Goal: Task Accomplishment & Management: Use online tool/utility

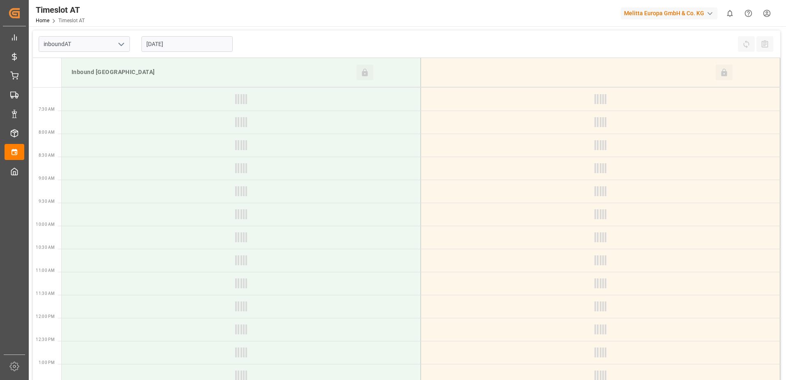
type input "Inbound AT"
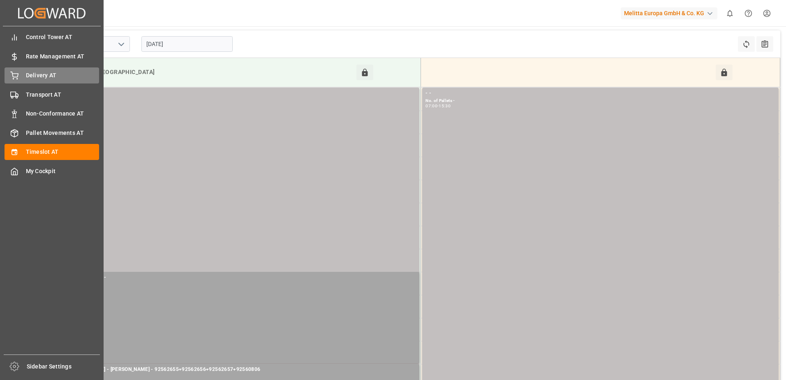
click at [36, 76] on span "Delivery AT" at bounding box center [63, 75] width 74 height 9
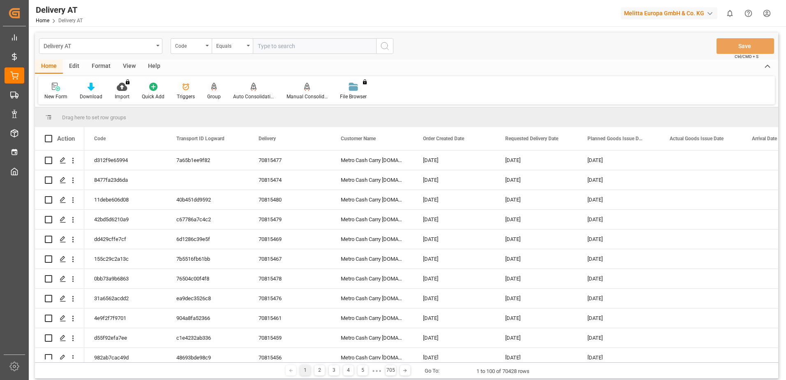
click at [212, 91] on icon at bounding box center [214, 87] width 6 height 8
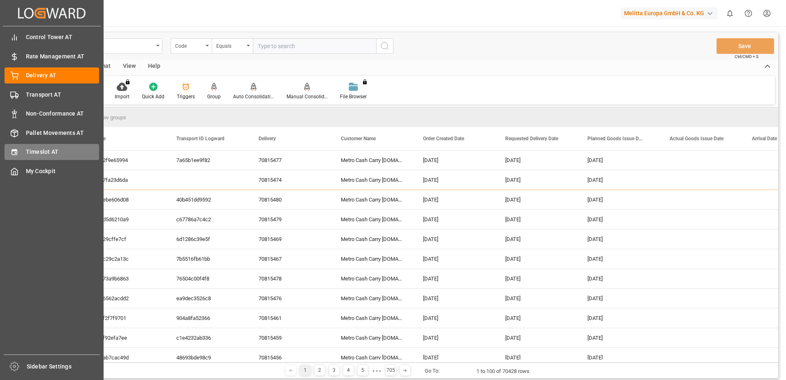
click at [21, 152] on div "Timeslot AT Timeslot AT" at bounding box center [52, 152] width 95 height 16
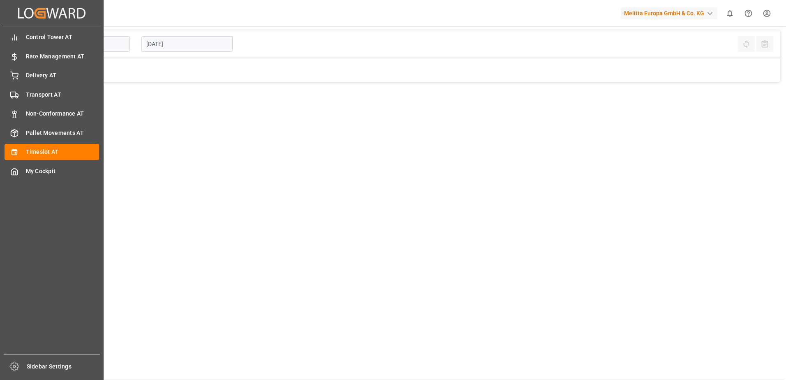
type input "Inbound AT"
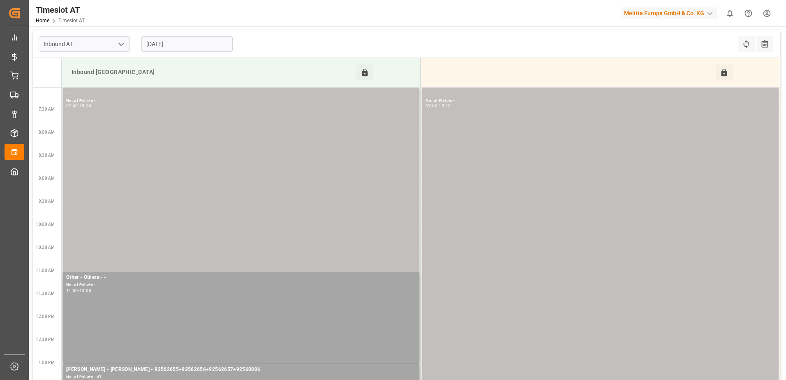
click at [176, 44] on input "[DATE]" at bounding box center [186, 44] width 91 height 16
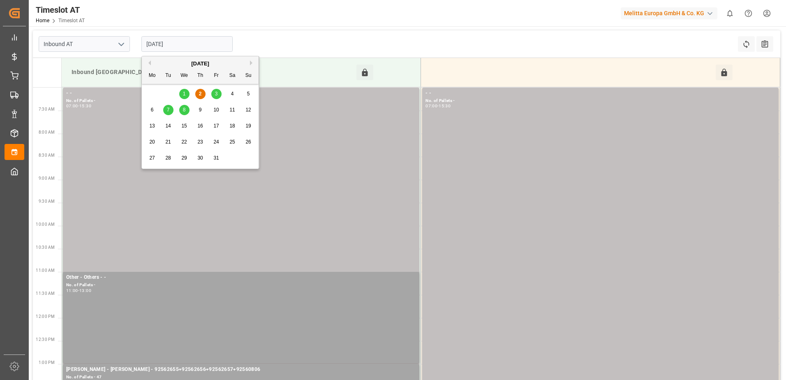
click at [199, 140] on span "23" at bounding box center [199, 142] width 5 height 6
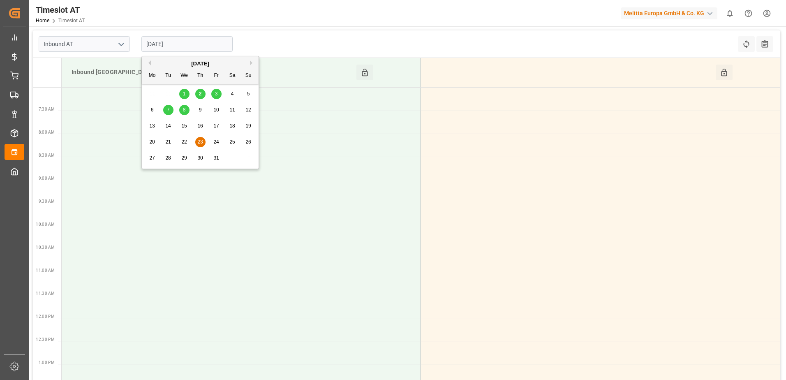
click at [200, 44] on input "[DATE]" at bounding box center [186, 44] width 91 height 16
click at [202, 110] on div "9" at bounding box center [200, 110] width 10 height 10
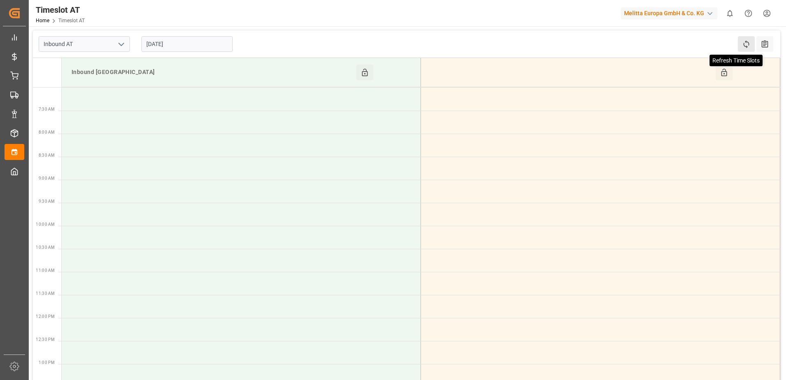
click at [748, 47] on icon at bounding box center [746, 44] width 9 height 9
click at [724, 72] on icon at bounding box center [724, 72] width 6 height 7
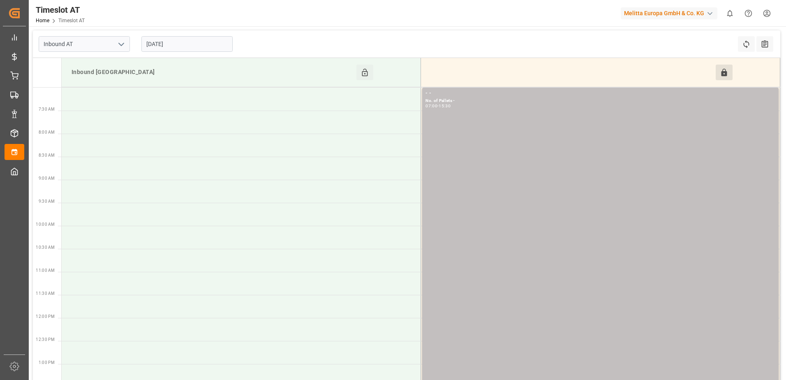
click at [192, 41] on input "[DATE]" at bounding box center [186, 44] width 91 height 16
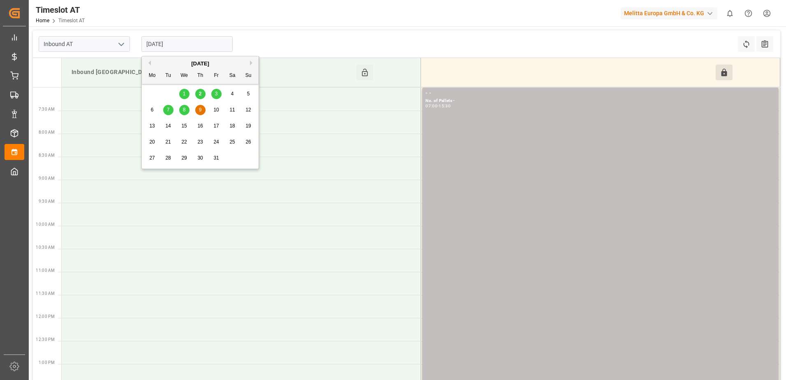
click at [211, 108] on div "10" at bounding box center [216, 110] width 10 height 10
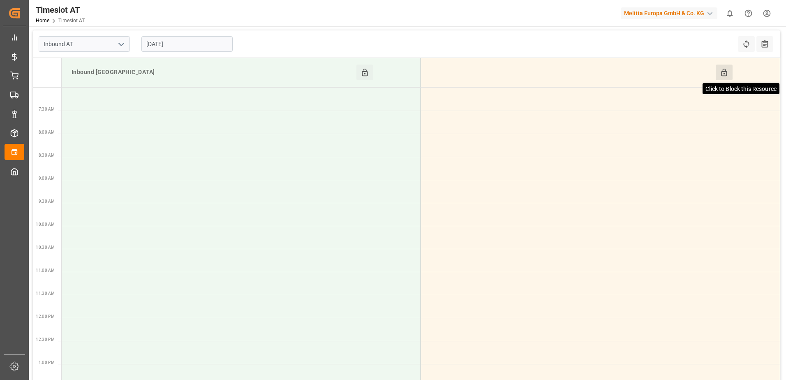
click at [722, 73] on icon at bounding box center [724, 72] width 6 height 7
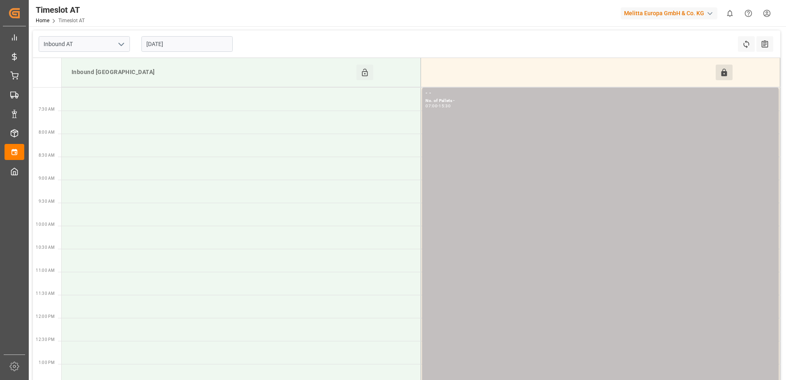
click at [192, 42] on input "[DATE]" at bounding box center [186, 44] width 91 height 16
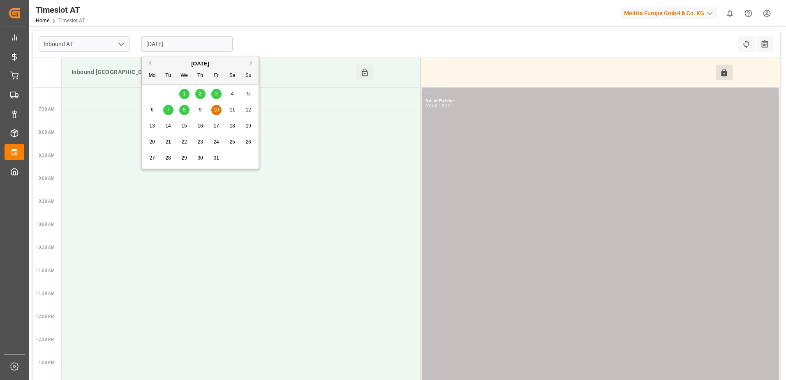
click at [182, 109] on div "8" at bounding box center [184, 110] width 10 height 10
type input "[DATE]"
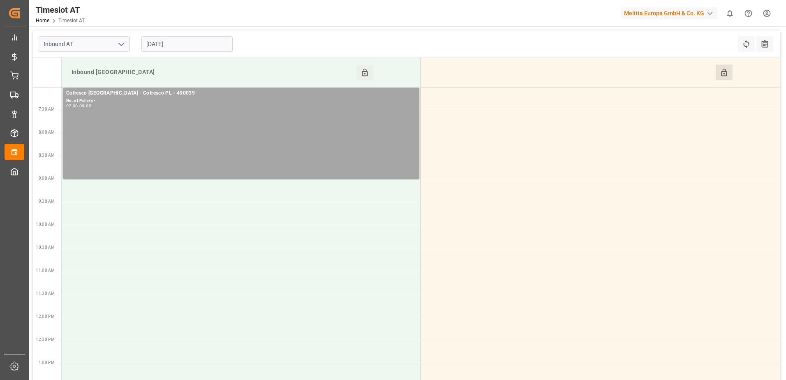
click at [731, 70] on button "Click to Block this Resource" at bounding box center [724, 73] width 17 height 16
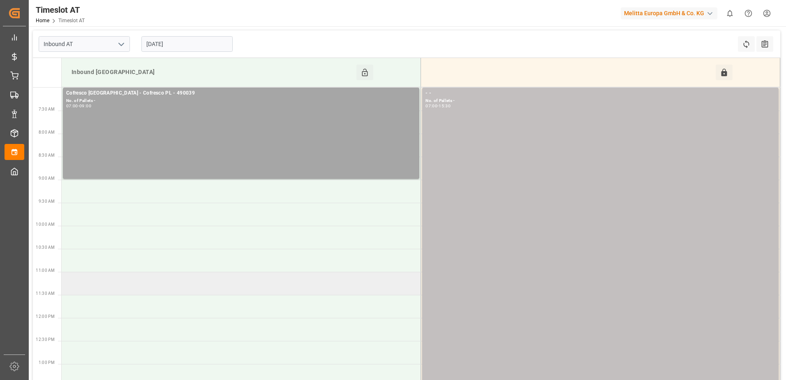
click at [97, 285] on td at bounding box center [242, 283] width 360 height 23
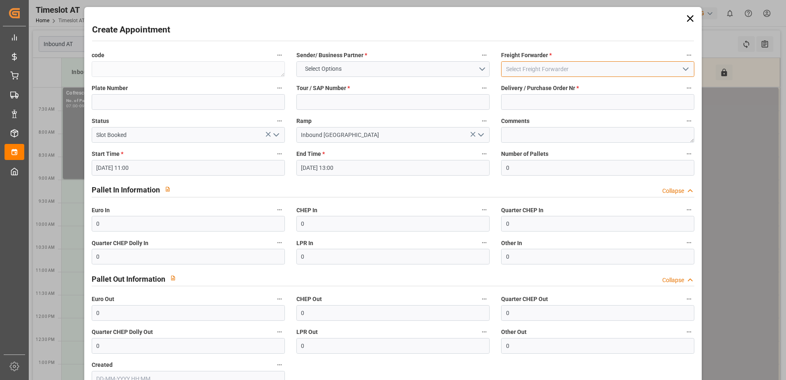
click at [568, 69] on input at bounding box center [597, 69] width 193 height 16
type input "-"
click at [481, 69] on button "Select Options" at bounding box center [393, 69] width 193 height 16
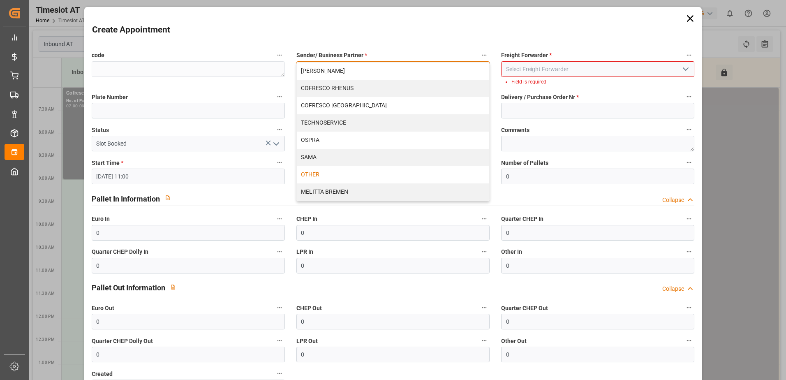
click at [373, 169] on div "OTHER" at bounding box center [393, 174] width 193 height 17
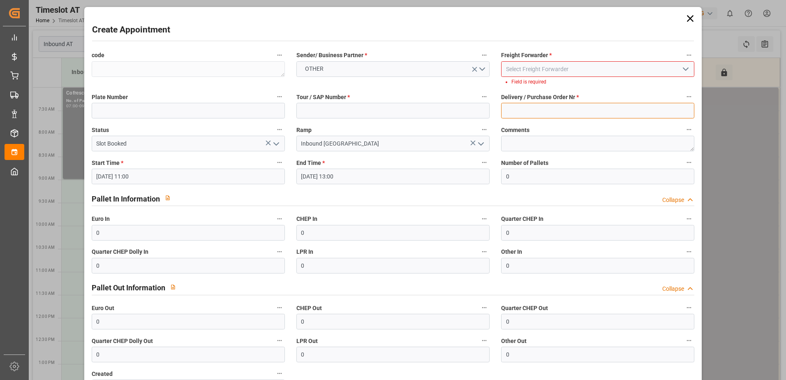
click at [536, 111] on input at bounding box center [597, 111] width 193 height 16
type input "-"
click at [466, 114] on input at bounding box center [393, 111] width 193 height 16
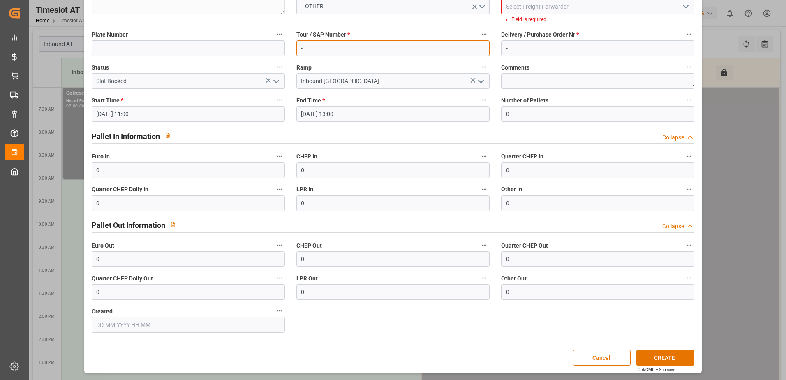
scroll to position [63, 0]
type input "-"
click at [654, 352] on button "CREATE" at bounding box center [666, 358] width 58 height 16
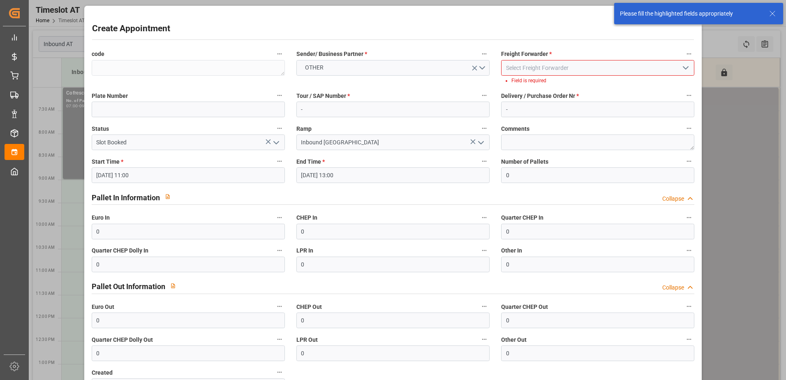
scroll to position [0, 0]
click at [596, 63] on input at bounding box center [597, 69] width 193 height 16
click at [682, 70] on icon "open menu" at bounding box center [686, 69] width 10 height 10
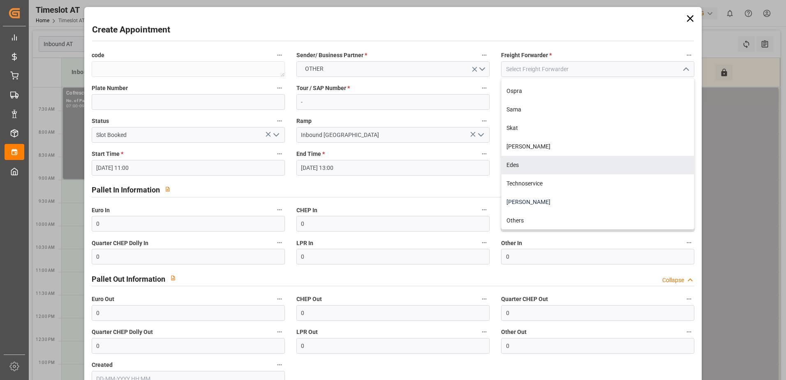
scroll to position [82, 0]
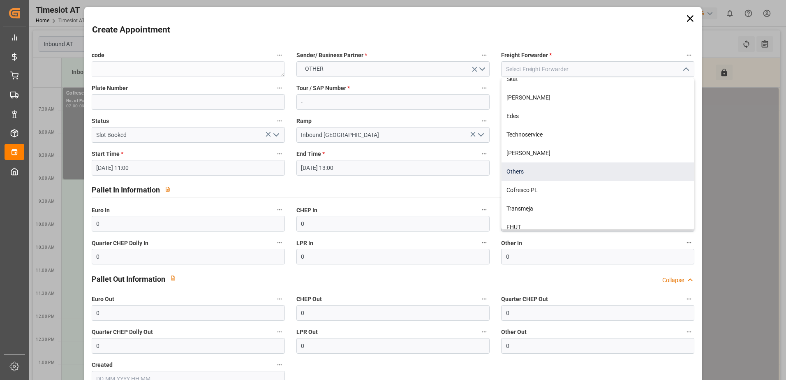
click at [533, 171] on div "Others" at bounding box center [598, 171] width 193 height 19
type input "Others"
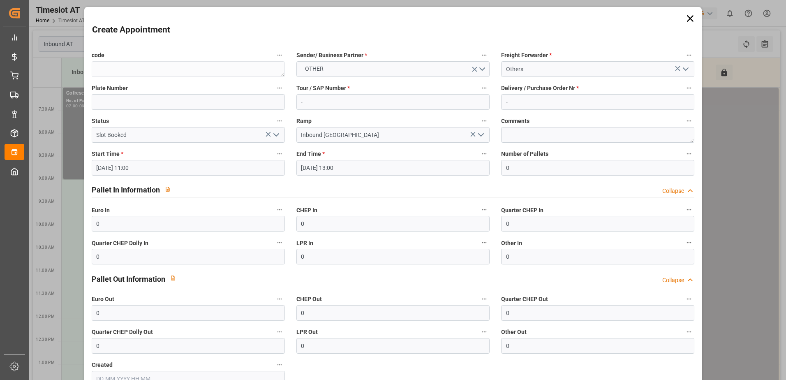
scroll to position [54, 0]
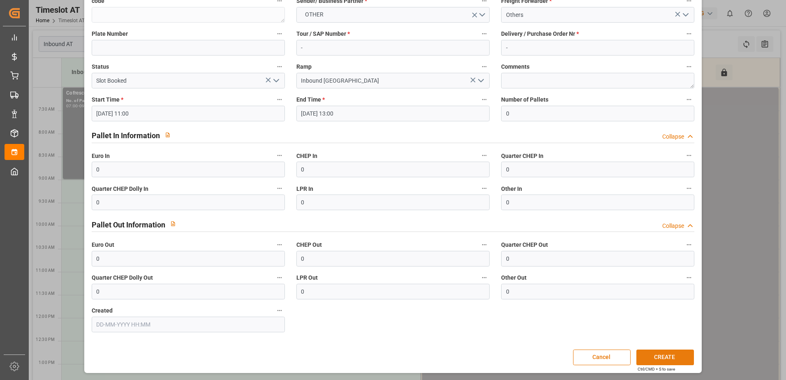
click at [660, 355] on button "CREATE" at bounding box center [666, 358] width 58 height 16
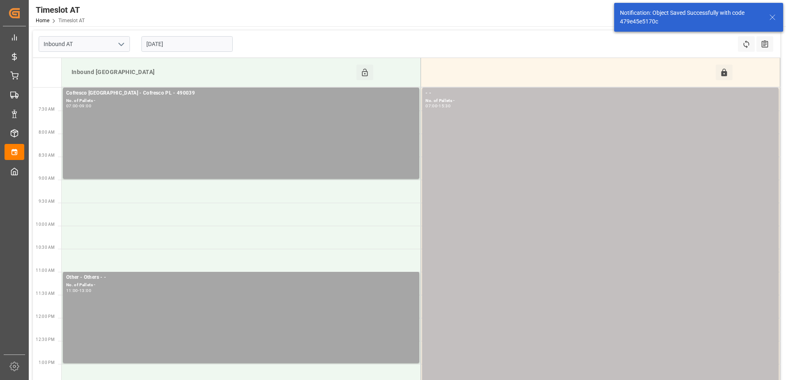
click at [198, 44] on input "[DATE]" at bounding box center [186, 44] width 91 height 16
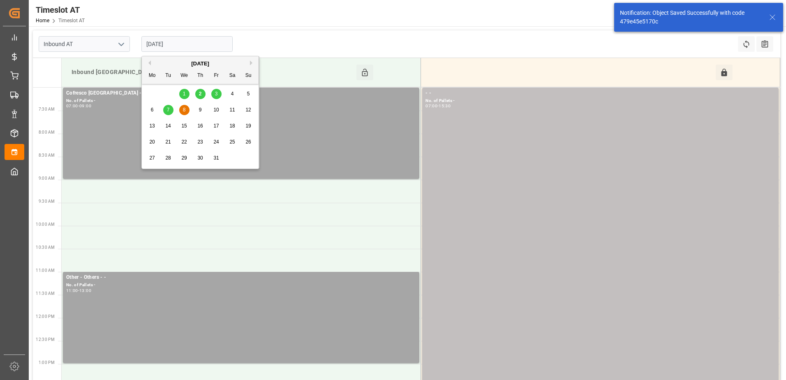
click at [150, 109] on div "6" at bounding box center [152, 110] width 10 height 10
type input "[DATE]"
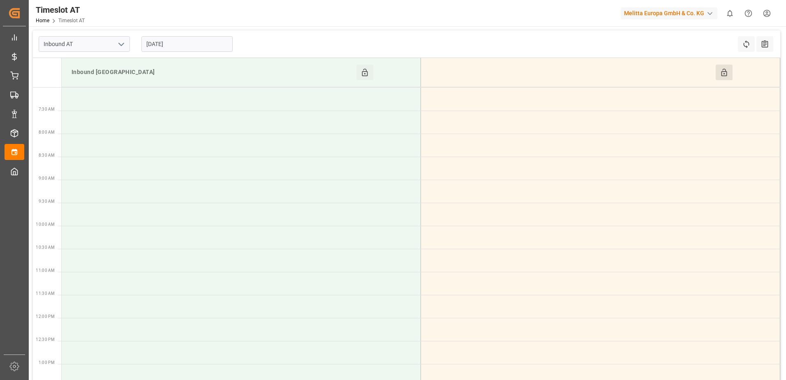
click at [719, 70] on button "Click to Block this Resource" at bounding box center [724, 73] width 17 height 16
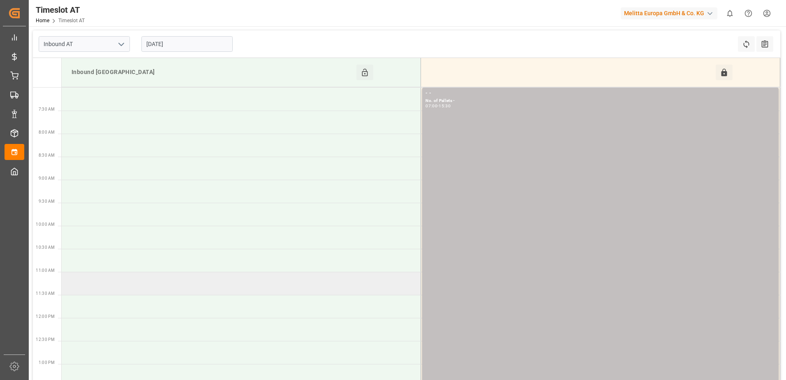
click at [129, 284] on td at bounding box center [242, 283] width 360 height 23
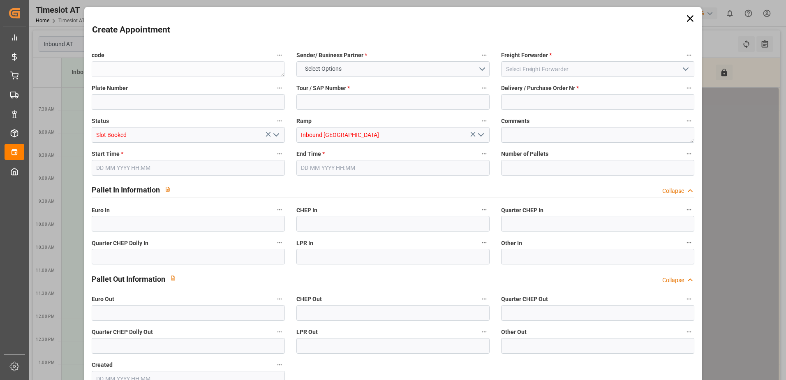
type input "0"
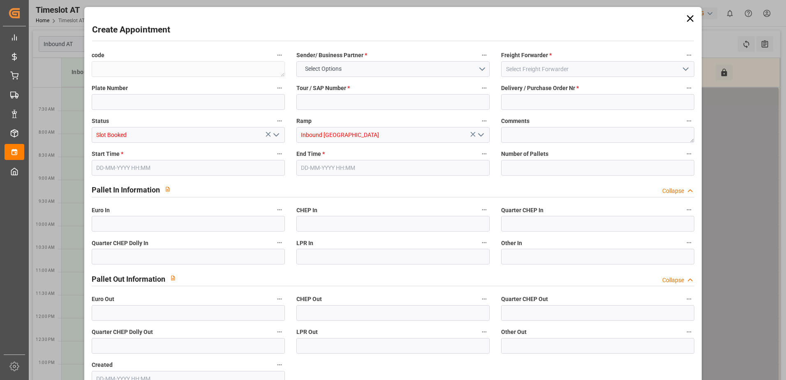
type input "0"
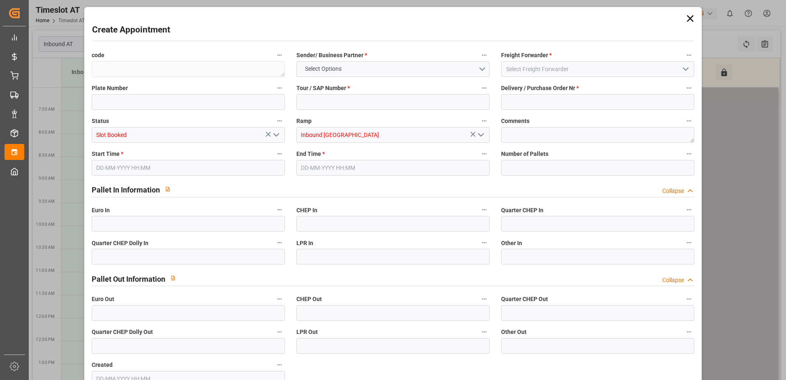
type input "0"
type input "[DATE] 11:00"
type input "[DATE] 13:00"
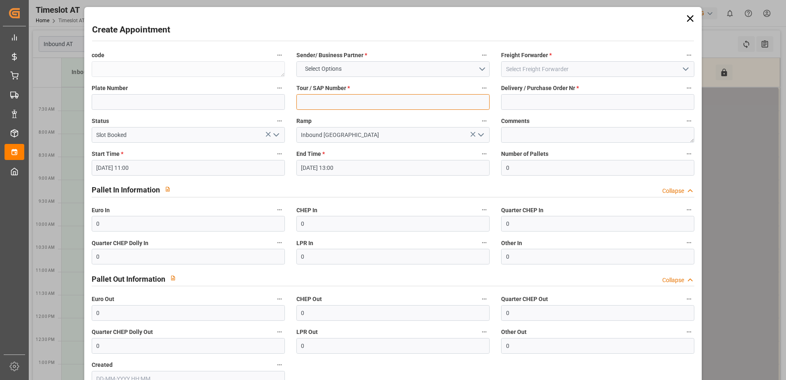
click at [436, 98] on input at bounding box center [393, 102] width 193 height 16
type input "-"
click at [523, 106] on input at bounding box center [597, 102] width 193 height 16
type input "-"
click at [480, 68] on button "Select Options" at bounding box center [393, 69] width 193 height 16
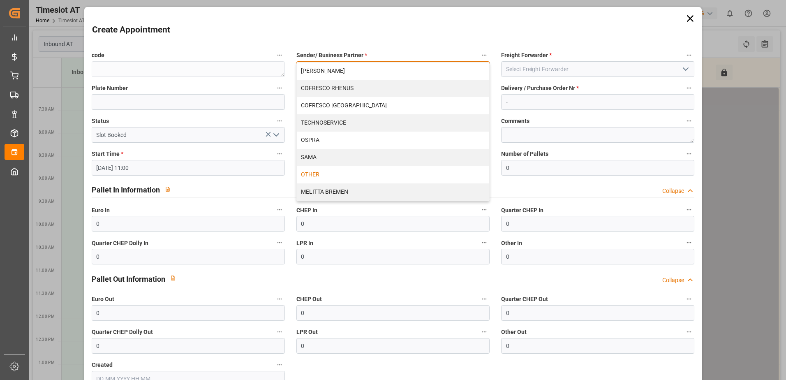
click at [347, 169] on div "OTHER" at bounding box center [393, 174] width 193 height 17
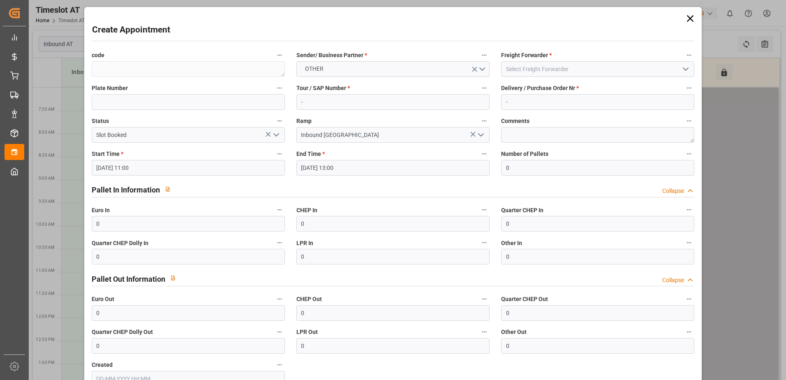
click at [684, 68] on icon "open menu" at bounding box center [686, 69] width 10 height 10
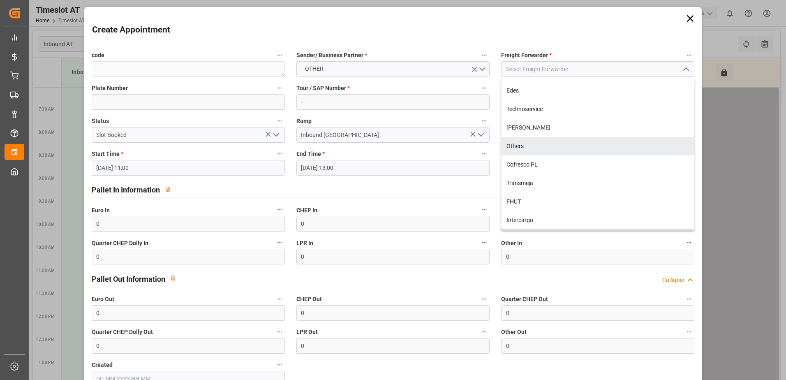
click at [541, 148] on div "Others" at bounding box center [598, 146] width 193 height 19
type input "Others"
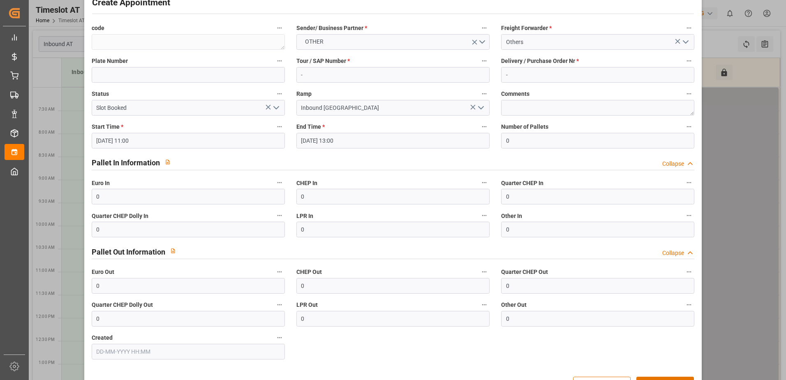
scroll to position [54, 0]
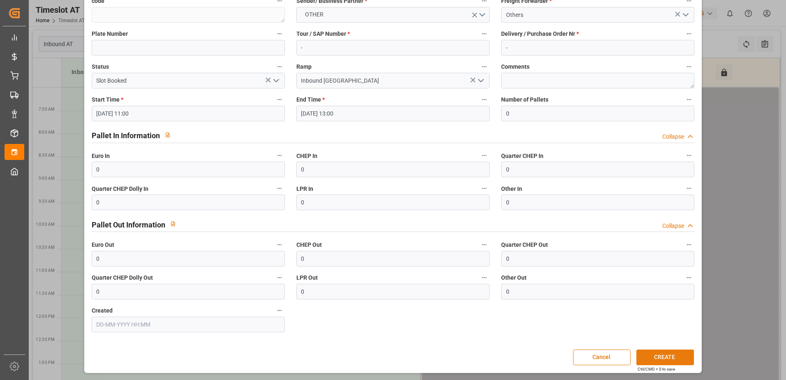
click at [665, 356] on button "CREATE" at bounding box center [666, 358] width 58 height 16
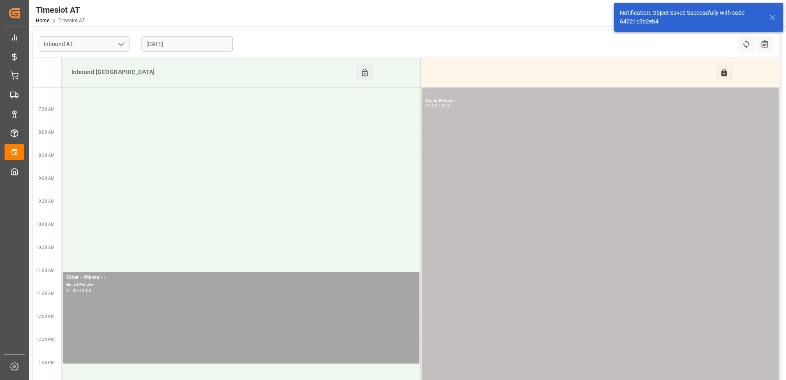
click at [193, 45] on input "[DATE]" at bounding box center [186, 44] width 91 height 16
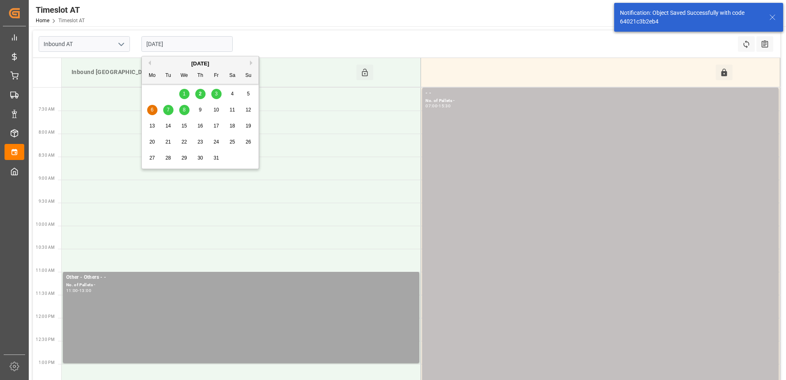
click at [165, 109] on div "7" at bounding box center [168, 110] width 10 height 10
type input "[DATE]"
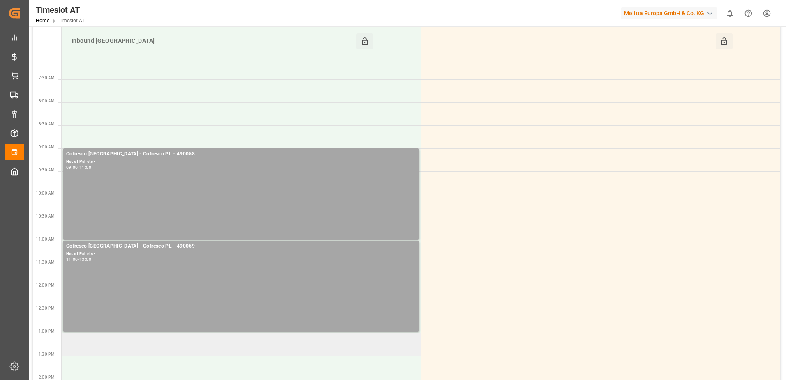
scroll to position [123, 0]
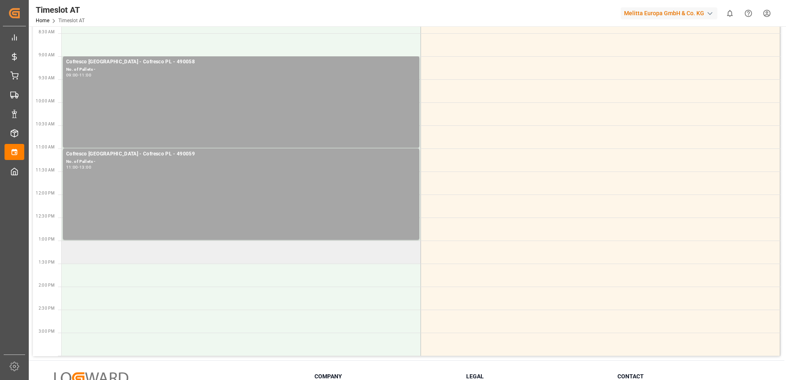
click at [113, 255] on td at bounding box center [242, 252] width 360 height 23
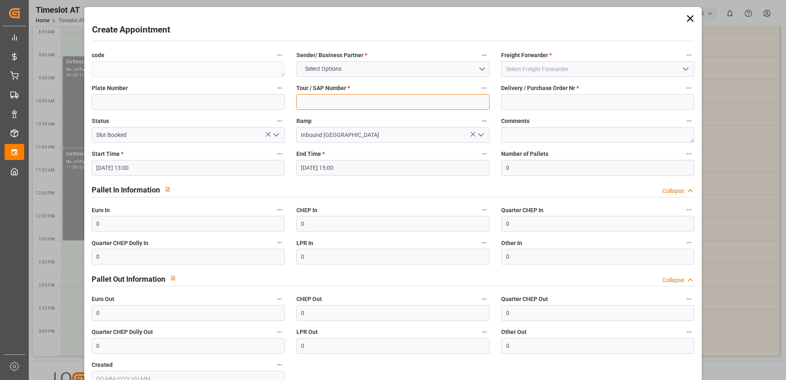
click at [344, 101] on input at bounding box center [393, 102] width 193 height 16
type input "-"
click at [509, 100] on input at bounding box center [597, 102] width 193 height 16
type input "-"
click at [480, 69] on button "Select Options" at bounding box center [393, 69] width 193 height 16
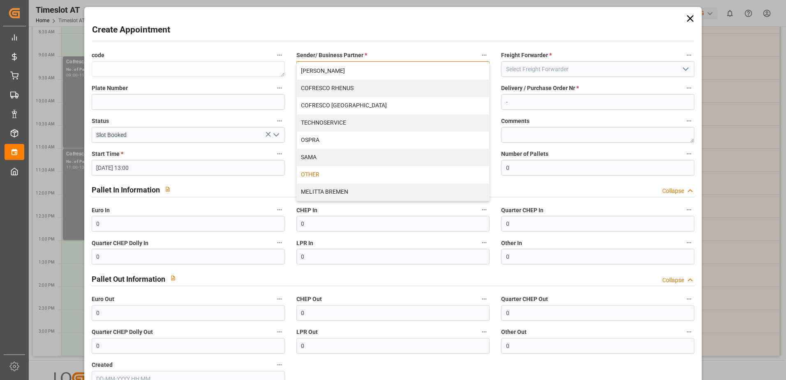
click at [338, 174] on div "OTHER" at bounding box center [393, 174] width 193 height 17
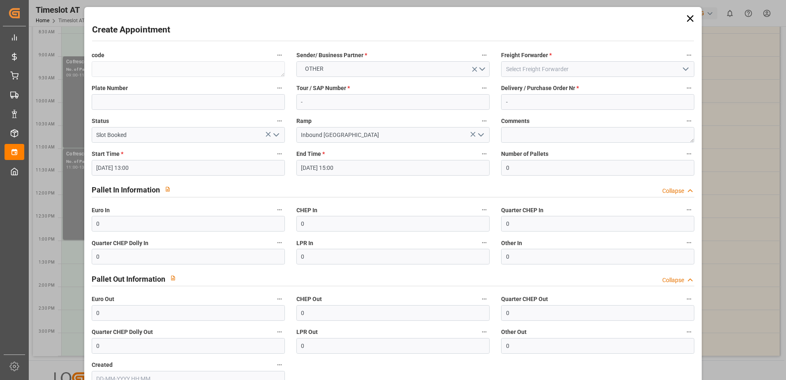
click at [683, 67] on icon "open menu" at bounding box center [686, 69] width 10 height 10
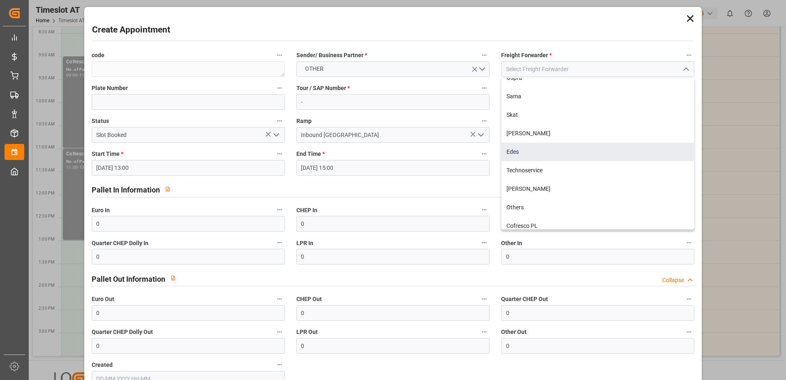
scroll to position [108, 0]
click at [520, 146] on div "Others" at bounding box center [598, 146] width 193 height 19
type input "Others"
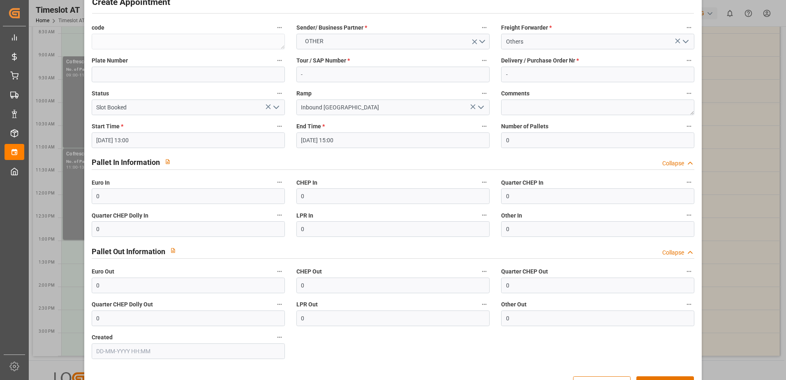
scroll to position [54, 0]
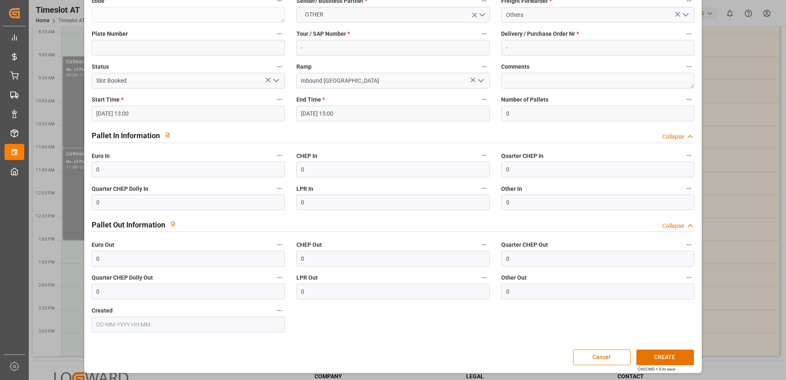
click at [666, 367] on div "Ctrl/CMD + S to save" at bounding box center [656, 369] width 37 height 6
click at [665, 360] on button "CREATE" at bounding box center [666, 358] width 58 height 16
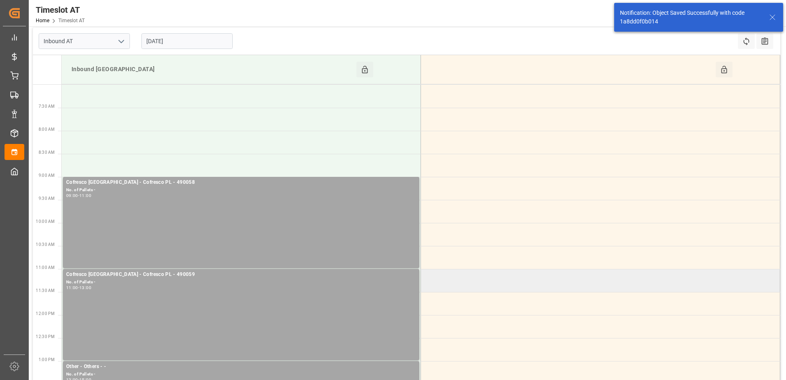
scroll to position [0, 0]
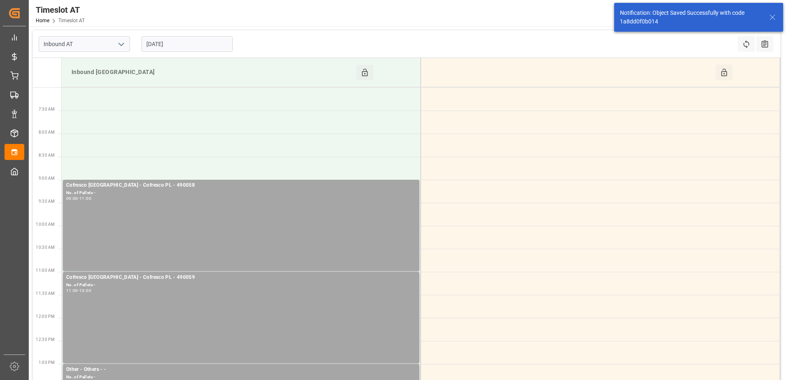
click at [198, 42] on input "[DATE]" at bounding box center [186, 44] width 91 height 16
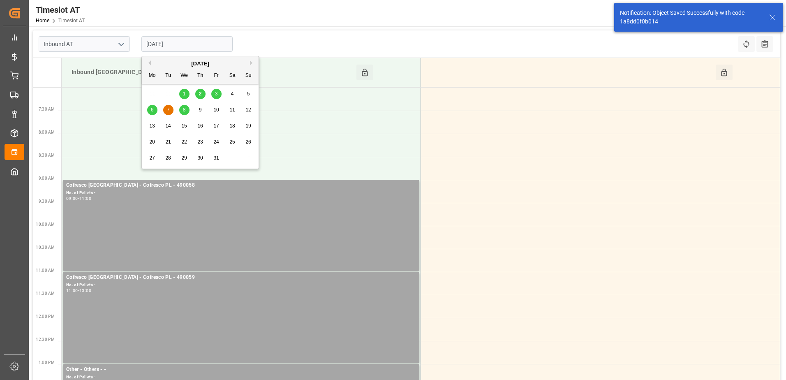
click at [184, 109] on span "8" at bounding box center [184, 110] width 3 height 6
type input "[DATE]"
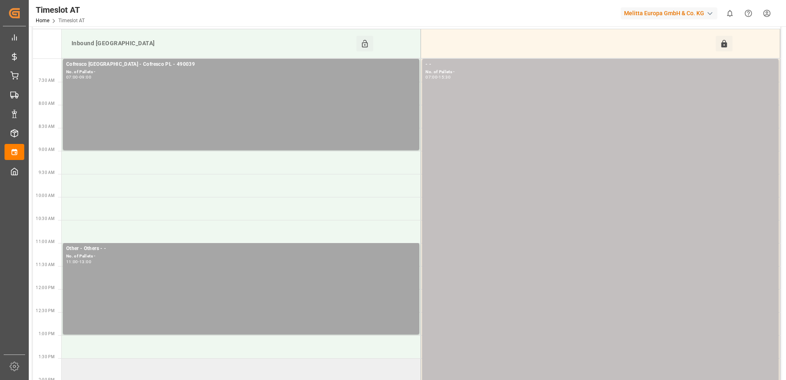
scroll to position [197, 0]
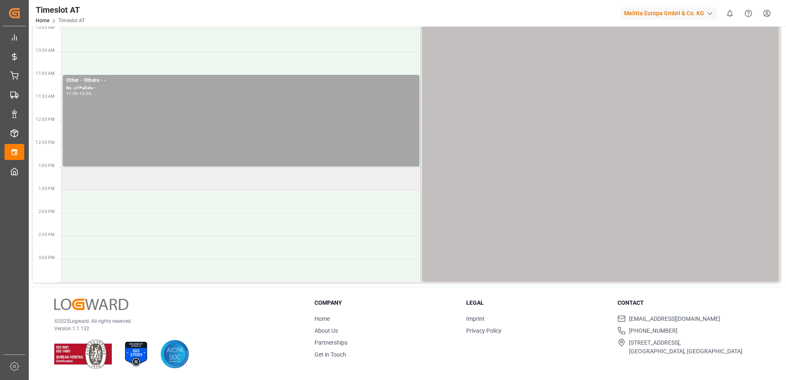
click at [127, 182] on td at bounding box center [242, 178] width 360 height 23
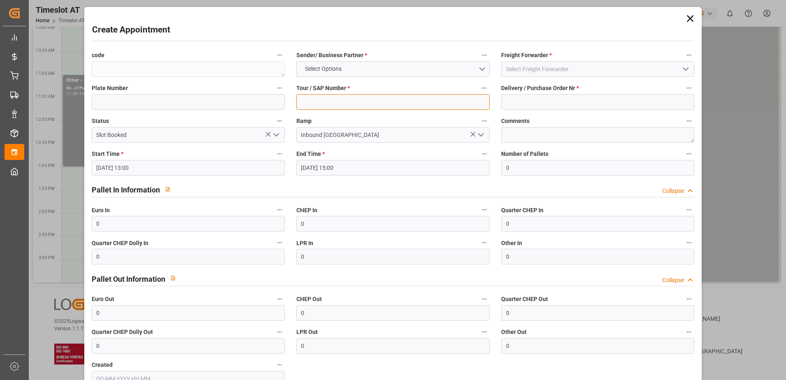
click at [374, 104] on input at bounding box center [393, 102] width 193 height 16
type input "-"
click at [533, 102] on input at bounding box center [597, 102] width 193 height 16
type input "-"
click at [480, 69] on button "Select Options" at bounding box center [393, 69] width 193 height 16
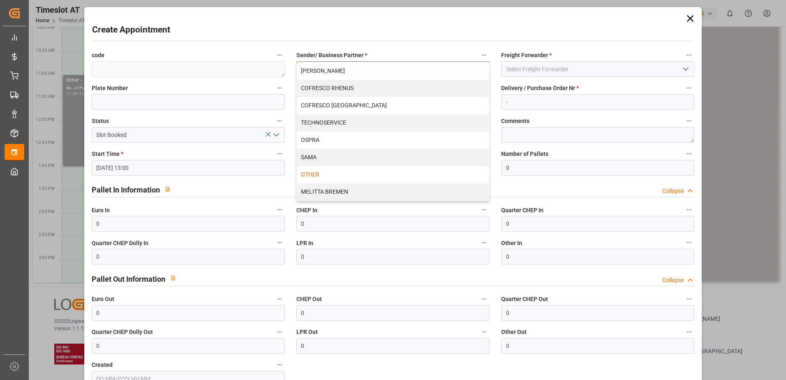
click at [325, 169] on div "OTHER" at bounding box center [393, 174] width 193 height 17
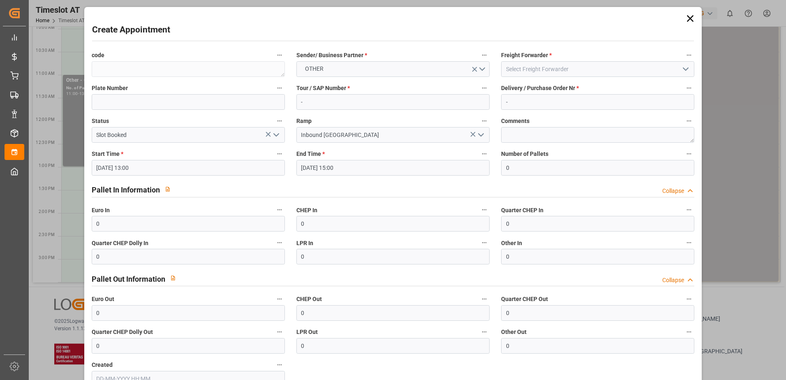
click at [685, 68] on icon "open menu" at bounding box center [686, 69] width 10 height 10
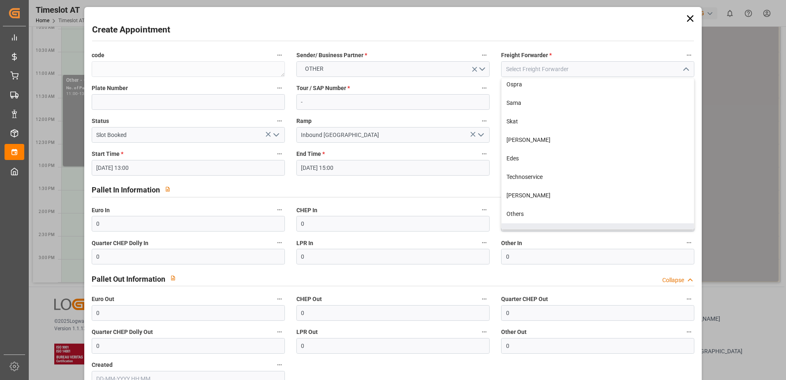
scroll to position [108, 0]
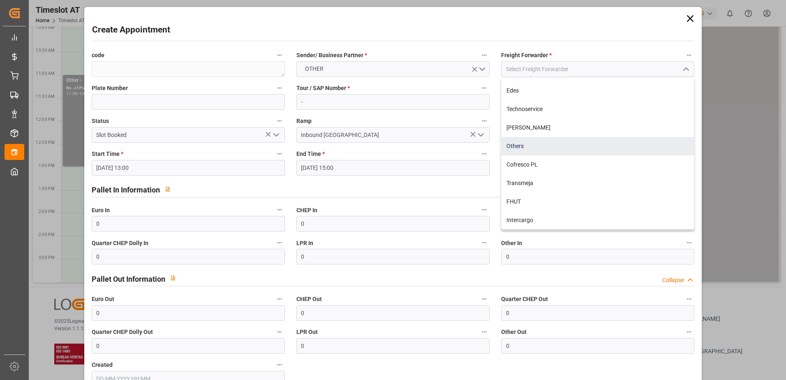
click at [520, 146] on div "Others" at bounding box center [598, 146] width 193 height 19
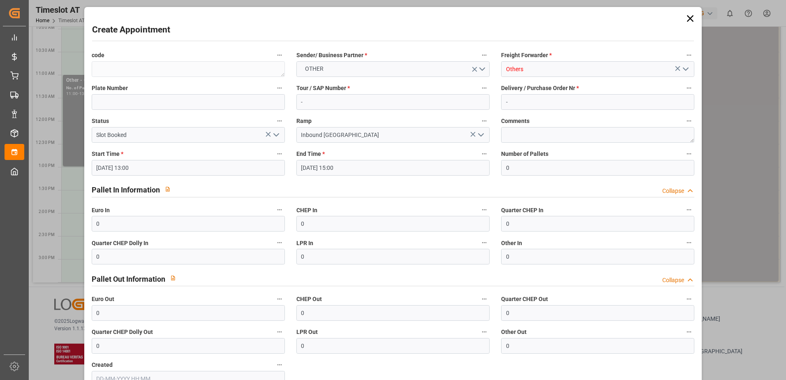
type input "Others"
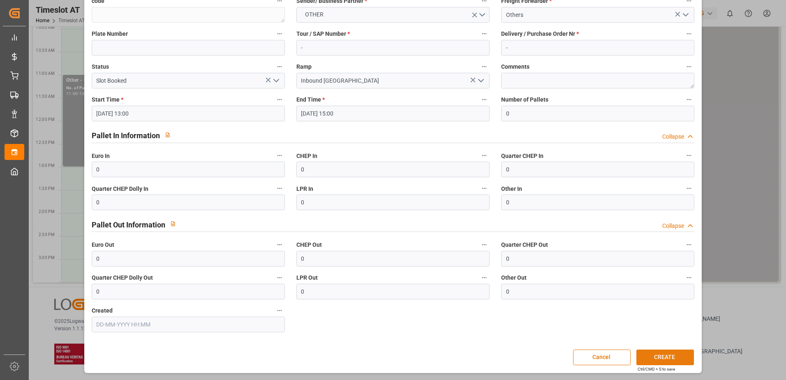
click at [678, 358] on button "CREATE" at bounding box center [666, 358] width 58 height 16
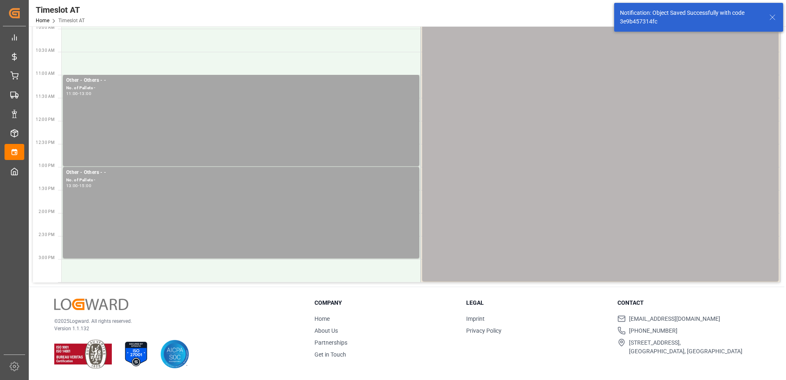
scroll to position [0, 0]
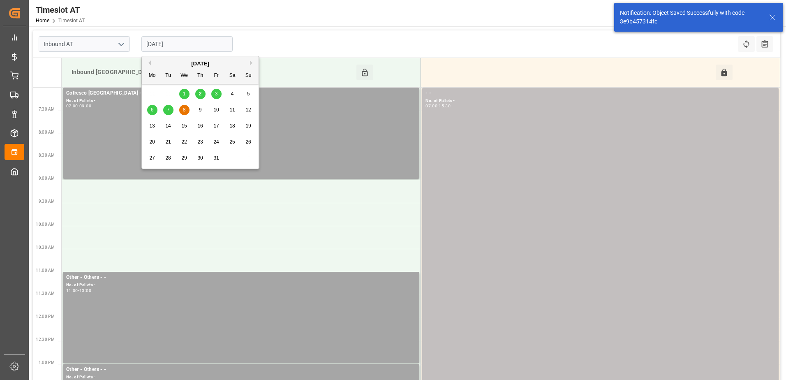
click at [205, 40] on input "[DATE]" at bounding box center [186, 44] width 91 height 16
click at [199, 107] on span "9" at bounding box center [200, 110] width 3 height 6
type input "[DATE]"
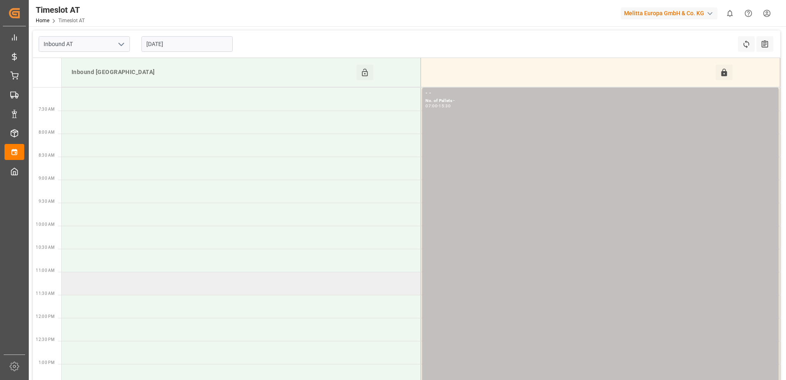
click at [116, 285] on td at bounding box center [242, 283] width 360 height 23
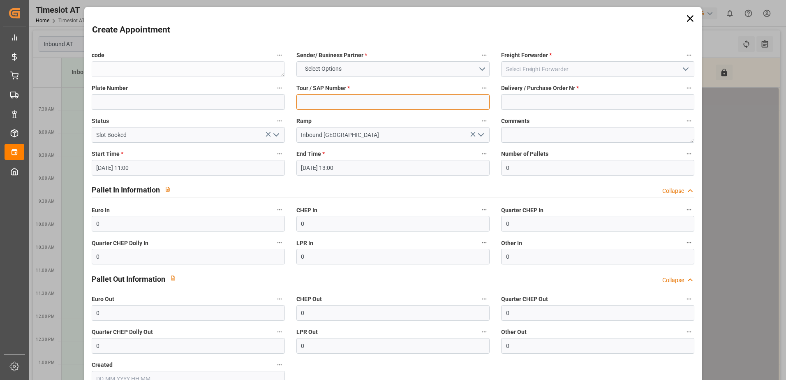
click at [418, 105] on input at bounding box center [393, 102] width 193 height 16
type input "-"
click at [513, 104] on input at bounding box center [597, 102] width 193 height 16
type input "-"
click at [475, 61] on button "Select Options" at bounding box center [393, 69] width 193 height 16
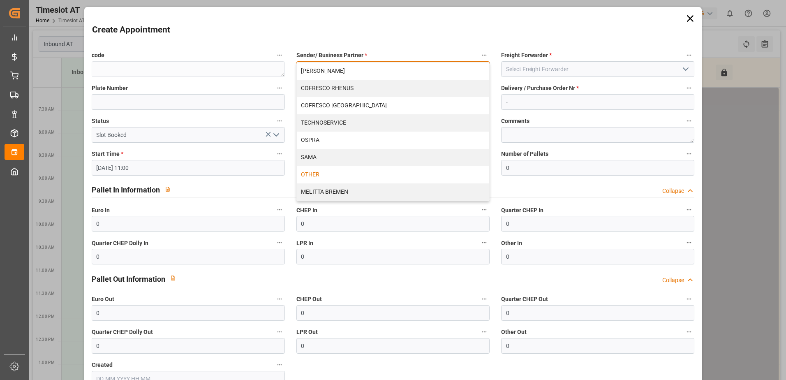
click at [317, 172] on div "OTHER" at bounding box center [393, 174] width 193 height 17
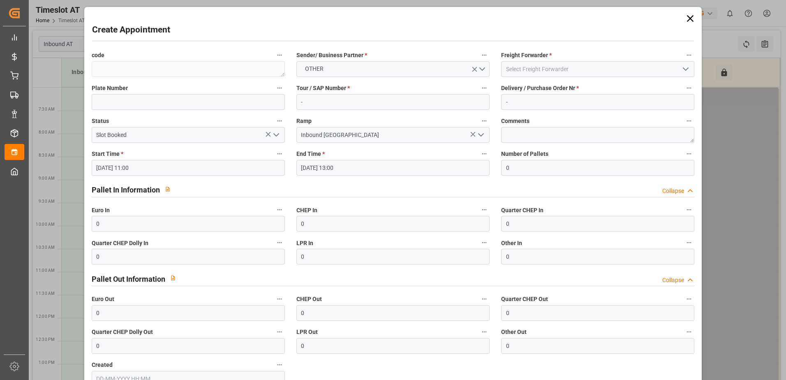
click at [682, 71] on icon "open menu" at bounding box center [686, 69] width 10 height 10
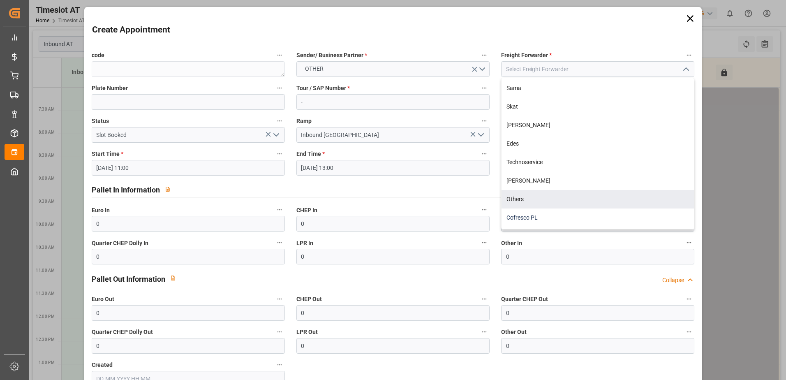
scroll to position [108, 0]
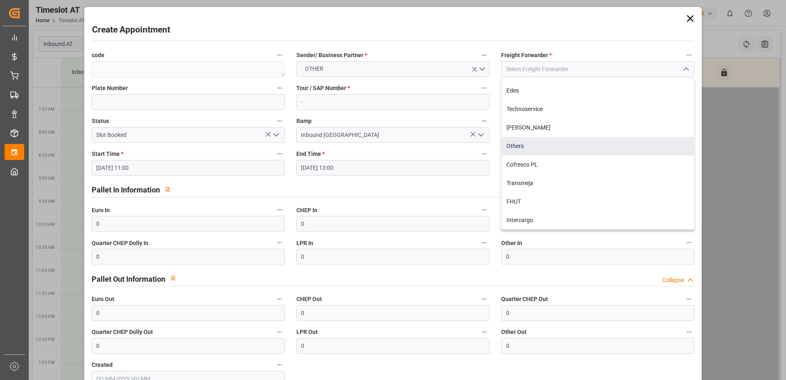
click at [525, 149] on div "Others" at bounding box center [598, 146] width 193 height 19
type input "Others"
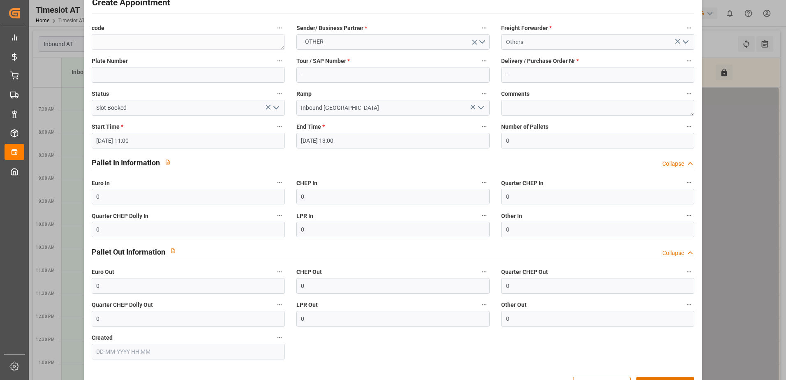
scroll to position [54, 0]
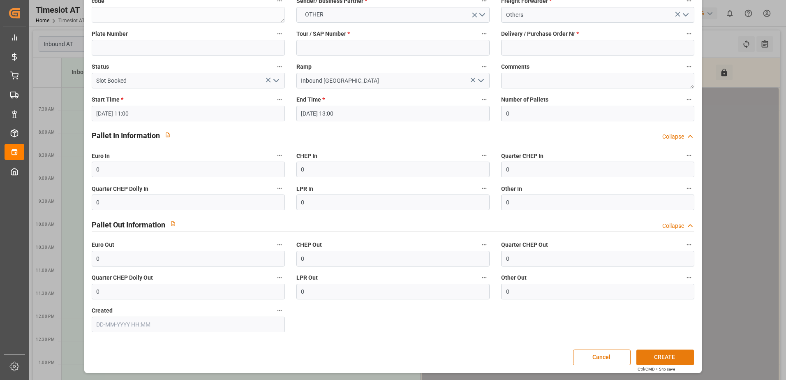
click at [667, 358] on button "CREATE" at bounding box center [666, 358] width 58 height 16
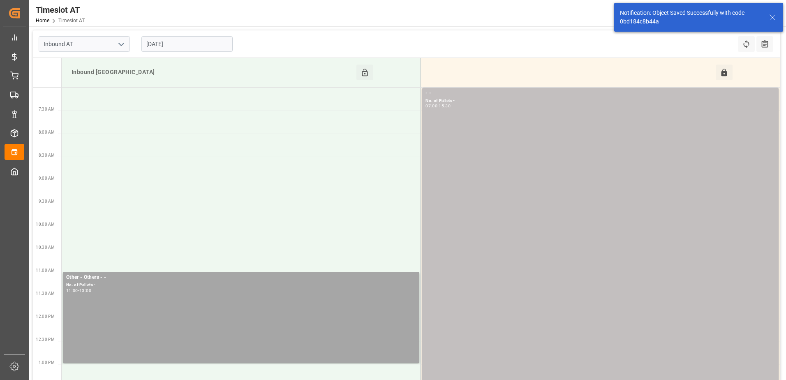
click at [186, 44] on input "[DATE]" at bounding box center [186, 44] width 91 height 16
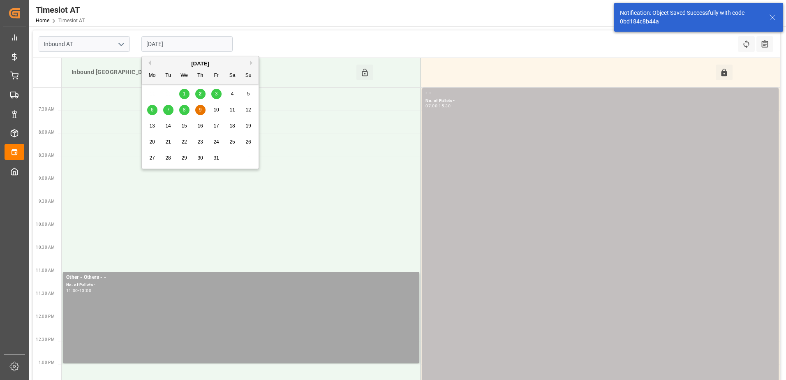
click at [215, 108] on span "10" at bounding box center [215, 110] width 5 height 6
type input "[DATE]"
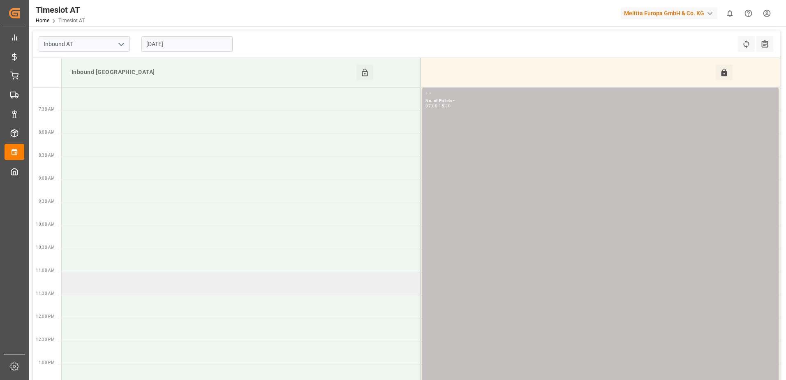
click at [143, 287] on td at bounding box center [242, 283] width 360 height 23
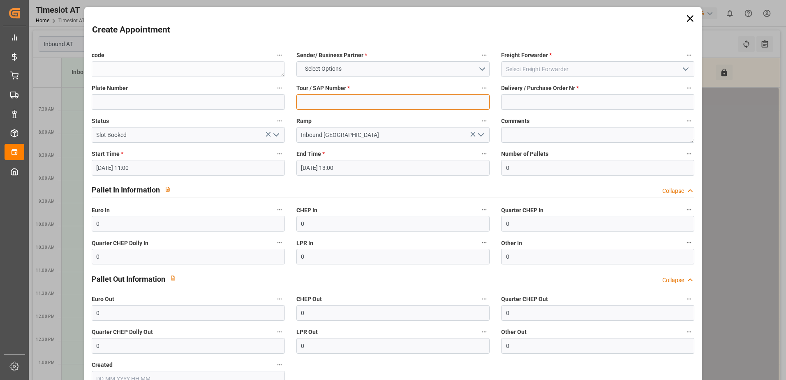
click at [409, 105] on input at bounding box center [393, 102] width 193 height 16
type input "-"
click at [511, 102] on input at bounding box center [597, 102] width 193 height 16
type input "-"
click at [480, 70] on button "Select Options" at bounding box center [393, 69] width 193 height 16
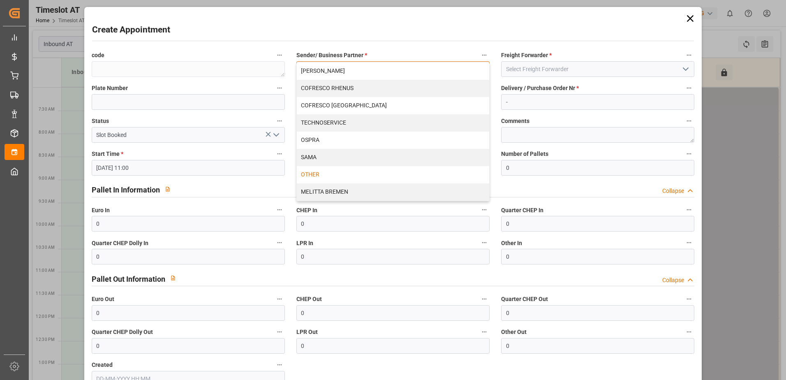
click at [321, 171] on div "OTHER" at bounding box center [393, 174] width 193 height 17
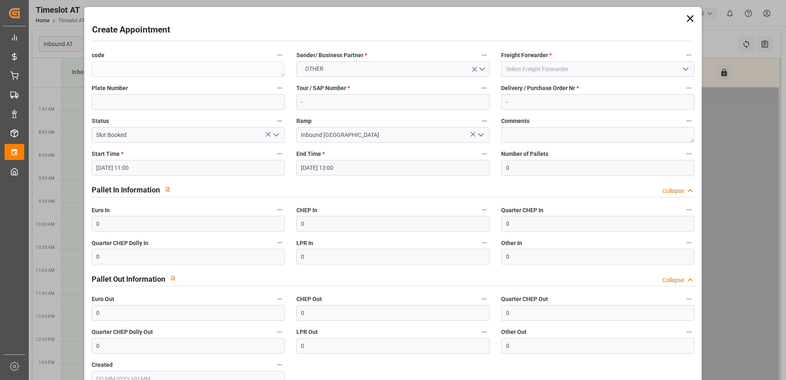
click at [683, 68] on icon "open menu" at bounding box center [686, 69] width 10 height 10
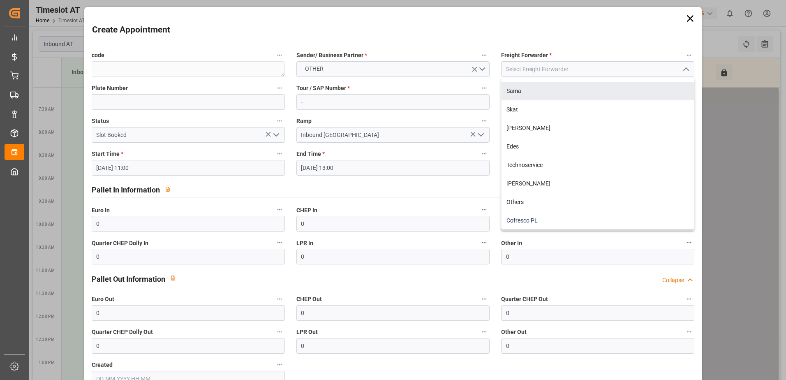
scroll to position [108, 0]
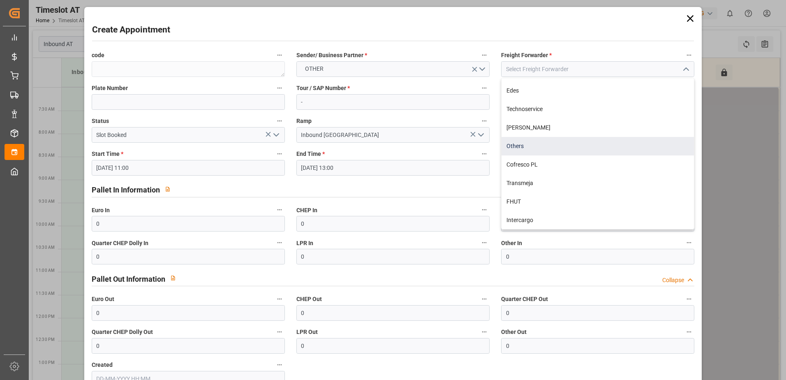
click at [513, 145] on div "Others" at bounding box center [598, 146] width 193 height 19
type input "Others"
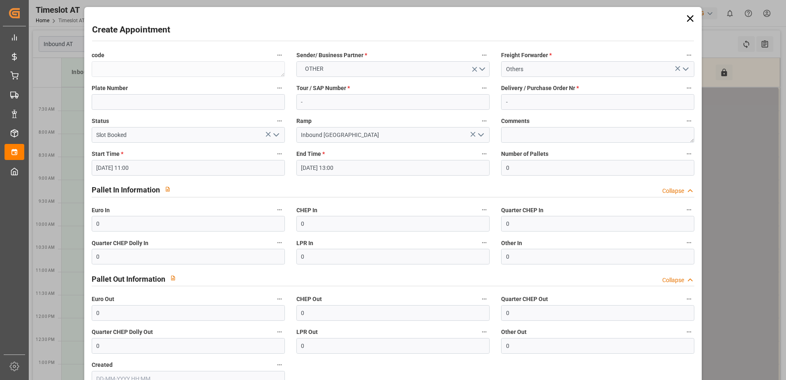
scroll to position [54, 0]
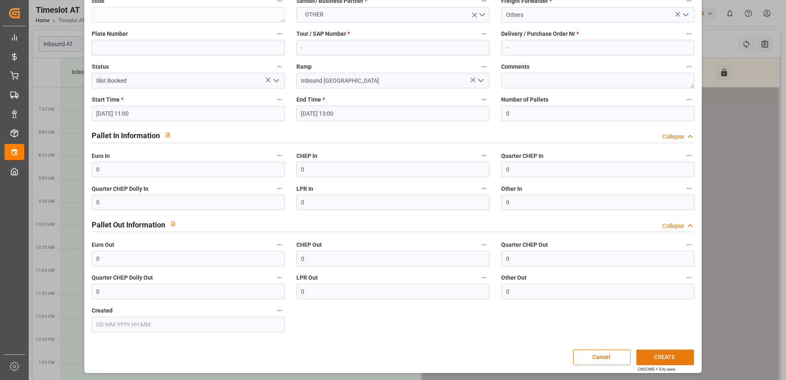
click at [664, 356] on button "CREATE" at bounding box center [666, 358] width 58 height 16
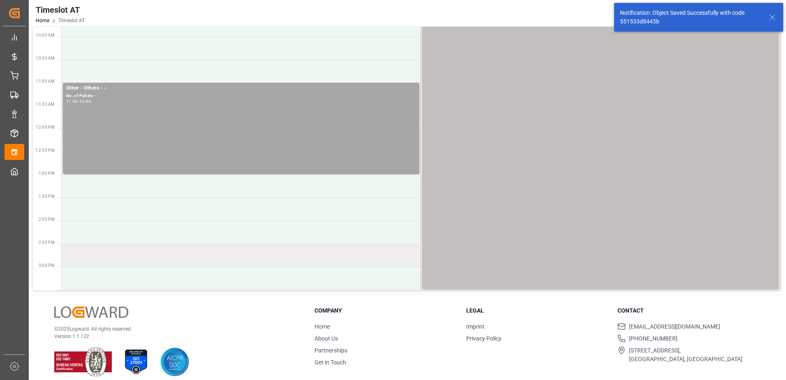
scroll to position [197, 0]
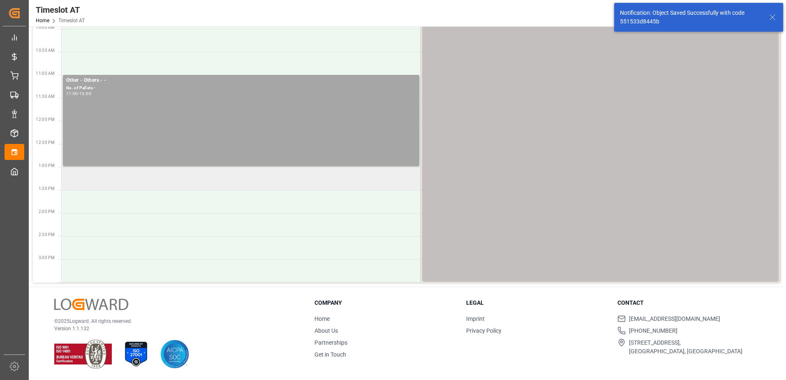
click at [188, 183] on td at bounding box center [242, 178] width 360 height 23
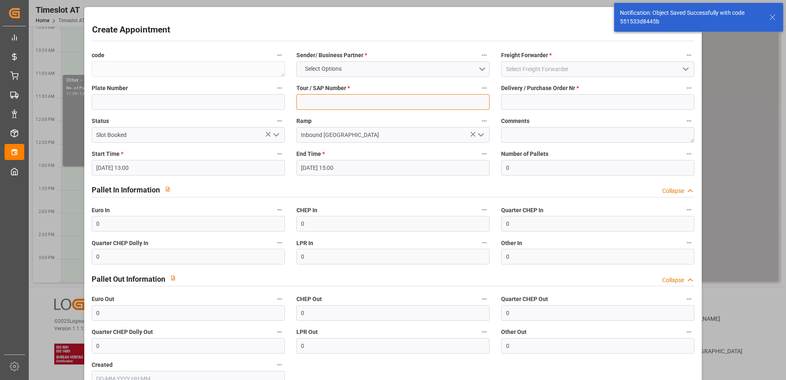
click at [391, 101] on input at bounding box center [393, 102] width 193 height 16
type input "-"
click at [519, 100] on input at bounding box center [597, 102] width 193 height 16
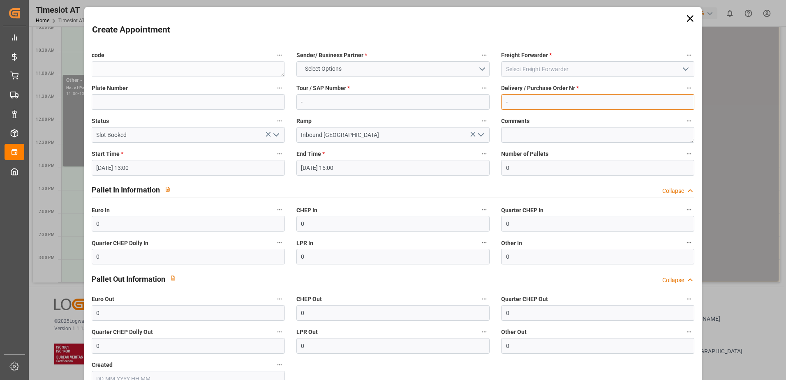
type input "-"
click at [482, 67] on button "Select Options" at bounding box center [393, 69] width 193 height 16
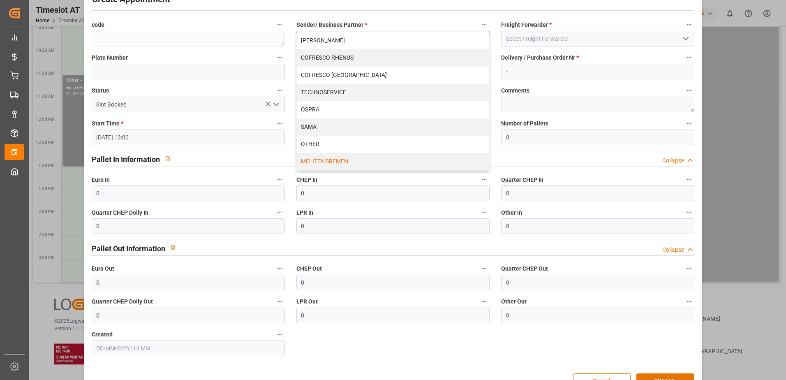
scroll to position [54, 0]
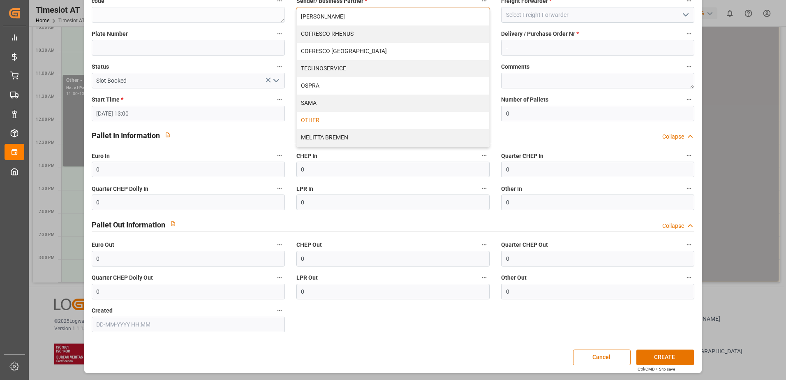
click at [312, 118] on div "OTHER" at bounding box center [393, 120] width 193 height 17
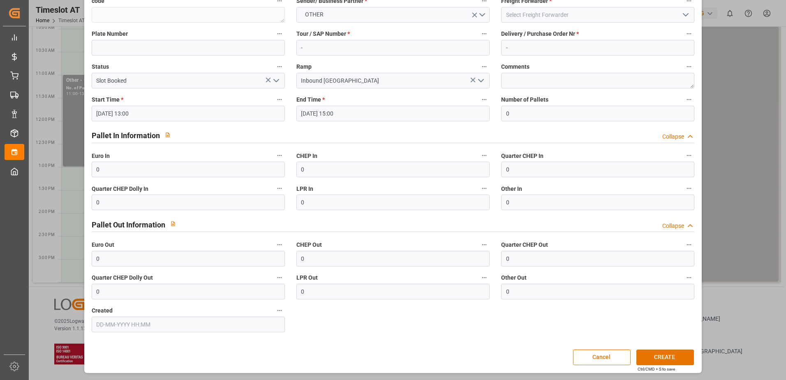
click at [684, 11] on icon "open menu" at bounding box center [686, 15] width 10 height 10
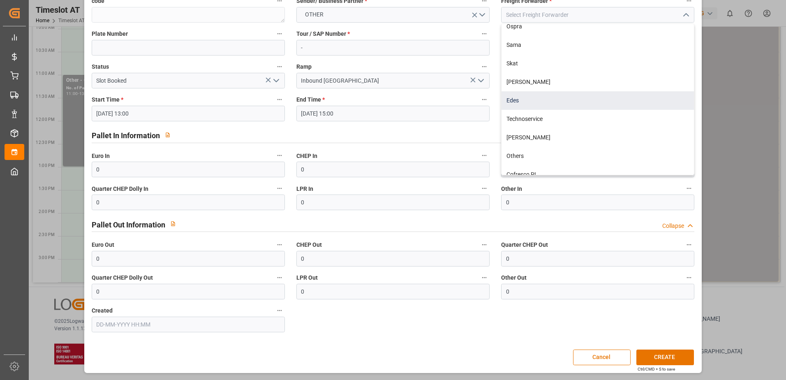
scroll to position [108, 0]
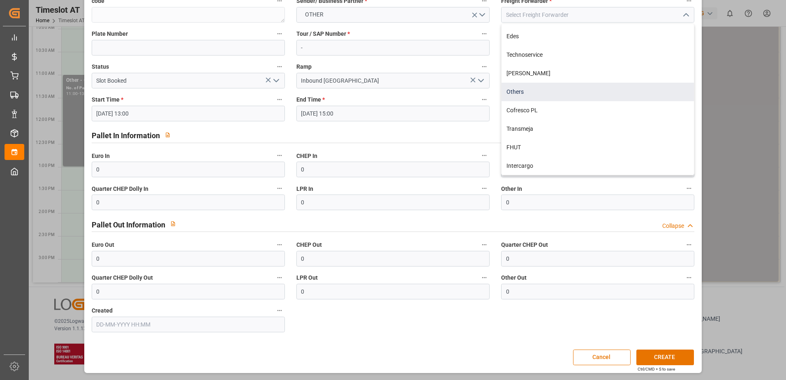
click at [522, 91] on div "Others" at bounding box center [598, 92] width 193 height 19
type input "Others"
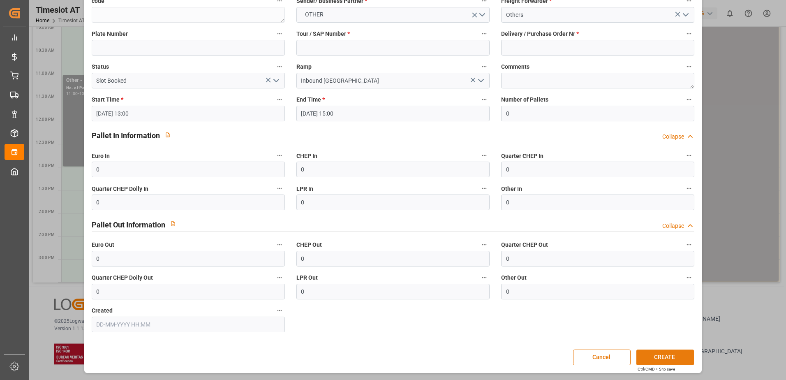
click at [684, 356] on button "CREATE" at bounding box center [666, 358] width 58 height 16
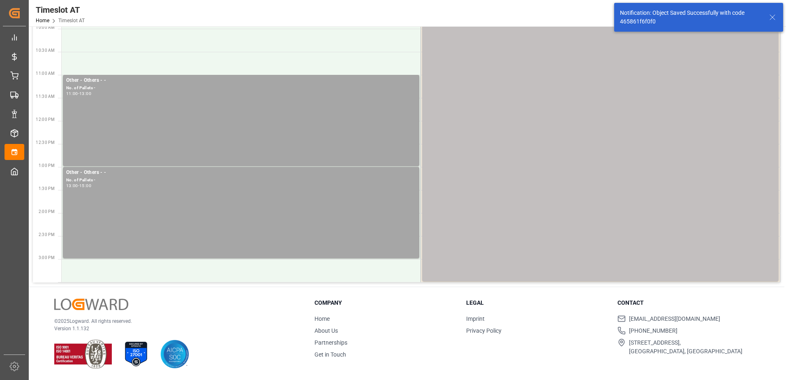
scroll to position [0, 0]
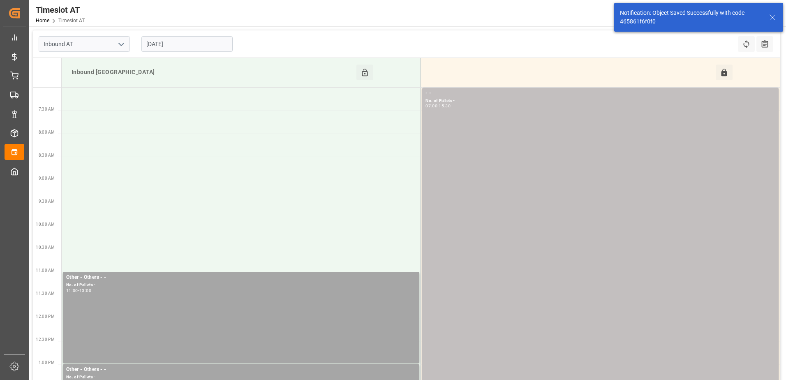
click at [191, 49] on input "[DATE]" at bounding box center [186, 44] width 91 height 16
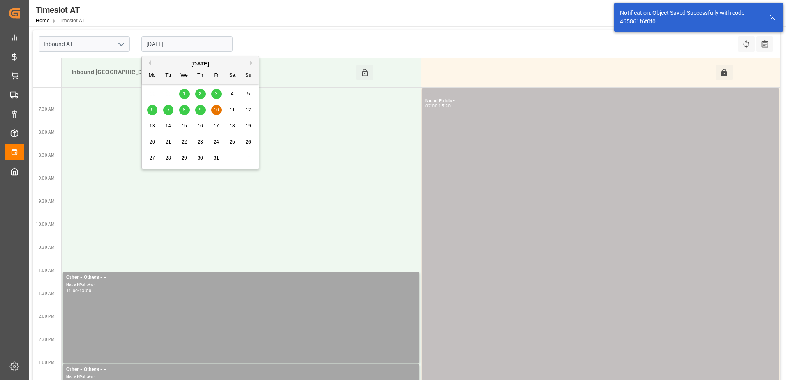
click at [232, 108] on span "11" at bounding box center [232, 110] width 5 height 6
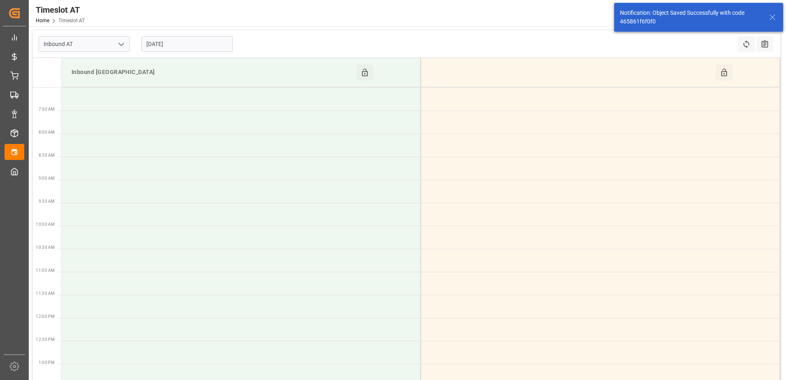
drag, startPoint x: 362, startPoint y: 71, endPoint x: 392, endPoint y: 73, distance: 29.3
click at [363, 71] on icon at bounding box center [365, 72] width 9 height 9
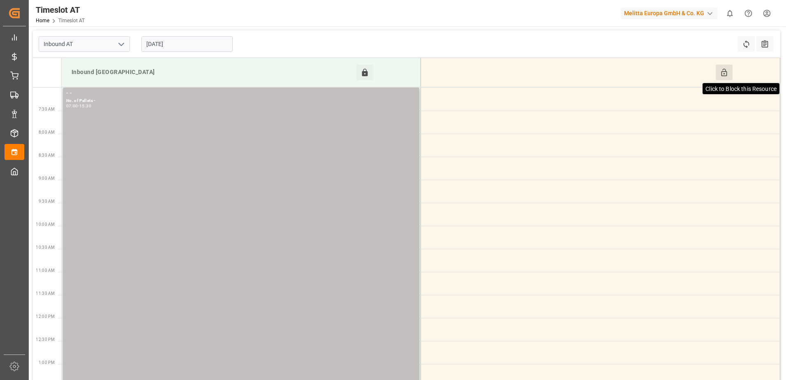
click at [724, 70] on icon at bounding box center [724, 72] width 9 height 9
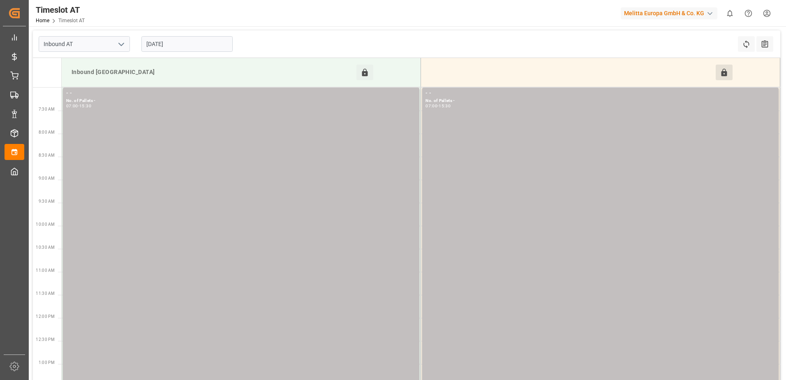
click at [186, 42] on input "[DATE]" at bounding box center [186, 44] width 91 height 16
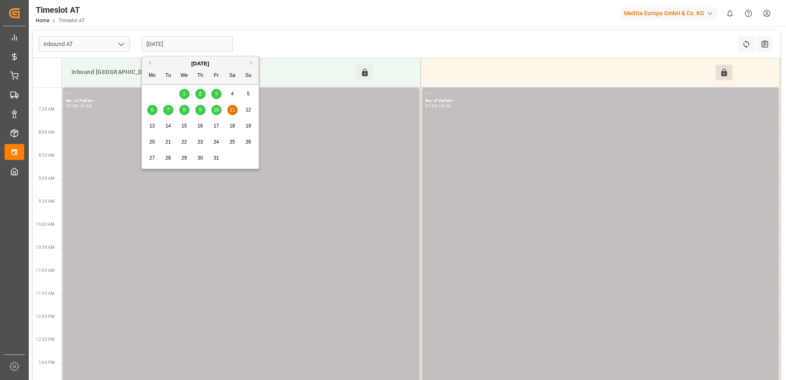
click at [250, 111] on span "12" at bounding box center [248, 110] width 5 height 6
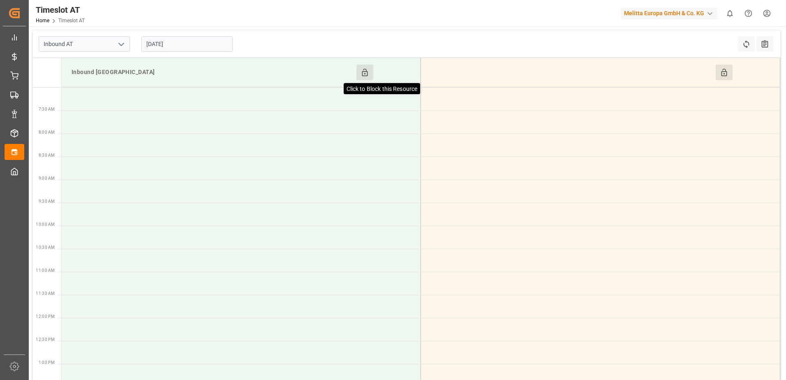
click at [364, 75] on icon at bounding box center [365, 72] width 9 height 9
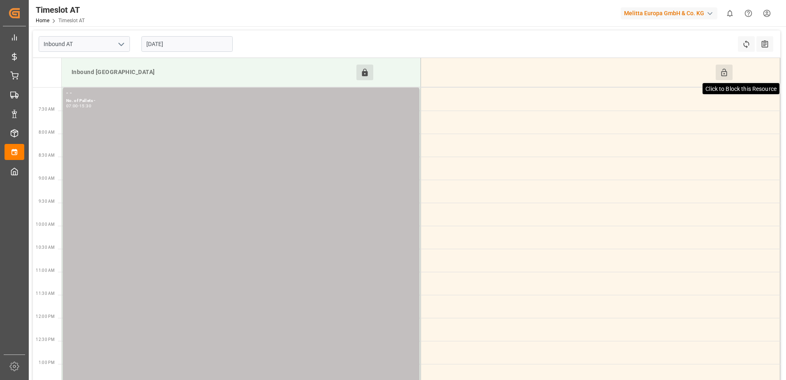
click at [727, 72] on icon at bounding box center [724, 72] width 6 height 7
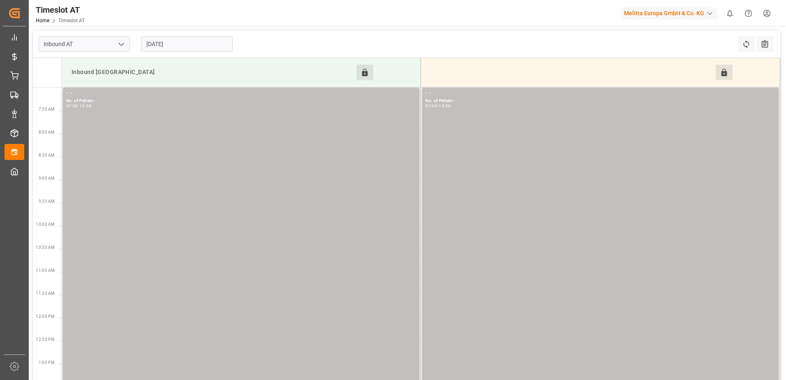
click at [195, 44] on input "[DATE]" at bounding box center [186, 44] width 91 height 16
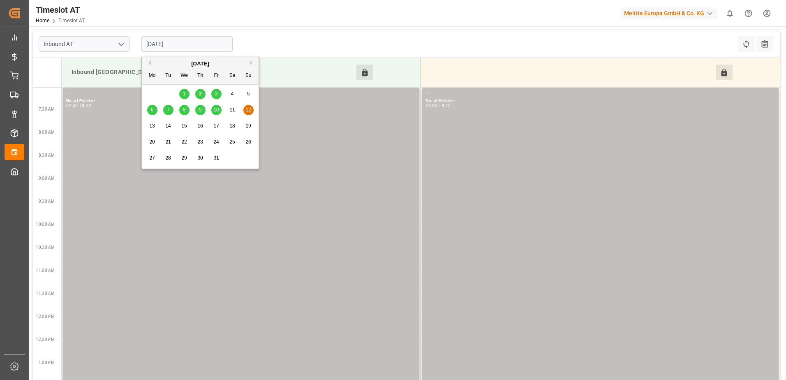
click at [232, 94] on span "4" at bounding box center [232, 94] width 3 height 6
click at [190, 37] on input "[DATE]" at bounding box center [186, 44] width 91 height 16
click at [153, 126] on span "13" at bounding box center [151, 126] width 5 height 6
type input "[DATE]"
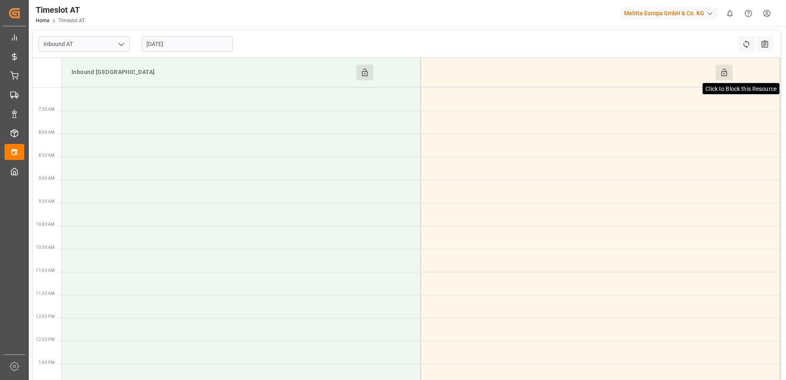
click at [723, 76] on icon at bounding box center [724, 72] width 6 height 7
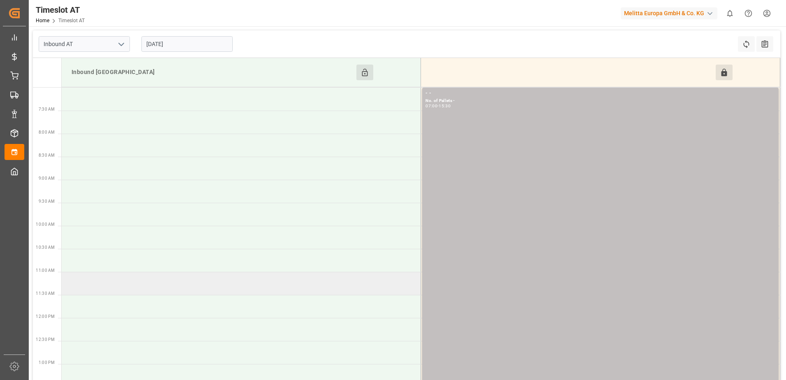
click at [92, 281] on td at bounding box center [242, 283] width 360 height 23
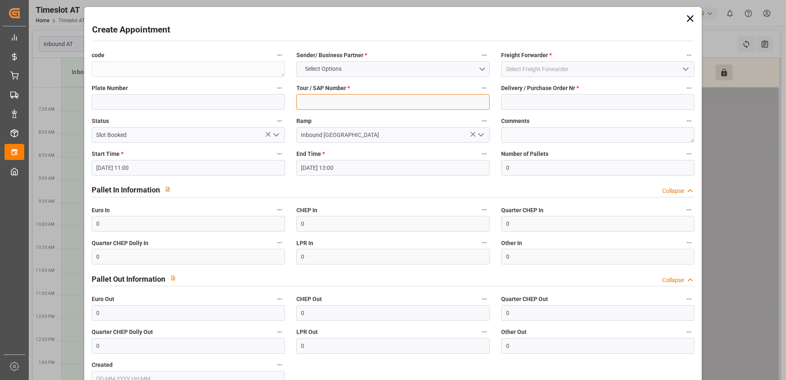
click at [330, 102] on input at bounding box center [393, 102] width 193 height 16
type input "-"
click at [513, 101] on input at bounding box center [597, 102] width 193 height 16
type input "-"
click at [480, 71] on button "Select Options" at bounding box center [393, 69] width 193 height 16
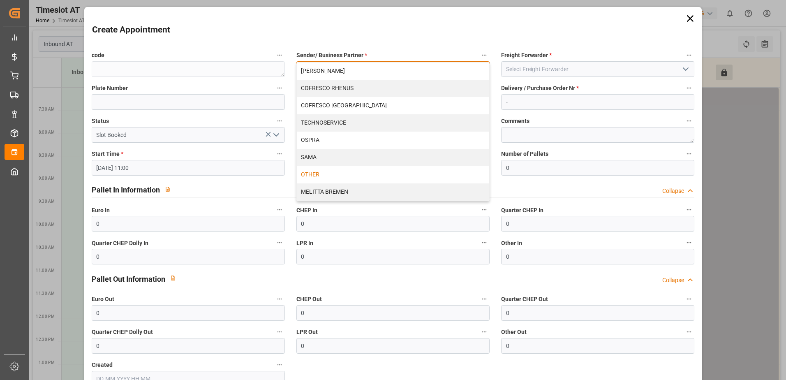
click at [340, 176] on div "OTHER" at bounding box center [393, 174] width 193 height 17
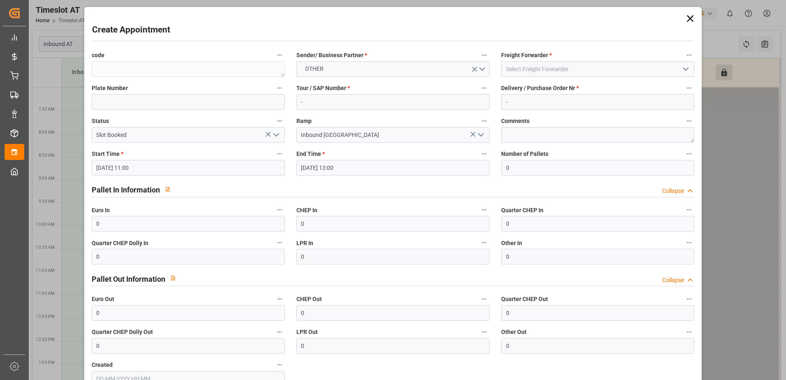
click at [686, 66] on icon "open menu" at bounding box center [686, 69] width 10 height 10
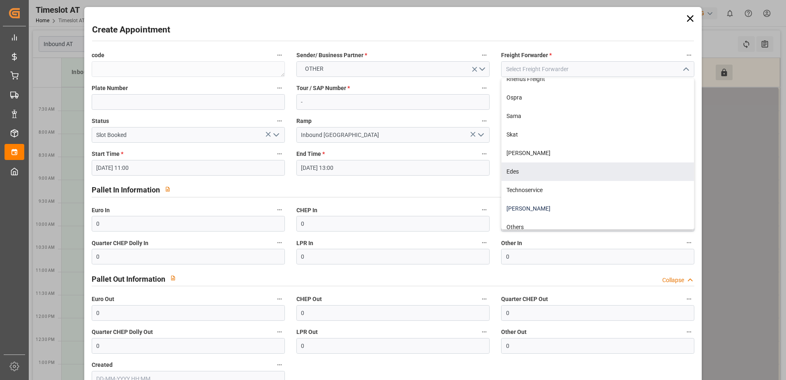
scroll to position [41, 0]
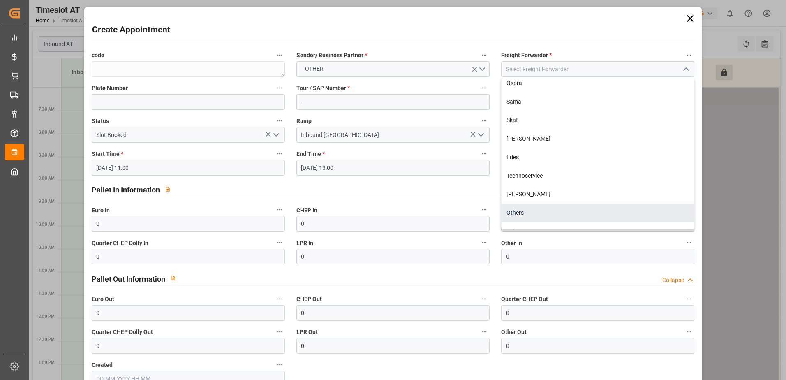
click at [520, 208] on div "Others" at bounding box center [598, 213] width 193 height 19
type input "Others"
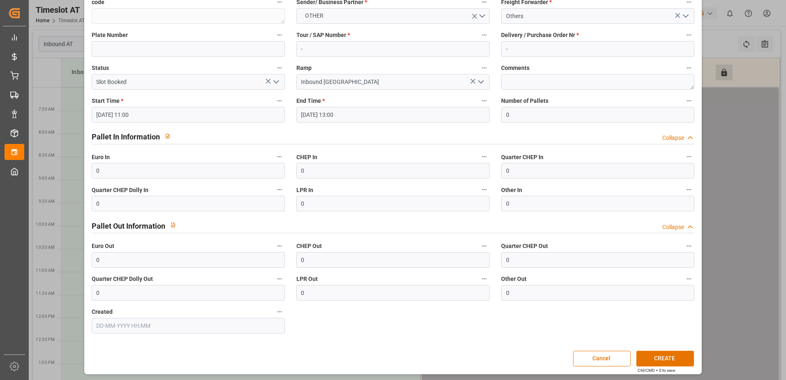
scroll to position [54, 0]
click at [673, 356] on button "CREATE" at bounding box center [666, 358] width 58 height 16
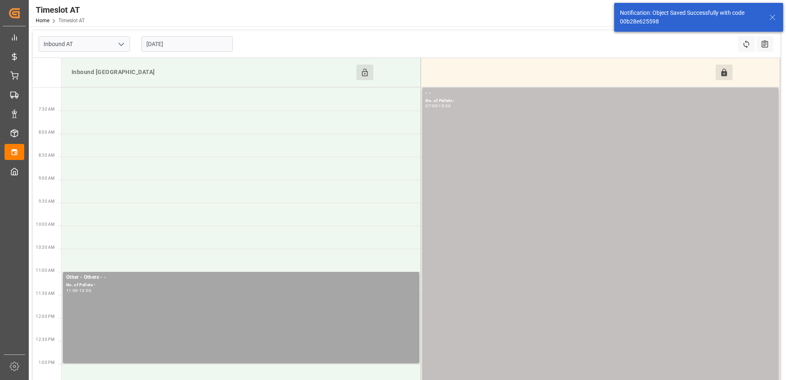
drag, startPoint x: 179, startPoint y: 39, endPoint x: 179, endPoint y: 53, distance: 14.0
click at [179, 40] on input "[DATE]" at bounding box center [186, 44] width 91 height 16
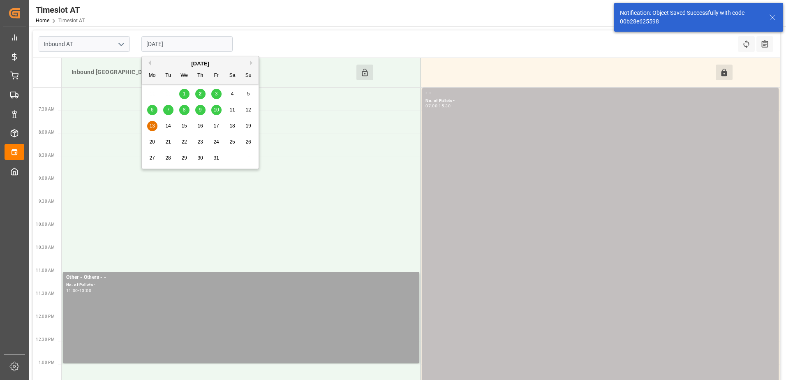
click at [168, 128] on span "14" at bounding box center [167, 126] width 5 height 6
type input "[DATE]"
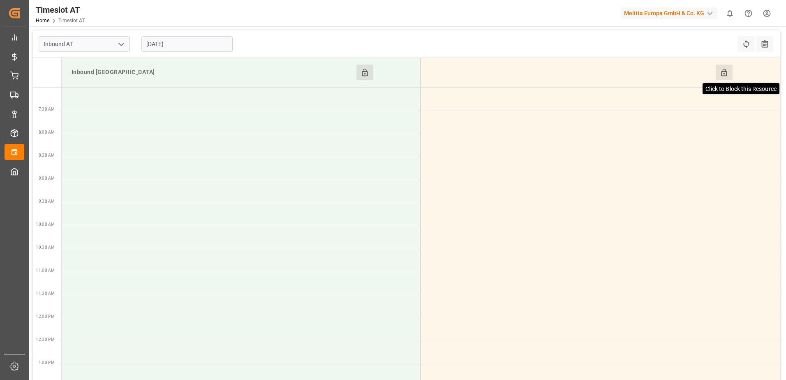
click at [724, 75] on icon at bounding box center [724, 72] width 6 height 7
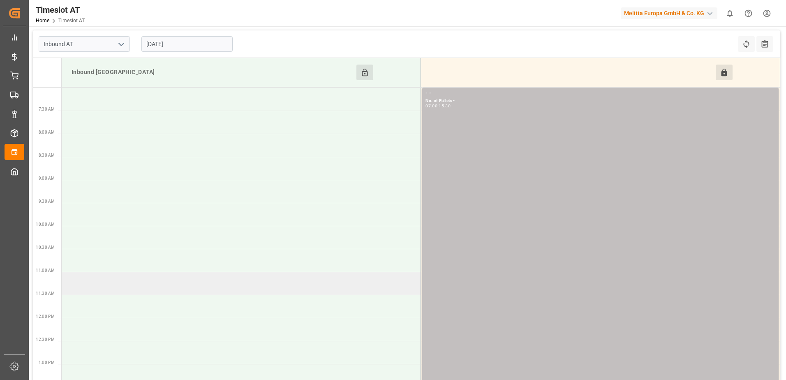
click at [124, 287] on td at bounding box center [242, 283] width 360 height 23
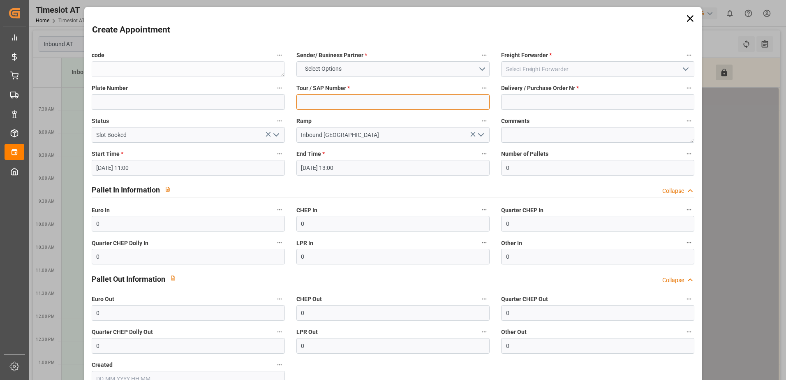
click at [334, 104] on input at bounding box center [393, 102] width 193 height 16
type input "-"
click at [506, 97] on input at bounding box center [597, 102] width 193 height 16
type input "-"
click at [483, 69] on button "Select Options" at bounding box center [393, 69] width 193 height 16
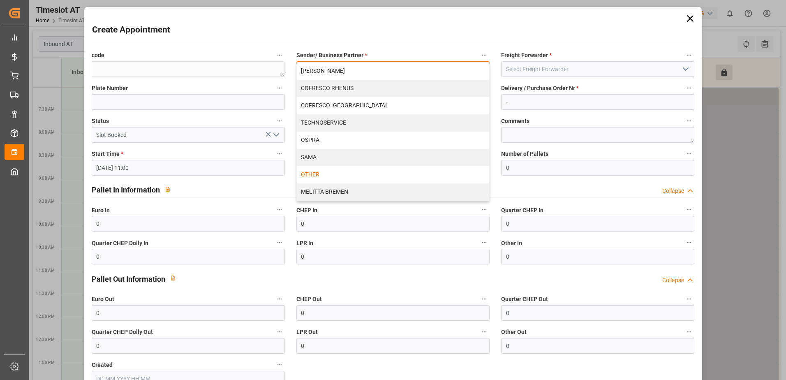
click at [334, 174] on div "OTHER" at bounding box center [393, 174] width 193 height 17
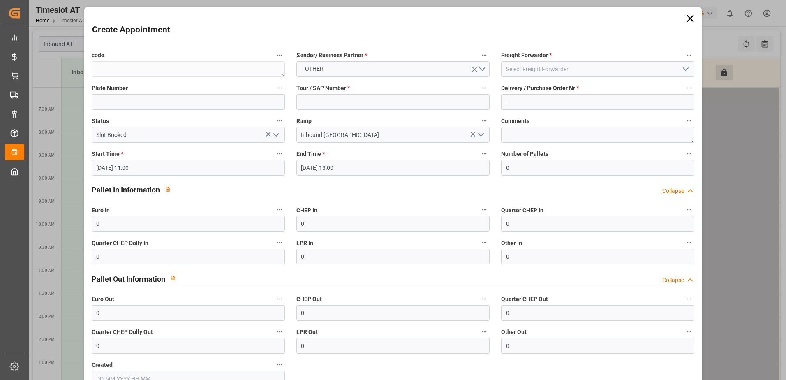
click at [684, 68] on polyline "open menu" at bounding box center [686, 69] width 5 height 2
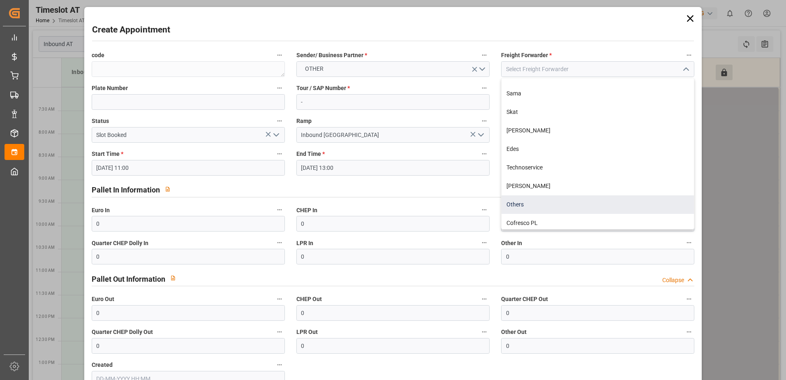
scroll to position [108, 0]
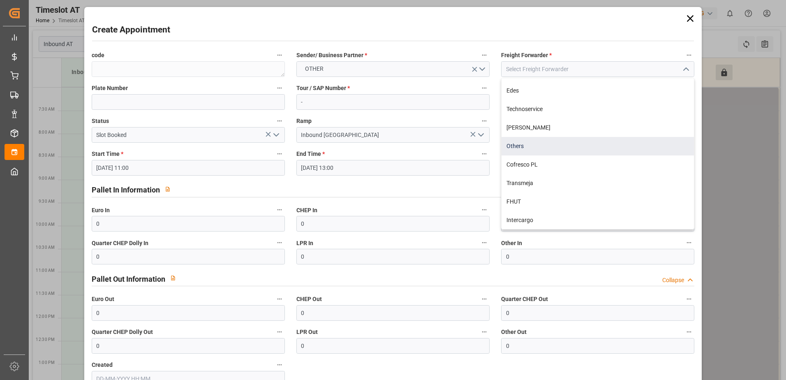
click at [527, 149] on div "Others" at bounding box center [598, 146] width 193 height 19
type input "Others"
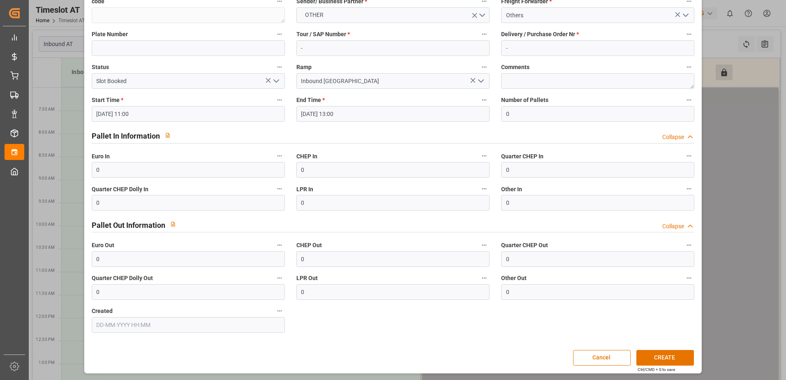
scroll to position [54, 0]
click at [664, 355] on button "CREATE" at bounding box center [666, 358] width 58 height 16
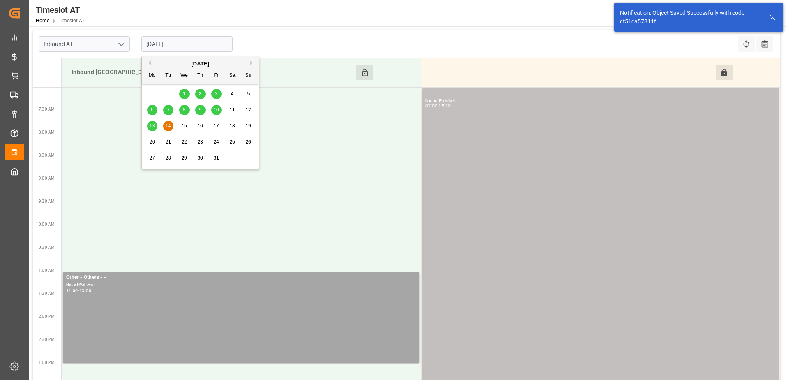
click at [190, 43] on input "[DATE]" at bounding box center [186, 44] width 91 height 16
click at [184, 123] on div "15" at bounding box center [184, 126] width 10 height 10
type input "[DATE]"
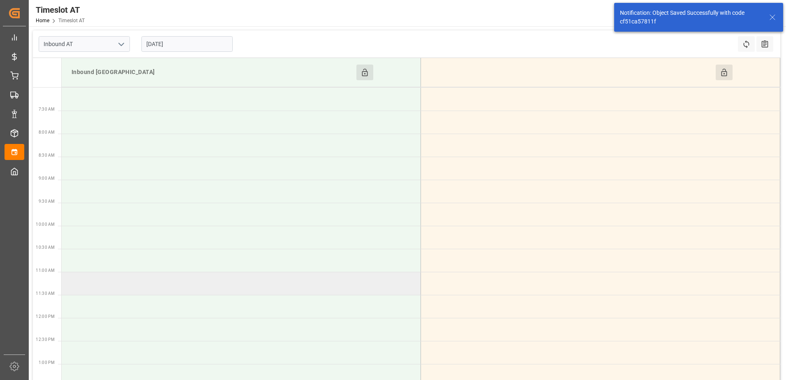
click at [117, 288] on td at bounding box center [242, 283] width 360 height 23
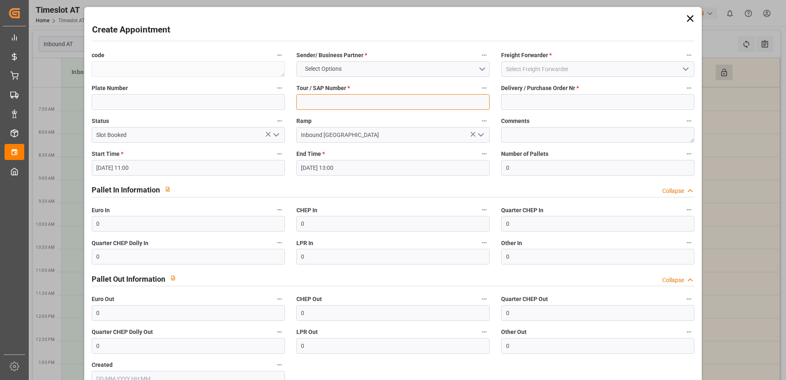
click at [355, 99] on input at bounding box center [393, 102] width 193 height 16
type input "-"
click at [516, 100] on input at bounding box center [597, 102] width 193 height 16
type input "-"
click at [481, 68] on button "Select Options" at bounding box center [393, 69] width 193 height 16
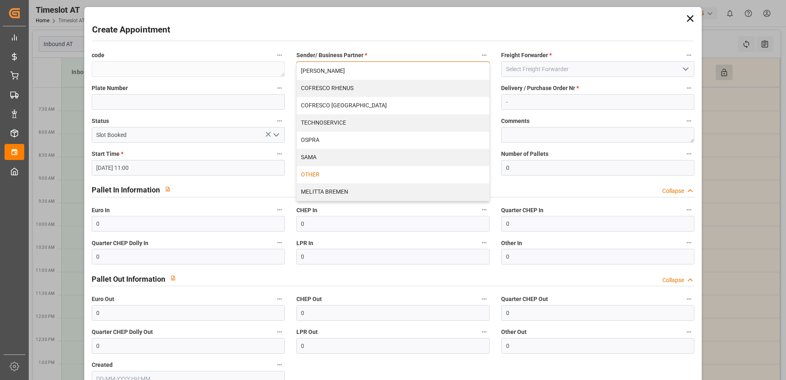
click at [325, 171] on div "OTHER" at bounding box center [393, 174] width 193 height 17
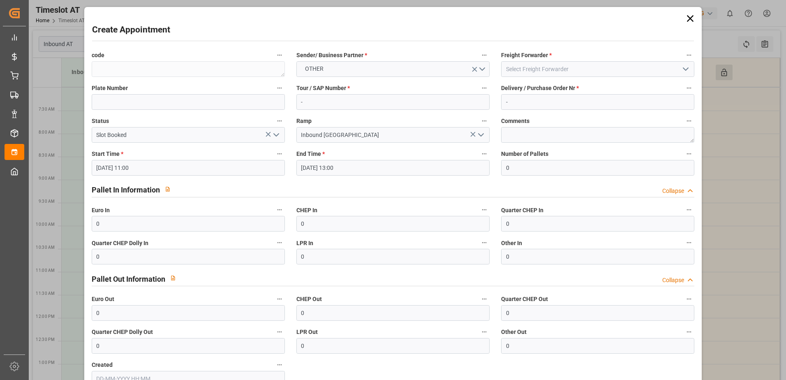
click at [684, 71] on icon "open menu" at bounding box center [686, 69] width 10 height 10
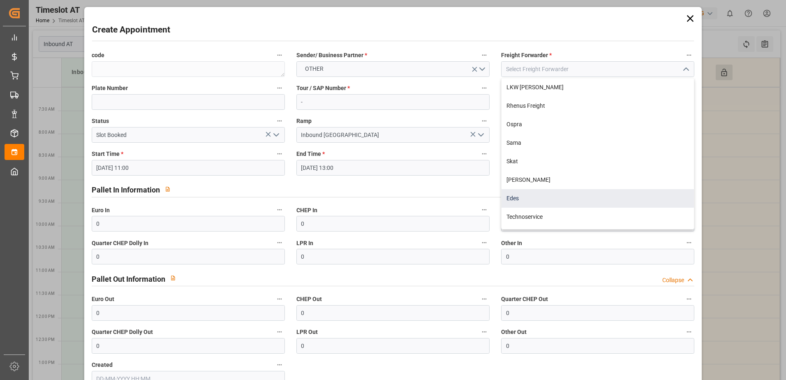
scroll to position [82, 0]
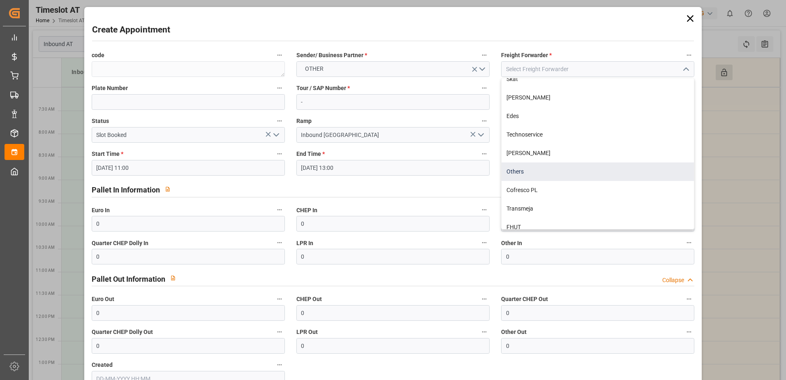
click at [520, 176] on div "Others" at bounding box center [598, 171] width 193 height 19
type input "Others"
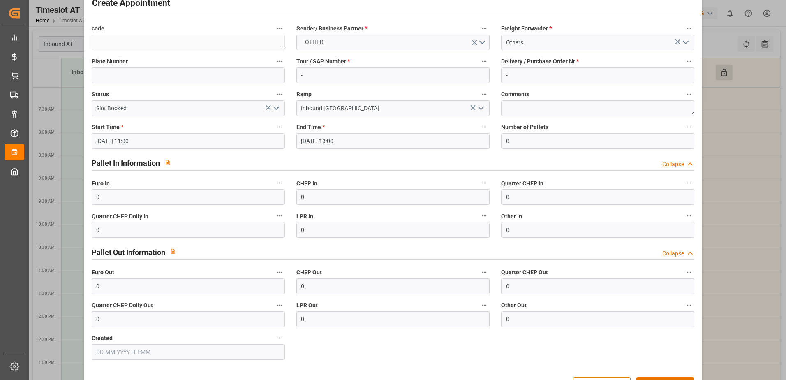
scroll to position [54, 0]
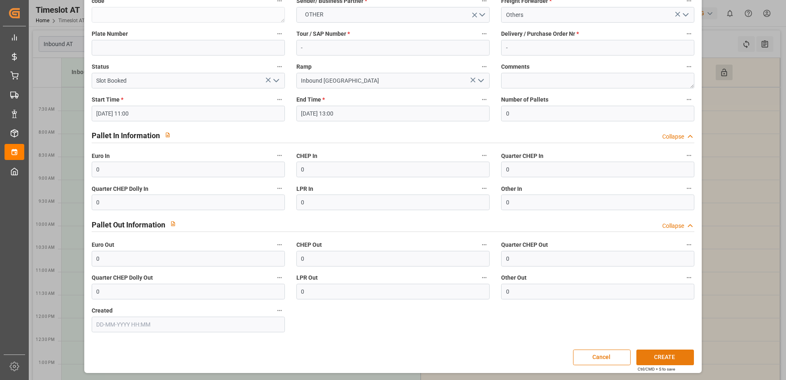
click at [674, 353] on button "CREATE" at bounding box center [666, 358] width 58 height 16
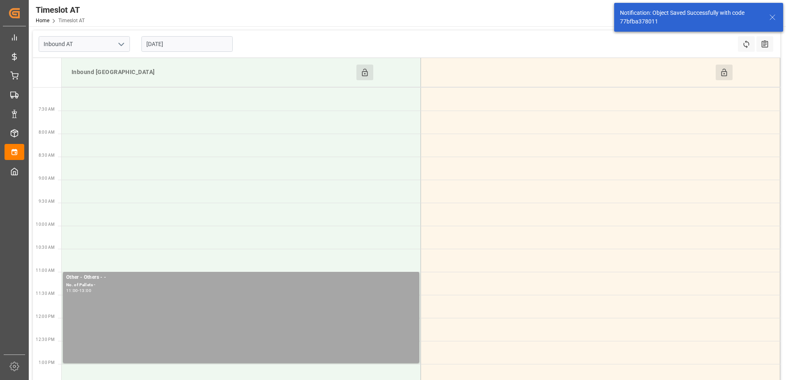
click at [729, 70] on button "Click to Block this Resource" at bounding box center [724, 73] width 17 height 16
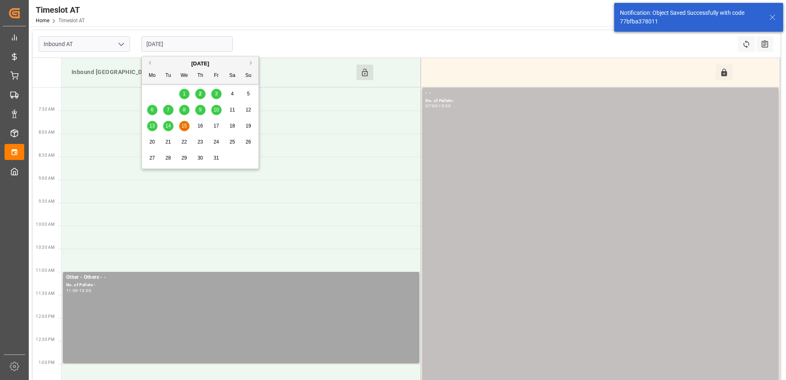
click at [188, 48] on input "[DATE]" at bounding box center [186, 44] width 91 height 16
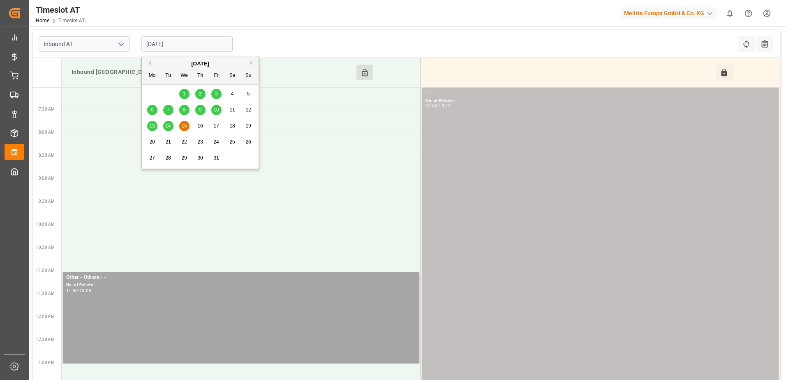
click at [202, 125] on span "16" at bounding box center [199, 126] width 5 height 6
type input "[DATE]"
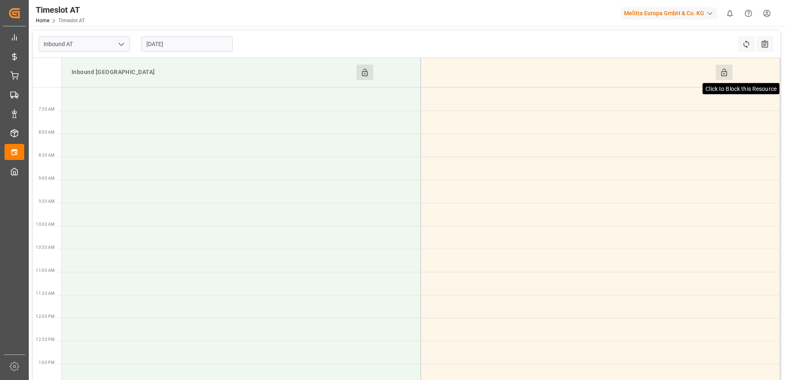
click at [724, 74] on icon at bounding box center [724, 72] width 6 height 7
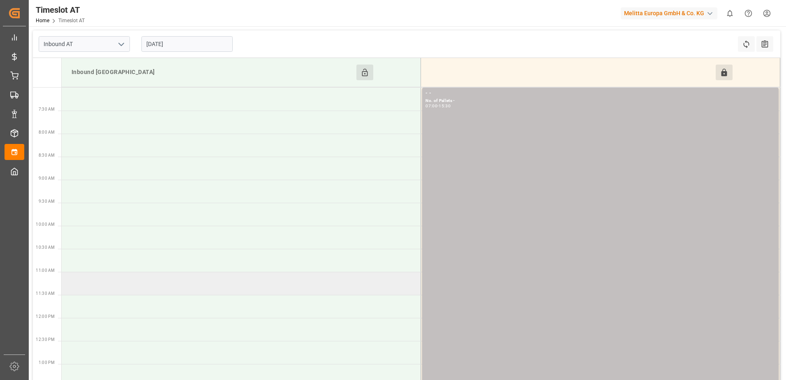
click at [156, 281] on td at bounding box center [242, 283] width 360 height 23
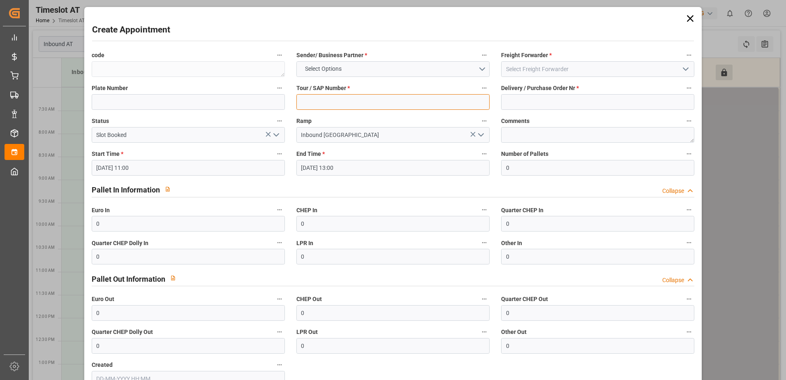
click at [359, 103] on input at bounding box center [393, 102] width 193 height 16
type input "-"
click at [522, 103] on input at bounding box center [597, 102] width 193 height 16
type input "-"
click at [480, 67] on button "Select Options" at bounding box center [393, 69] width 193 height 16
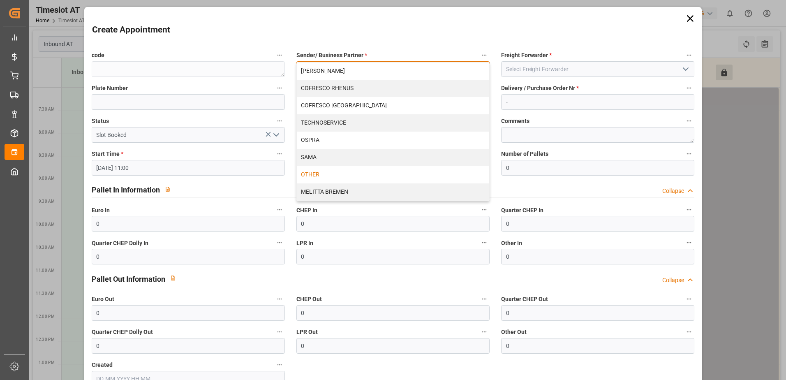
click at [313, 177] on div "OTHER" at bounding box center [393, 174] width 193 height 17
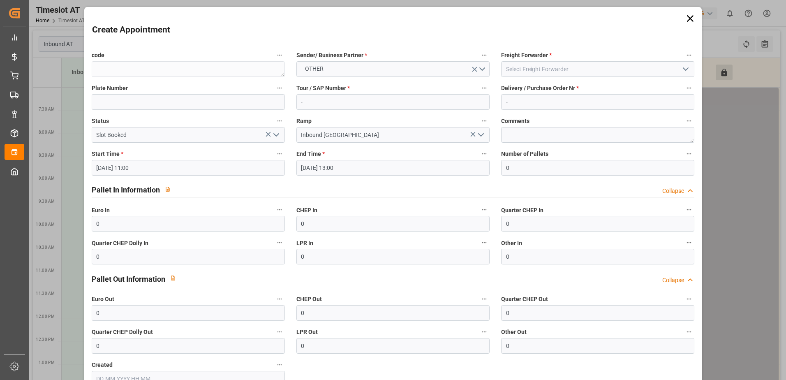
click at [683, 68] on icon "open menu" at bounding box center [686, 69] width 10 height 10
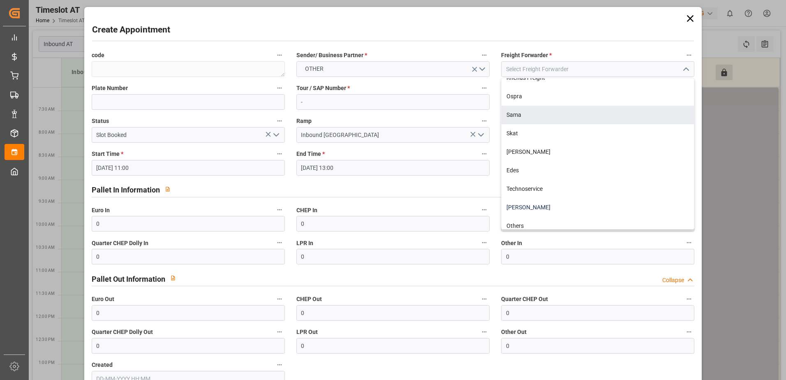
scroll to position [82, 0]
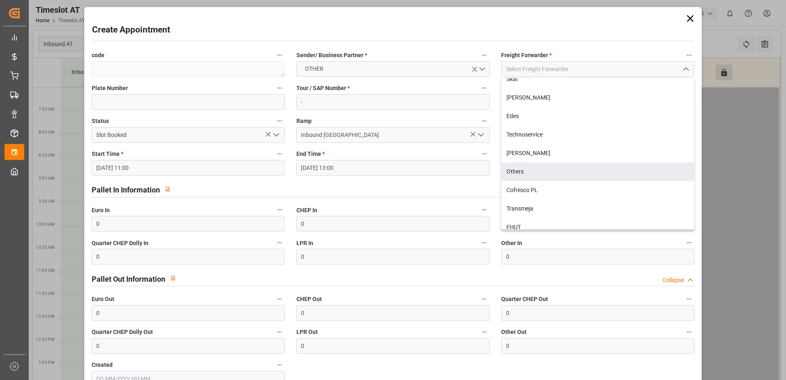
click at [519, 169] on div "Others" at bounding box center [598, 171] width 193 height 19
type input "Others"
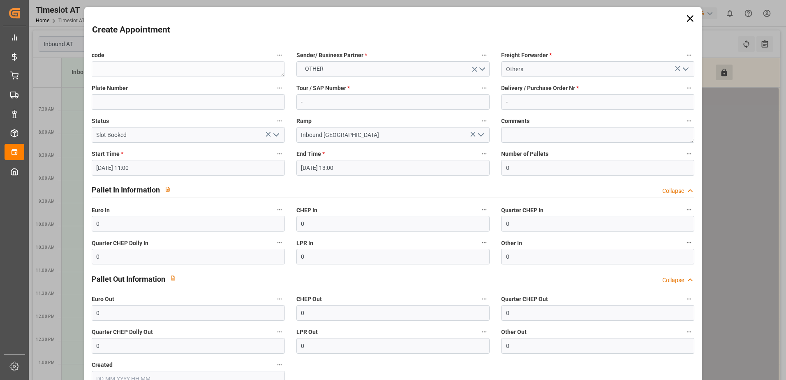
scroll to position [54, 0]
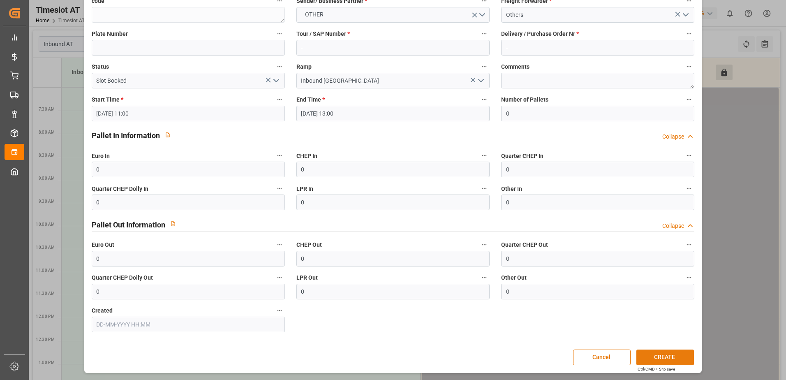
click at [663, 357] on button "CREATE" at bounding box center [666, 358] width 58 height 16
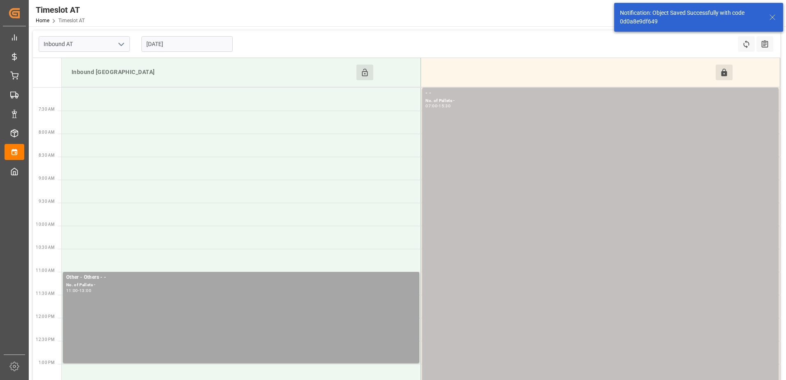
click at [202, 46] on input "[DATE]" at bounding box center [186, 44] width 91 height 16
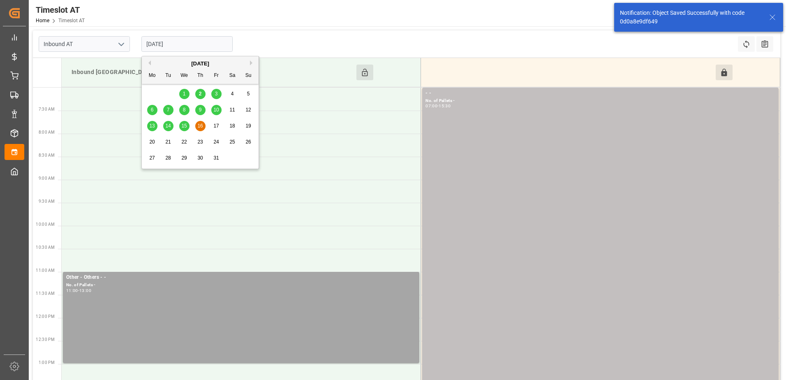
click at [211, 127] on div "17" at bounding box center [216, 126] width 10 height 10
type input "[DATE]"
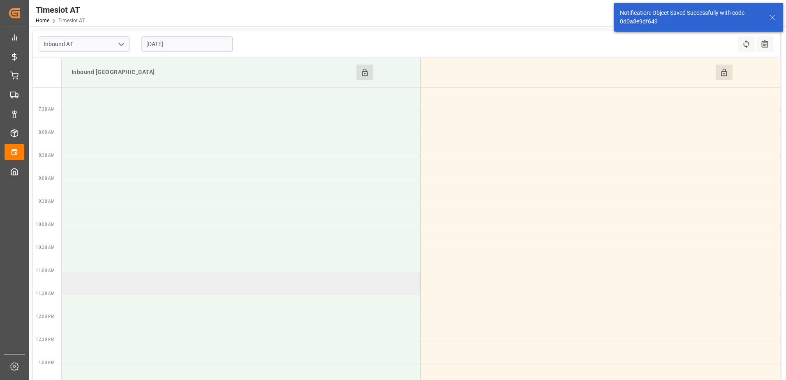
click at [149, 284] on td at bounding box center [242, 283] width 360 height 23
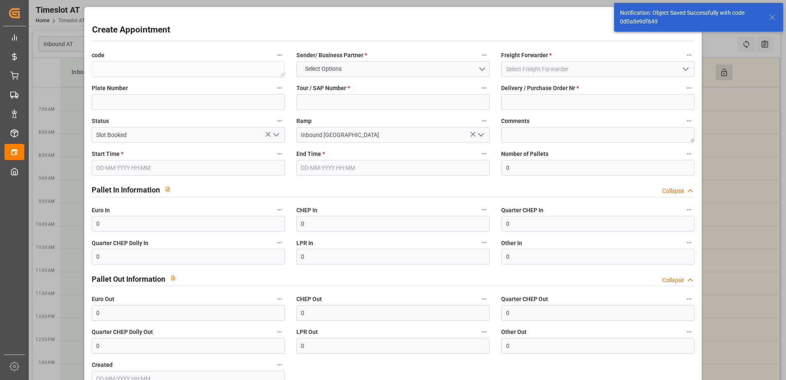
type input "[DATE] 11:00"
type input "[DATE] 13:00"
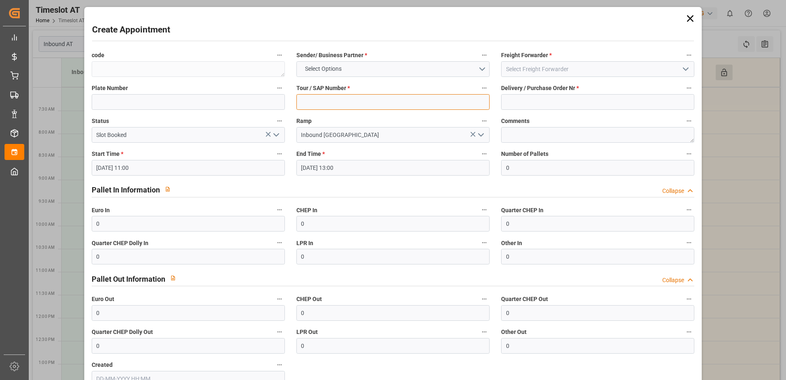
click at [362, 104] on input at bounding box center [393, 102] width 193 height 16
type input "-"
click at [522, 101] on input at bounding box center [597, 102] width 193 height 16
type input "-"
click at [482, 69] on button "Select Options" at bounding box center [393, 69] width 193 height 16
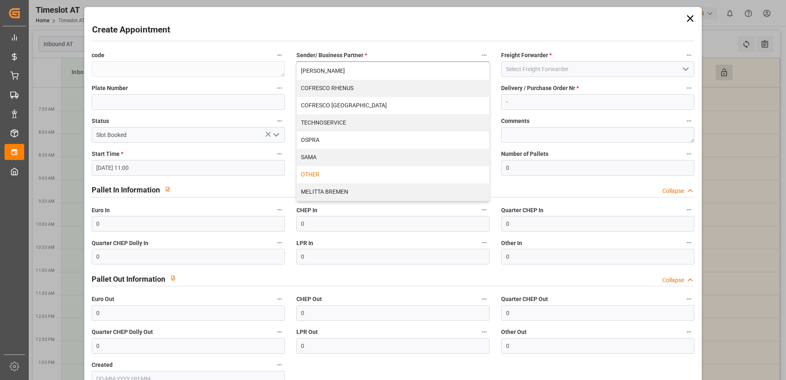
click at [324, 174] on div "OTHER" at bounding box center [393, 174] width 193 height 17
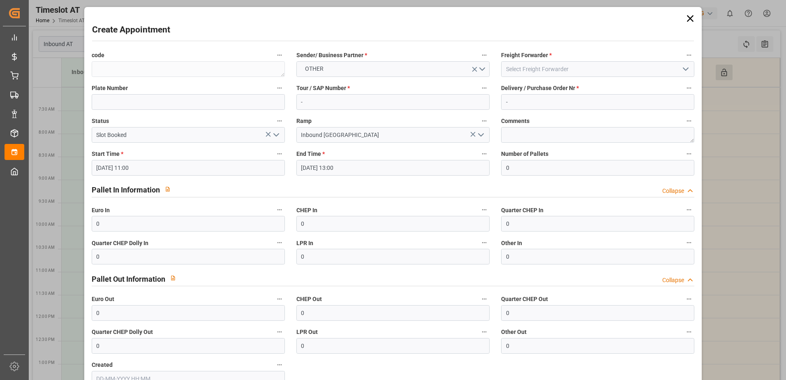
click at [686, 68] on polyline "open menu" at bounding box center [686, 69] width 5 height 2
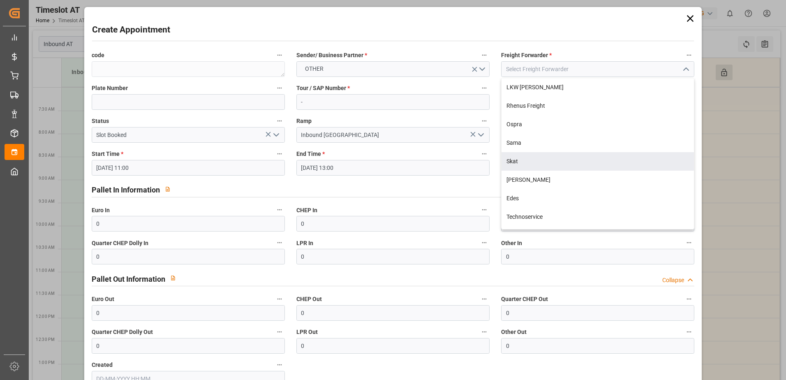
scroll to position [108, 0]
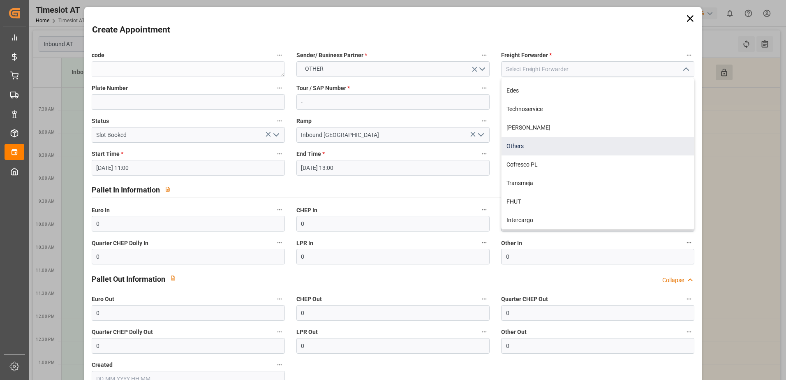
click at [520, 146] on div "Others" at bounding box center [598, 146] width 193 height 19
type input "Others"
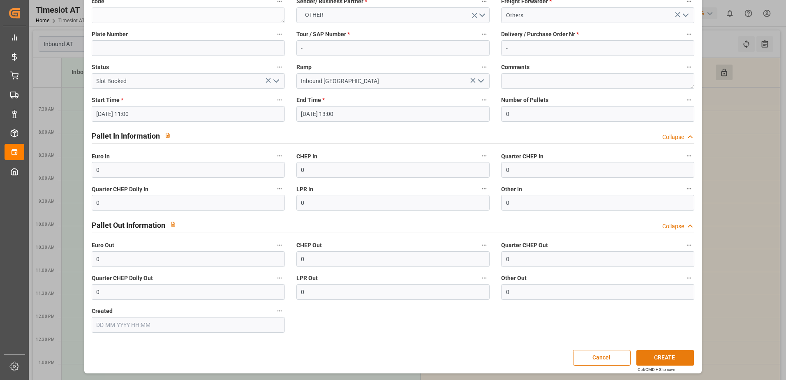
scroll to position [54, 0]
click at [658, 359] on button "CREATE" at bounding box center [666, 358] width 58 height 16
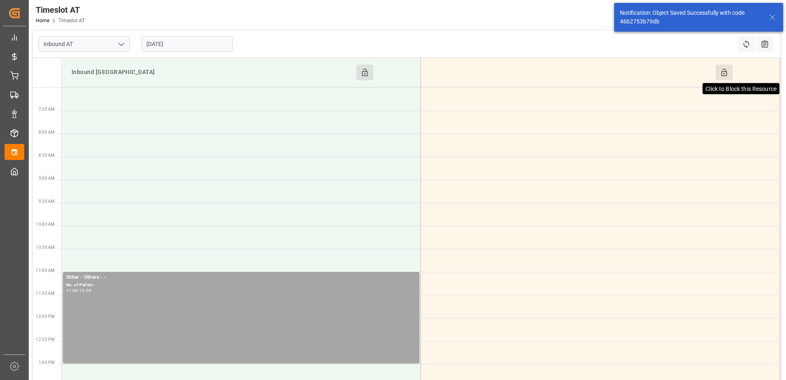
click at [722, 71] on icon at bounding box center [724, 72] width 6 height 7
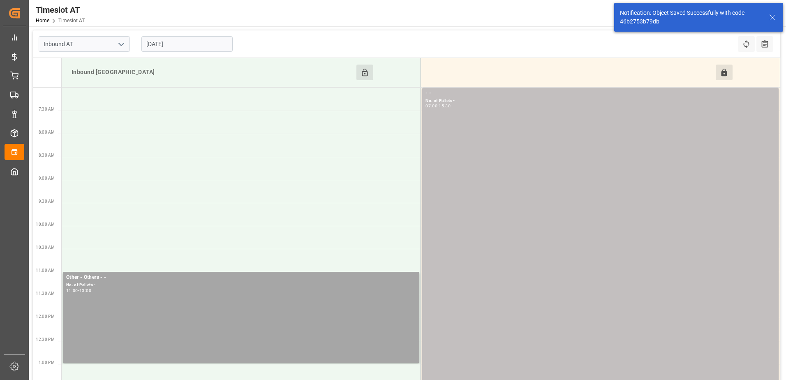
click at [198, 42] on input "[DATE]" at bounding box center [186, 44] width 91 height 16
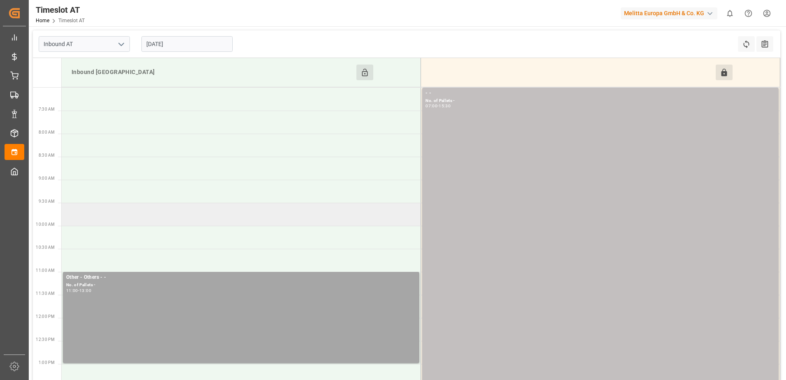
click at [184, 205] on td at bounding box center [242, 214] width 360 height 23
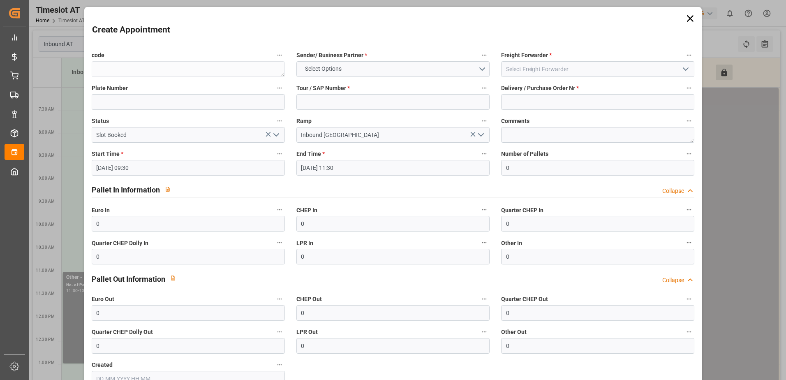
click at [690, 14] on icon at bounding box center [691, 19] width 12 height 12
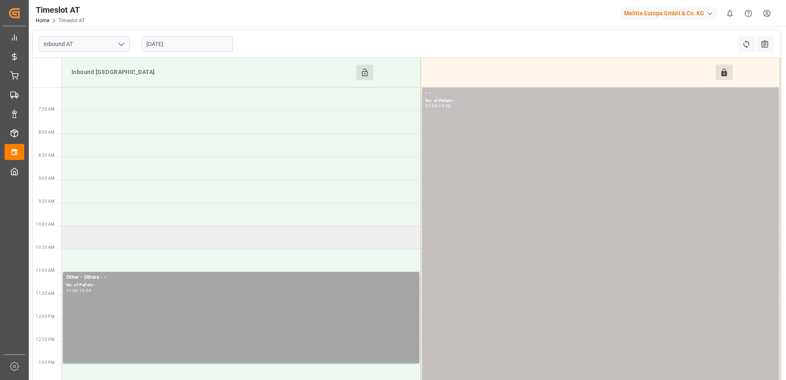
scroll to position [41, 0]
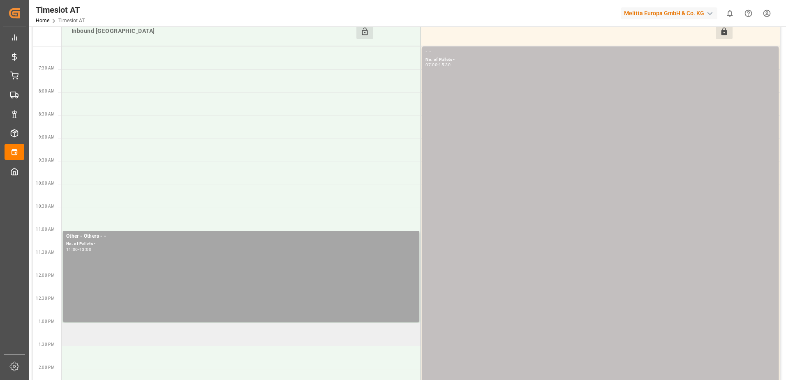
click at [170, 329] on td at bounding box center [242, 334] width 360 height 23
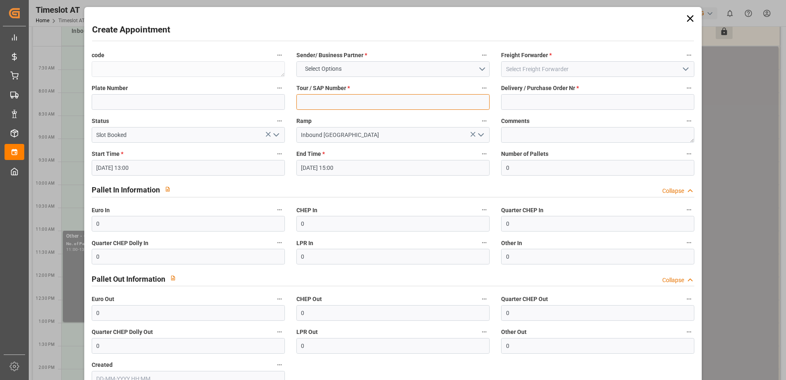
click at [346, 106] on input at bounding box center [393, 102] width 193 height 16
type input "-"
click at [484, 66] on button "Select Options" at bounding box center [393, 69] width 193 height 16
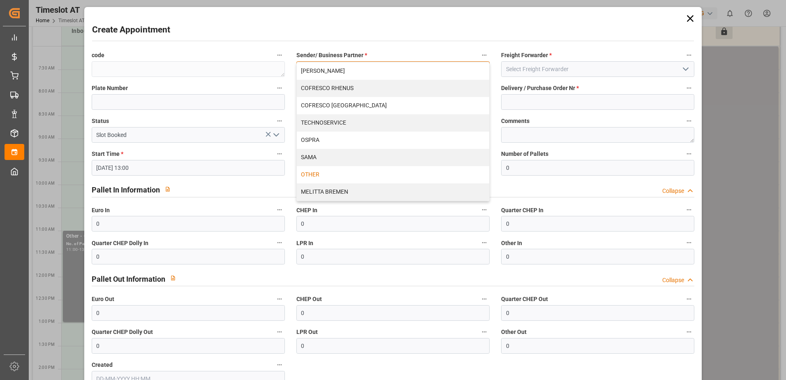
click at [315, 173] on div "OTHER" at bounding box center [393, 174] width 193 height 17
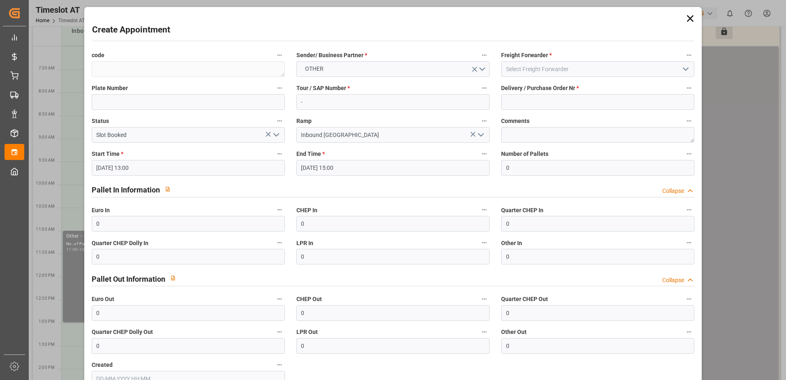
click at [684, 69] on polyline "open menu" at bounding box center [686, 69] width 5 height 2
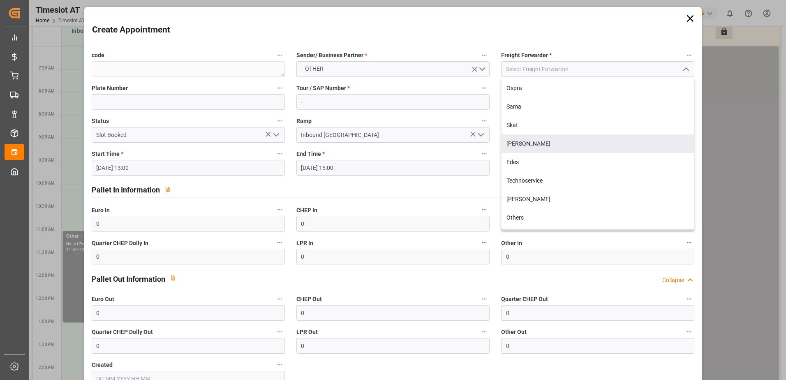
scroll to position [108, 0]
click at [526, 147] on div "Others" at bounding box center [598, 146] width 193 height 19
type input "Others"
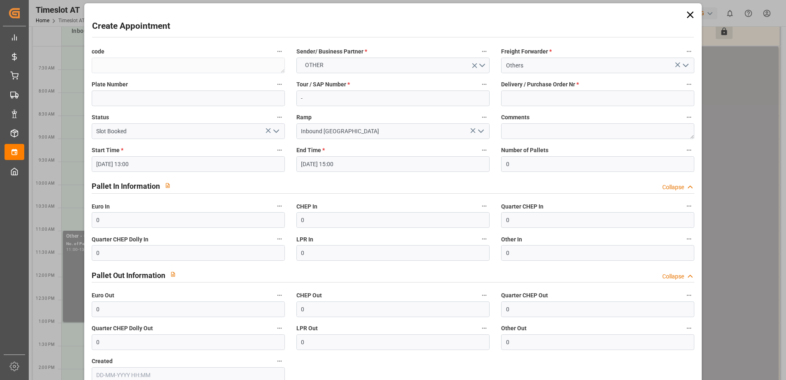
scroll to position [0, 0]
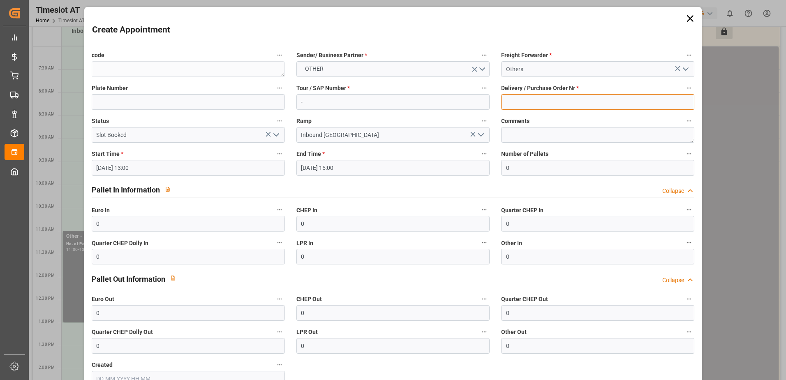
click at [556, 104] on input at bounding box center [597, 102] width 193 height 16
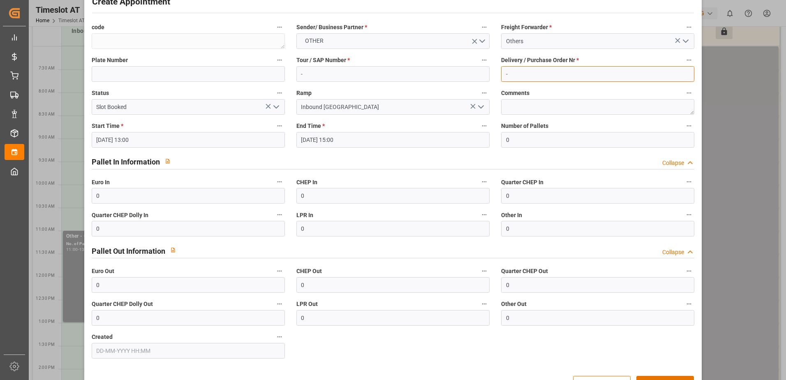
scroll to position [54, 0]
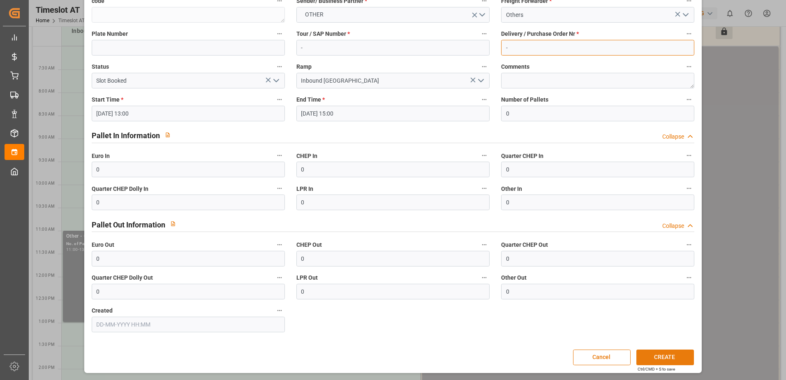
type input "-"
click at [664, 357] on button "CREATE" at bounding box center [666, 358] width 58 height 16
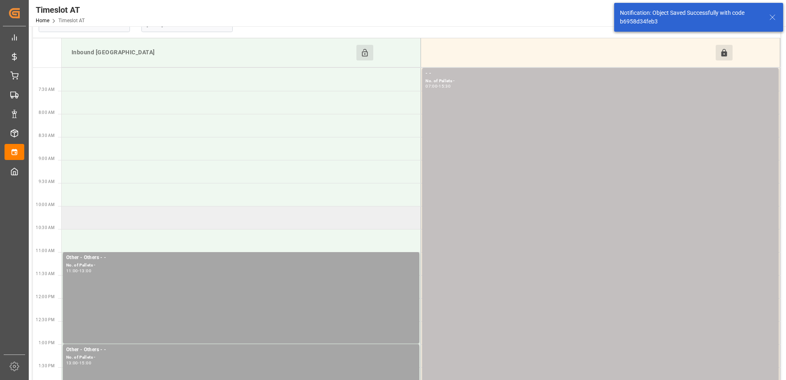
scroll to position [0, 0]
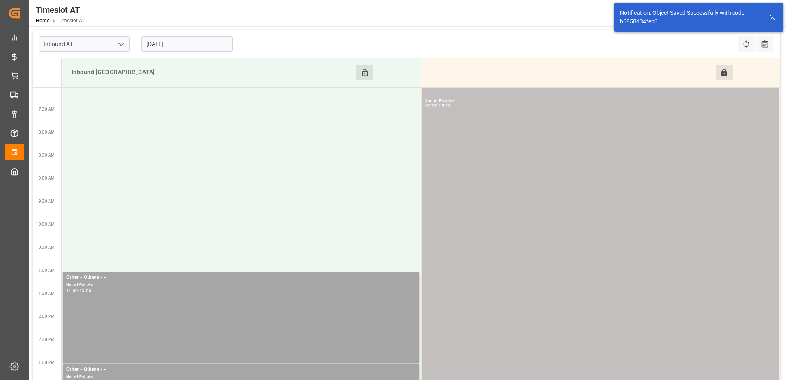
click at [195, 43] on input "[DATE]" at bounding box center [186, 44] width 91 height 16
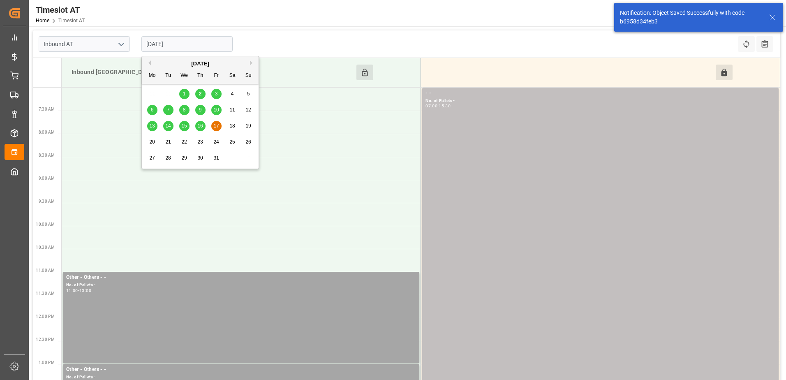
click at [231, 128] on span "18" at bounding box center [232, 126] width 5 height 6
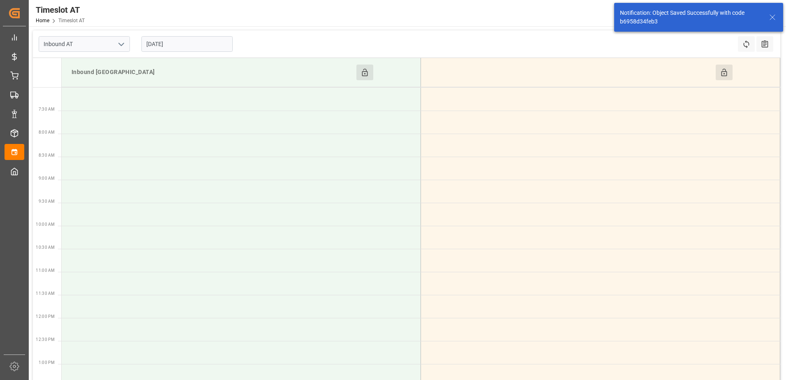
click at [360, 72] on button "Click to Block this Resource" at bounding box center [365, 73] width 17 height 16
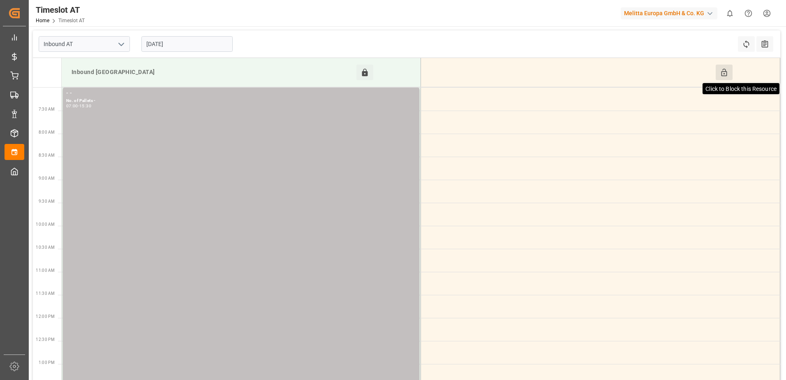
click at [723, 76] on icon at bounding box center [724, 72] width 9 height 9
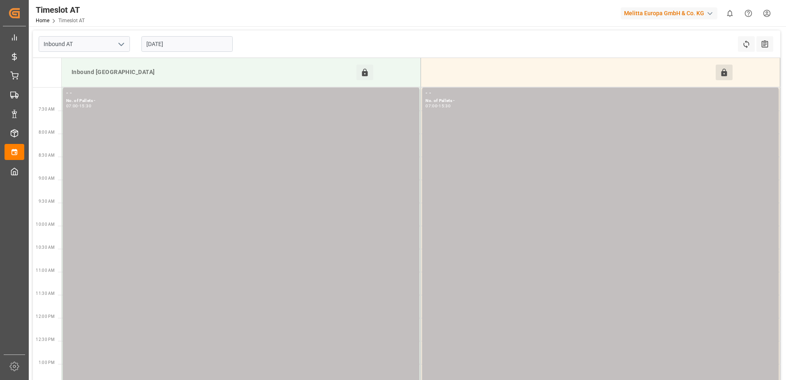
click at [181, 43] on input "[DATE]" at bounding box center [186, 44] width 91 height 16
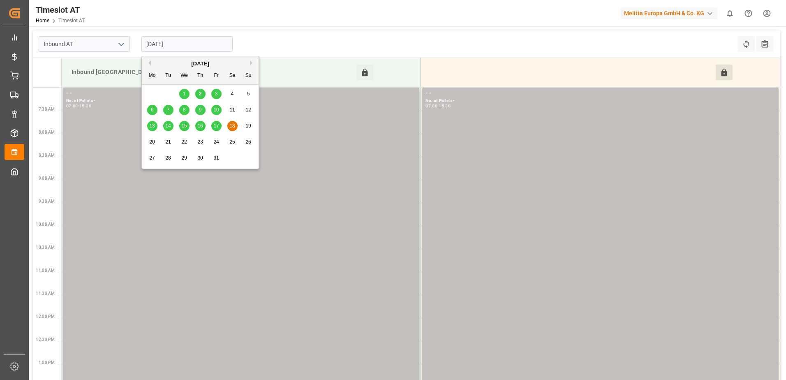
click at [246, 129] on span "19" at bounding box center [248, 126] width 5 height 6
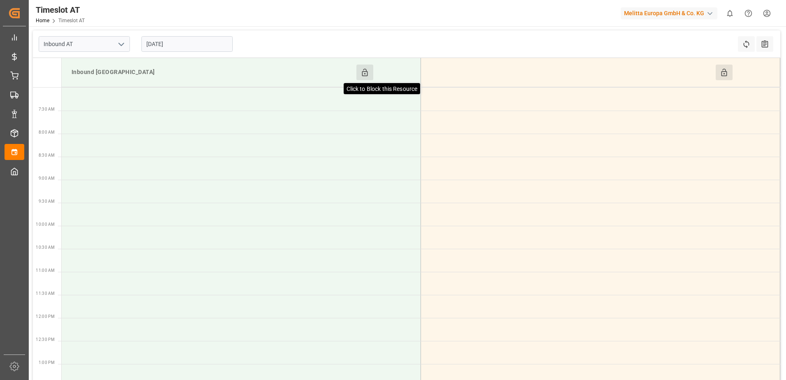
click at [365, 72] on icon at bounding box center [365, 72] width 9 height 9
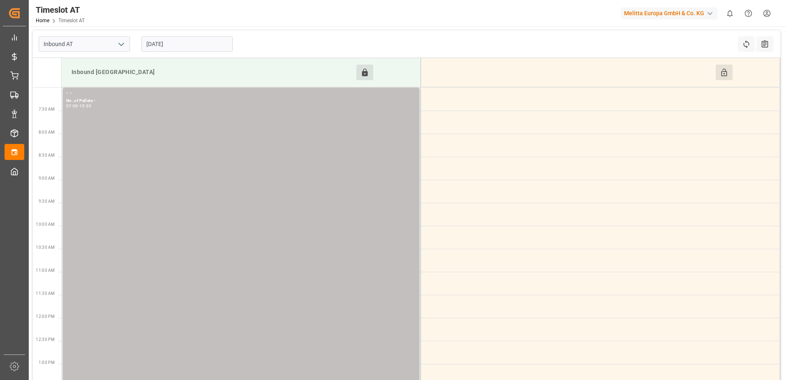
click at [717, 72] on button "Click to Block this Resource" at bounding box center [724, 73] width 17 height 16
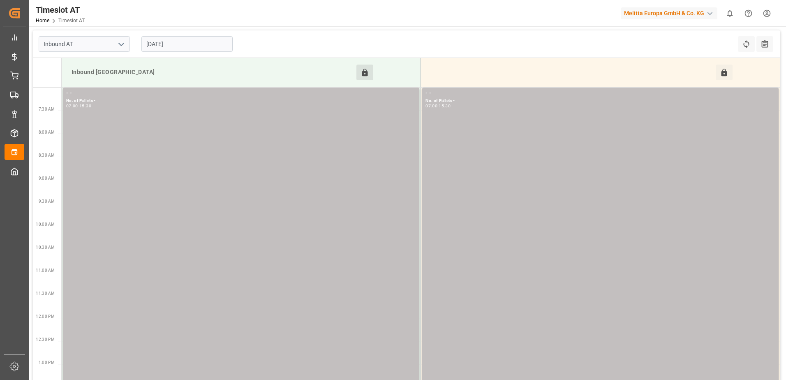
click at [190, 46] on input "[DATE]" at bounding box center [186, 44] width 91 height 16
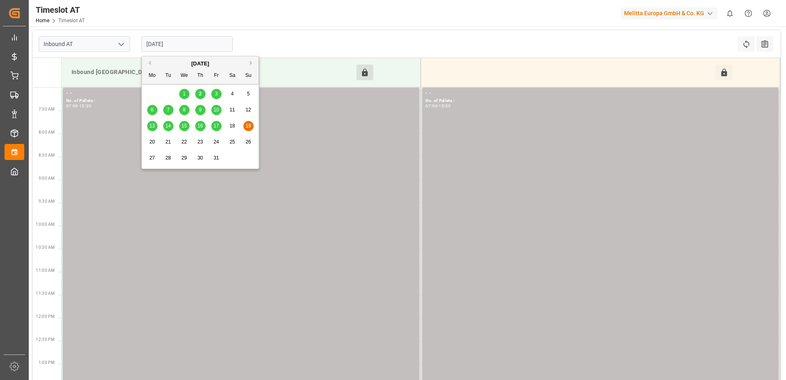
click at [151, 145] on span "20" at bounding box center [151, 142] width 5 height 6
type input "[DATE]"
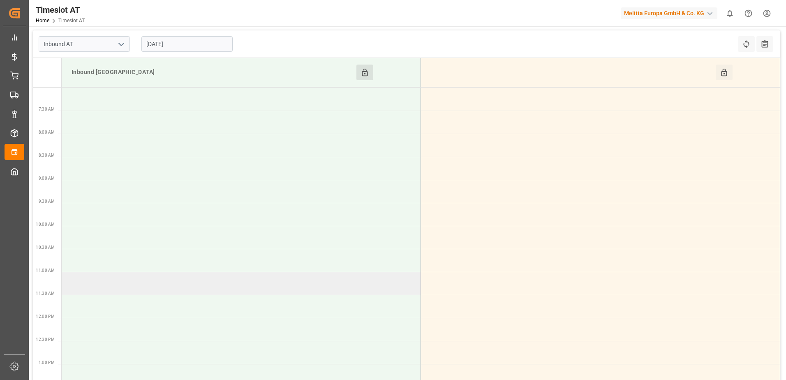
click at [110, 285] on td at bounding box center [242, 283] width 360 height 23
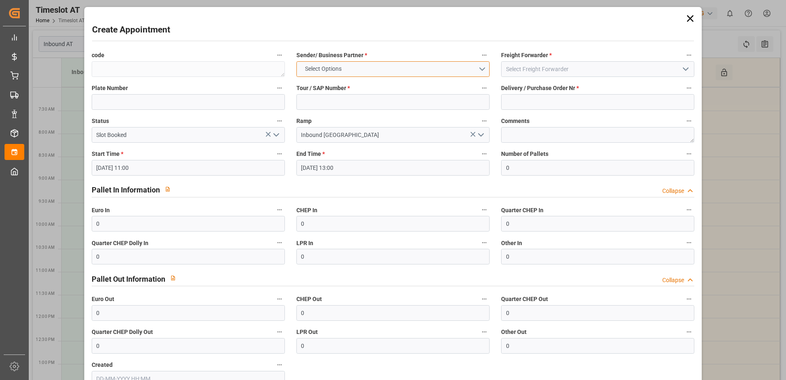
click at [481, 65] on button "Select Options" at bounding box center [393, 69] width 193 height 16
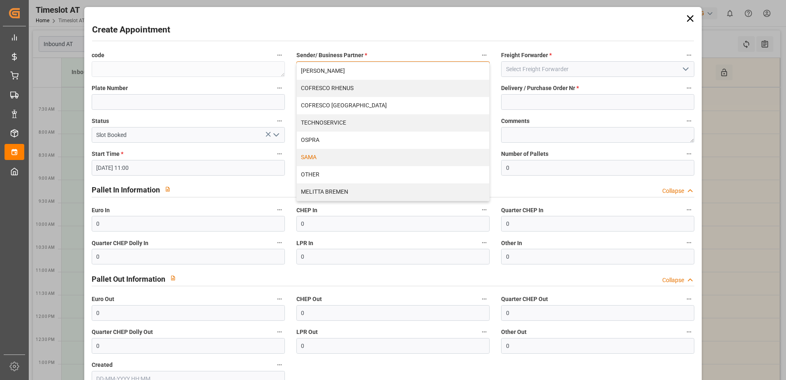
click at [318, 157] on div "SAMA" at bounding box center [393, 157] width 193 height 17
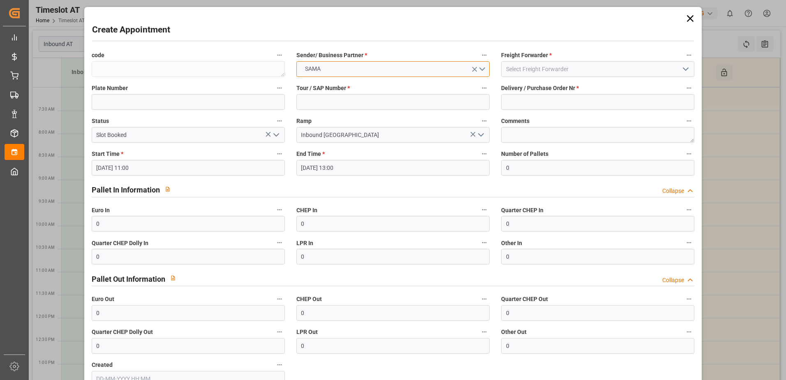
click at [484, 68] on button "SAMA" at bounding box center [393, 69] width 193 height 16
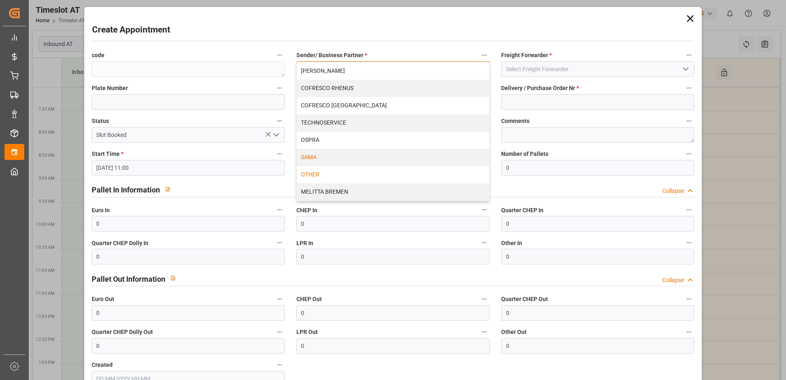
click at [332, 174] on div "OTHER" at bounding box center [393, 174] width 193 height 17
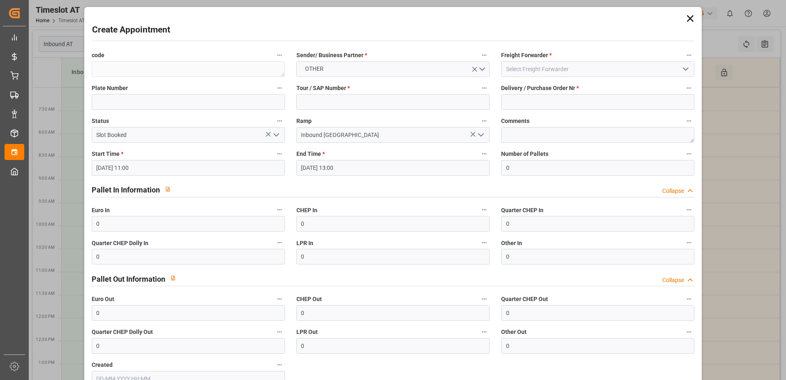
click at [683, 69] on icon "open menu" at bounding box center [686, 69] width 10 height 10
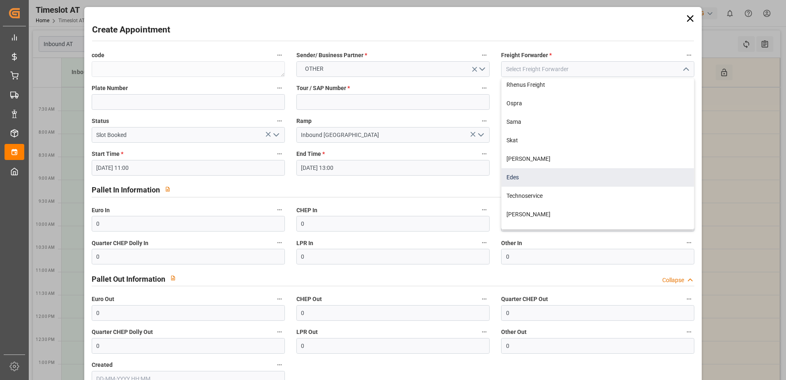
scroll to position [41, 0]
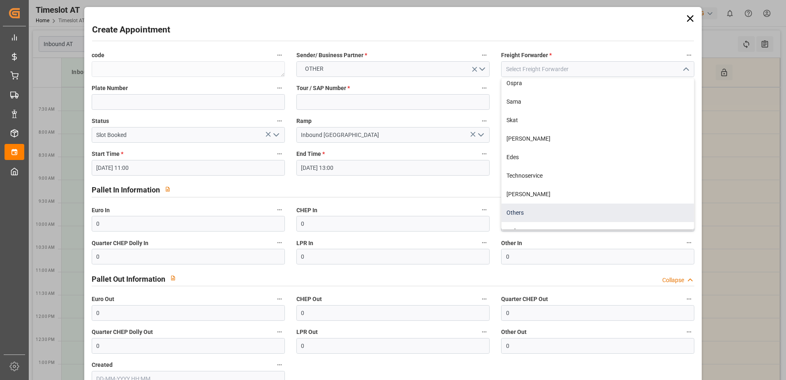
click at [523, 209] on div "Others" at bounding box center [598, 213] width 193 height 19
type input "Others"
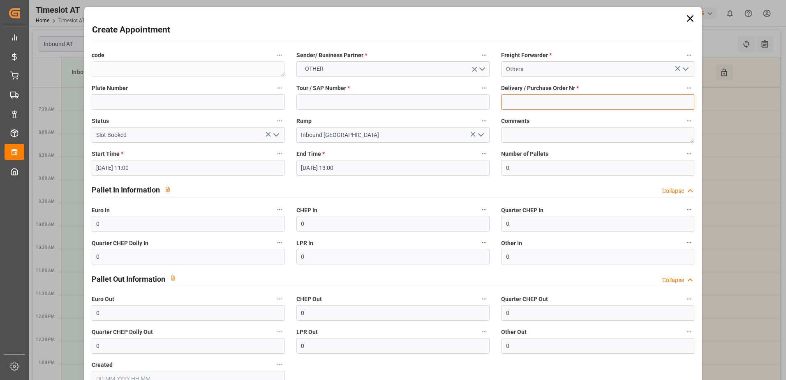
click at [522, 106] on input at bounding box center [597, 102] width 193 height 16
type input "-"
click at [375, 102] on input at bounding box center [393, 102] width 193 height 16
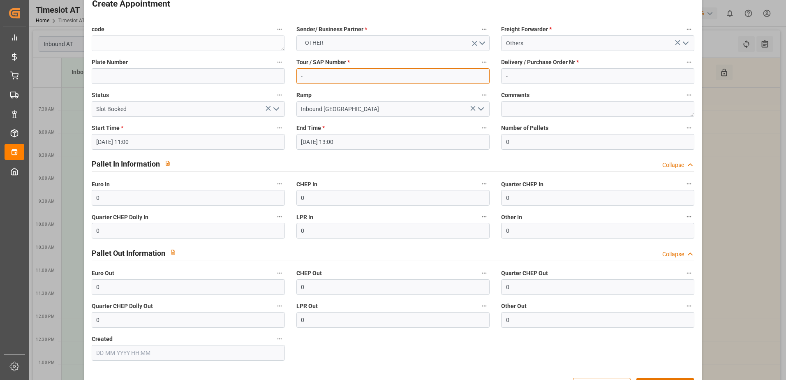
scroll to position [54, 0]
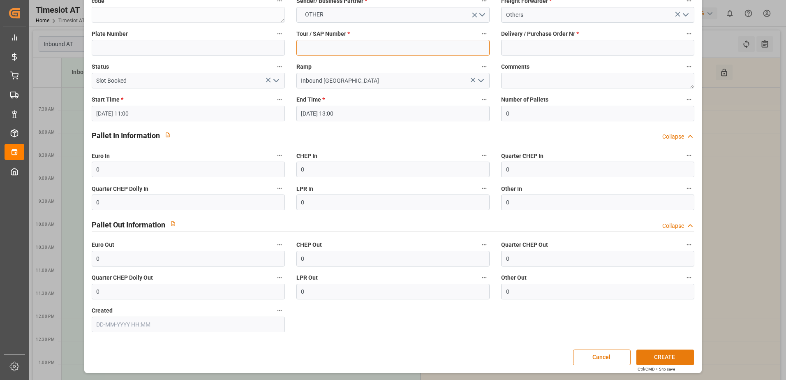
type input "-"
click at [656, 359] on button "CREATE" at bounding box center [666, 358] width 58 height 16
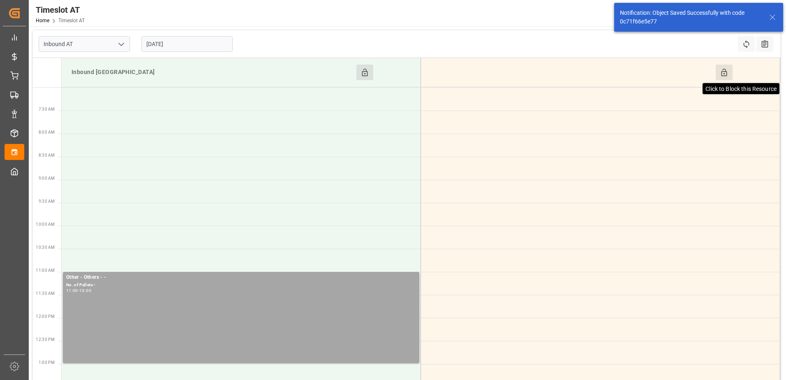
click at [723, 76] on icon at bounding box center [724, 72] width 9 height 9
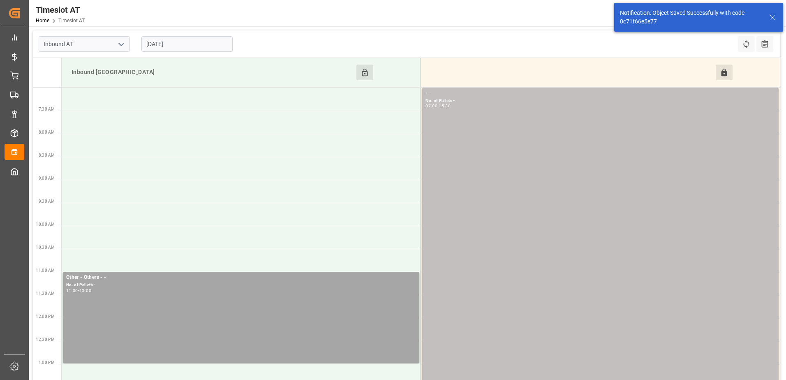
click at [181, 41] on input "[DATE]" at bounding box center [186, 44] width 91 height 16
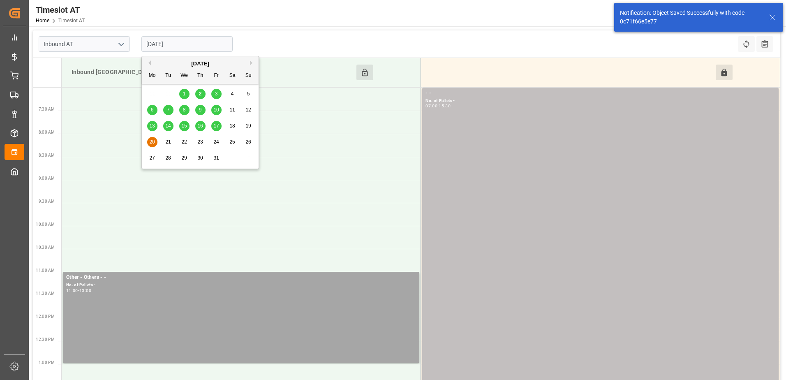
click at [170, 142] on span "21" at bounding box center [167, 142] width 5 height 6
type input "[DATE]"
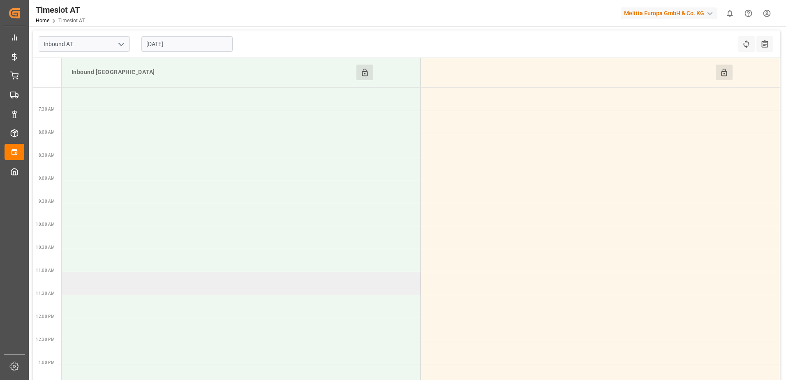
click at [142, 288] on td at bounding box center [242, 283] width 360 height 23
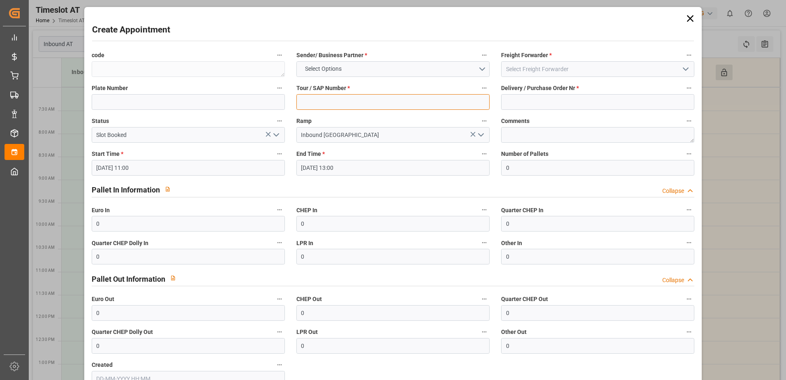
click at [339, 104] on input at bounding box center [393, 102] width 193 height 16
type input "-"
click at [454, 70] on button "Select Options" at bounding box center [393, 69] width 193 height 16
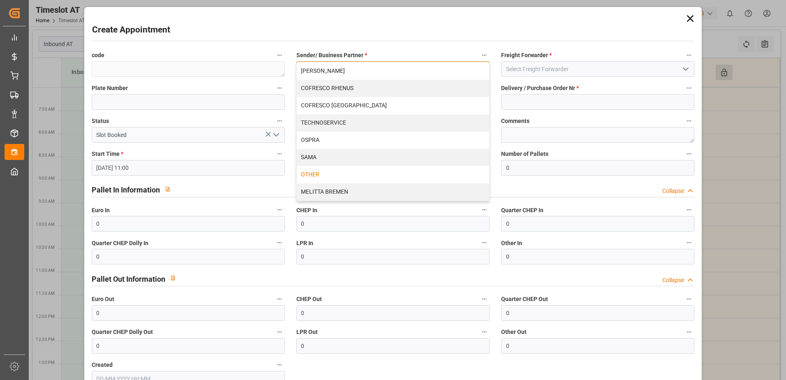
click at [333, 172] on div "OTHER" at bounding box center [393, 174] width 193 height 17
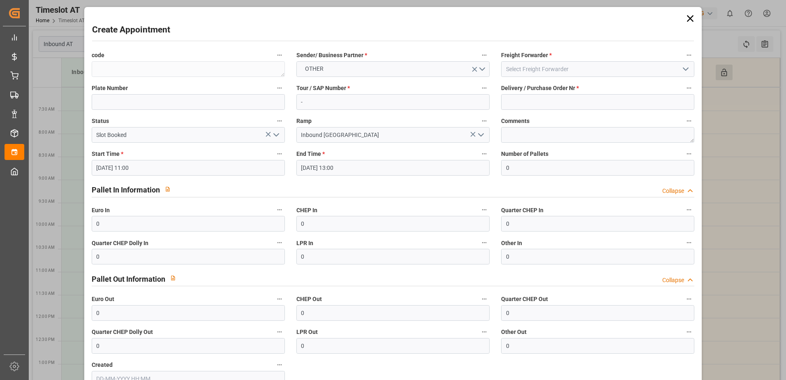
click at [684, 70] on polyline "open menu" at bounding box center [686, 69] width 5 height 2
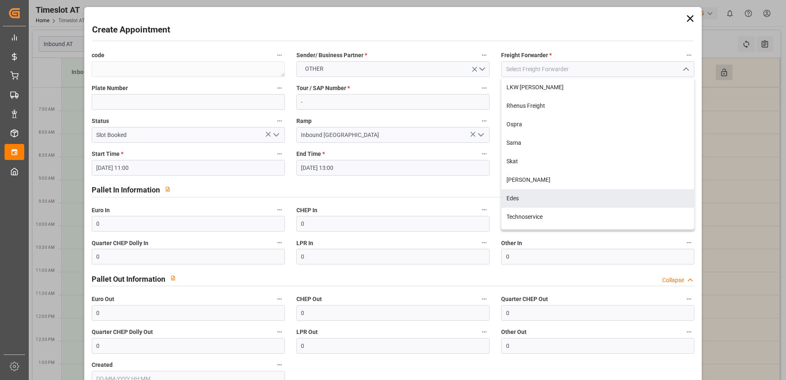
scroll to position [108, 0]
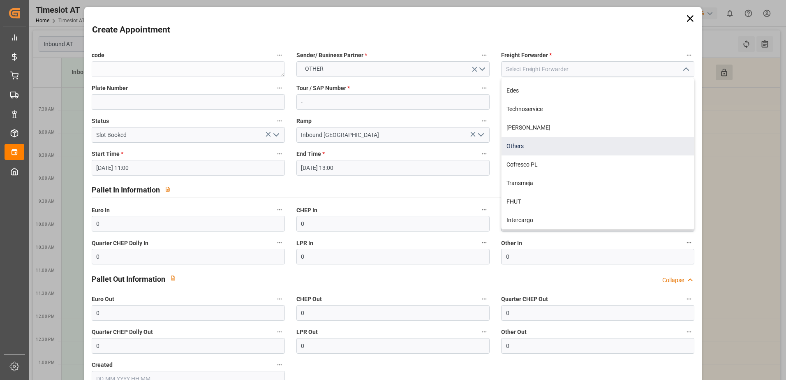
click at [514, 148] on div "Others" at bounding box center [598, 146] width 193 height 19
type input "Others"
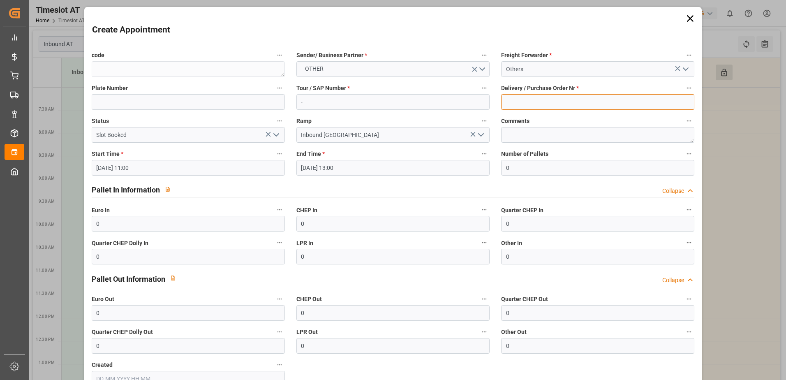
click at [554, 102] on input at bounding box center [597, 102] width 193 height 16
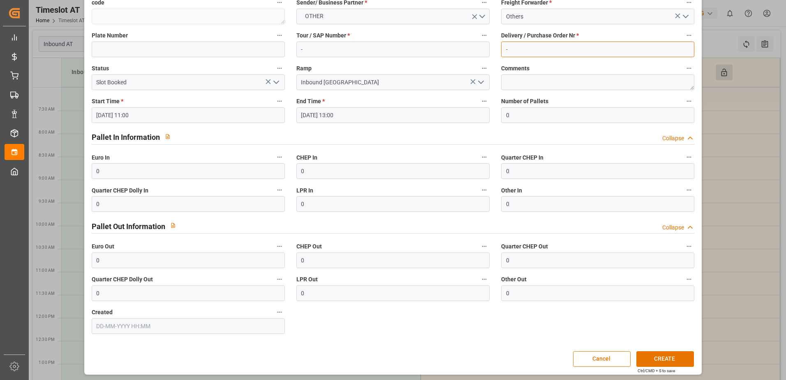
scroll to position [54, 0]
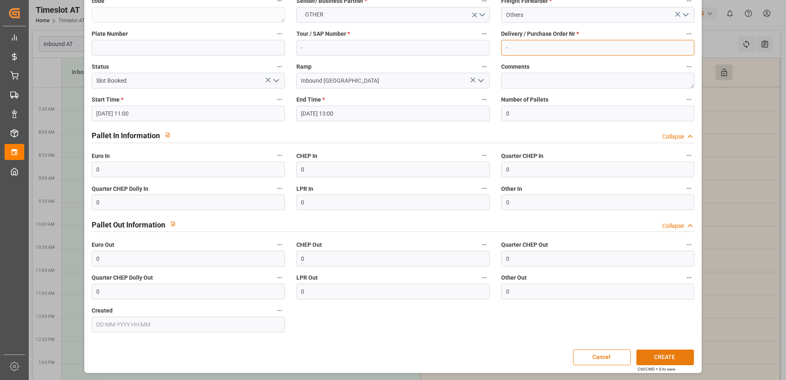
type input "-"
click at [660, 354] on button "CREATE" at bounding box center [666, 358] width 58 height 16
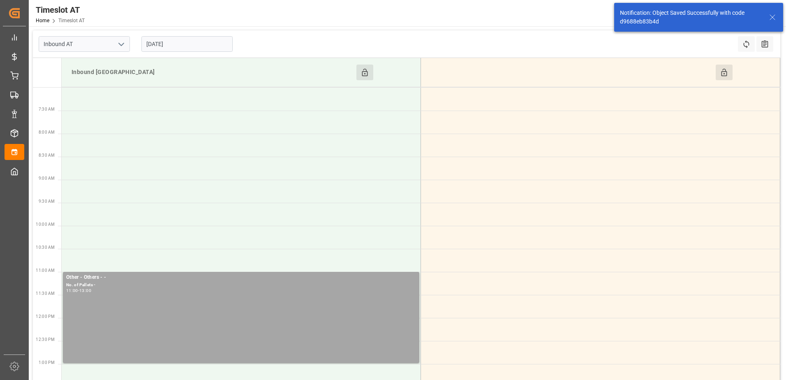
click at [729, 70] on button "Click to Block this Resource" at bounding box center [724, 73] width 17 height 16
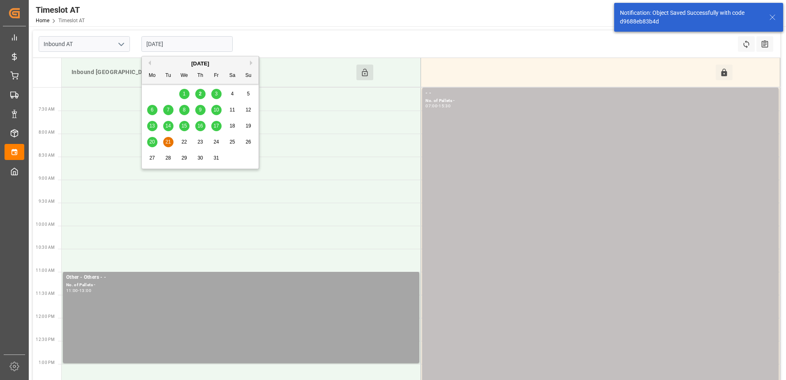
click at [167, 46] on input "[DATE]" at bounding box center [186, 44] width 91 height 16
click at [185, 142] on span "22" at bounding box center [183, 142] width 5 height 6
type input "[DATE]"
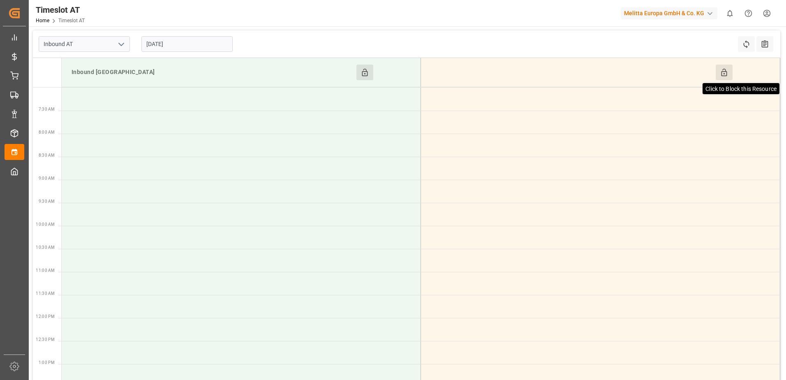
click at [725, 68] on icon at bounding box center [724, 72] width 9 height 9
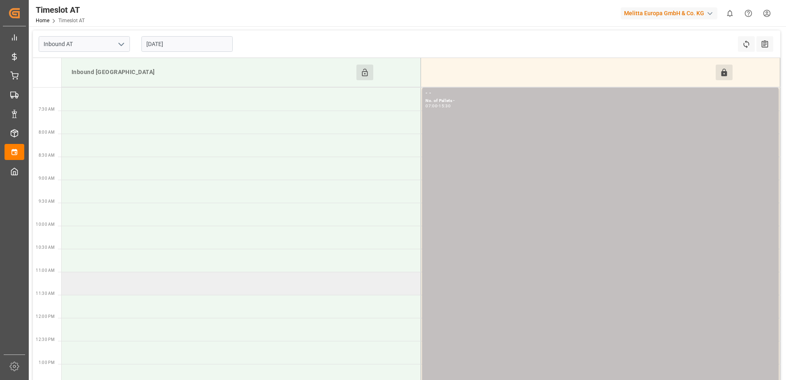
click at [132, 285] on td at bounding box center [242, 283] width 360 height 23
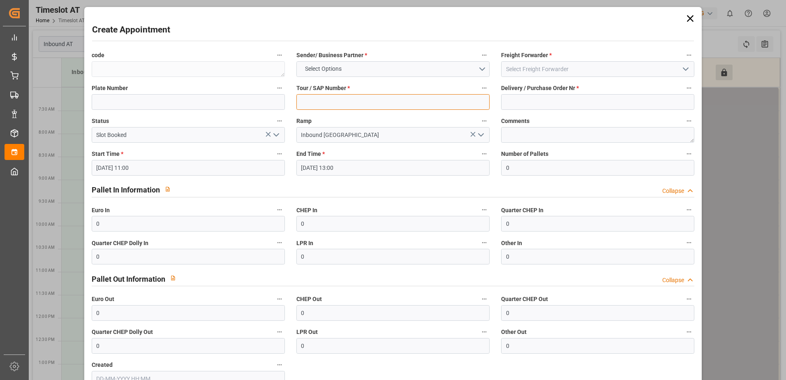
click at [423, 104] on input at bounding box center [393, 102] width 193 height 16
type input "-"
click at [562, 100] on input at bounding box center [597, 102] width 193 height 16
type input "-"
click at [683, 72] on icon "open menu" at bounding box center [686, 69] width 10 height 10
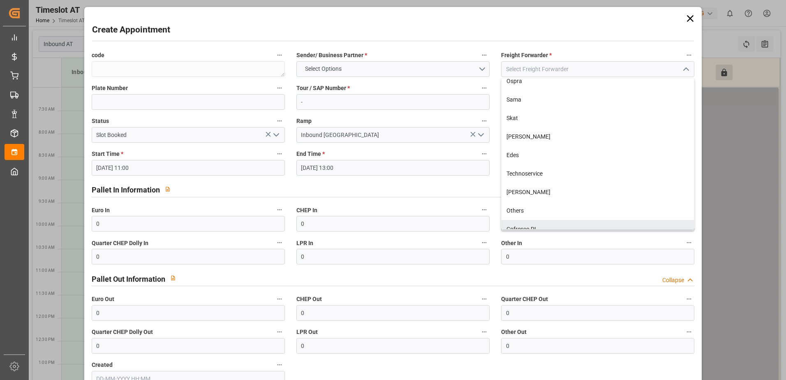
scroll to position [108, 0]
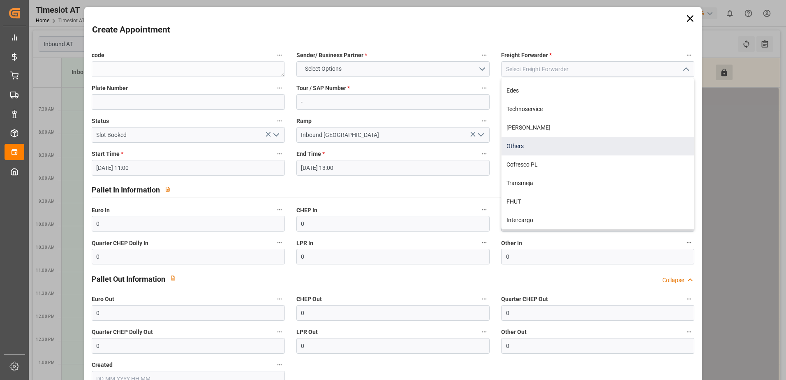
click at [524, 144] on div "Others" at bounding box center [598, 146] width 193 height 19
type input "Others"
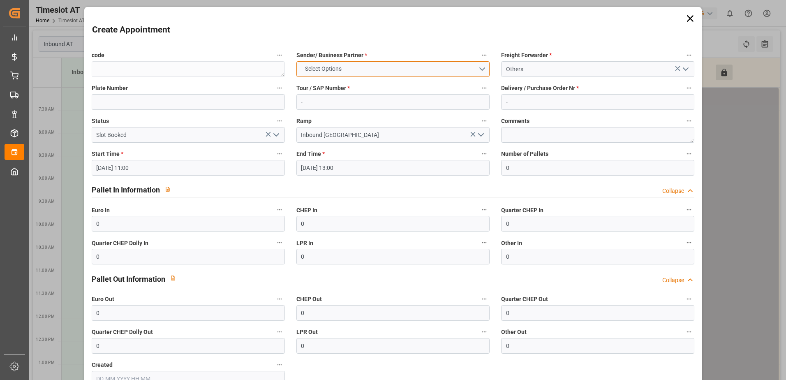
click at [484, 67] on button "Select Options" at bounding box center [393, 69] width 193 height 16
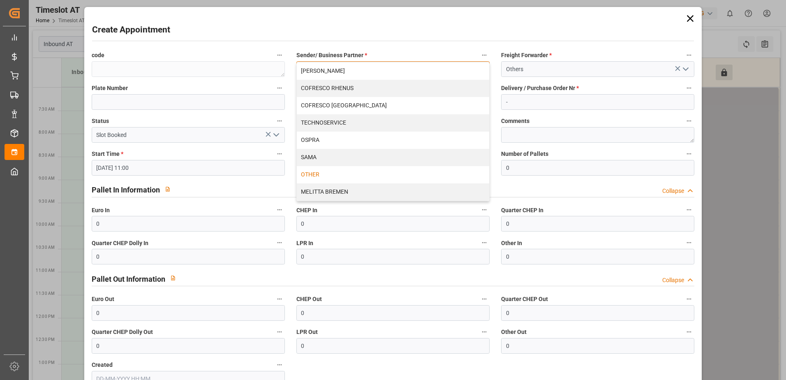
click at [336, 174] on div "OTHER" at bounding box center [393, 174] width 193 height 17
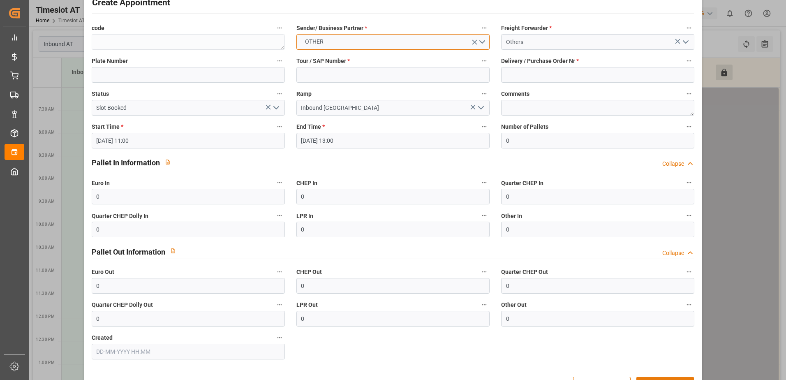
scroll to position [54, 0]
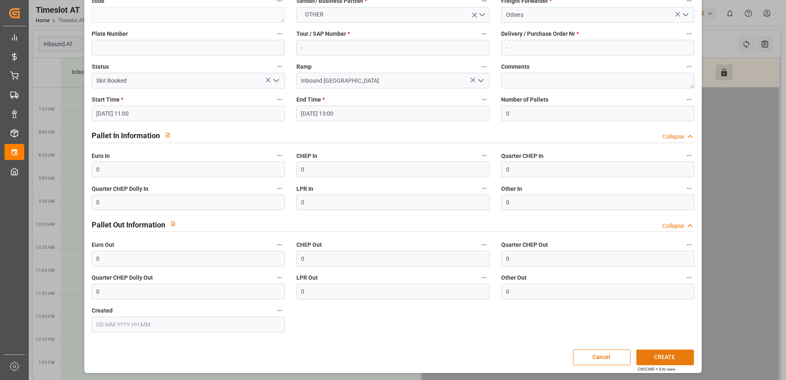
click at [666, 359] on button "CREATE" at bounding box center [666, 358] width 58 height 16
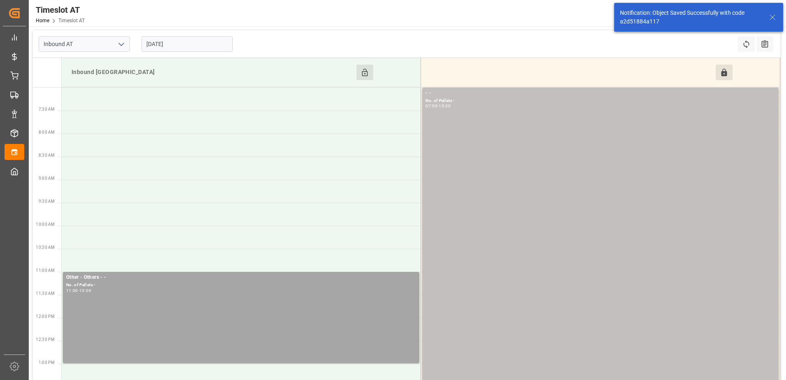
click at [181, 44] on input "[DATE]" at bounding box center [186, 44] width 91 height 16
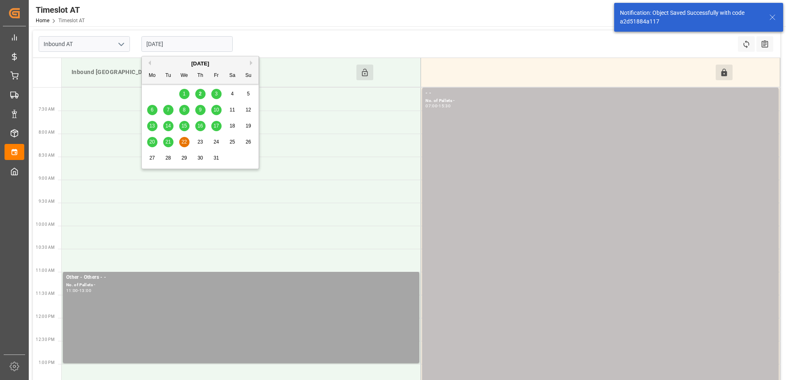
click at [200, 140] on span "23" at bounding box center [199, 142] width 5 height 6
type input "[DATE]"
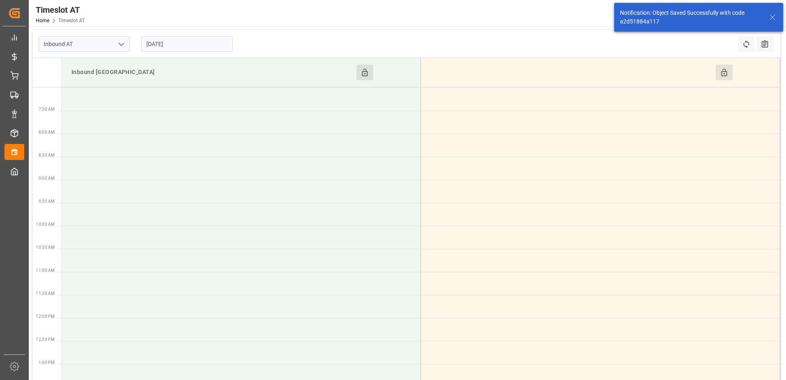
click at [731, 73] on button "Click to Block this Resource" at bounding box center [724, 73] width 17 height 16
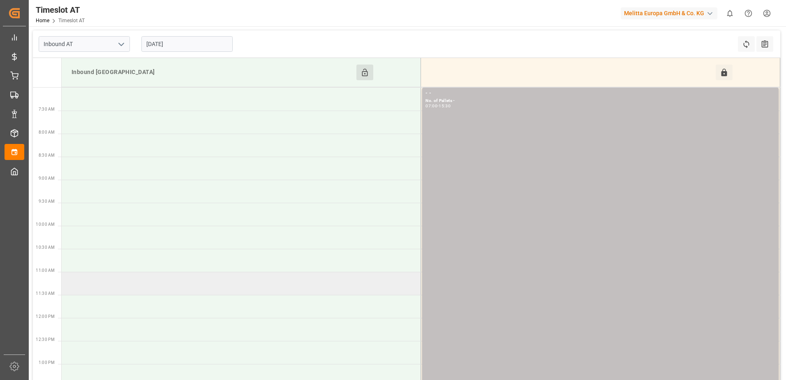
click at [156, 286] on td at bounding box center [242, 283] width 360 height 23
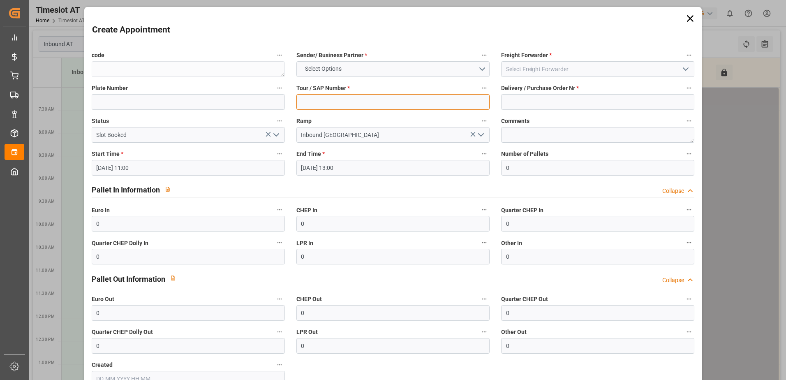
click at [376, 102] on input at bounding box center [393, 102] width 193 height 16
type input "-"
click at [524, 98] on input at bounding box center [597, 102] width 193 height 16
type input "-"
click at [480, 70] on button "Select Options" at bounding box center [393, 69] width 193 height 16
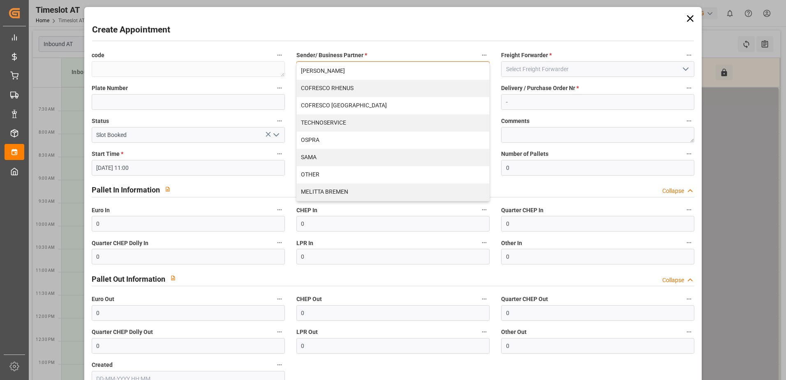
drag, startPoint x: 343, startPoint y: 176, endPoint x: 370, endPoint y: 172, distance: 27.8
click at [342, 176] on div "OTHER" at bounding box center [393, 174] width 193 height 17
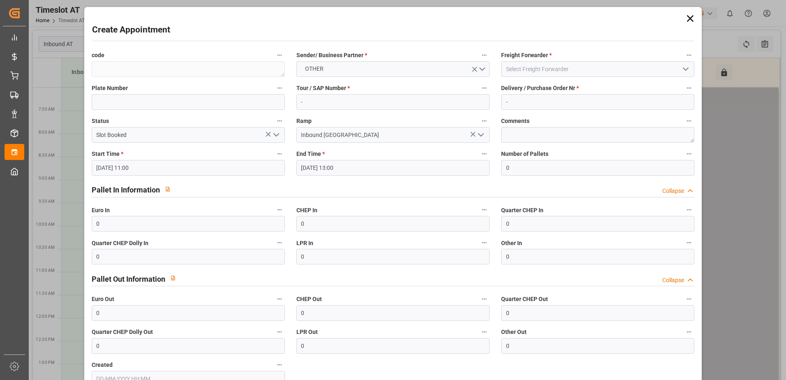
click at [684, 69] on polyline "open menu" at bounding box center [686, 69] width 5 height 2
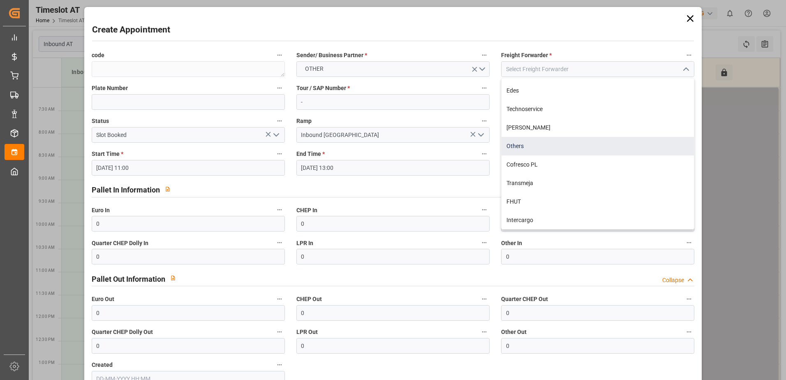
click at [529, 148] on div "Others" at bounding box center [598, 146] width 193 height 19
type input "Others"
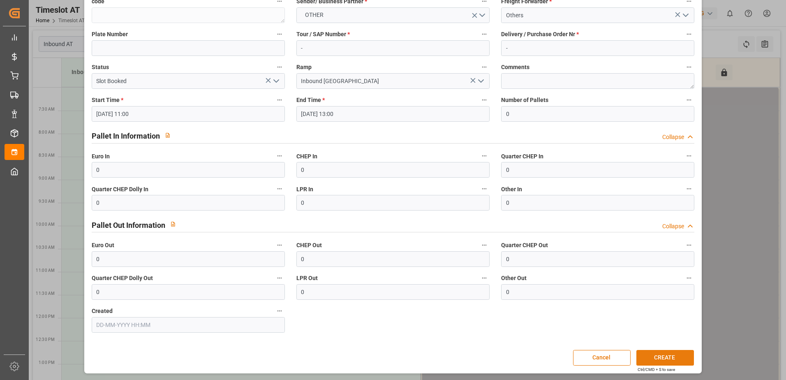
scroll to position [54, 0]
click at [660, 360] on button "CREATE" at bounding box center [666, 358] width 58 height 16
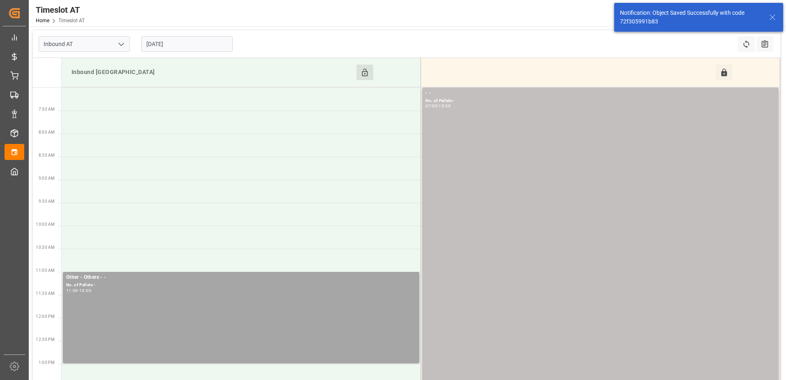
click at [198, 44] on input "[DATE]" at bounding box center [186, 44] width 91 height 16
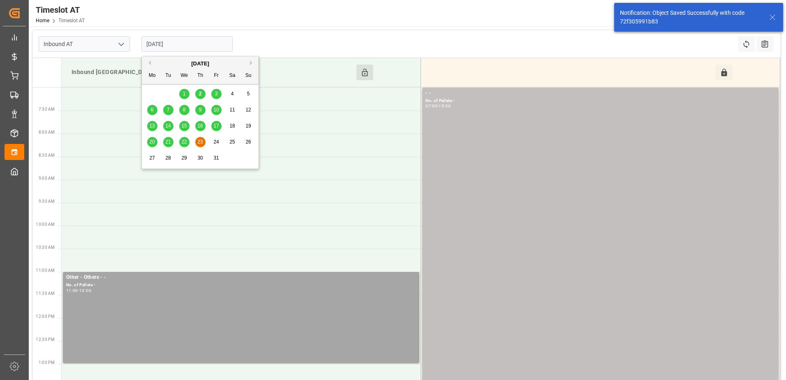
click at [216, 141] on span "24" at bounding box center [215, 142] width 5 height 6
type input "[DATE]"
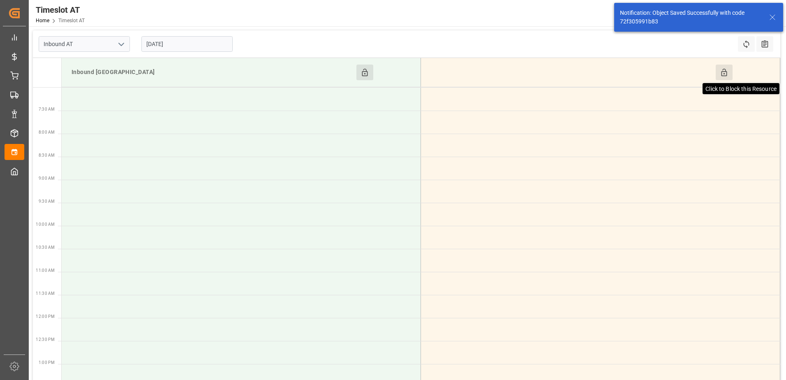
click at [723, 72] on icon at bounding box center [724, 72] width 6 height 7
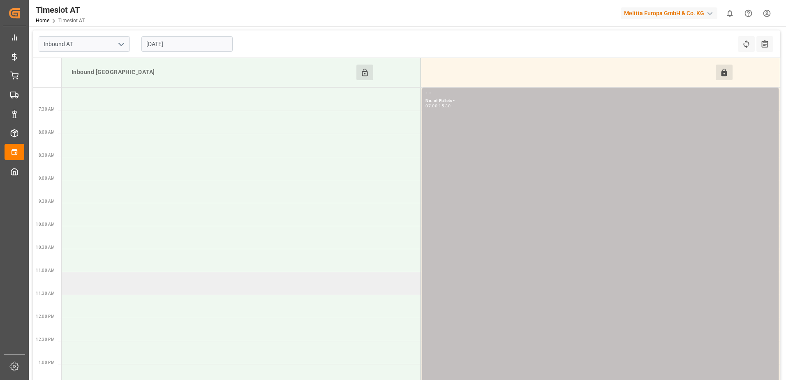
click at [149, 285] on td at bounding box center [242, 283] width 360 height 23
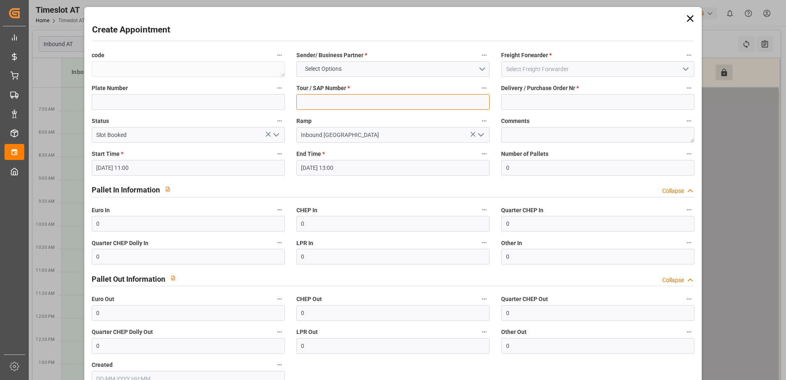
click at [399, 102] on input at bounding box center [393, 102] width 193 height 16
type input "-"
click at [515, 102] on input at bounding box center [597, 102] width 193 height 16
type input "-"
click at [479, 70] on button "Select Options" at bounding box center [393, 69] width 193 height 16
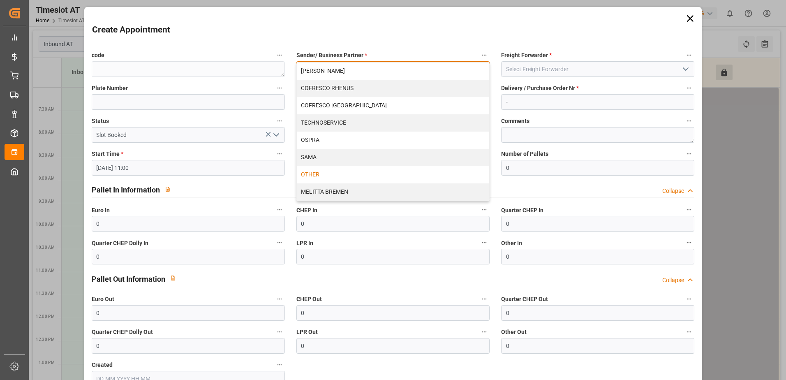
click at [325, 174] on div "OTHER" at bounding box center [393, 174] width 193 height 17
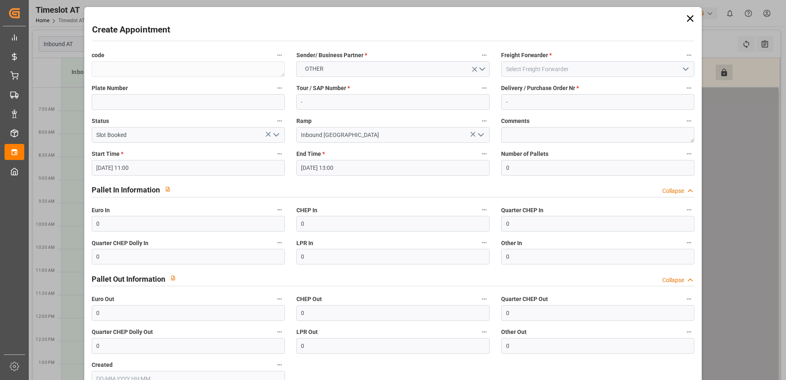
click at [681, 67] on icon "open menu" at bounding box center [686, 69] width 10 height 10
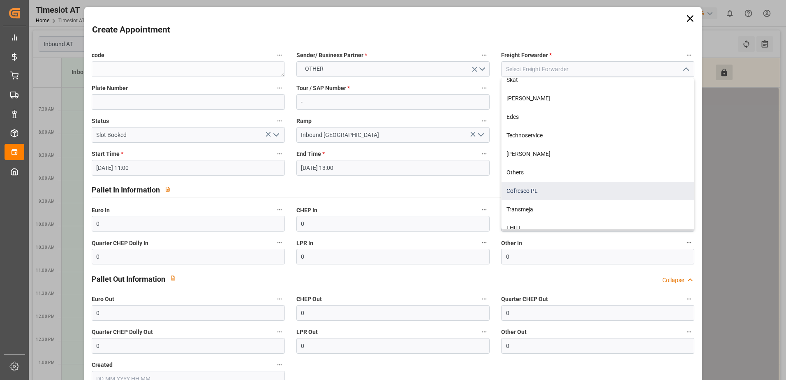
scroll to position [82, 0]
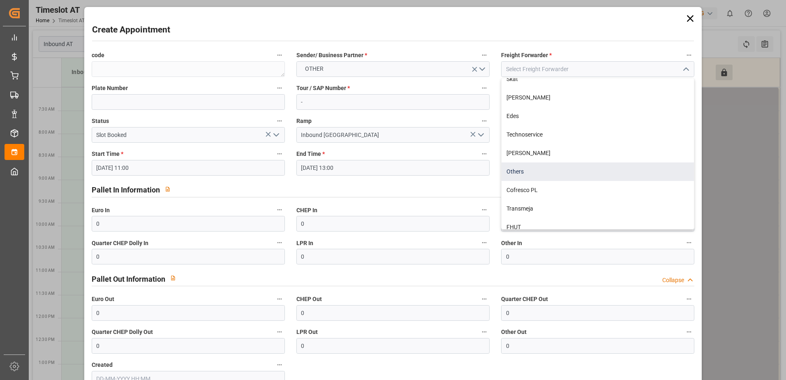
click at [526, 173] on div "Others" at bounding box center [598, 171] width 193 height 19
type input "Others"
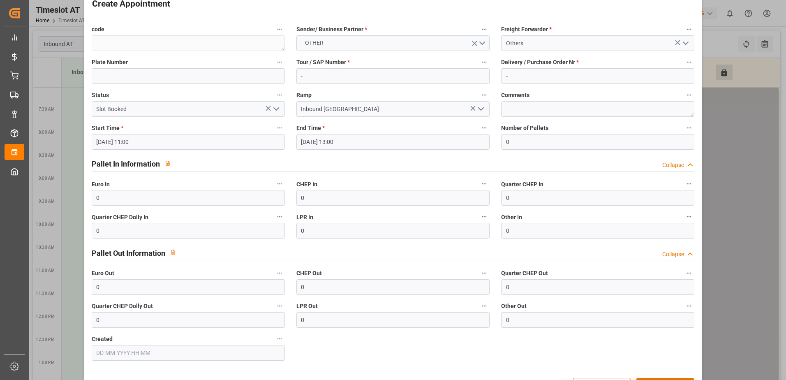
scroll to position [54, 0]
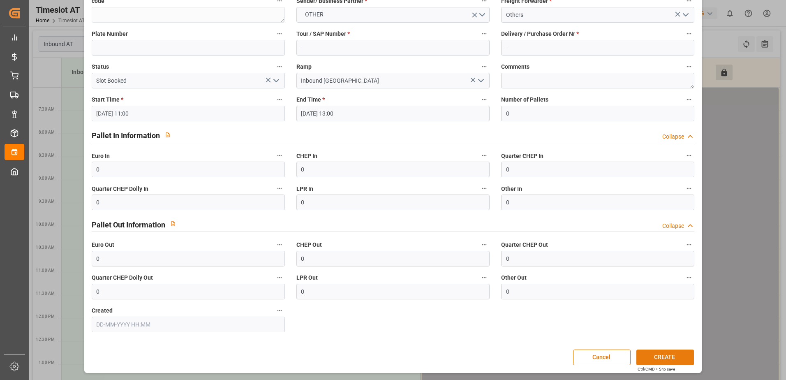
click at [668, 356] on button "CREATE" at bounding box center [666, 358] width 58 height 16
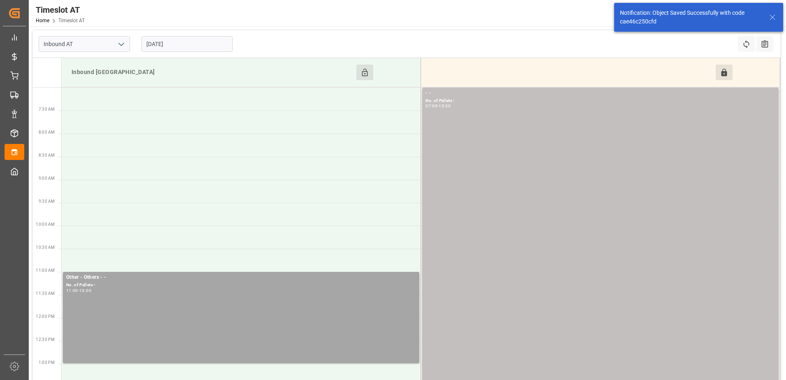
click at [202, 46] on input "[DATE]" at bounding box center [186, 44] width 91 height 16
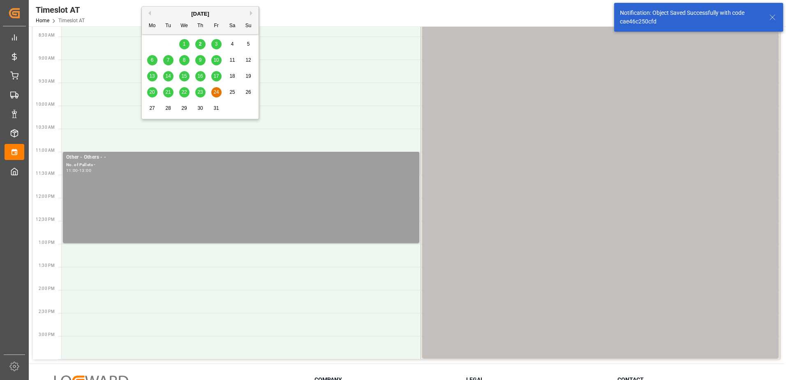
scroll to position [123, 0]
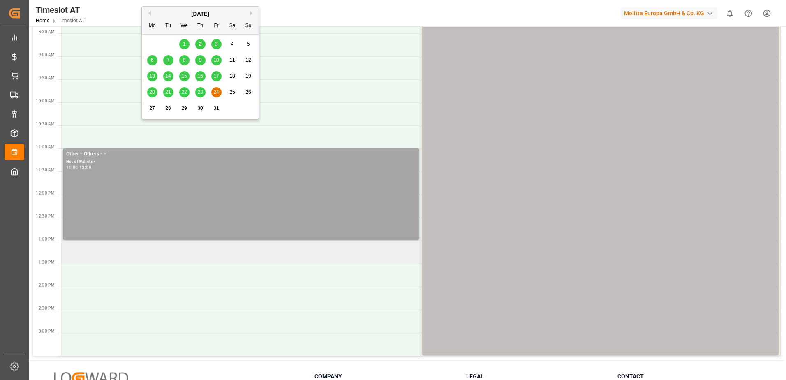
click at [266, 256] on td at bounding box center [242, 252] width 360 height 23
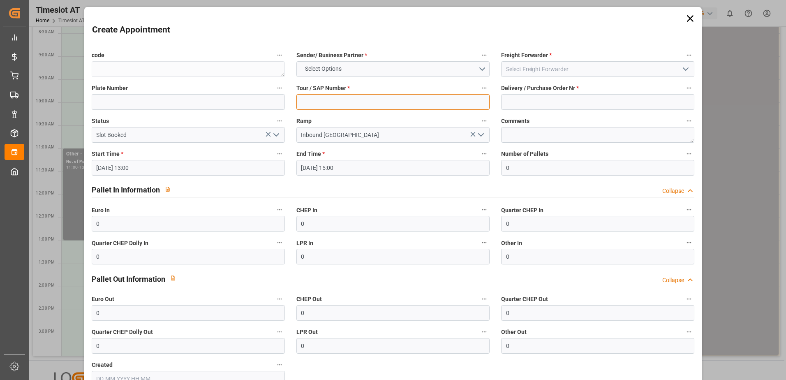
click at [373, 103] on input at bounding box center [393, 102] width 193 height 16
type input "-"
click at [513, 109] on input at bounding box center [597, 102] width 193 height 16
type input "-"
click at [478, 70] on button "Select Options" at bounding box center [393, 69] width 193 height 16
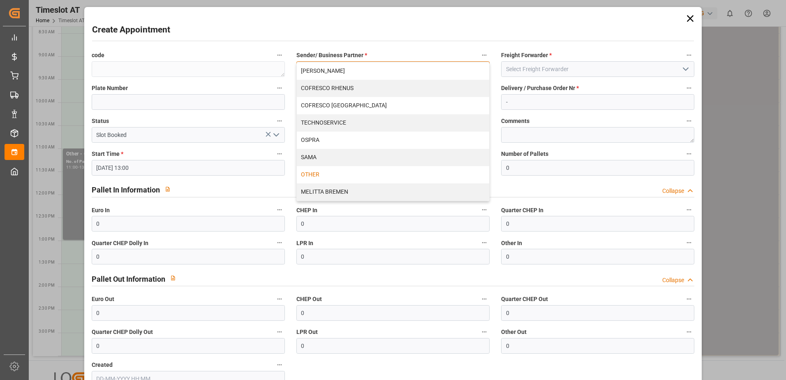
click at [337, 174] on div "OTHER" at bounding box center [393, 174] width 193 height 17
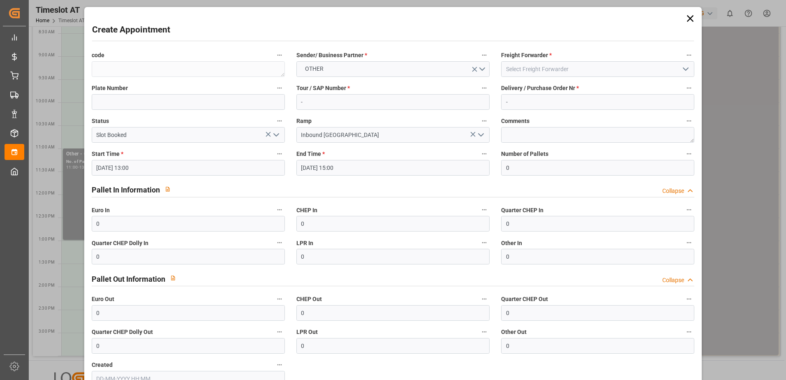
click at [685, 67] on icon "open menu" at bounding box center [686, 69] width 10 height 10
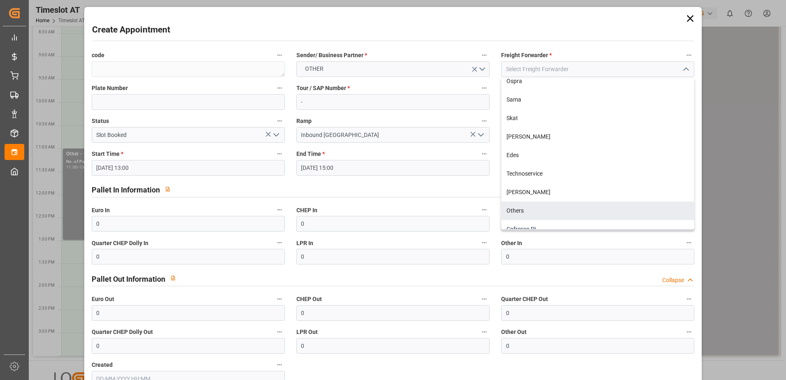
scroll to position [108, 0]
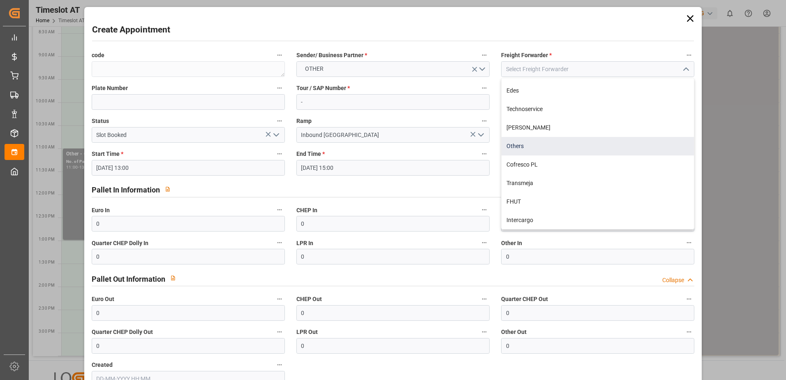
click at [522, 148] on div "Others" at bounding box center [598, 146] width 193 height 19
type input "Others"
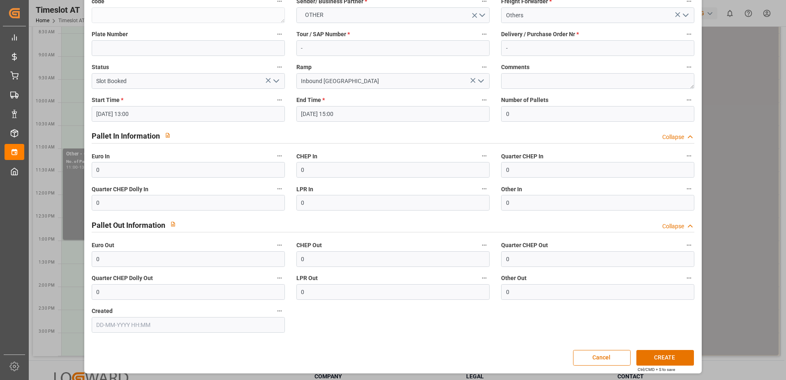
scroll to position [54, 0]
click at [659, 354] on button "CREATE" at bounding box center [666, 358] width 58 height 16
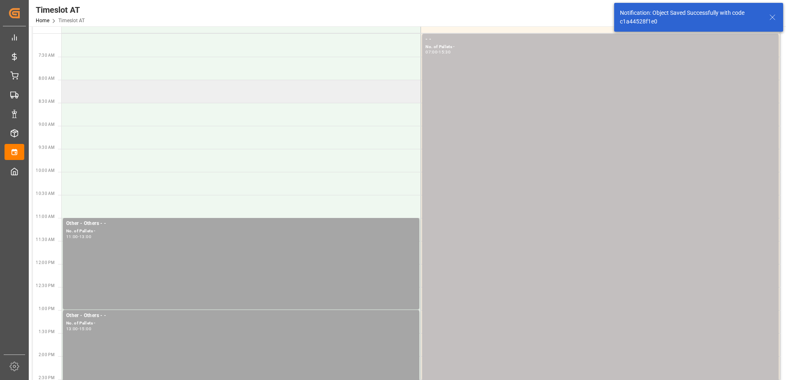
scroll to position [0, 0]
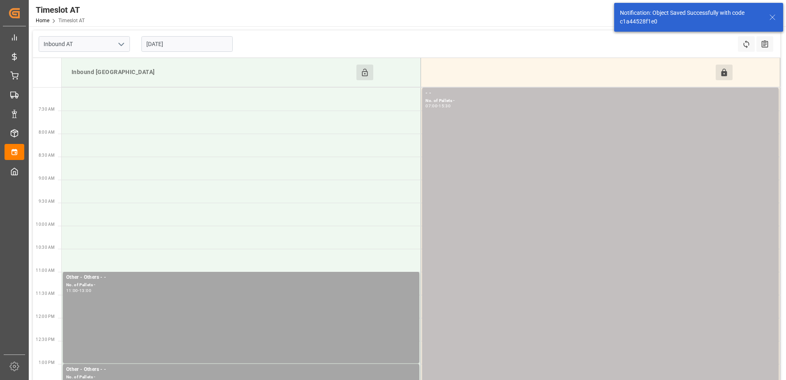
click at [178, 42] on input "[DATE]" at bounding box center [186, 44] width 91 height 16
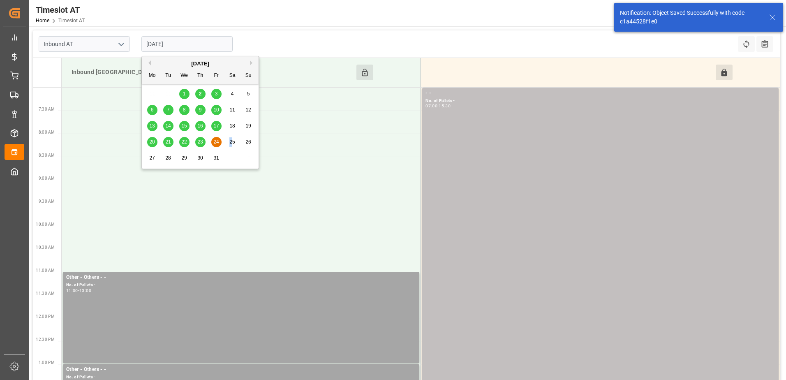
click at [231, 141] on span "25" at bounding box center [232, 142] width 5 height 6
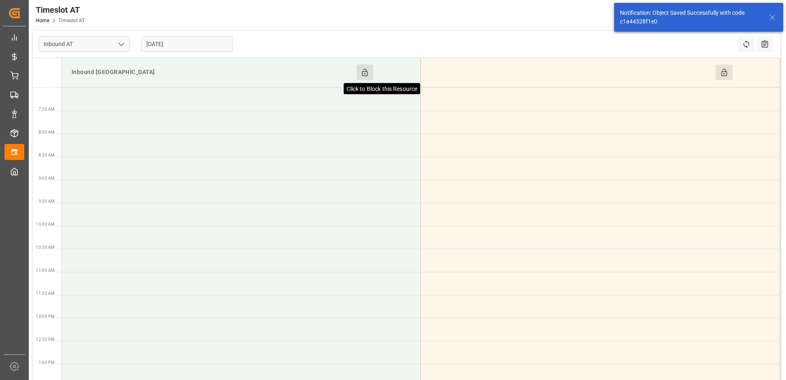
click at [364, 70] on icon at bounding box center [365, 72] width 9 height 9
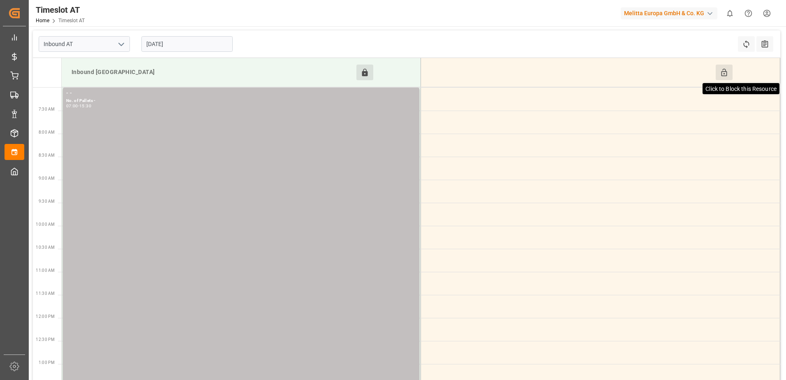
click at [727, 70] on icon at bounding box center [724, 72] width 9 height 9
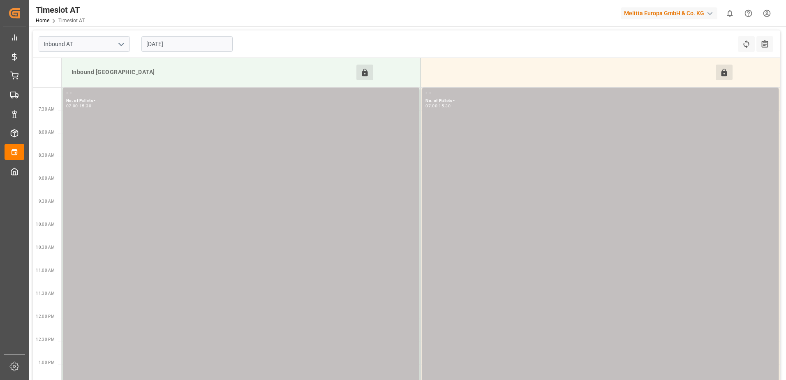
click at [198, 44] on input "[DATE]" at bounding box center [186, 44] width 91 height 16
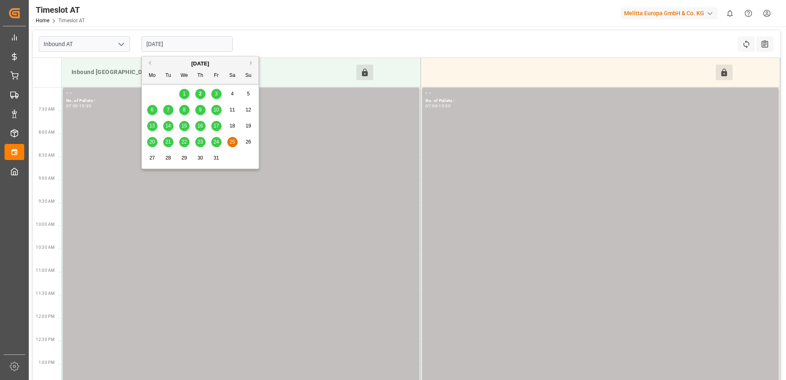
click at [247, 140] on span "26" at bounding box center [248, 142] width 5 height 6
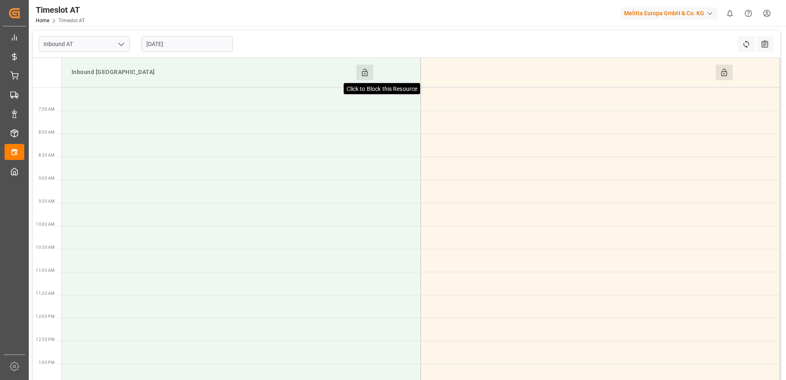
click at [366, 72] on icon at bounding box center [365, 72] width 9 height 9
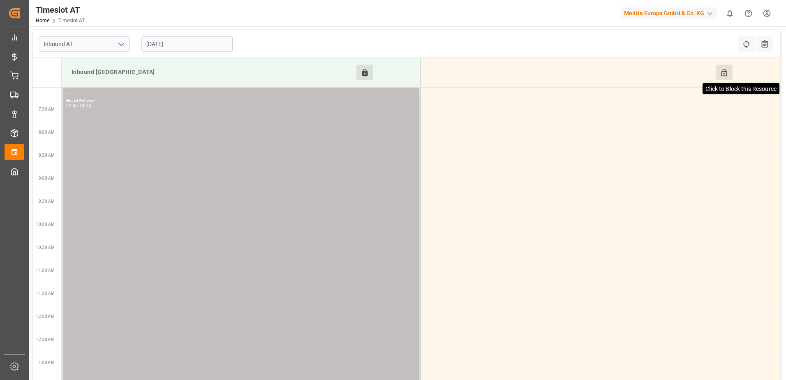
click at [720, 72] on icon at bounding box center [724, 72] width 9 height 9
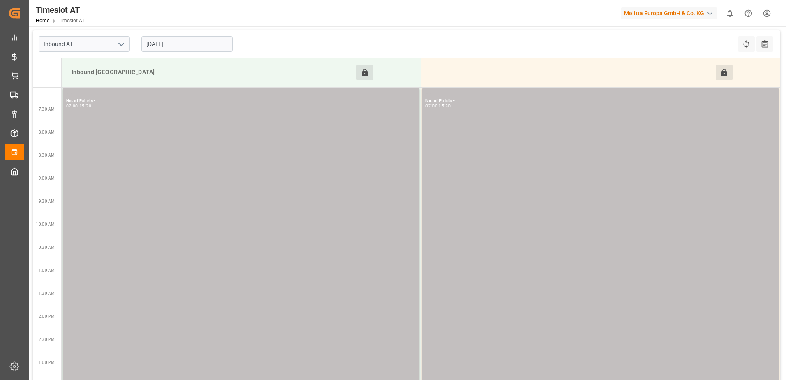
click at [187, 46] on input "[DATE]" at bounding box center [186, 44] width 91 height 16
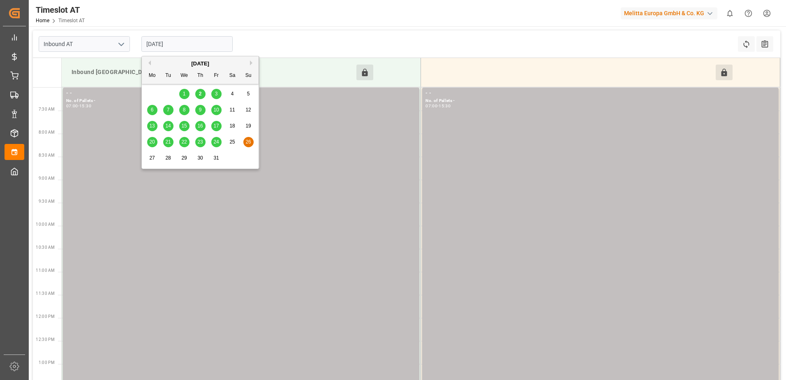
click at [151, 160] on span "27" at bounding box center [151, 158] width 5 height 6
type input "[DATE]"
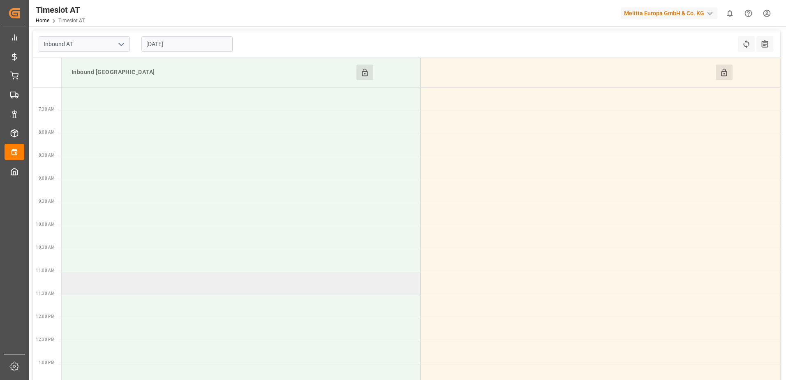
click at [151, 288] on td at bounding box center [242, 283] width 360 height 23
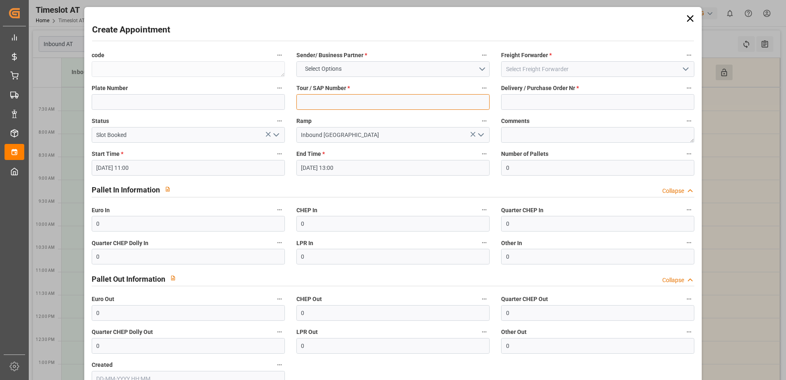
click at [343, 105] on input at bounding box center [393, 102] width 193 height 16
type input "-"
click at [512, 102] on input at bounding box center [597, 102] width 193 height 16
type input "-"
click at [479, 65] on button "Select Options" at bounding box center [393, 69] width 193 height 16
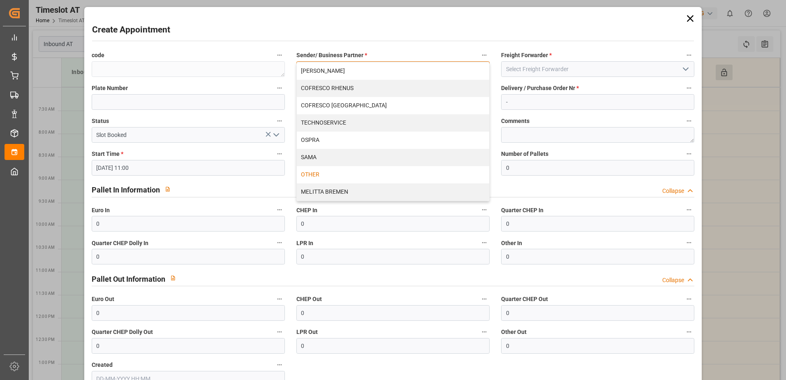
click at [339, 171] on div "OTHER" at bounding box center [393, 174] width 193 height 17
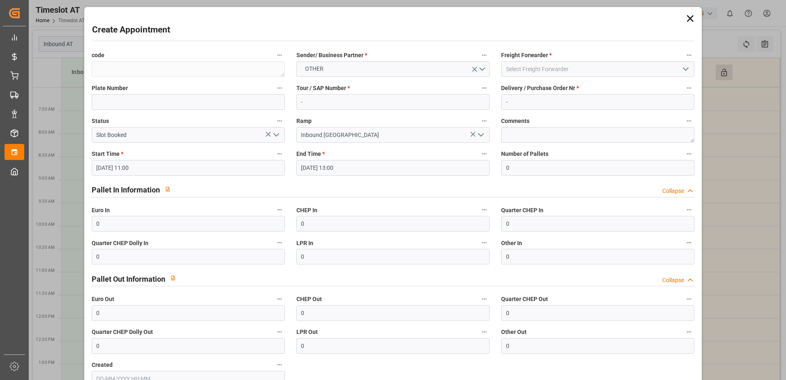
click at [681, 70] on icon "open menu" at bounding box center [686, 69] width 10 height 10
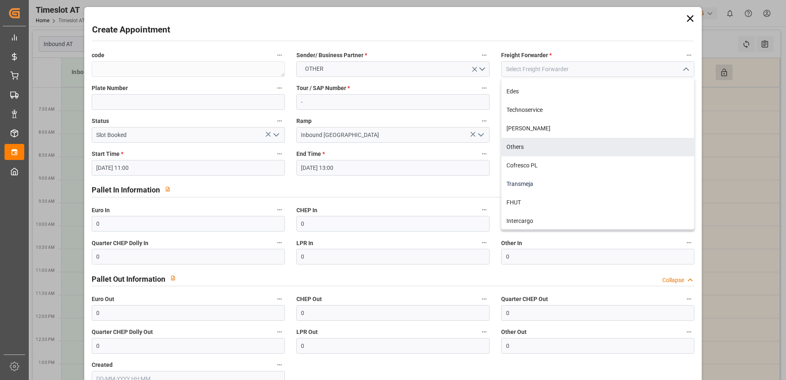
scroll to position [108, 0]
click at [515, 146] on div "Others" at bounding box center [598, 146] width 193 height 19
type input "Others"
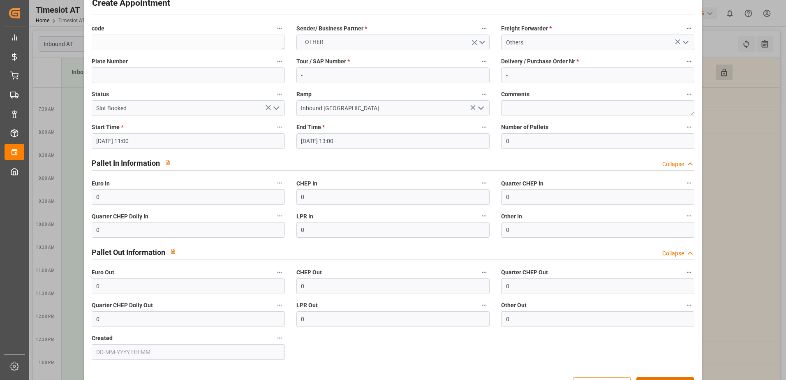
scroll to position [54, 0]
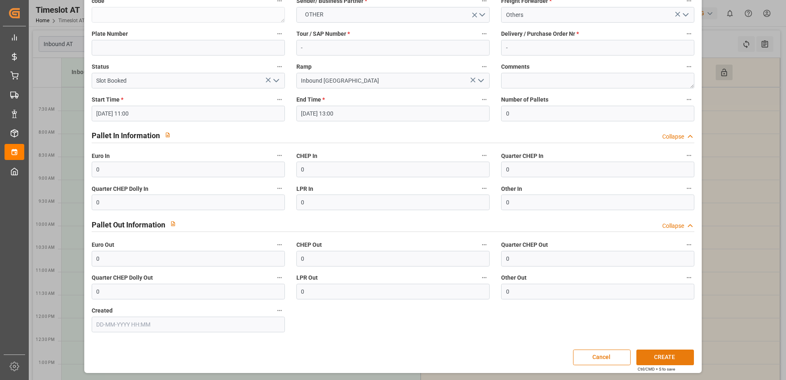
click at [665, 360] on button "CREATE" at bounding box center [666, 358] width 58 height 16
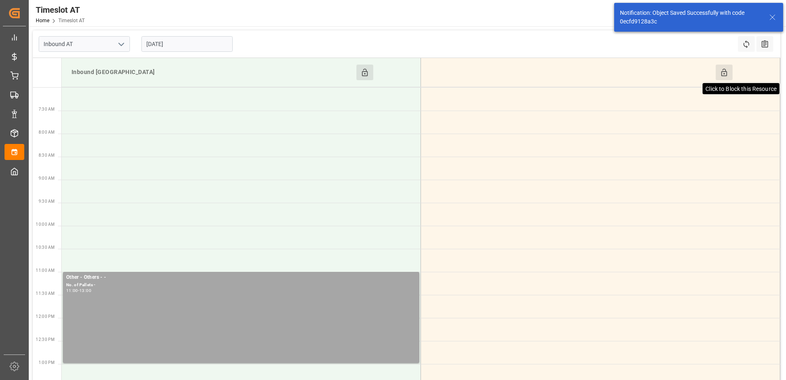
click at [728, 74] on icon at bounding box center [724, 72] width 9 height 9
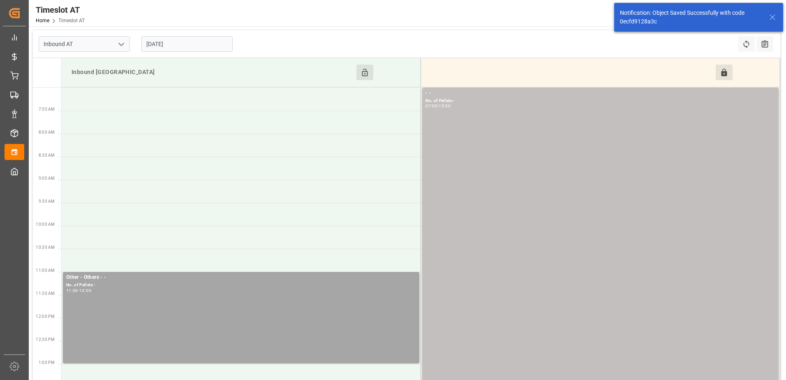
click at [173, 45] on input "[DATE]" at bounding box center [186, 44] width 91 height 16
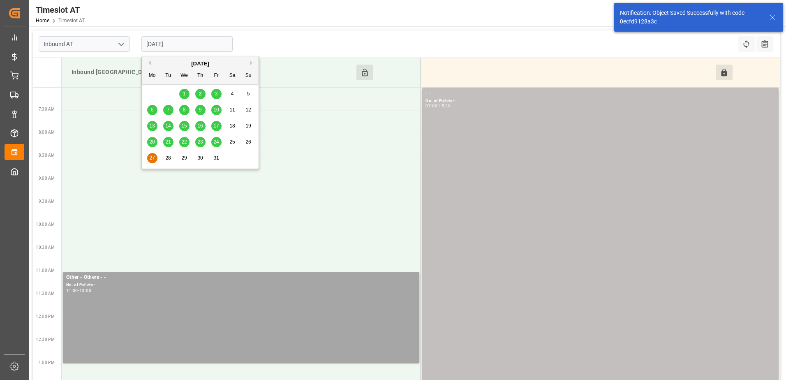
click at [169, 159] on span "28" at bounding box center [167, 158] width 5 height 6
type input "[DATE]"
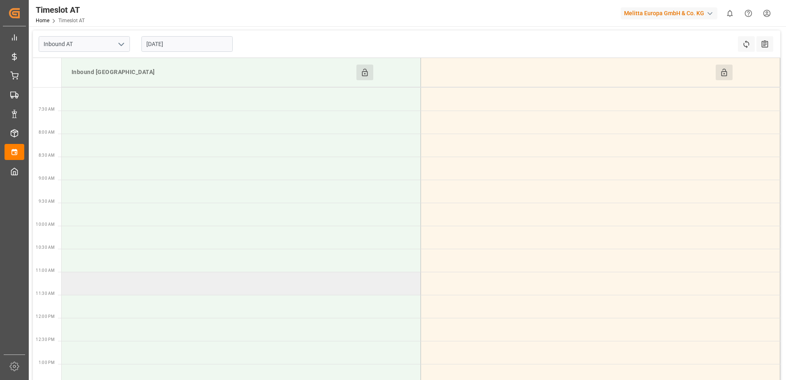
click at [133, 286] on td at bounding box center [242, 283] width 360 height 23
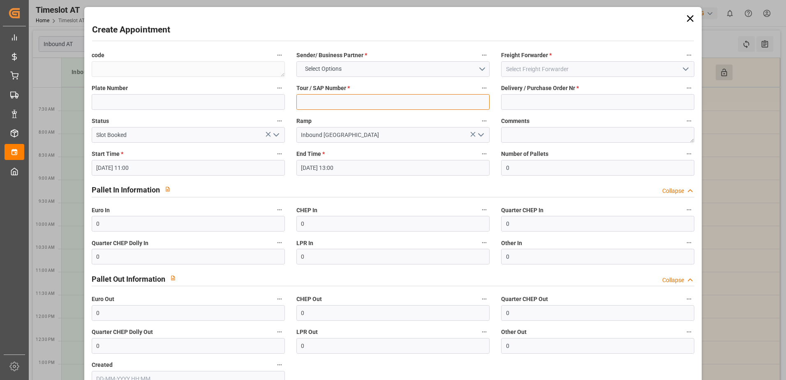
click at [353, 107] on input at bounding box center [393, 102] width 193 height 16
type input "-"
click at [529, 106] on input at bounding box center [597, 102] width 193 height 16
type input "-"
click at [481, 68] on button "Select Options" at bounding box center [393, 69] width 193 height 16
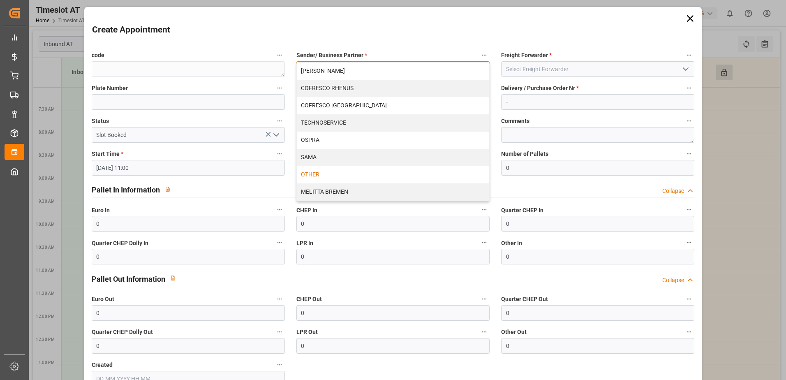
click at [373, 173] on div "OTHER" at bounding box center [393, 174] width 193 height 17
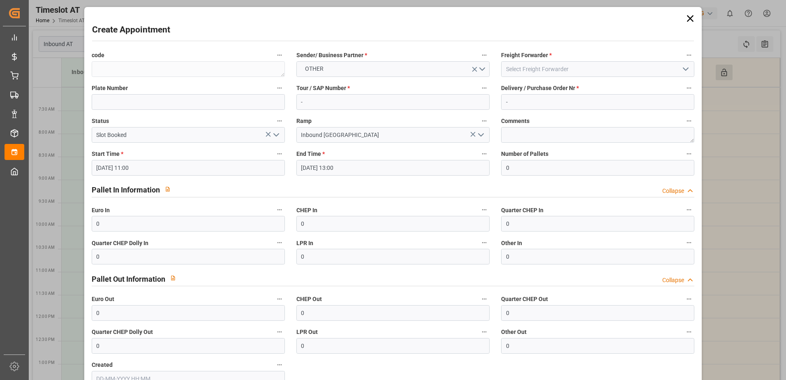
click at [684, 70] on polyline "open menu" at bounding box center [686, 69] width 5 height 2
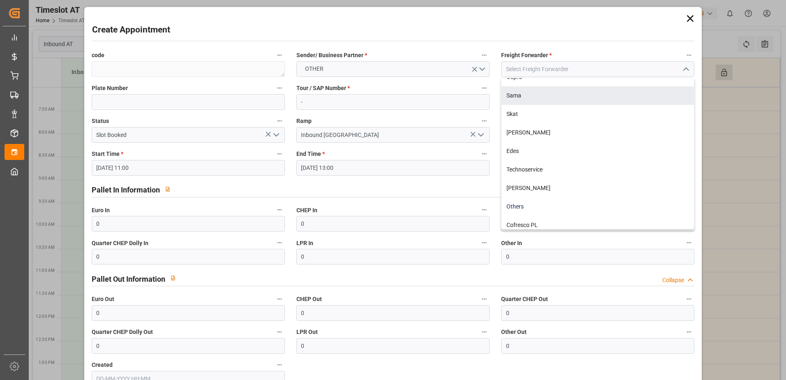
scroll to position [108, 0]
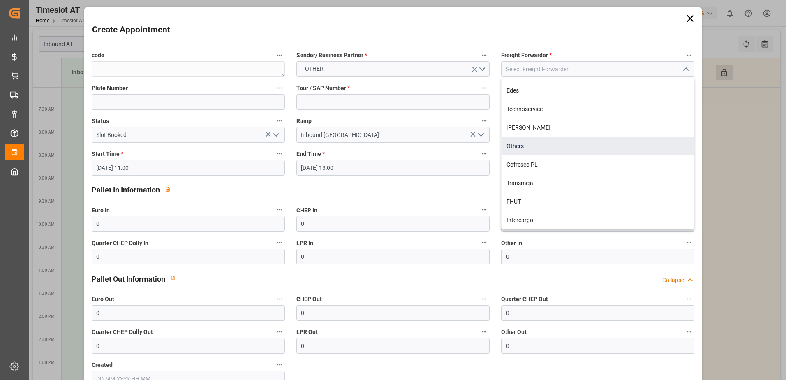
click at [524, 145] on div "Others" at bounding box center [598, 146] width 193 height 19
type input "Others"
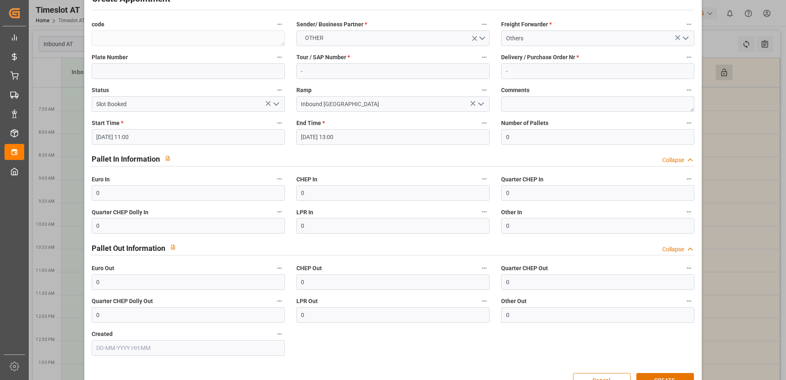
scroll to position [54, 0]
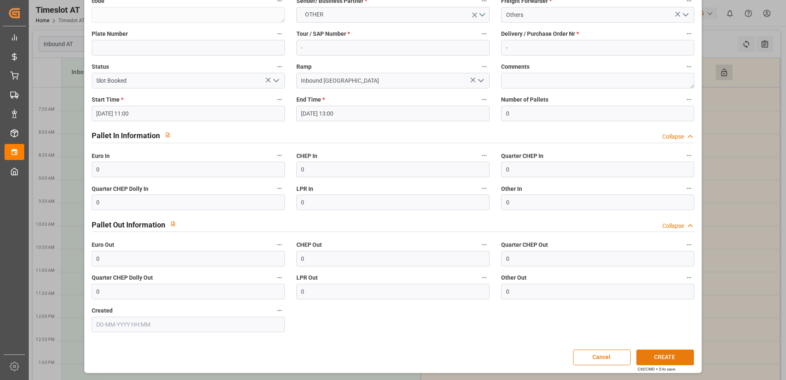
click at [659, 355] on button "CREATE" at bounding box center [666, 358] width 58 height 16
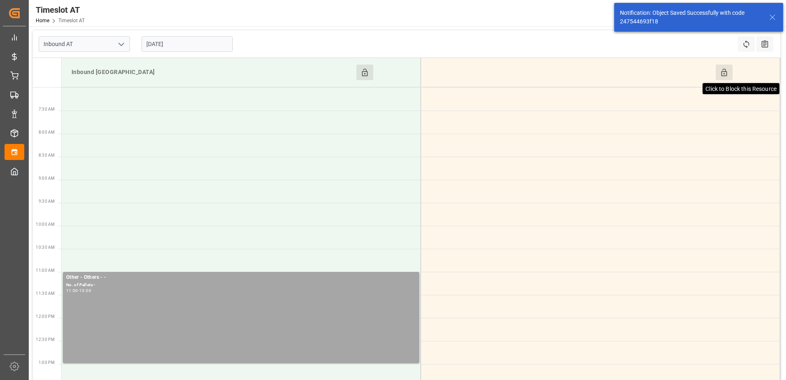
click at [725, 73] on icon at bounding box center [724, 72] width 6 height 7
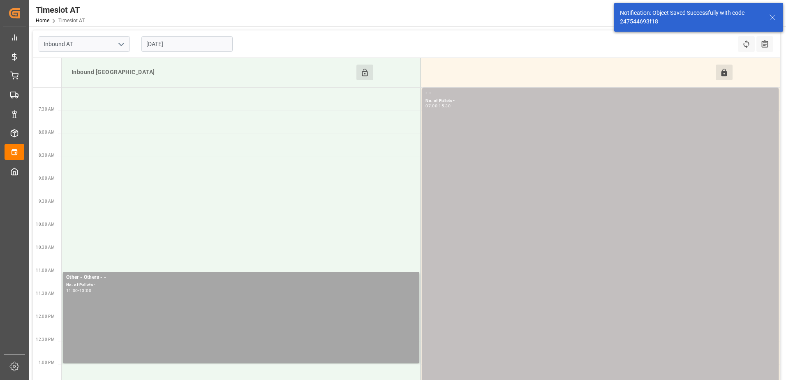
click at [188, 46] on input "[DATE]" at bounding box center [186, 44] width 91 height 16
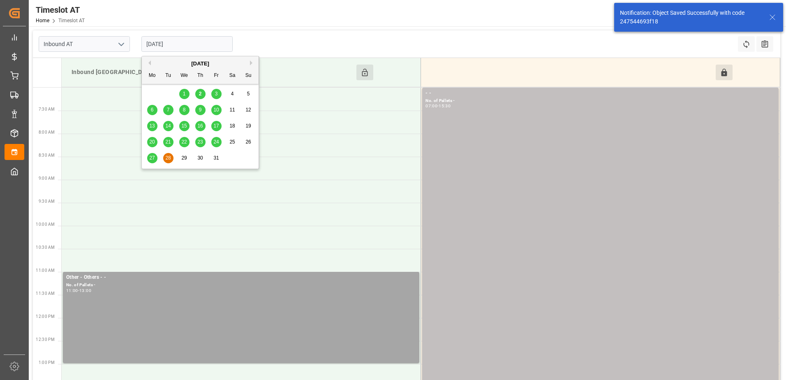
click at [183, 157] on span "29" at bounding box center [183, 158] width 5 height 6
type input "[DATE]"
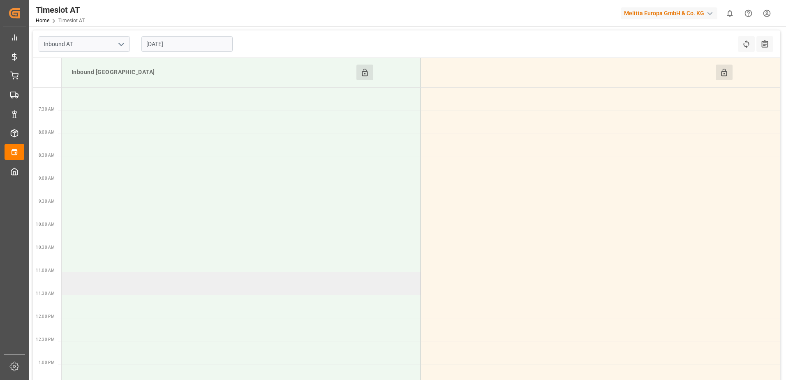
click at [131, 285] on td at bounding box center [242, 283] width 360 height 23
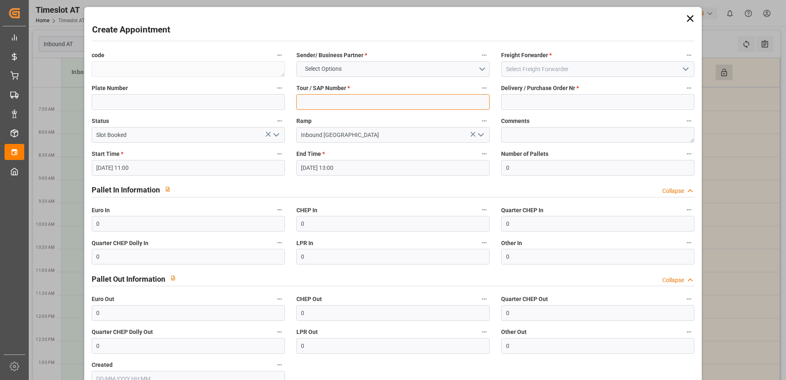
click at [343, 106] on input at bounding box center [393, 102] width 193 height 16
type input "-"
click at [531, 104] on input at bounding box center [597, 102] width 193 height 16
type input "-"
click at [480, 71] on button "Select Options" at bounding box center [393, 69] width 193 height 16
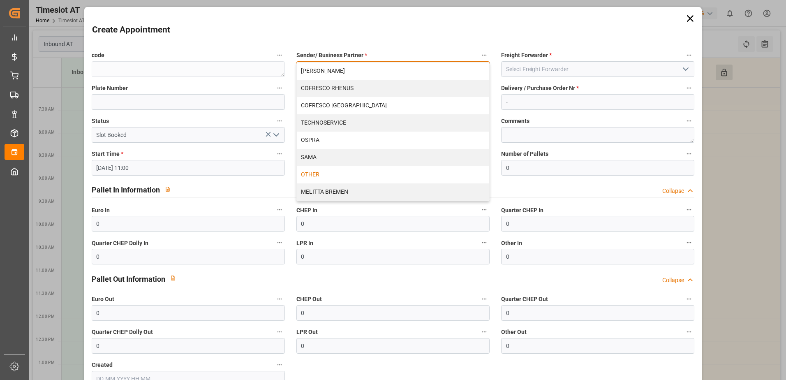
click at [350, 171] on div "OTHER" at bounding box center [393, 174] width 193 height 17
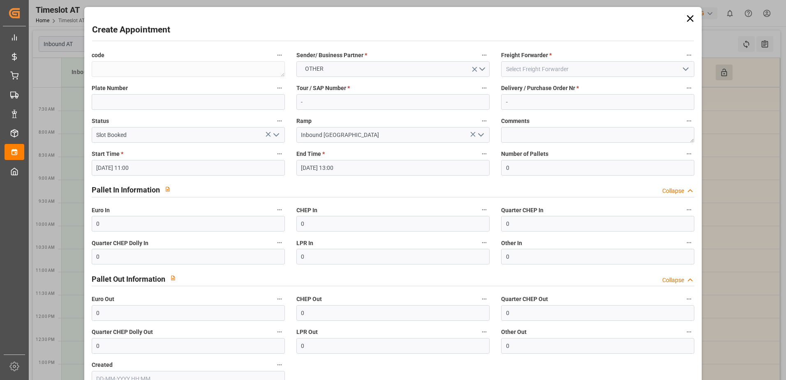
click at [685, 70] on icon "open menu" at bounding box center [686, 69] width 10 height 10
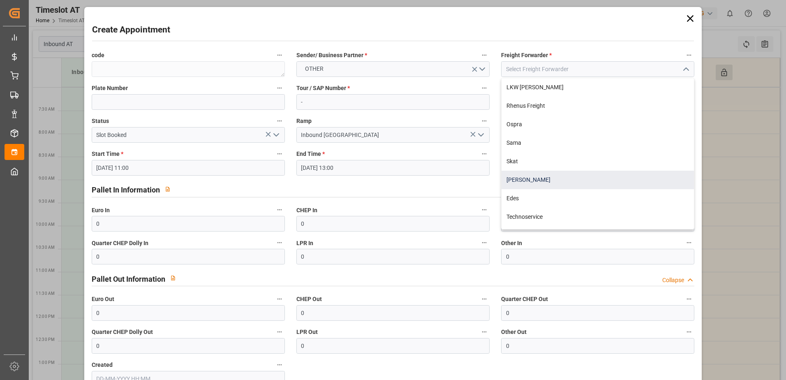
scroll to position [108, 0]
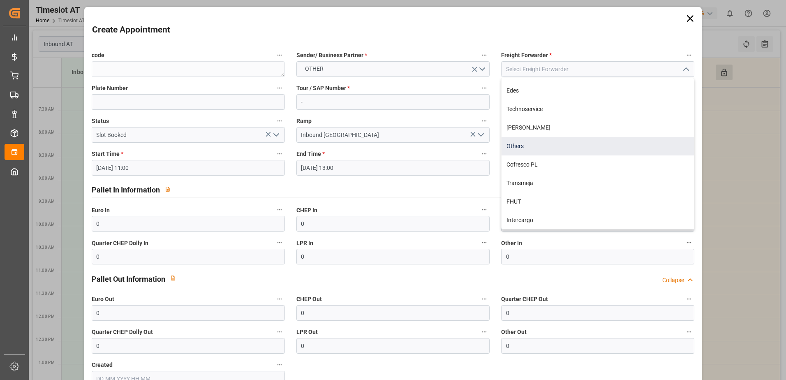
click at [522, 143] on div "Others" at bounding box center [598, 146] width 193 height 19
type input "Others"
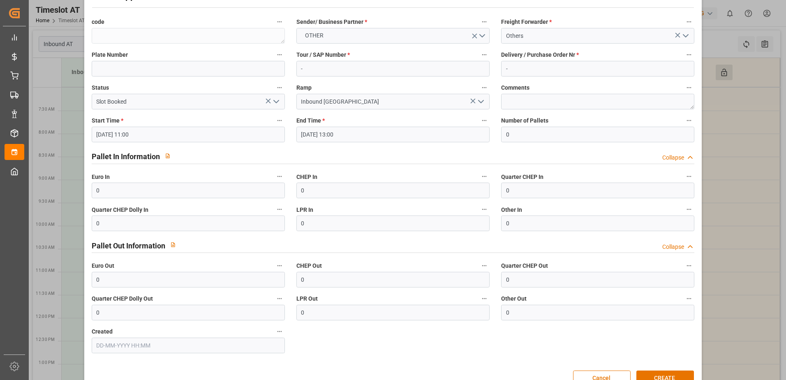
scroll to position [54, 0]
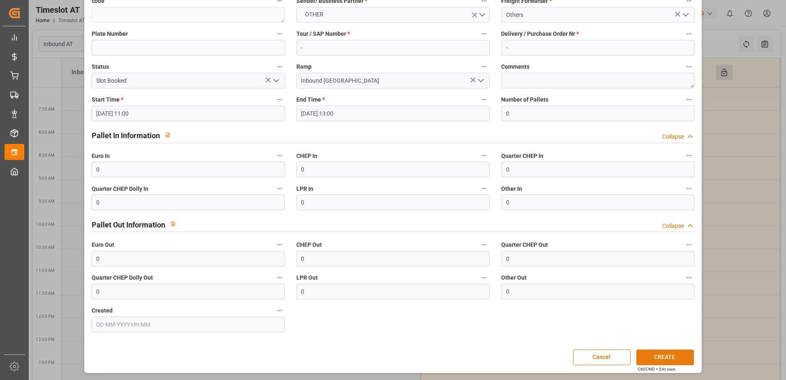
click at [657, 357] on button "CREATE" at bounding box center [666, 358] width 58 height 16
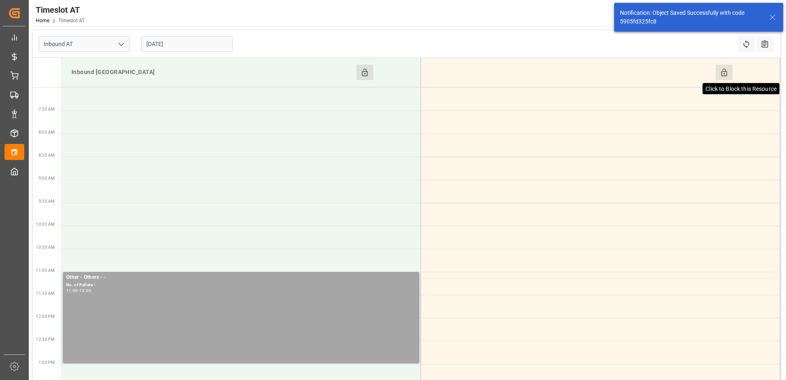
click at [724, 74] on icon at bounding box center [724, 72] width 6 height 7
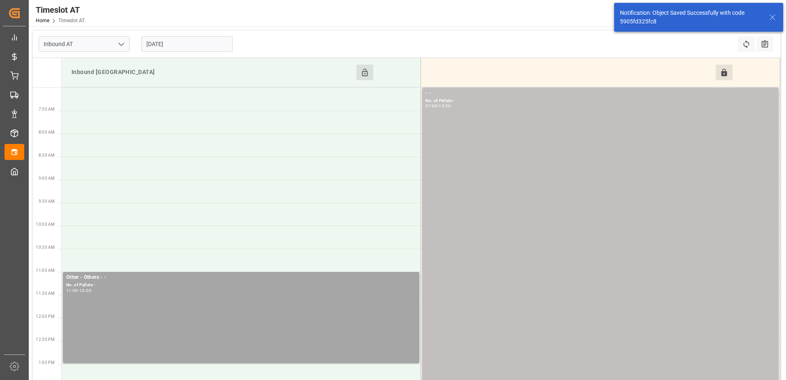
click at [168, 44] on input "[DATE]" at bounding box center [186, 44] width 91 height 16
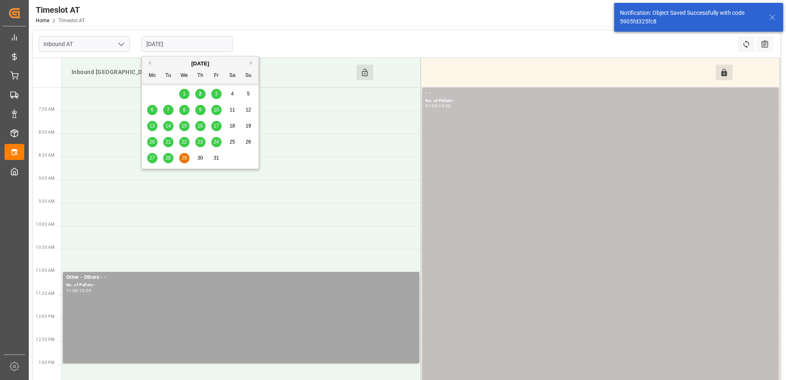
click at [198, 159] on span "30" at bounding box center [199, 158] width 5 height 6
type input "[DATE]"
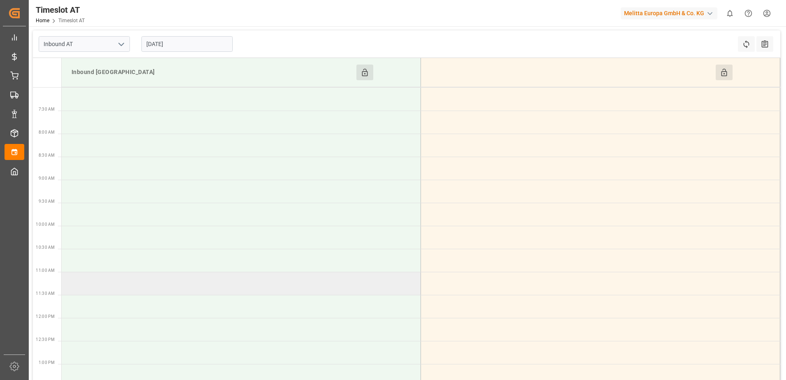
click at [128, 285] on td at bounding box center [242, 283] width 360 height 23
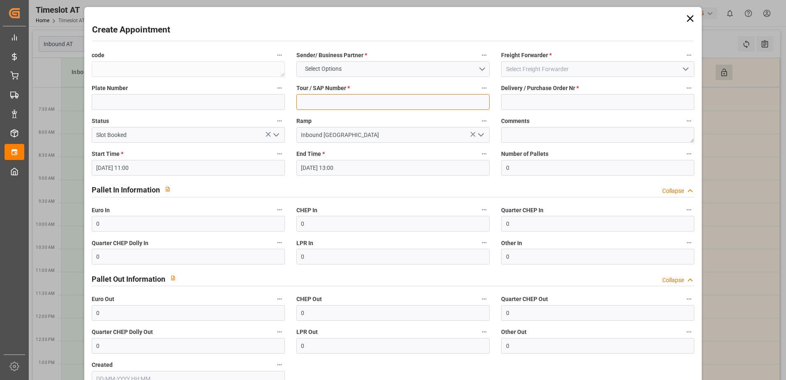
click at [350, 105] on input at bounding box center [393, 102] width 193 height 16
type input "-"
click at [523, 104] on input at bounding box center [597, 102] width 193 height 16
type input "-"
click at [478, 65] on button "Select Options" at bounding box center [393, 69] width 193 height 16
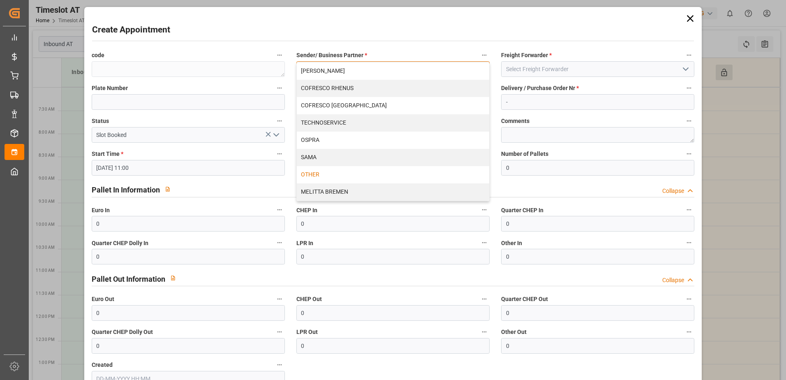
click at [336, 174] on div "OTHER" at bounding box center [393, 174] width 193 height 17
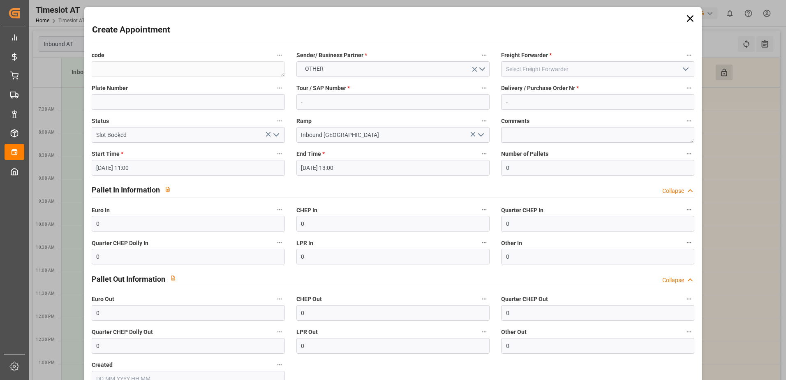
click at [682, 70] on icon "open menu" at bounding box center [686, 69] width 10 height 10
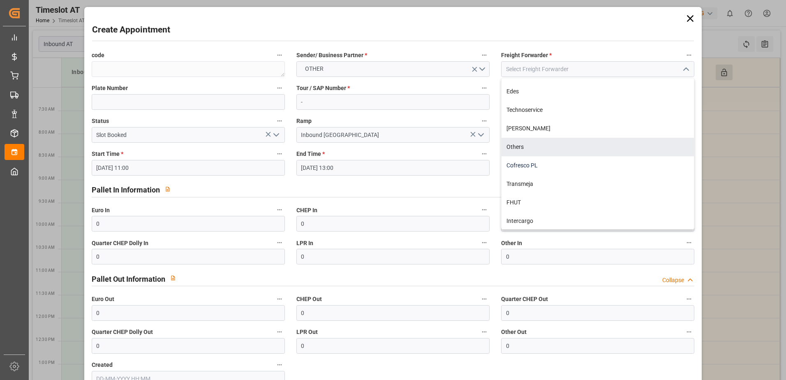
scroll to position [108, 0]
click at [527, 146] on div "Others" at bounding box center [598, 146] width 193 height 19
type input "Others"
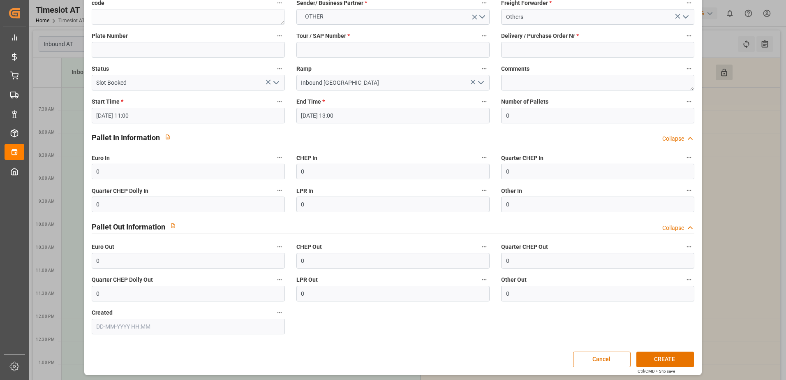
scroll to position [54, 0]
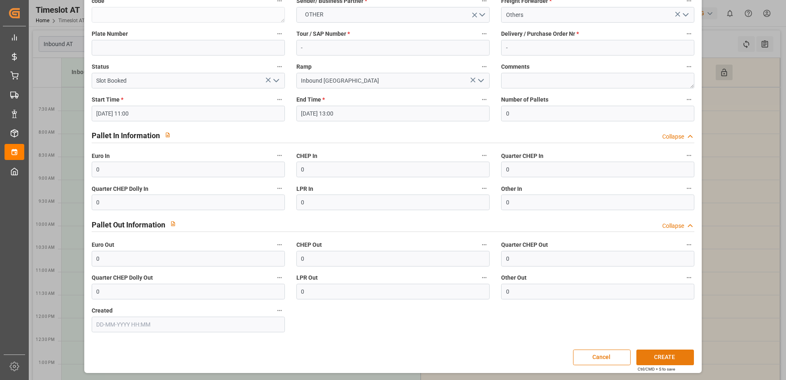
click at [672, 357] on button "CREATE" at bounding box center [666, 358] width 58 height 16
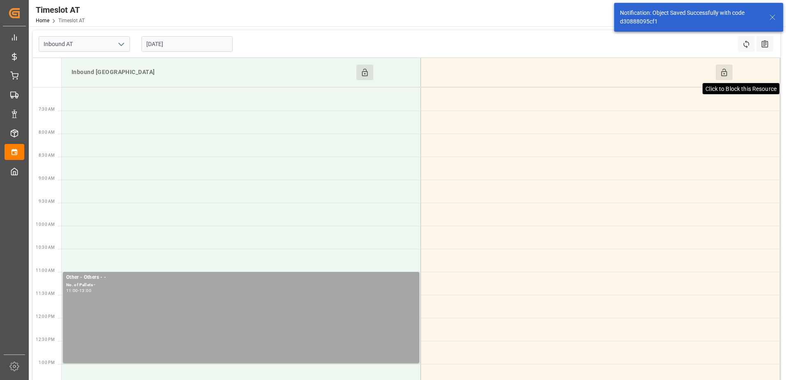
click at [726, 73] on icon at bounding box center [724, 72] width 9 height 9
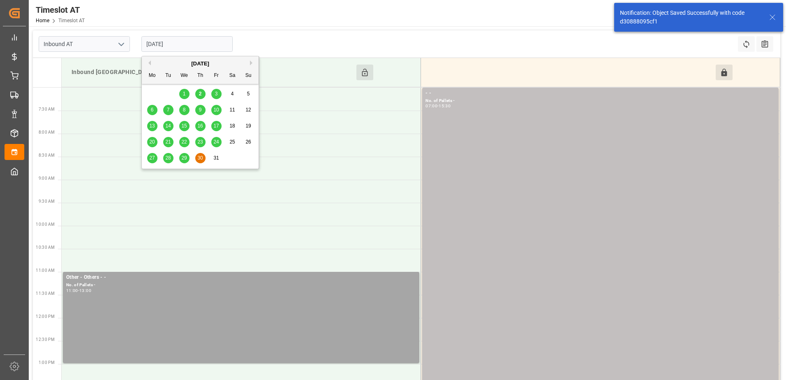
click at [172, 44] on input "[DATE]" at bounding box center [186, 44] width 91 height 16
click at [215, 159] on span "31" at bounding box center [215, 158] width 5 height 6
type input "[DATE]"
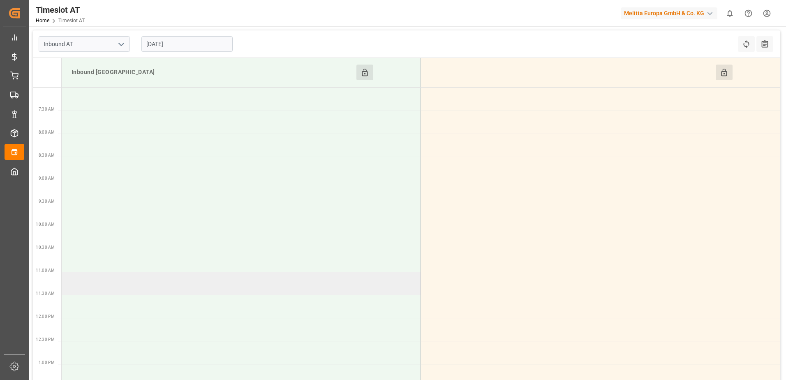
click at [114, 290] on td at bounding box center [242, 283] width 360 height 23
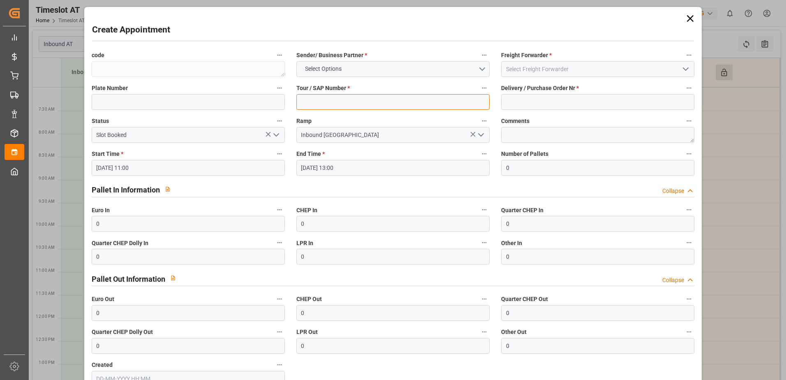
click at [357, 106] on input at bounding box center [393, 102] width 193 height 16
type input "-"
click at [506, 101] on input at bounding box center [597, 102] width 193 height 16
type input "-"
click at [480, 70] on button "Select Options" at bounding box center [393, 69] width 193 height 16
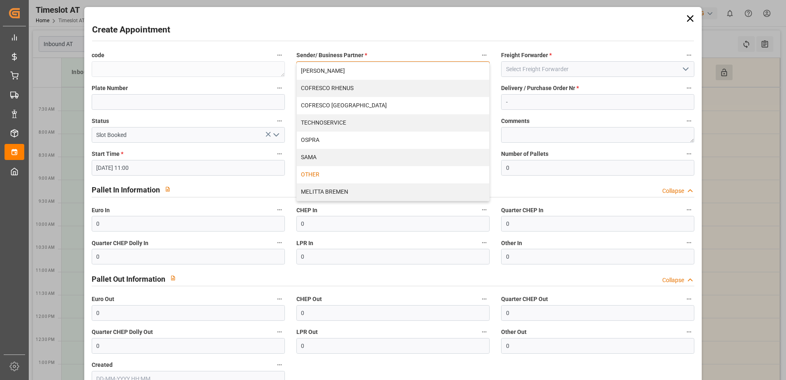
click at [336, 171] on div "OTHER" at bounding box center [393, 174] width 193 height 17
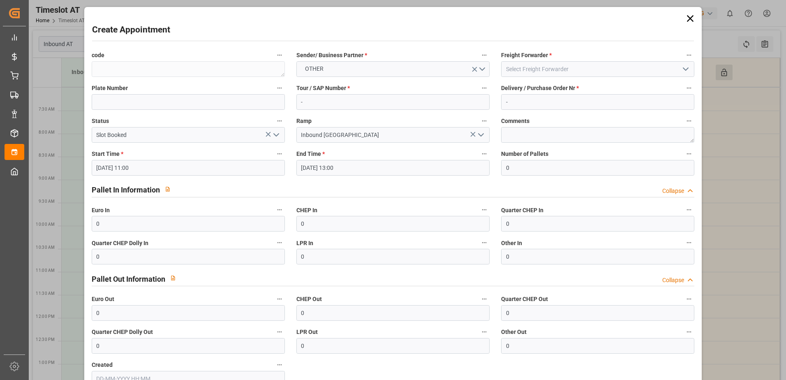
click at [687, 71] on icon "open menu" at bounding box center [686, 69] width 10 height 10
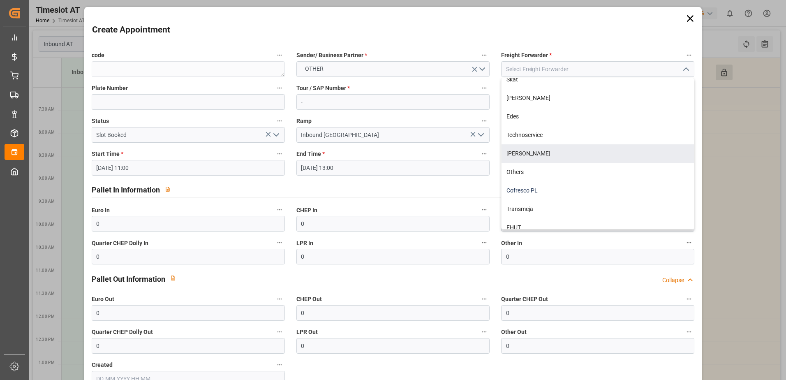
scroll to position [82, 0]
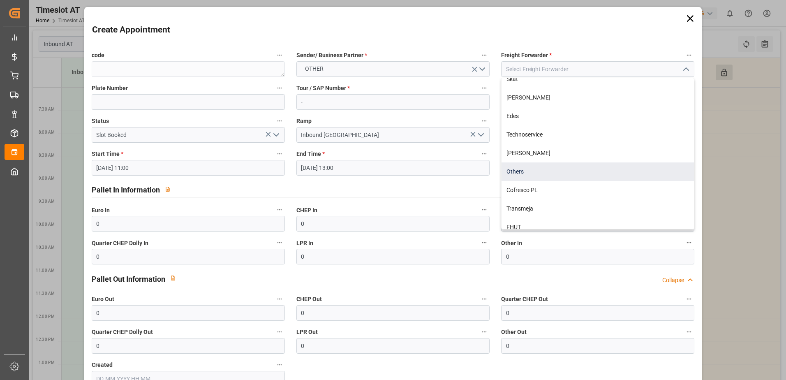
click at [539, 175] on div "Others" at bounding box center [598, 171] width 193 height 19
type input "Others"
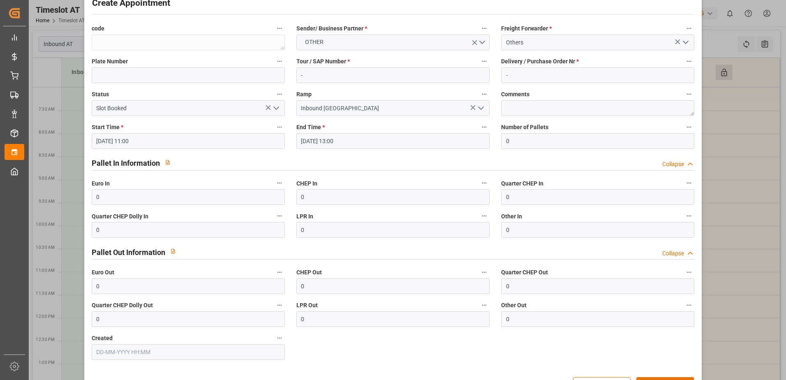
scroll to position [54, 0]
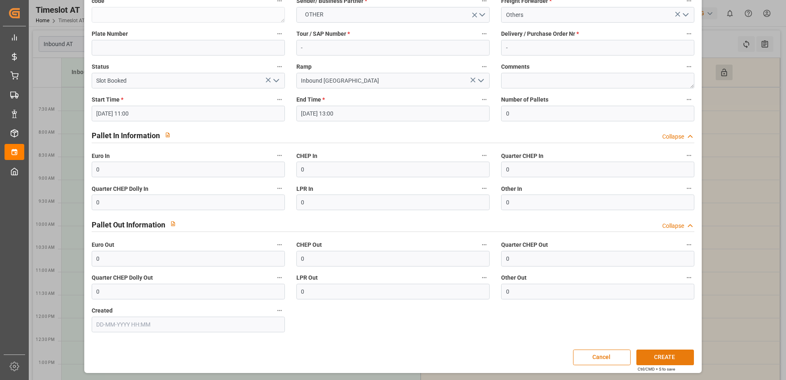
click at [663, 357] on button "CREATE" at bounding box center [666, 358] width 58 height 16
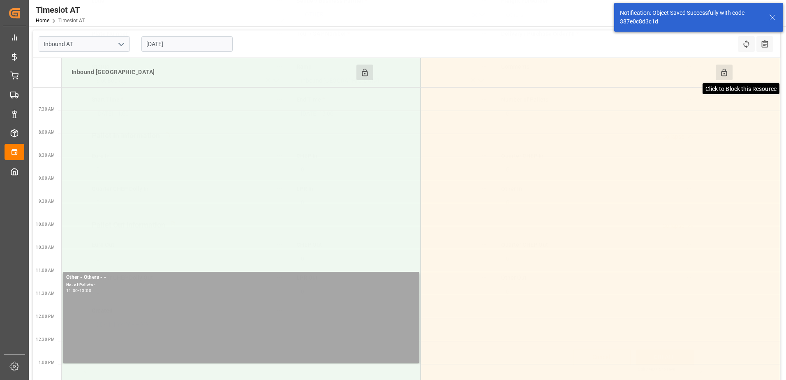
click at [728, 73] on icon at bounding box center [724, 72] width 9 height 9
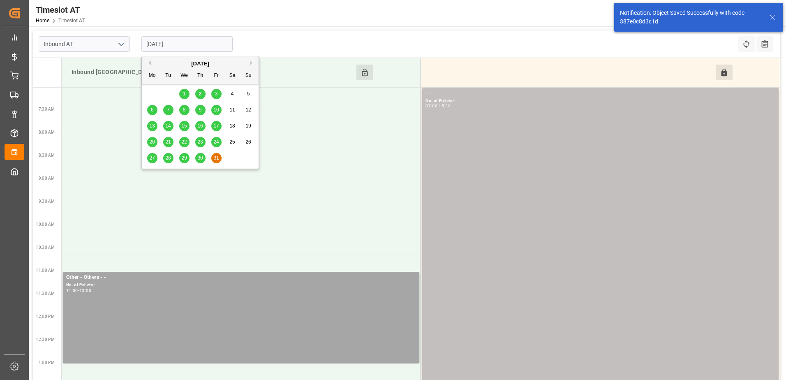
click at [206, 49] on input "[DATE]" at bounding box center [186, 44] width 91 height 16
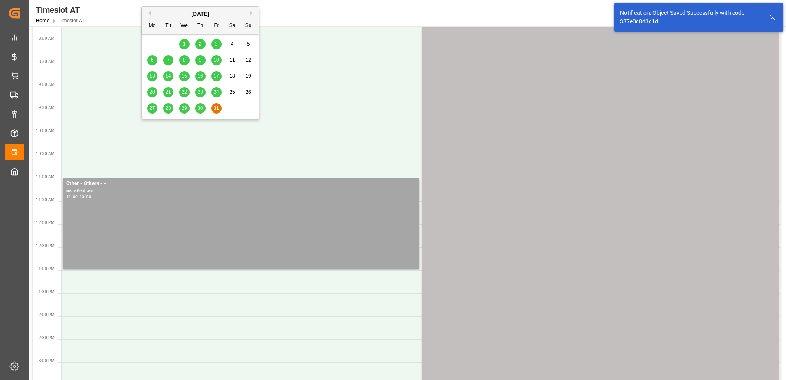
scroll to position [165, 0]
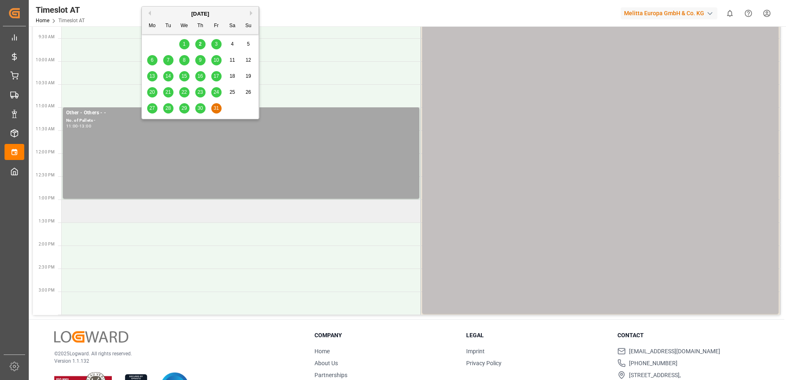
click at [156, 215] on td at bounding box center [242, 210] width 360 height 23
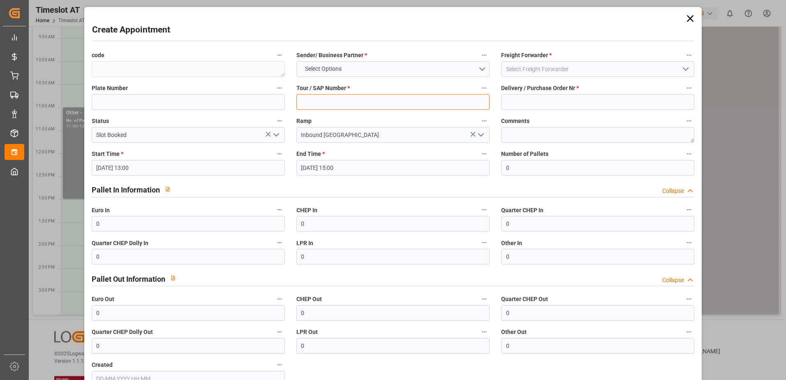
click at [314, 107] on input at bounding box center [393, 102] width 193 height 16
type input "-"
click at [526, 100] on input at bounding box center [597, 102] width 193 height 16
type input "-"
click at [480, 69] on button "Select Options" at bounding box center [393, 69] width 193 height 16
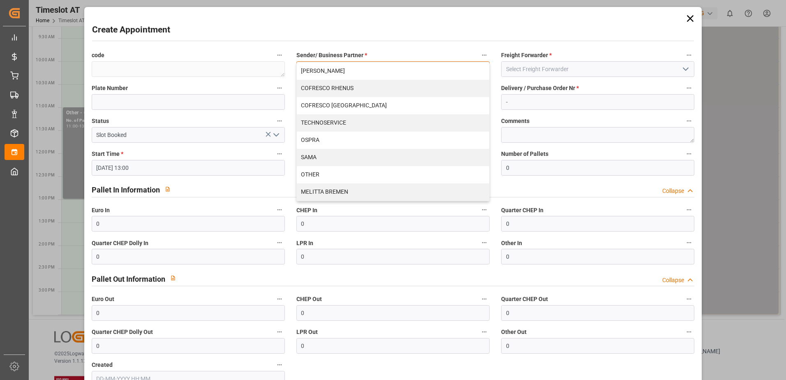
click at [313, 172] on div "OTHER" at bounding box center [393, 174] width 193 height 17
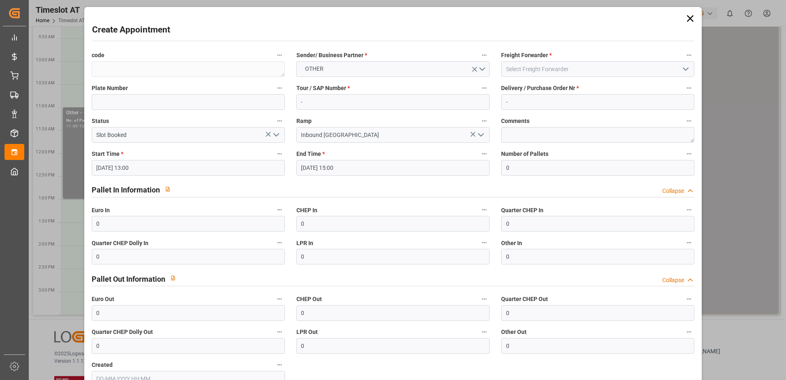
click at [684, 69] on polyline "open menu" at bounding box center [686, 69] width 5 height 2
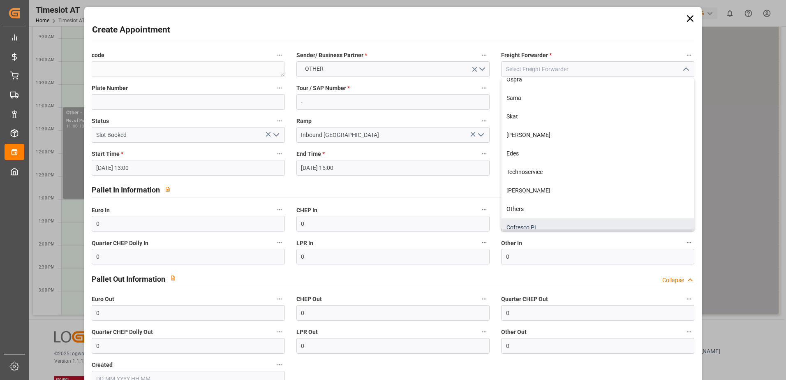
scroll to position [108, 0]
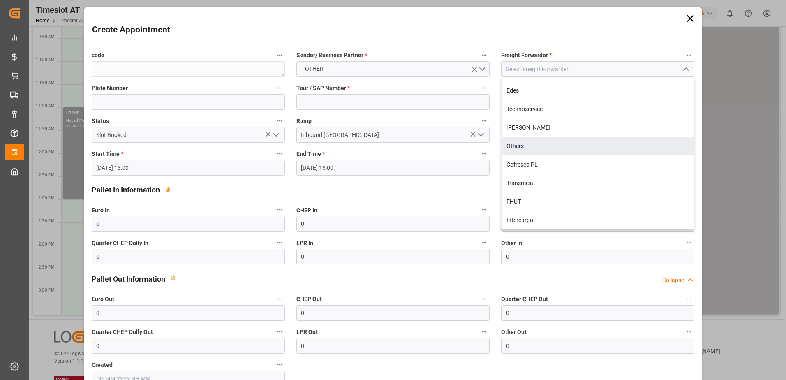
click at [529, 146] on div "Others" at bounding box center [598, 146] width 193 height 19
type input "Others"
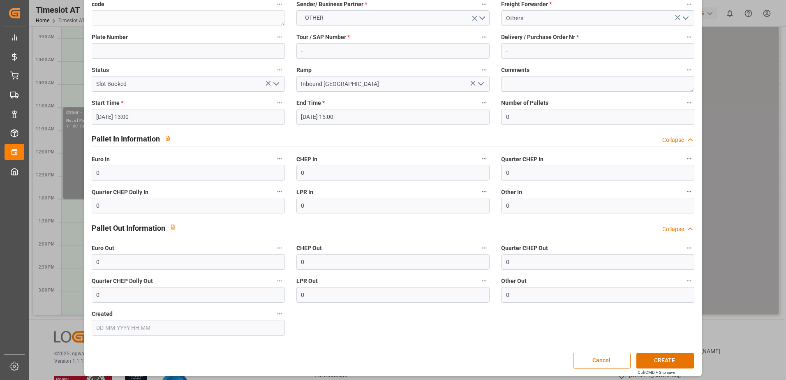
scroll to position [54, 0]
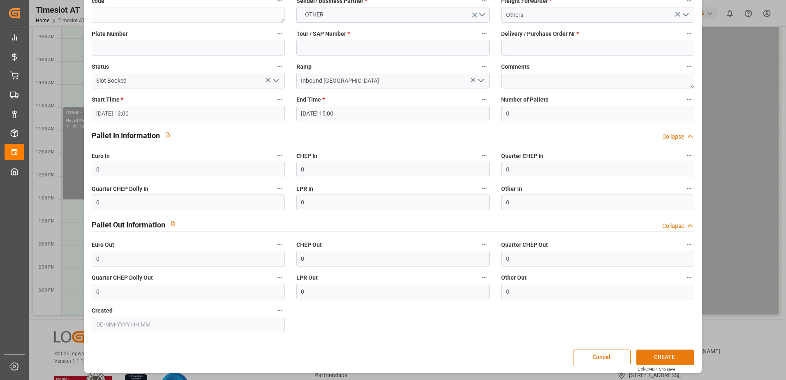
click at [679, 358] on button "CREATE" at bounding box center [666, 358] width 58 height 16
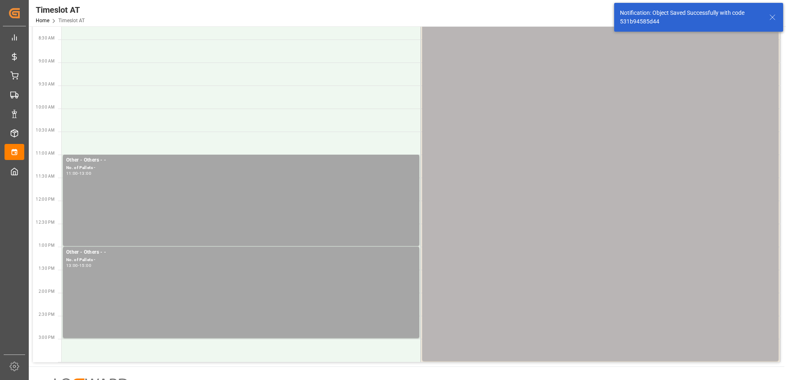
scroll to position [0, 0]
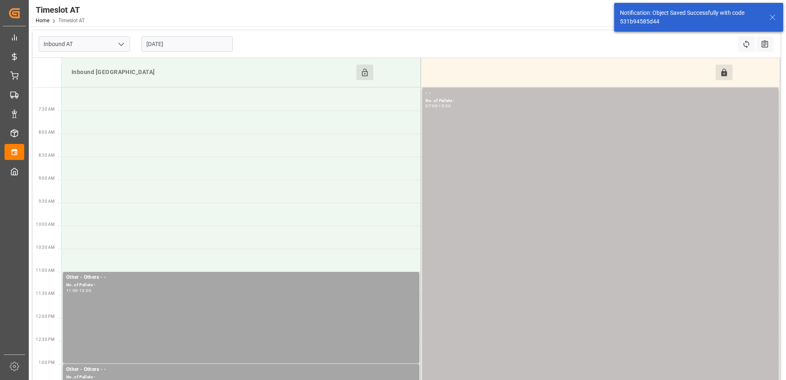
click at [213, 47] on input "[DATE]" at bounding box center [186, 44] width 91 height 16
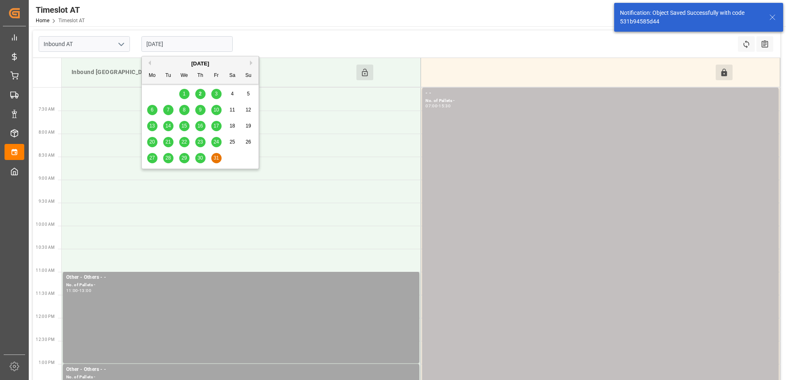
click at [252, 62] on button "Next Month" at bounding box center [252, 62] width 5 height 5
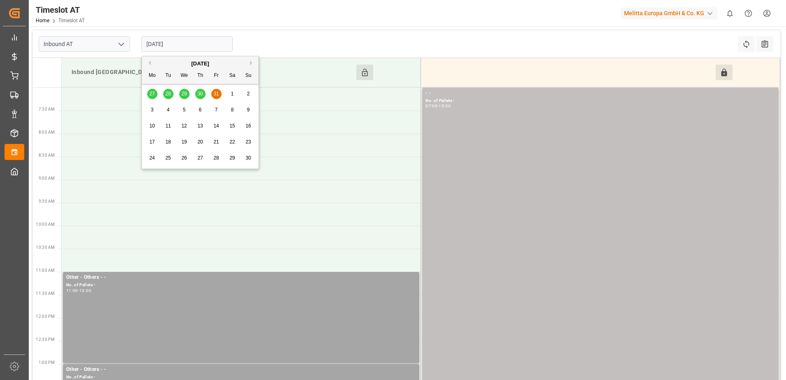
click at [232, 93] on span "1" at bounding box center [232, 94] width 3 height 6
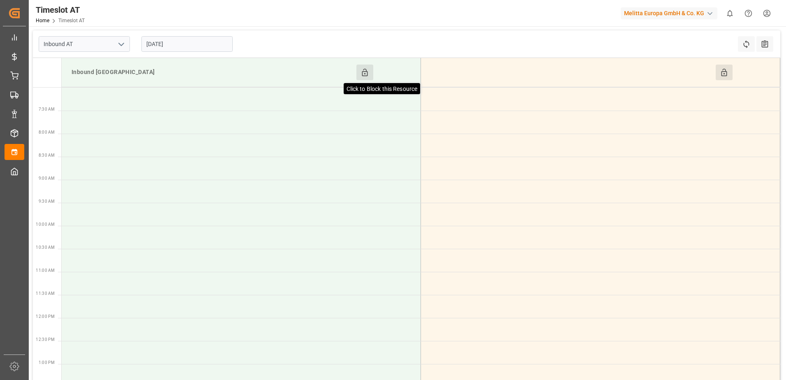
click at [363, 73] on icon at bounding box center [365, 72] width 6 height 7
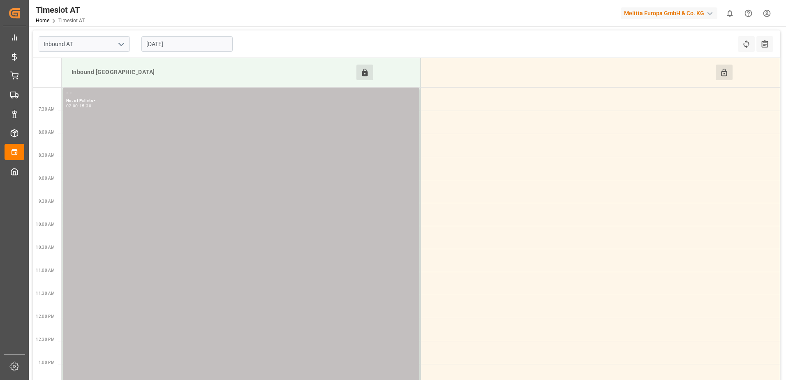
click at [719, 74] on button "Click to Block this Resource" at bounding box center [724, 73] width 17 height 16
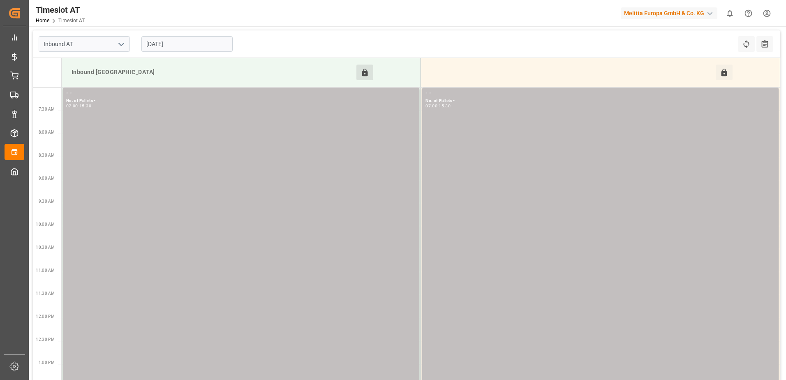
click at [189, 43] on input "[DATE]" at bounding box center [186, 44] width 91 height 16
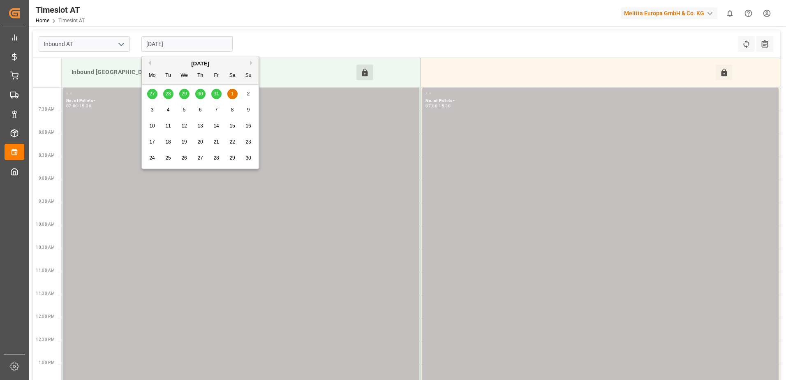
click at [250, 93] on span "2" at bounding box center [248, 94] width 3 height 6
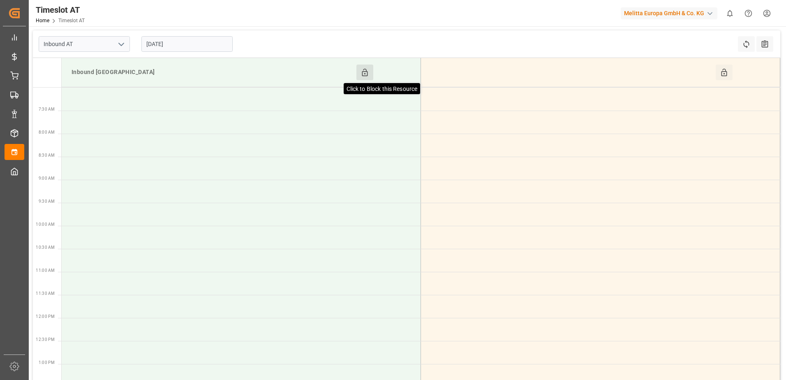
click at [366, 69] on icon at bounding box center [365, 72] width 9 height 9
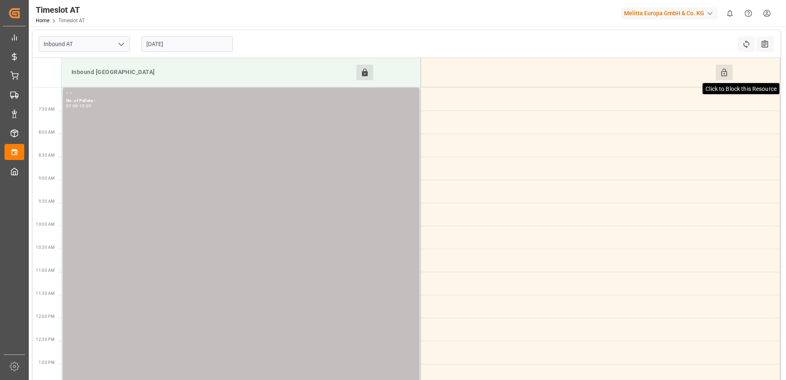
click at [725, 72] on icon at bounding box center [724, 72] width 9 height 9
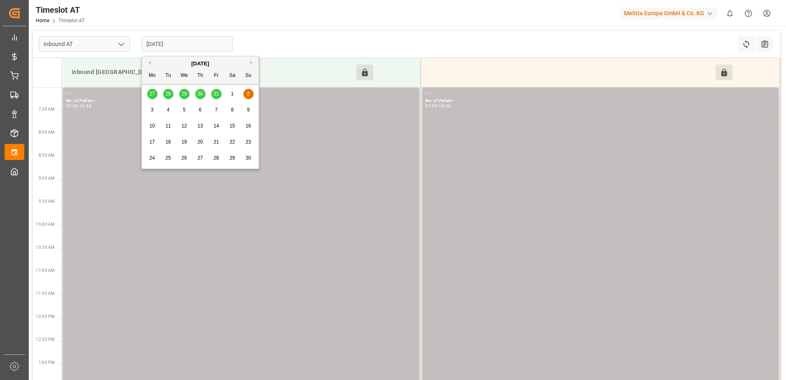
click at [202, 45] on input "[DATE]" at bounding box center [186, 44] width 91 height 16
click at [153, 109] on span "3" at bounding box center [152, 110] width 3 height 6
type input "[DATE]"
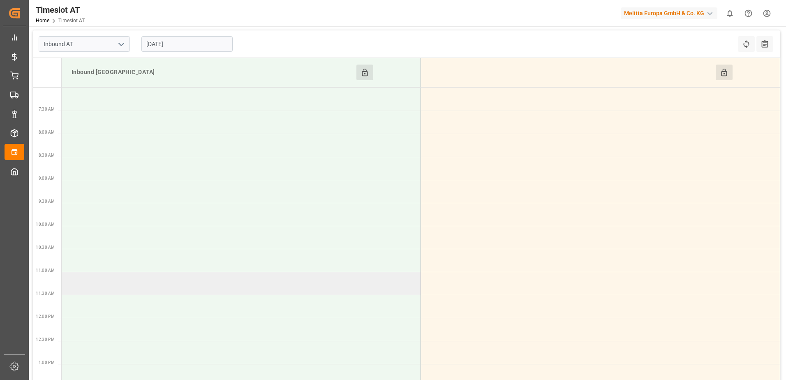
click at [107, 286] on td at bounding box center [242, 283] width 360 height 23
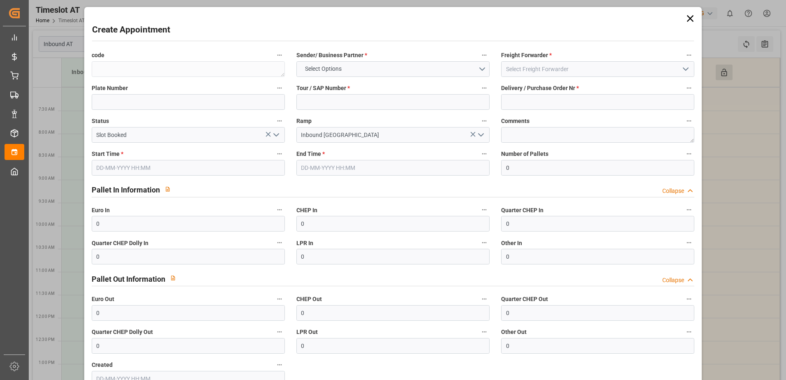
type input "[DATE] 11:00"
type input "[DATE] 13:00"
click at [310, 102] on input at bounding box center [393, 102] width 193 height 16
type input "-"
click at [607, 99] on input at bounding box center [597, 102] width 193 height 16
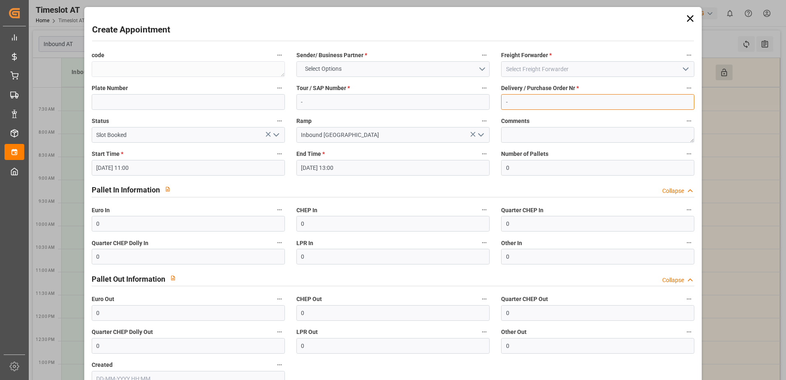
type input "-"
click at [474, 68] on button "Select Options" at bounding box center [393, 69] width 193 height 16
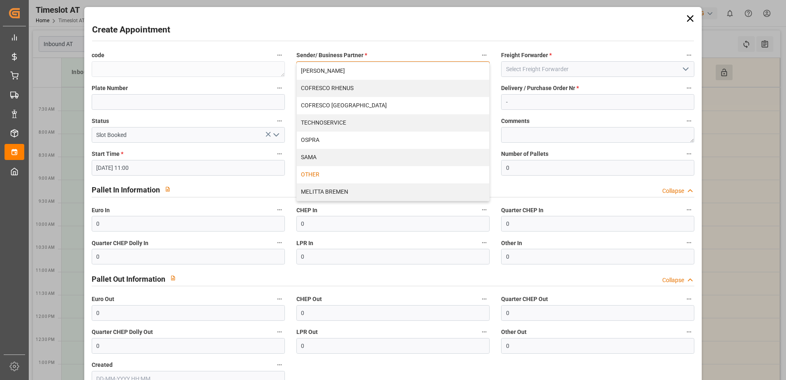
click at [319, 172] on div "OTHER" at bounding box center [393, 174] width 193 height 17
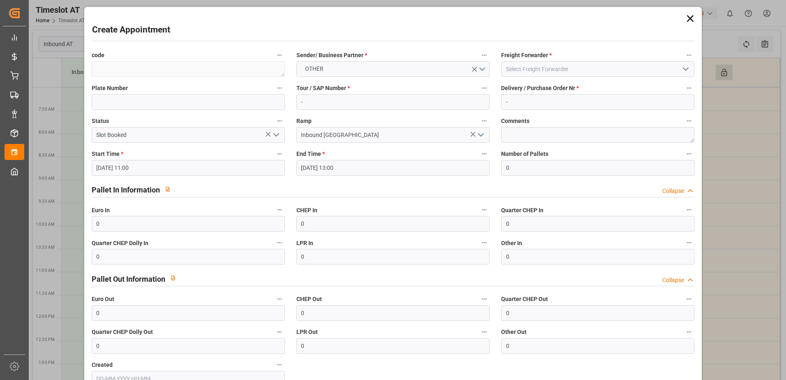
click at [681, 70] on icon "open menu" at bounding box center [686, 69] width 10 height 10
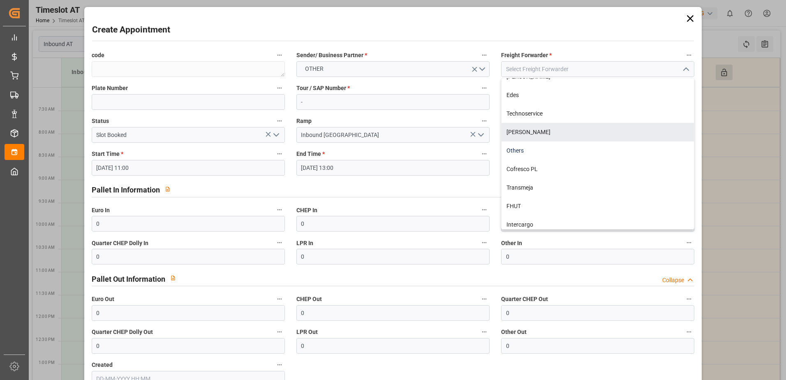
scroll to position [108, 0]
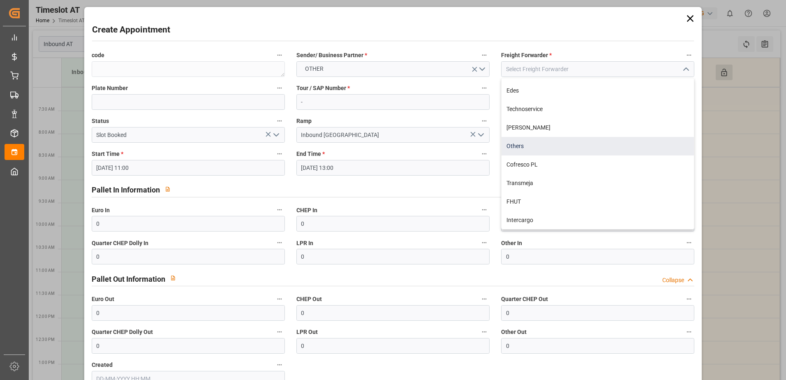
click at [531, 149] on div "Others" at bounding box center [598, 146] width 193 height 19
type input "Others"
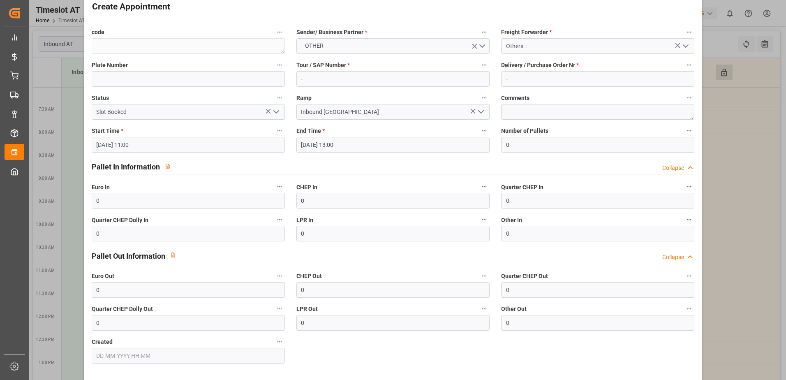
scroll to position [54, 0]
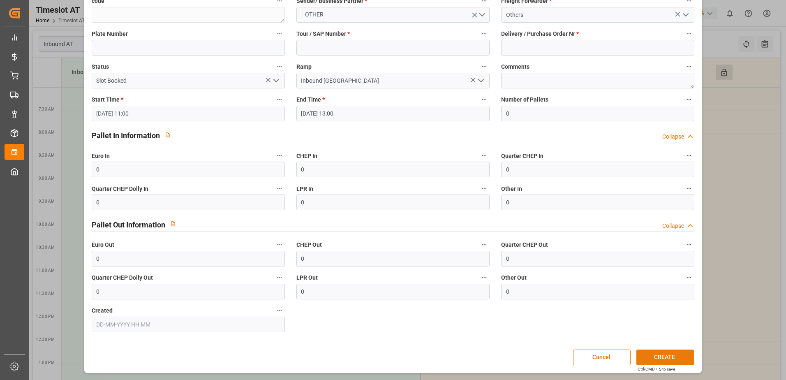
click at [676, 355] on button "CREATE" at bounding box center [666, 358] width 58 height 16
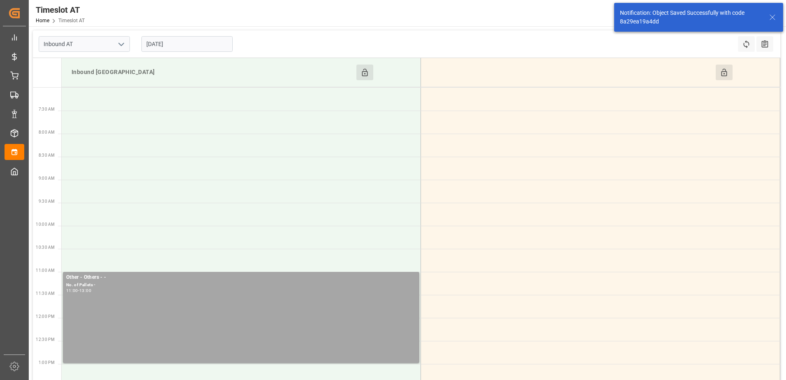
click at [731, 76] on button "Click to Block this Resource" at bounding box center [724, 73] width 17 height 16
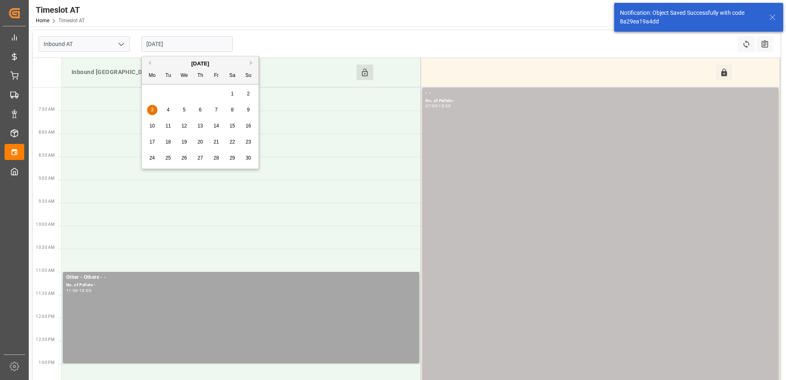
click at [186, 43] on input "[DATE]" at bounding box center [186, 44] width 91 height 16
click at [170, 109] on div "4" at bounding box center [168, 110] width 10 height 10
type input "[DATE]"
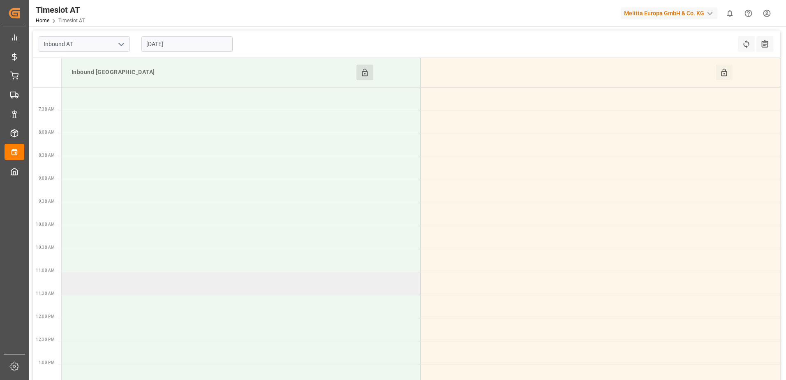
click at [114, 283] on td at bounding box center [242, 283] width 360 height 23
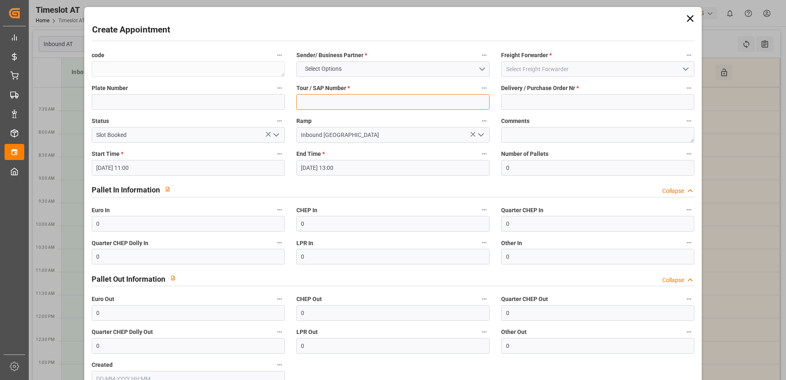
click at [347, 104] on input at bounding box center [393, 102] width 193 height 16
type input "-"
click at [515, 103] on input at bounding box center [597, 102] width 193 height 16
type input "-"
click at [482, 69] on button "Select Options" at bounding box center [393, 69] width 193 height 16
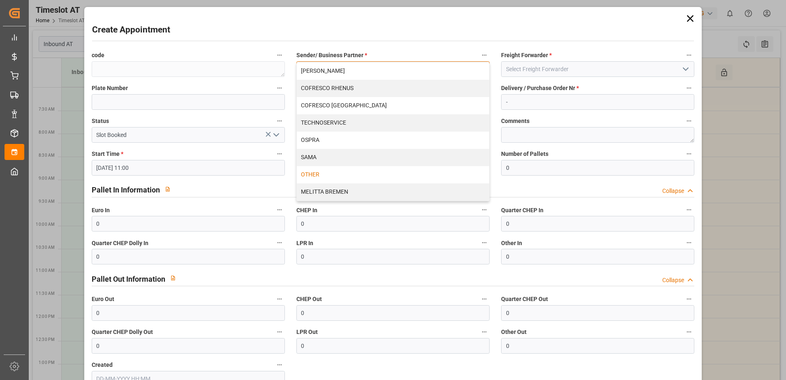
click at [353, 178] on div "OTHER" at bounding box center [393, 174] width 193 height 17
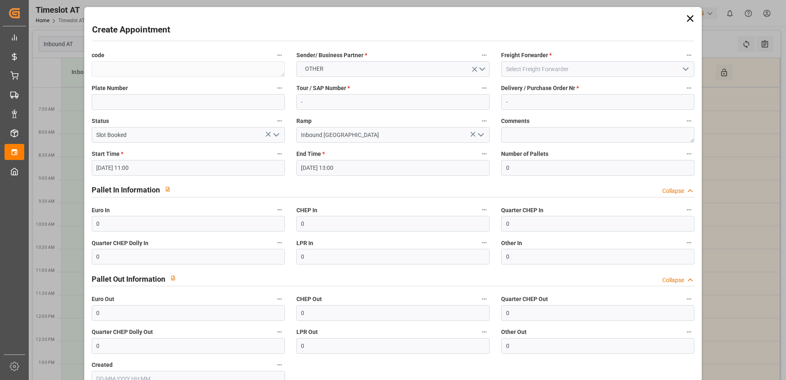
click at [683, 68] on icon "open menu" at bounding box center [686, 69] width 10 height 10
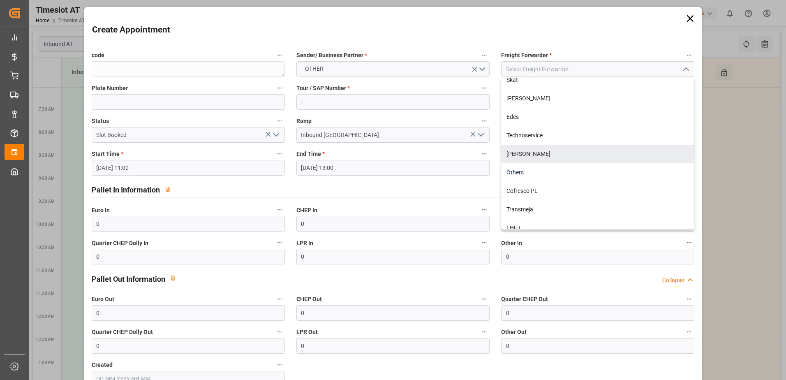
scroll to position [82, 0]
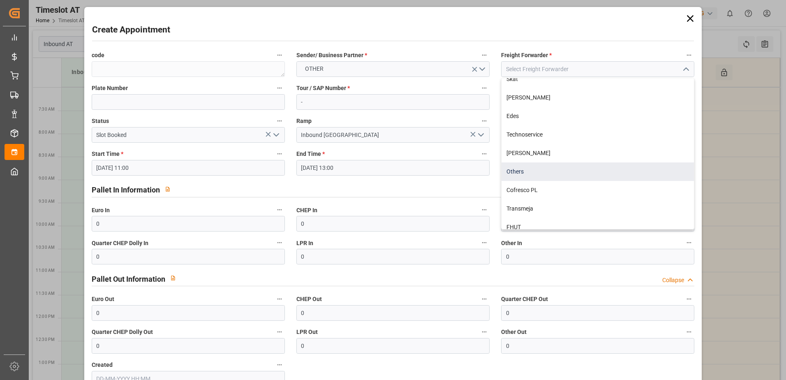
click at [537, 167] on div "Others" at bounding box center [598, 171] width 193 height 19
type input "Others"
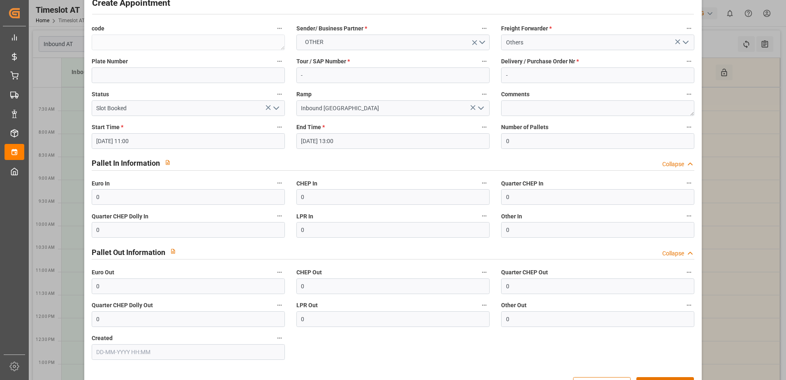
scroll to position [54, 0]
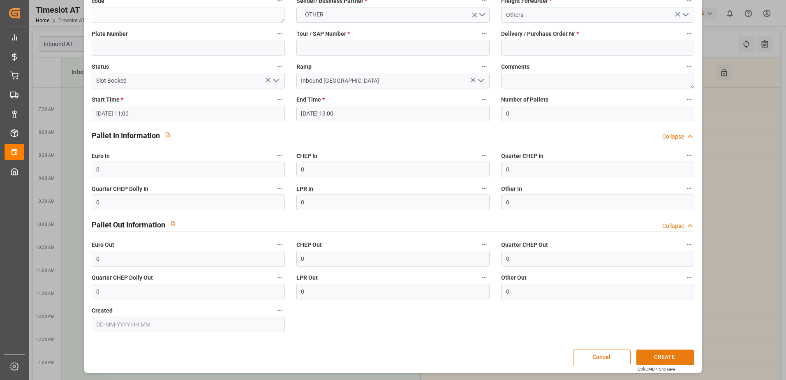
click at [659, 358] on button "CREATE" at bounding box center [666, 358] width 58 height 16
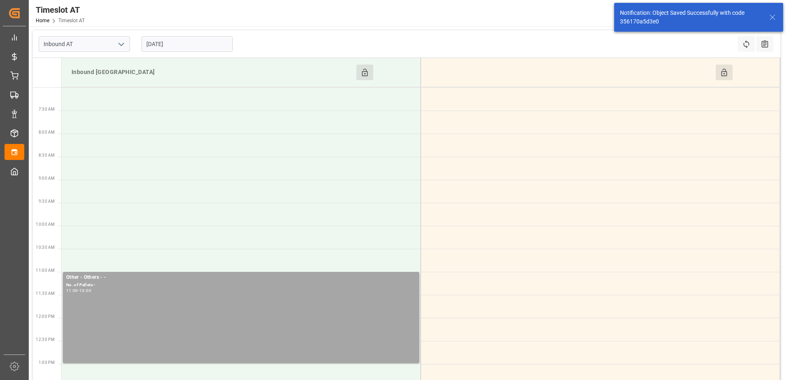
click at [719, 72] on button "Click to Block this Resource" at bounding box center [724, 73] width 17 height 16
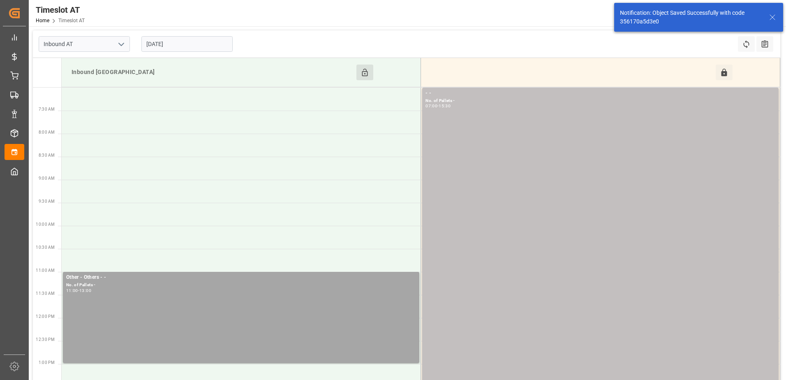
click at [195, 44] on input "[DATE]" at bounding box center [186, 44] width 91 height 16
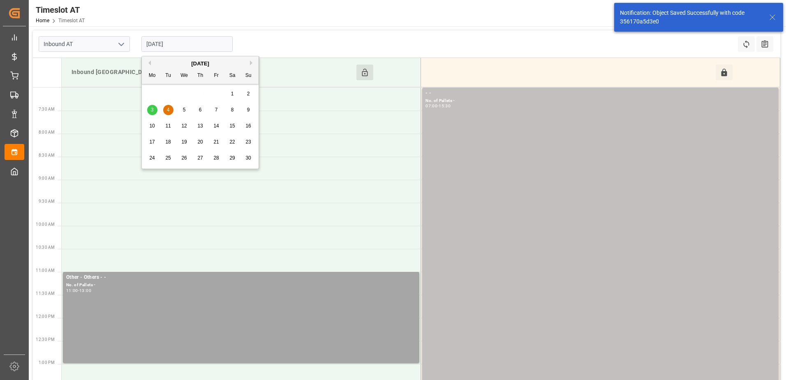
click at [185, 109] on span "5" at bounding box center [184, 110] width 3 height 6
type input "[DATE]"
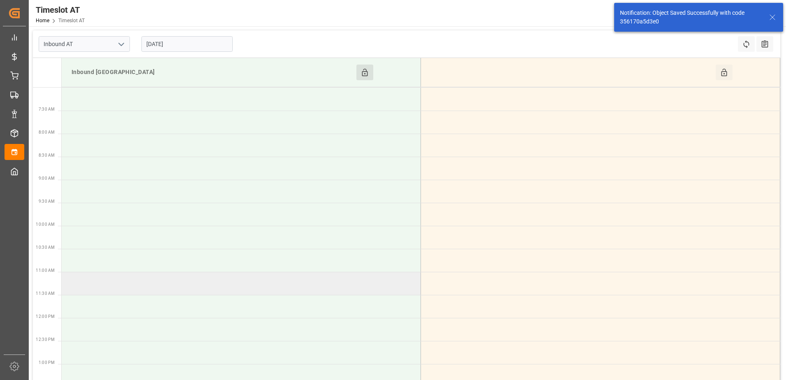
click at [114, 285] on td at bounding box center [242, 283] width 360 height 23
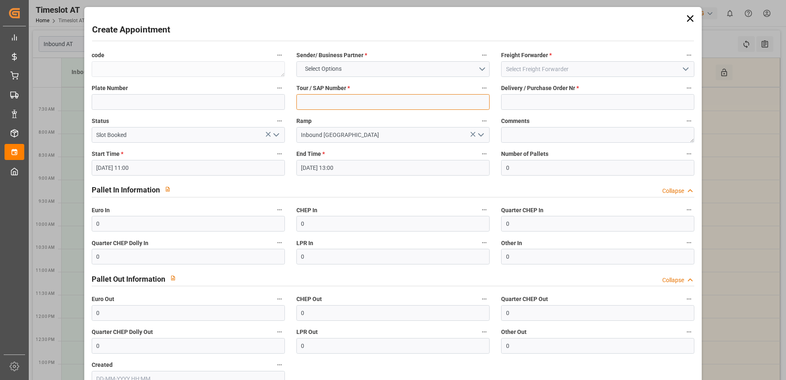
click at [374, 96] on input at bounding box center [393, 102] width 193 height 16
type input "-"
click at [530, 104] on input at bounding box center [597, 102] width 193 height 16
type input "-"
click at [482, 68] on button "Select Options" at bounding box center [393, 69] width 193 height 16
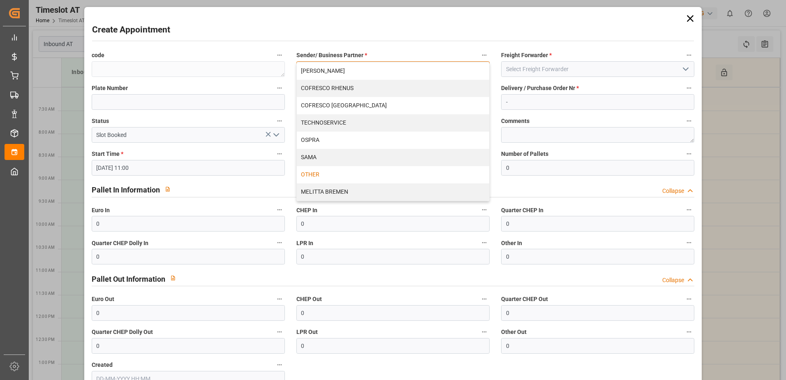
click at [336, 172] on div "OTHER" at bounding box center [393, 174] width 193 height 17
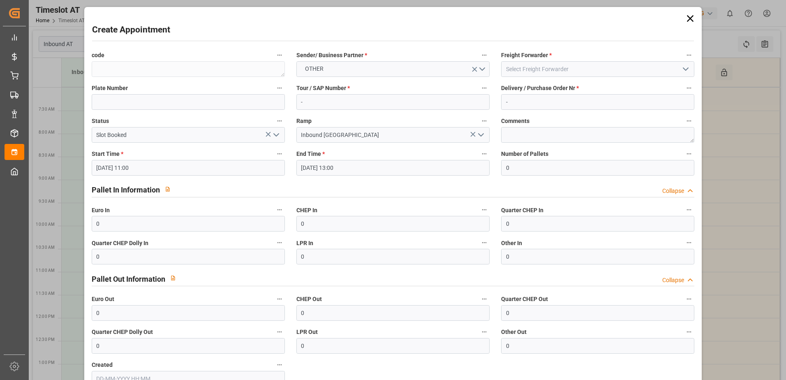
click at [685, 70] on icon "open menu" at bounding box center [686, 69] width 10 height 10
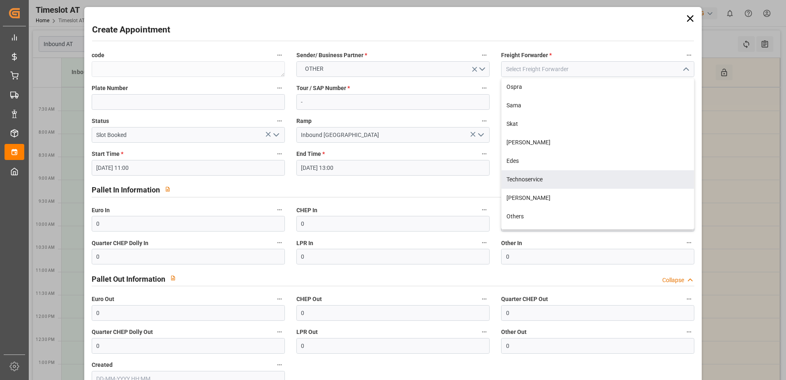
scroll to position [108, 0]
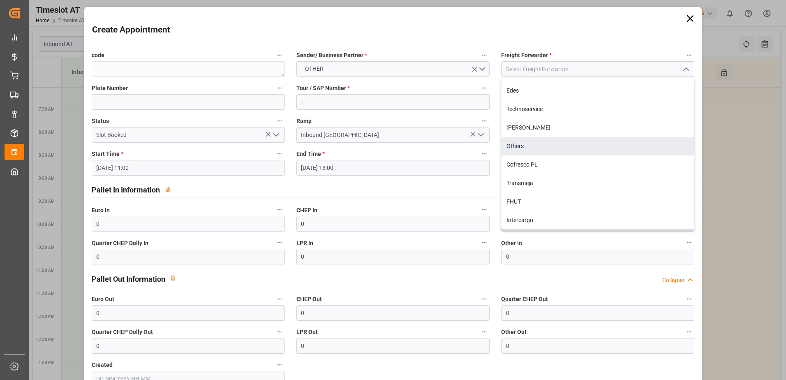
click at [513, 143] on div "Others" at bounding box center [598, 146] width 193 height 19
type input "Others"
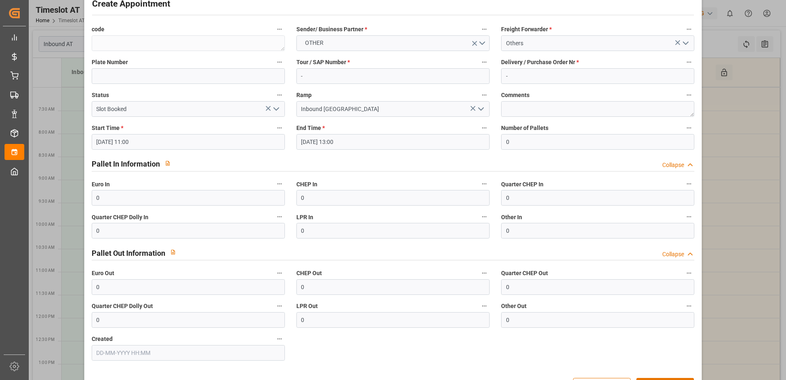
scroll to position [54, 0]
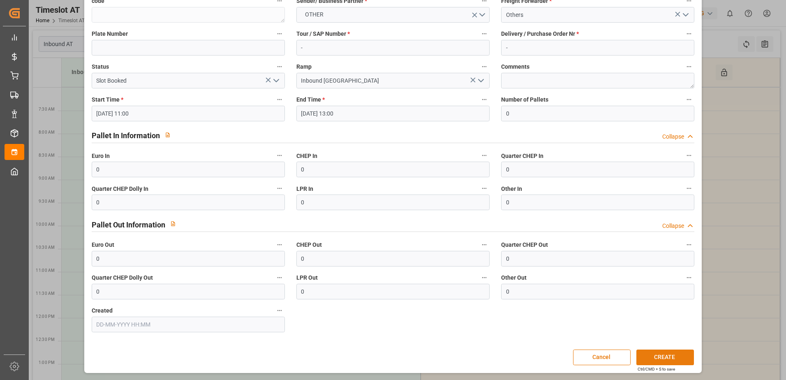
click at [656, 355] on button "CREATE" at bounding box center [666, 358] width 58 height 16
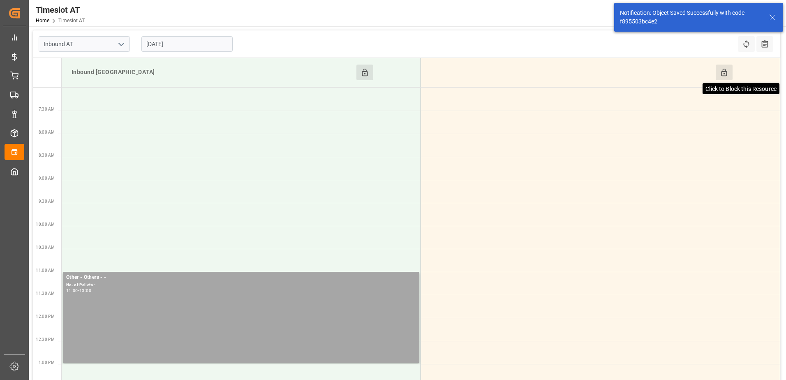
click at [725, 76] on icon at bounding box center [724, 72] width 6 height 7
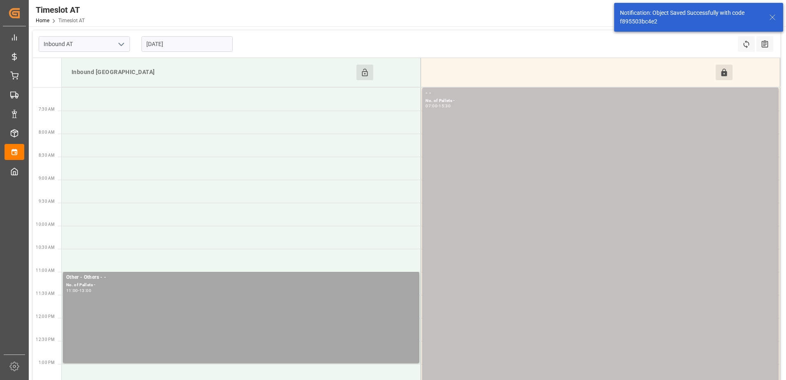
click at [202, 42] on input "[DATE]" at bounding box center [186, 44] width 91 height 16
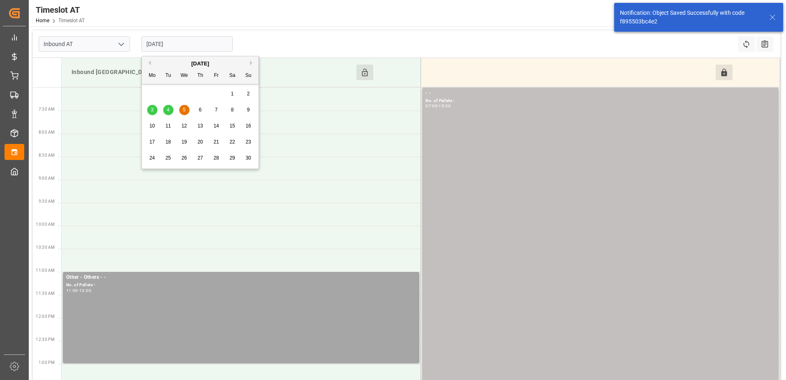
click at [201, 110] on span "6" at bounding box center [200, 110] width 3 height 6
type input "[DATE]"
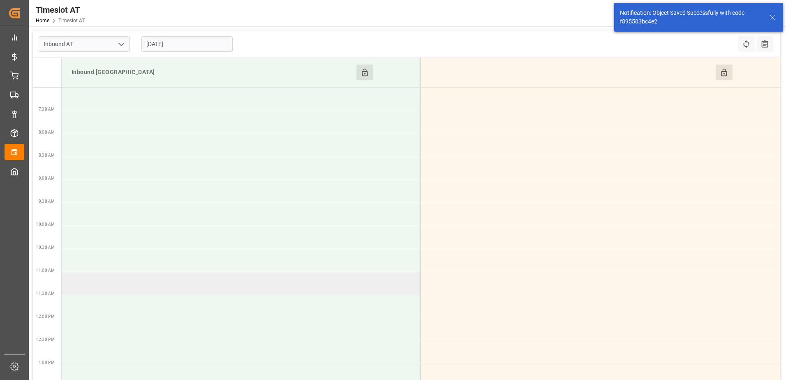
click at [110, 279] on td at bounding box center [242, 283] width 360 height 23
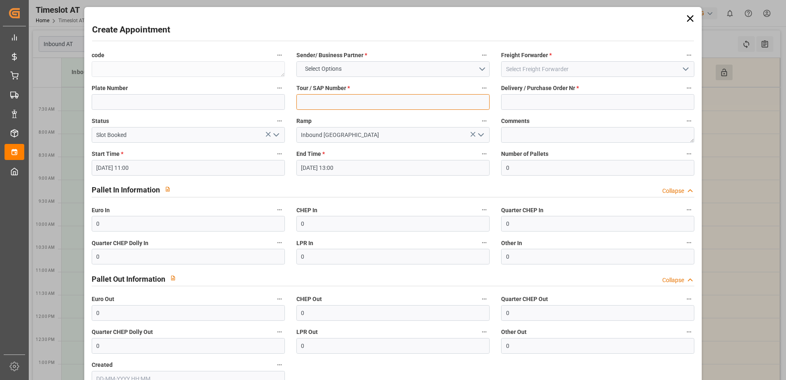
click at [353, 100] on input at bounding box center [393, 102] width 193 height 16
type input "-"
click at [529, 99] on input at bounding box center [597, 102] width 193 height 16
type input "-"
click at [483, 70] on button "Select Options" at bounding box center [393, 69] width 193 height 16
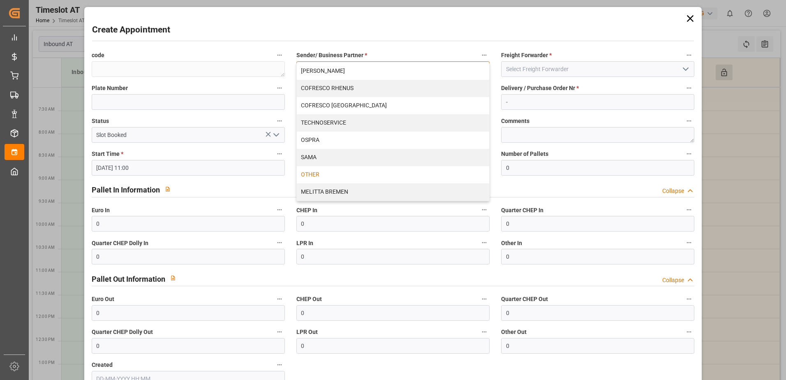
click at [352, 176] on div "OTHER" at bounding box center [393, 174] width 193 height 17
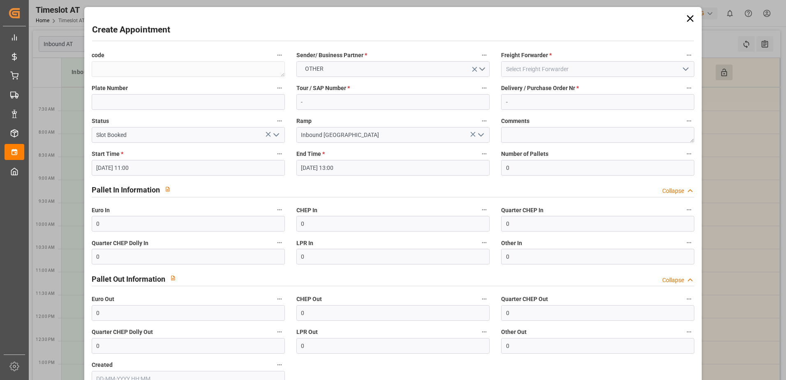
click at [684, 69] on polyline "open menu" at bounding box center [686, 69] width 5 height 2
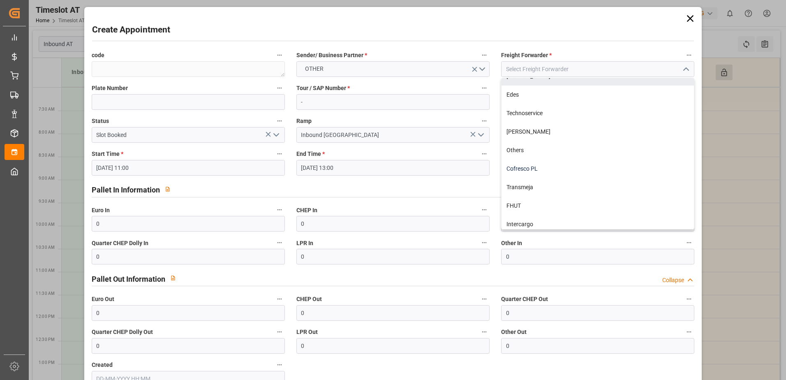
scroll to position [108, 0]
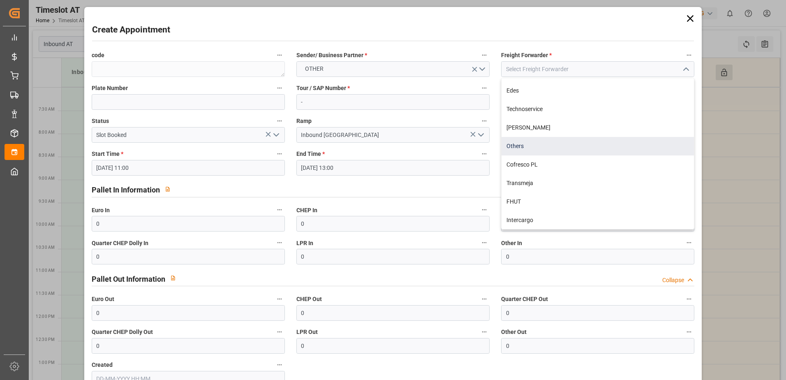
click at [525, 141] on div "Others" at bounding box center [598, 146] width 193 height 19
type input "Others"
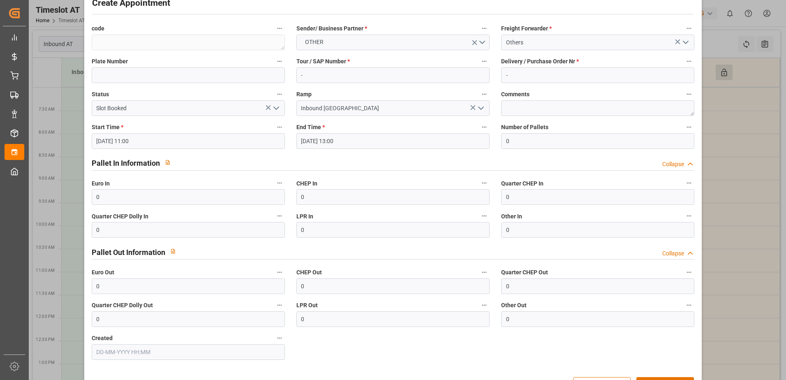
scroll to position [54, 0]
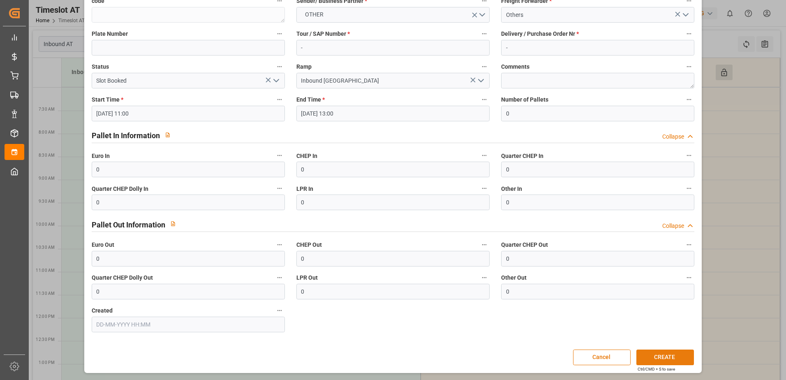
click at [664, 355] on button "CREATE" at bounding box center [666, 358] width 58 height 16
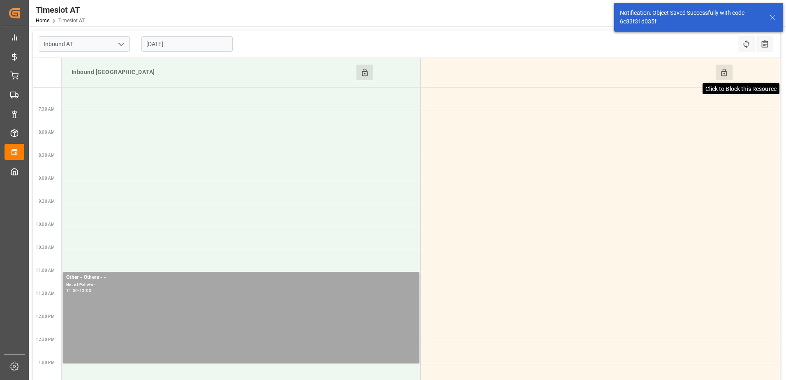
click at [724, 73] on icon at bounding box center [724, 72] width 9 height 9
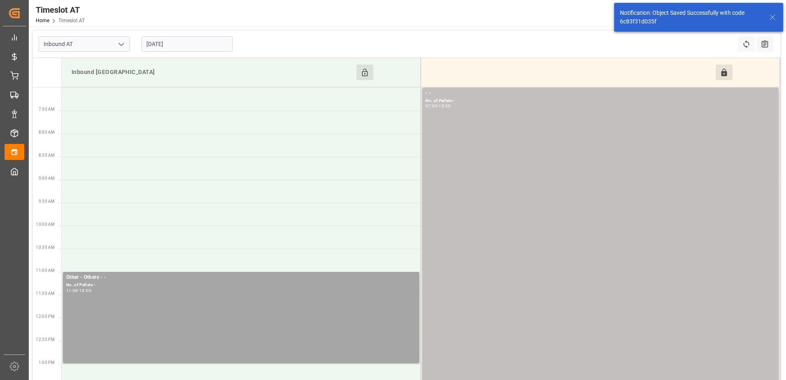
click at [193, 42] on input "[DATE]" at bounding box center [186, 44] width 91 height 16
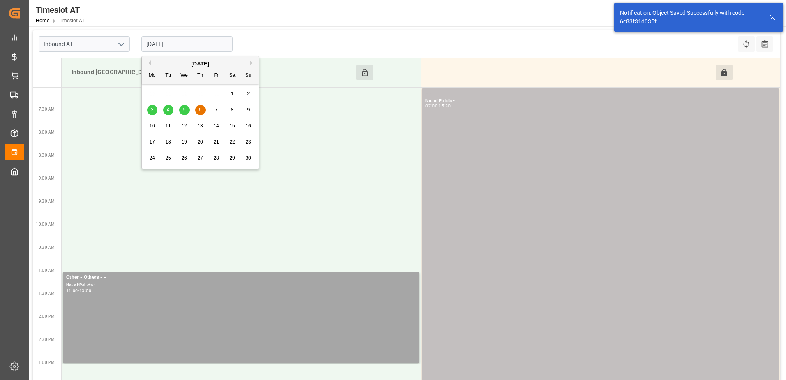
click at [216, 110] on span "7" at bounding box center [216, 110] width 3 height 6
type input "[DATE]"
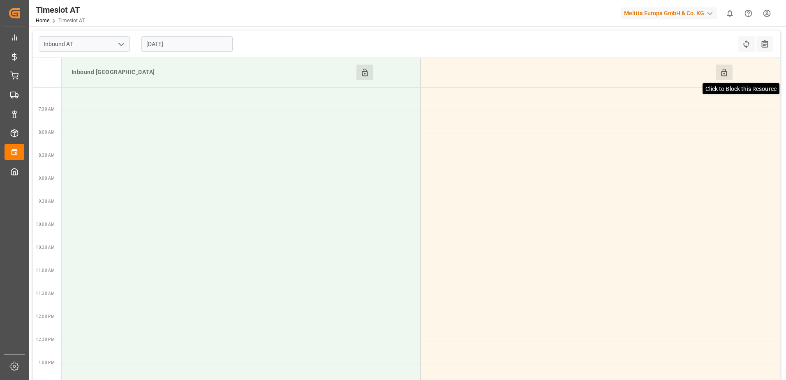
click at [724, 71] on icon at bounding box center [724, 72] width 9 height 9
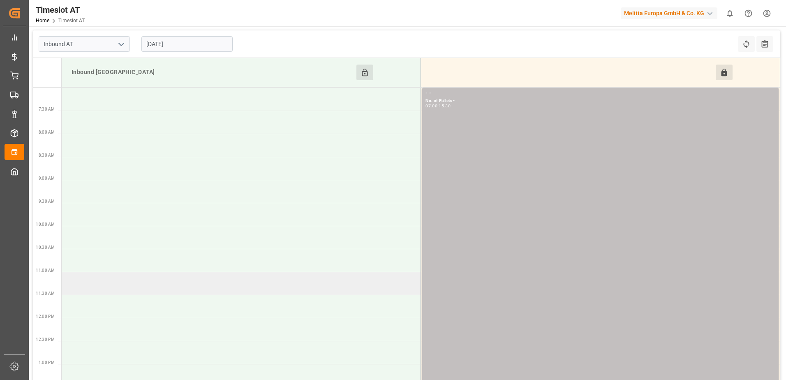
click at [130, 283] on td at bounding box center [242, 283] width 360 height 23
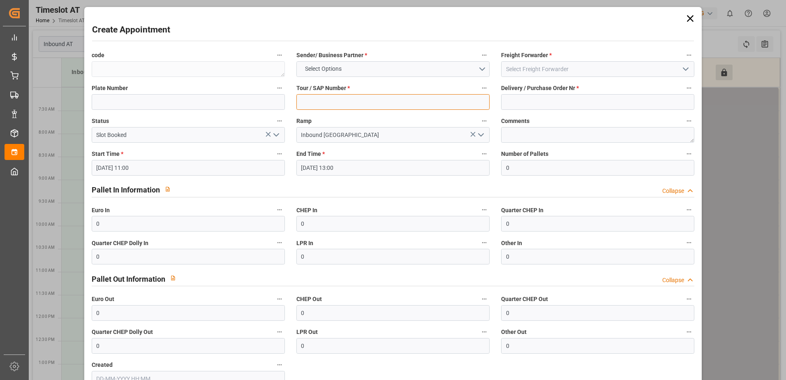
click at [354, 97] on input at bounding box center [393, 102] width 193 height 16
type input "-"
click at [522, 101] on input at bounding box center [597, 102] width 193 height 16
type input "-"
click at [484, 71] on button "Select Options" at bounding box center [393, 69] width 193 height 16
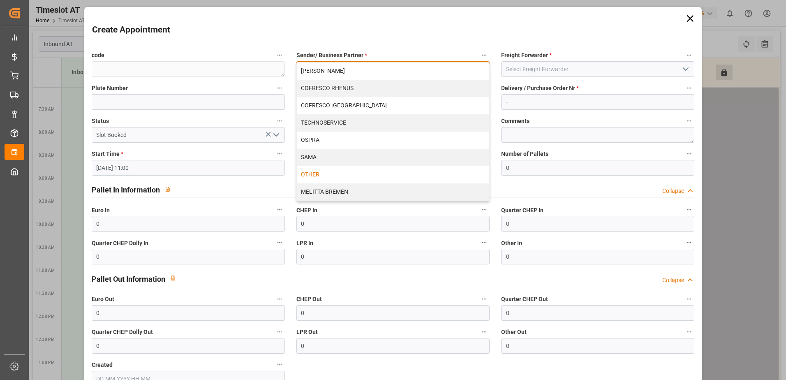
click at [323, 174] on div "OTHER" at bounding box center [393, 174] width 193 height 17
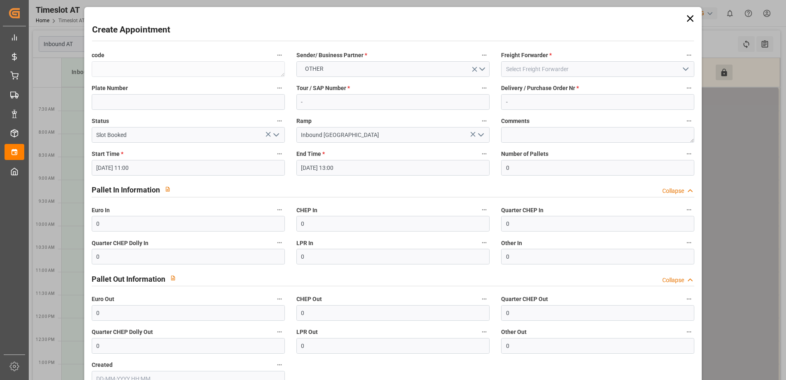
click at [684, 70] on polyline "open menu" at bounding box center [686, 69] width 5 height 2
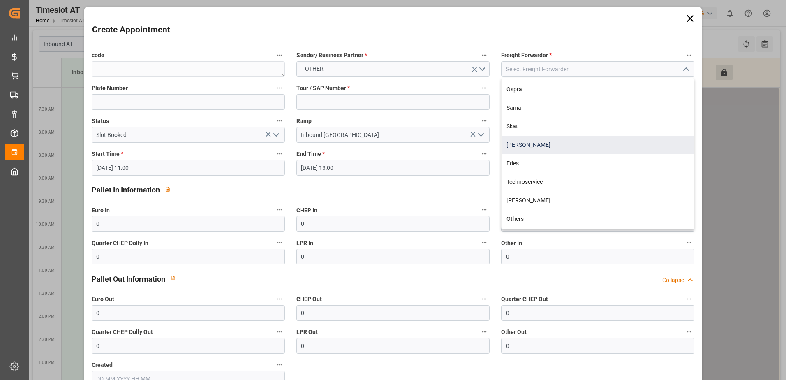
scroll to position [82, 0]
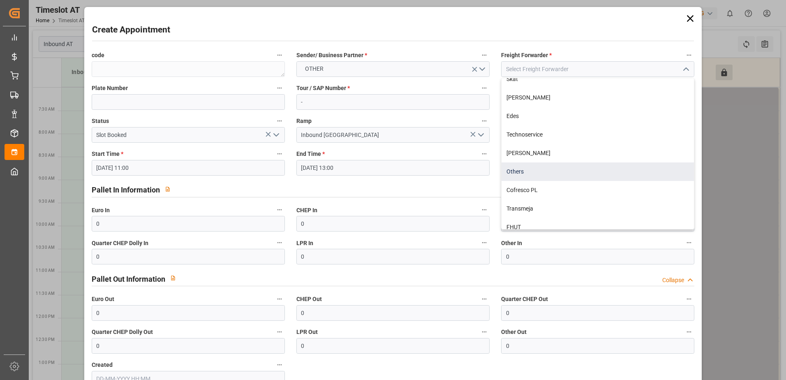
click at [530, 172] on div "Others" at bounding box center [598, 171] width 193 height 19
type input "Others"
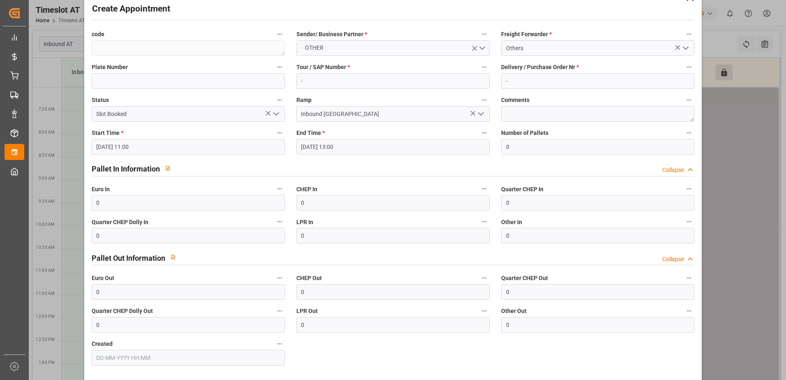
scroll to position [54, 0]
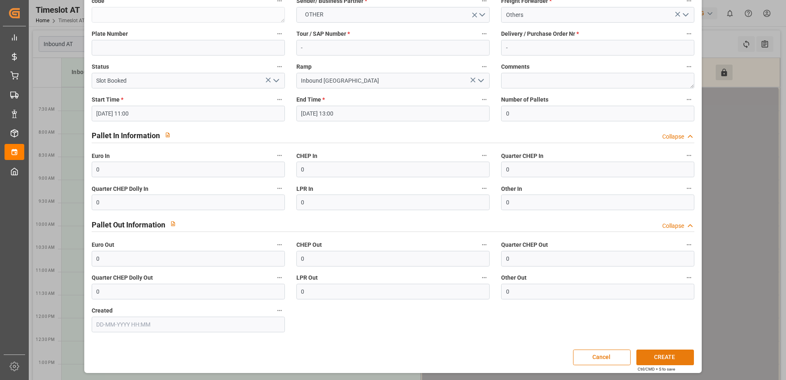
click at [664, 358] on button "CREATE" at bounding box center [666, 358] width 58 height 16
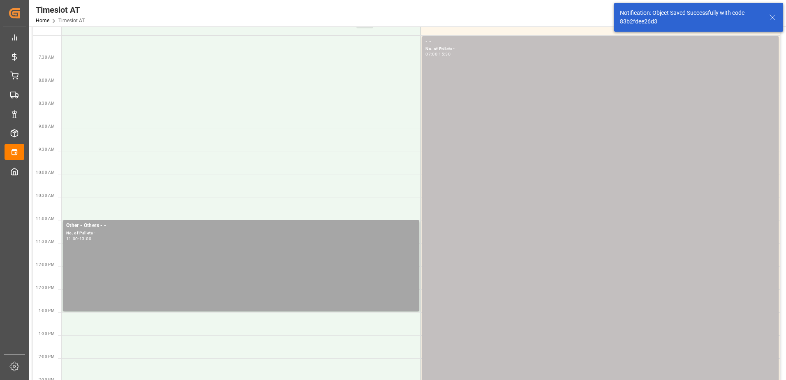
scroll to position [123, 0]
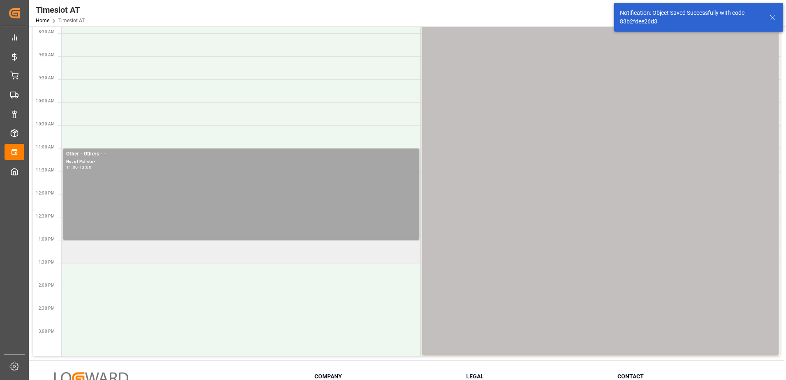
click at [170, 255] on td at bounding box center [242, 252] width 360 height 23
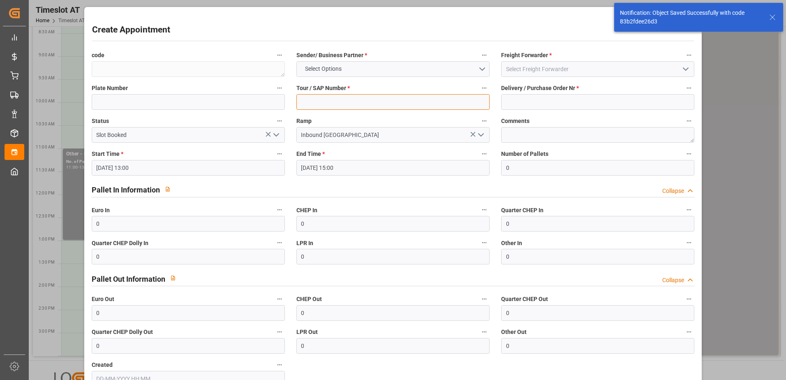
click at [337, 104] on input at bounding box center [393, 102] width 193 height 16
type input "-"
click at [524, 104] on input at bounding box center [597, 102] width 193 height 16
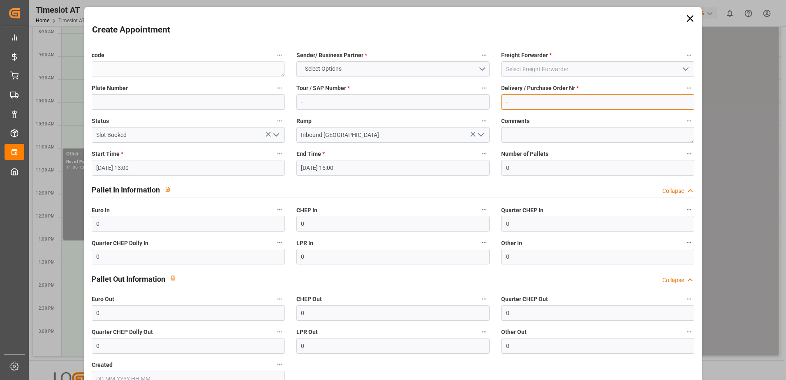
type input "-"
click at [482, 72] on button "Select Options" at bounding box center [393, 69] width 193 height 16
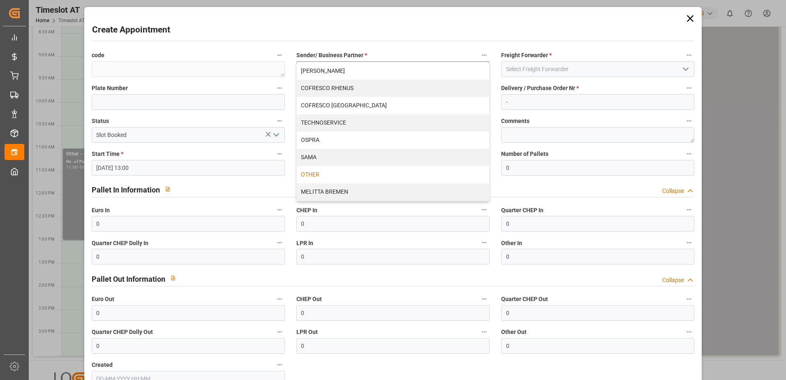
click at [364, 170] on div "OTHER" at bounding box center [393, 174] width 193 height 17
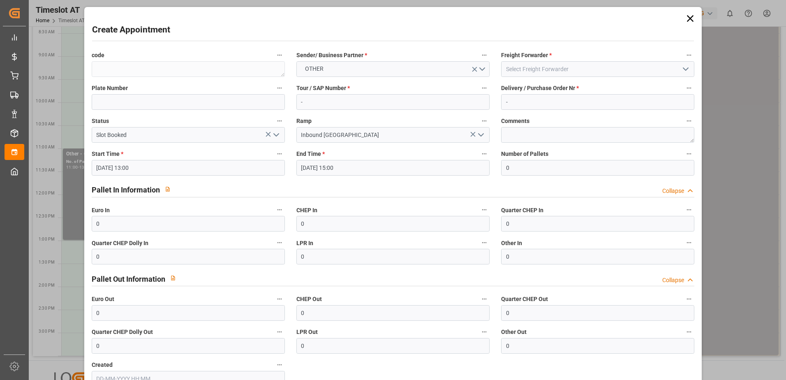
click at [686, 68] on polyline "open menu" at bounding box center [686, 69] width 5 height 2
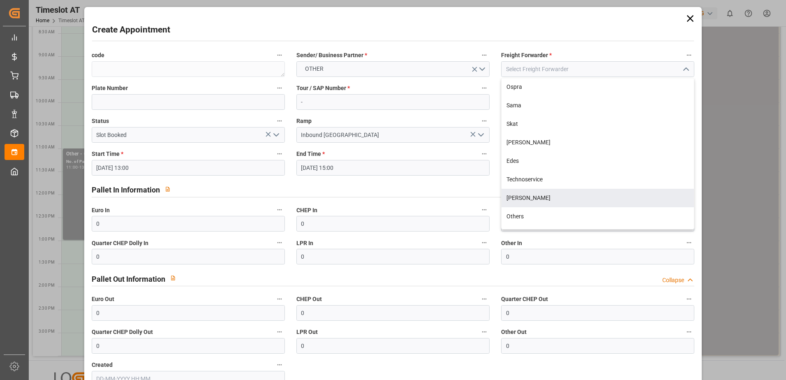
scroll to position [108, 0]
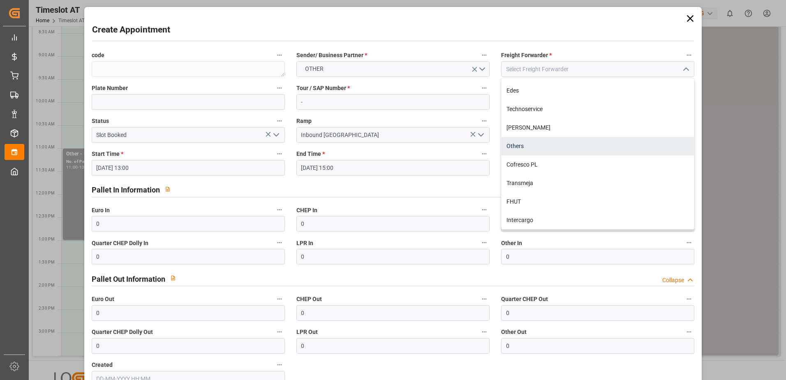
click at [520, 148] on div "Others" at bounding box center [598, 146] width 193 height 19
type input "Others"
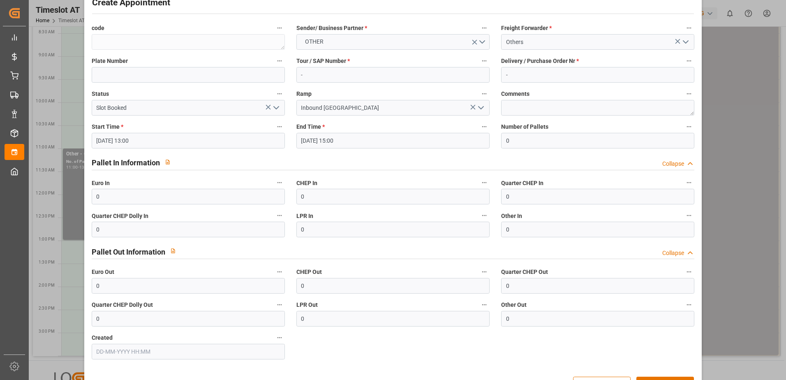
scroll to position [54, 0]
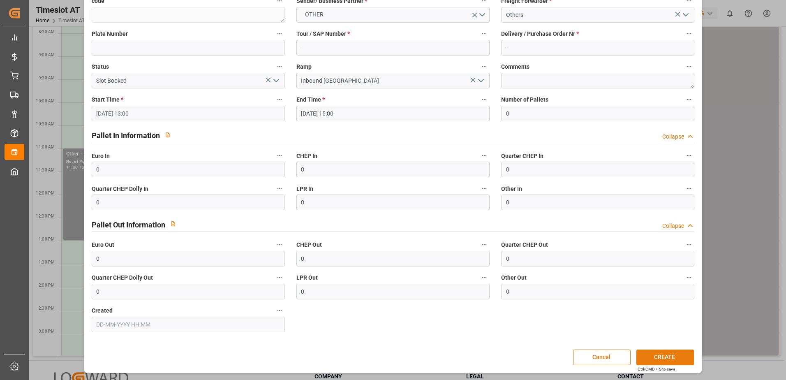
click at [673, 358] on button "CREATE" at bounding box center [666, 358] width 58 height 16
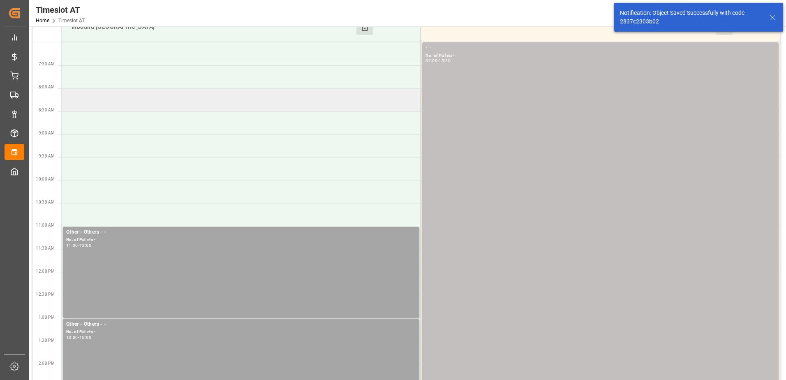
scroll to position [0, 0]
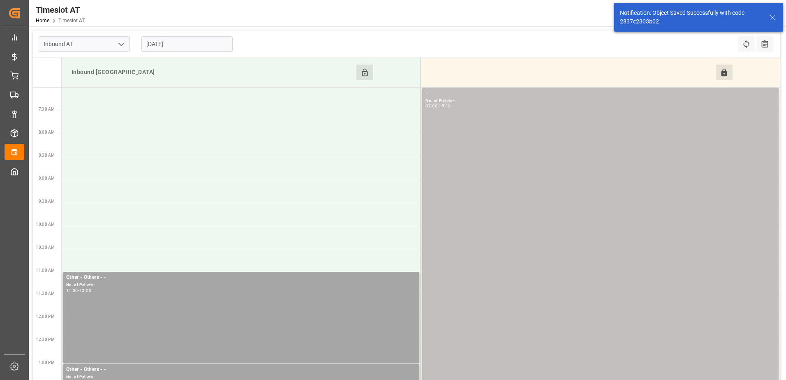
click at [206, 44] on input "[DATE]" at bounding box center [186, 44] width 91 height 16
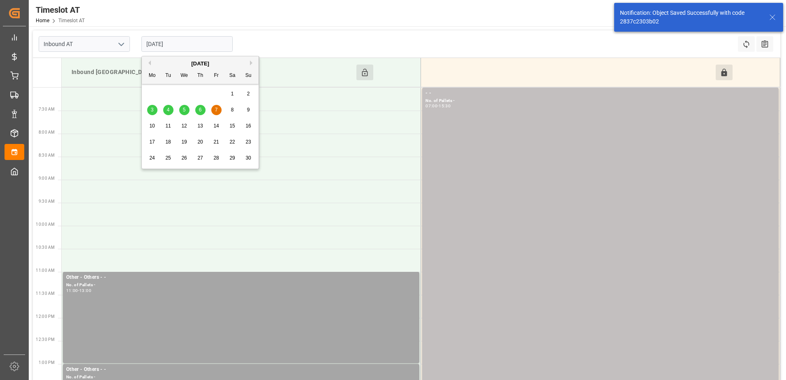
click at [232, 110] on span "8" at bounding box center [232, 110] width 3 height 6
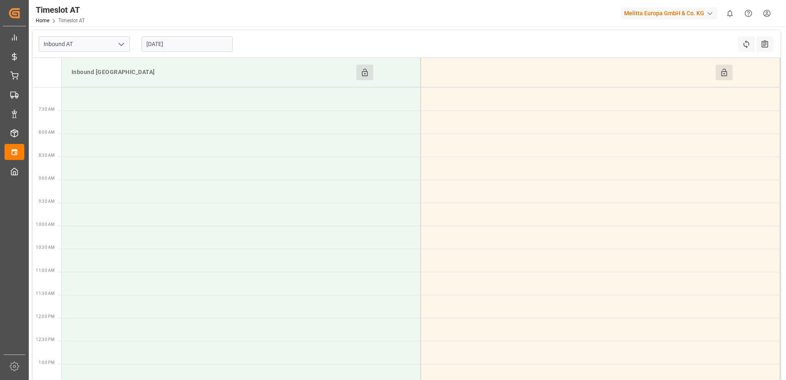
click at [357, 73] on button "Click to Block this Resource" at bounding box center [365, 73] width 17 height 16
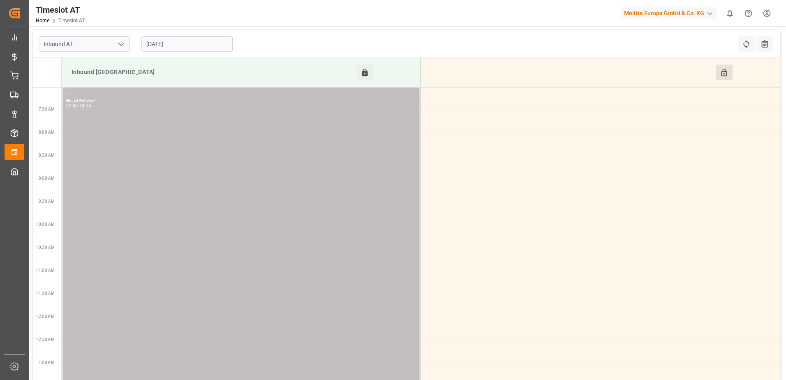
click at [729, 72] on button "Click to Block this Resource" at bounding box center [724, 73] width 17 height 16
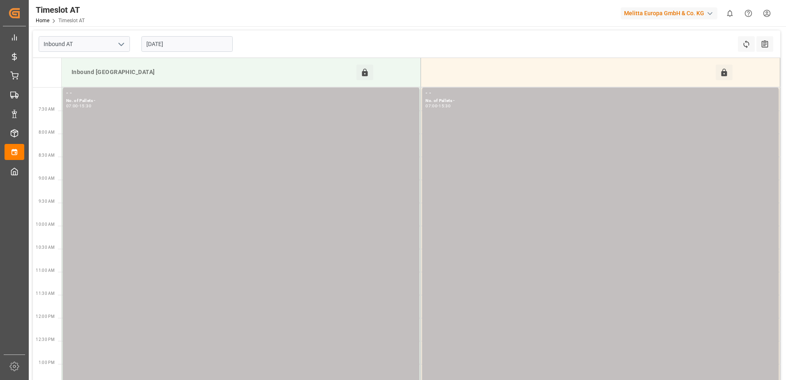
click at [201, 44] on input "[DATE]" at bounding box center [186, 44] width 91 height 16
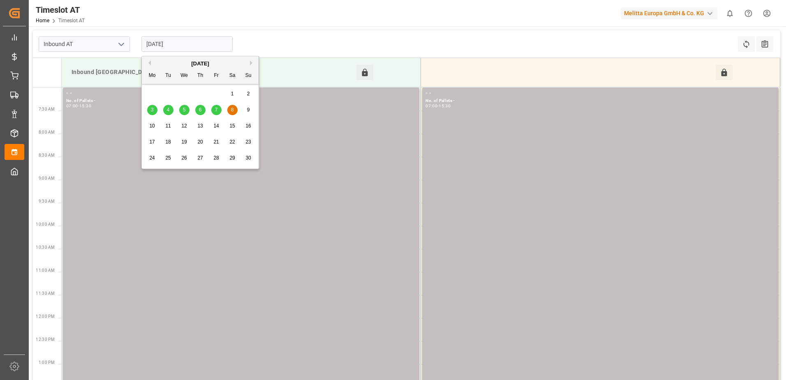
click at [248, 111] on span "9" at bounding box center [248, 110] width 3 height 6
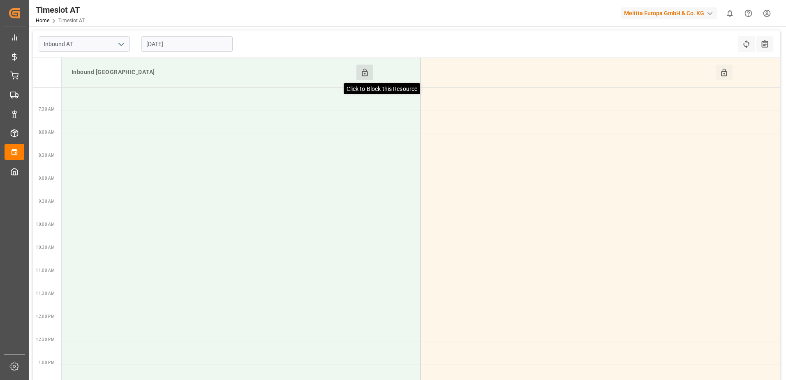
click at [366, 71] on icon at bounding box center [365, 72] width 6 height 7
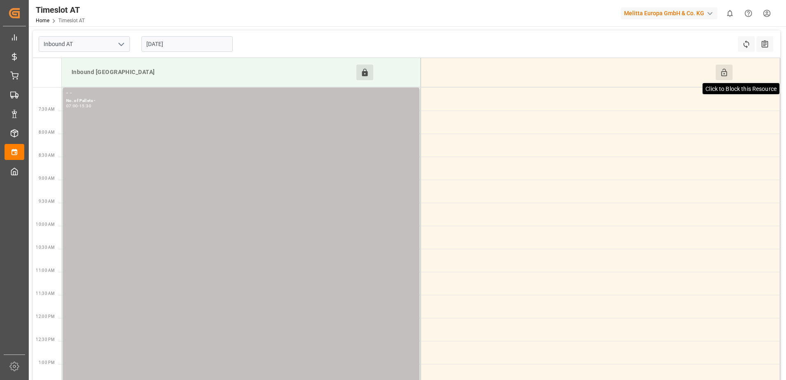
click at [720, 72] on icon at bounding box center [724, 72] width 9 height 9
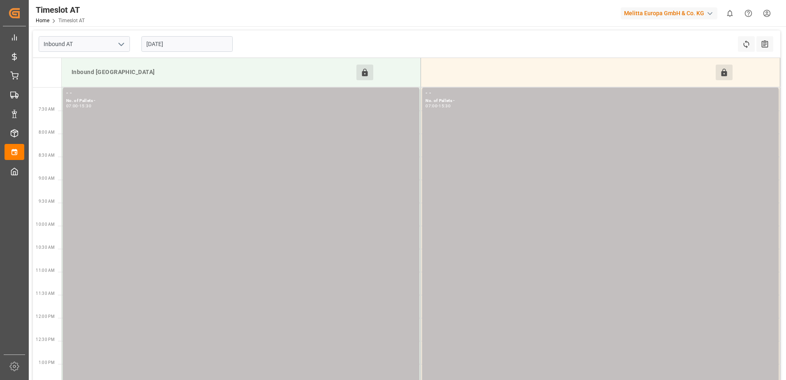
click at [188, 47] on input "[DATE]" at bounding box center [186, 44] width 91 height 16
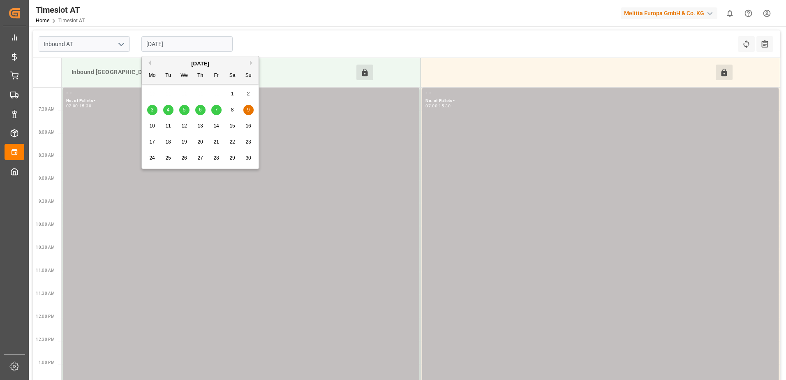
click at [151, 126] on span "10" at bounding box center [151, 126] width 5 height 6
type input "[DATE]"
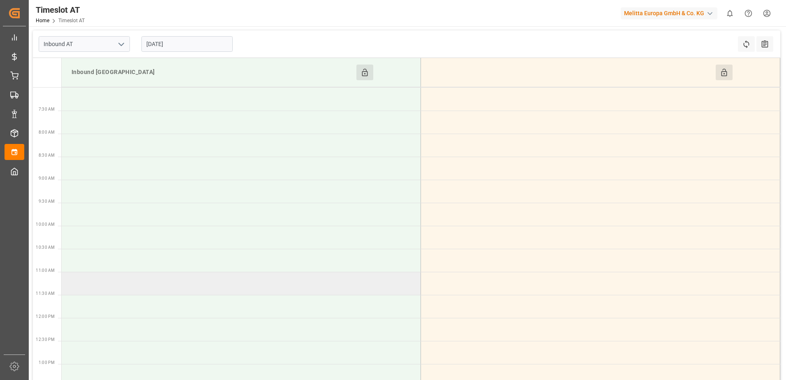
click at [115, 287] on td at bounding box center [242, 283] width 360 height 23
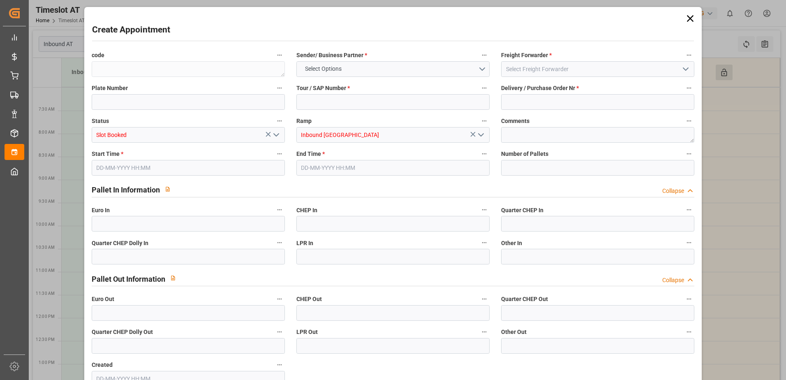
type input "0"
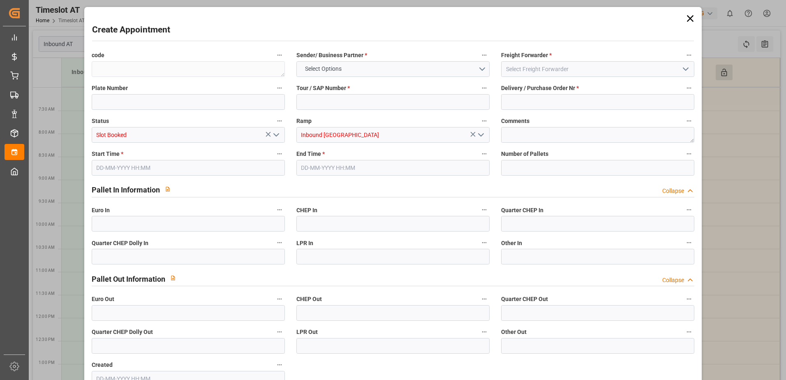
type input "0"
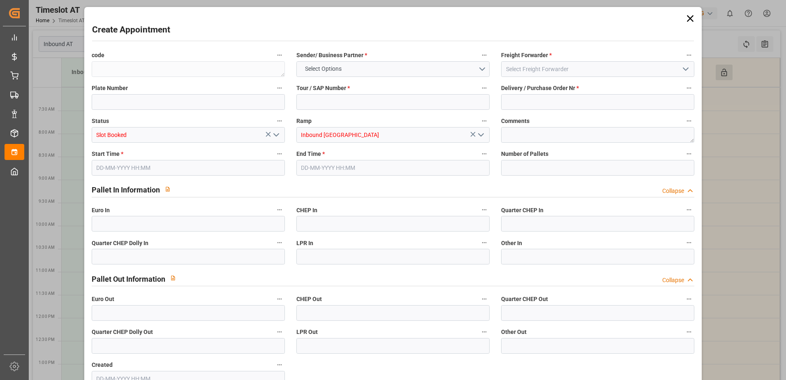
type input "0"
type input "[DATE] 11:00"
type input "[DATE] 13:00"
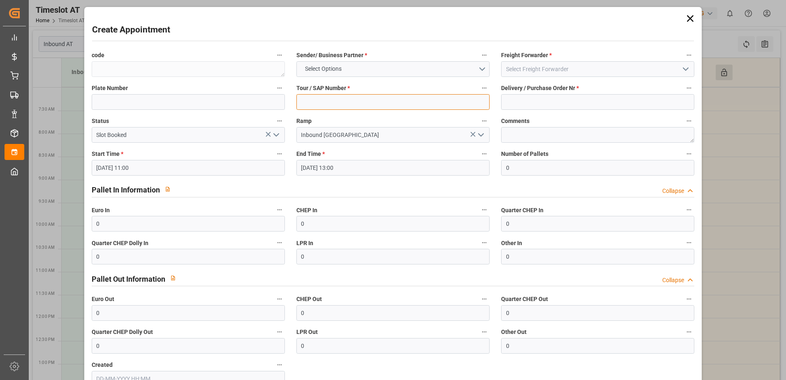
click at [380, 105] on input at bounding box center [393, 102] width 193 height 16
type input "-"
click at [503, 103] on input at bounding box center [597, 102] width 193 height 16
type input "-"
click at [482, 67] on button "Select Options" at bounding box center [393, 69] width 193 height 16
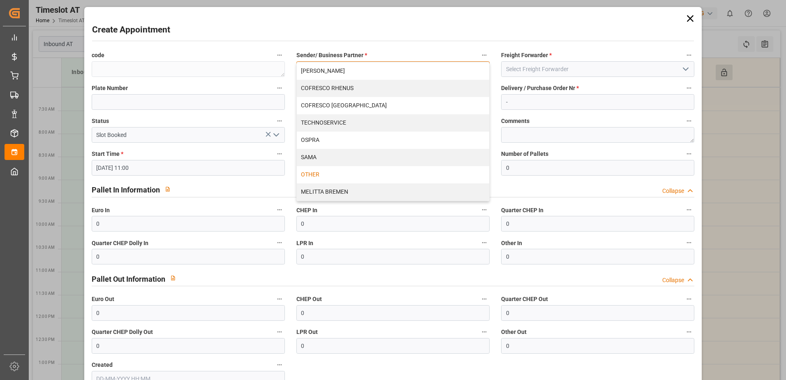
click at [318, 172] on div "OTHER" at bounding box center [393, 174] width 193 height 17
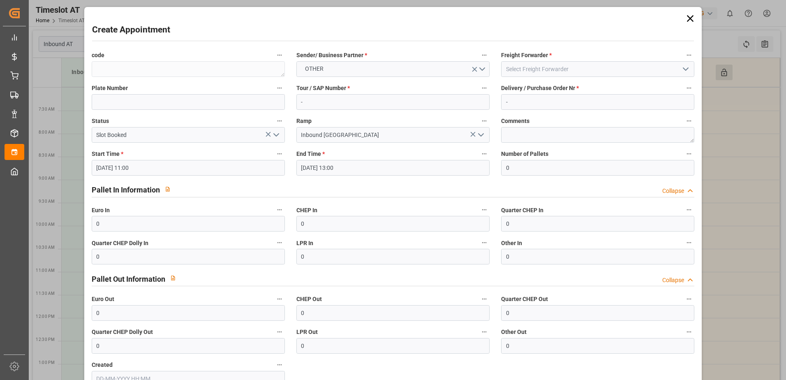
click at [681, 69] on icon "open menu" at bounding box center [686, 69] width 10 height 10
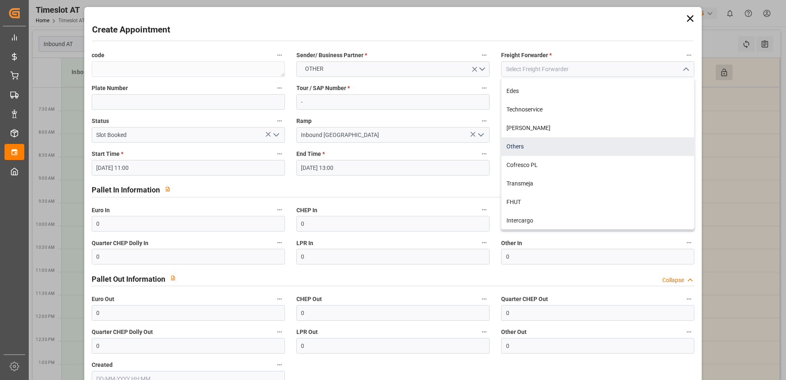
scroll to position [108, 0]
click at [535, 148] on div "Others" at bounding box center [598, 146] width 193 height 19
type input "Others"
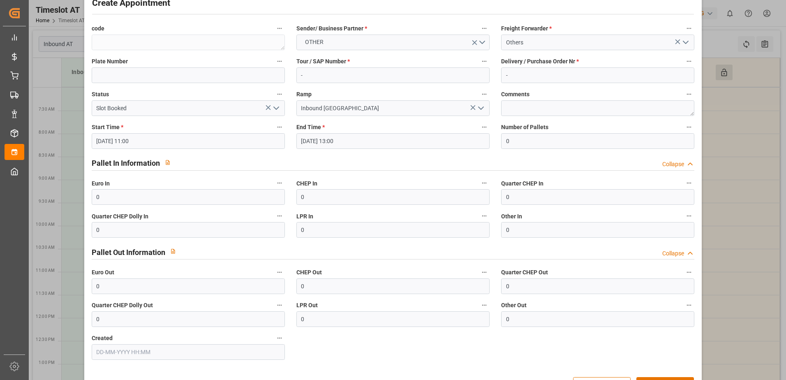
scroll to position [54, 0]
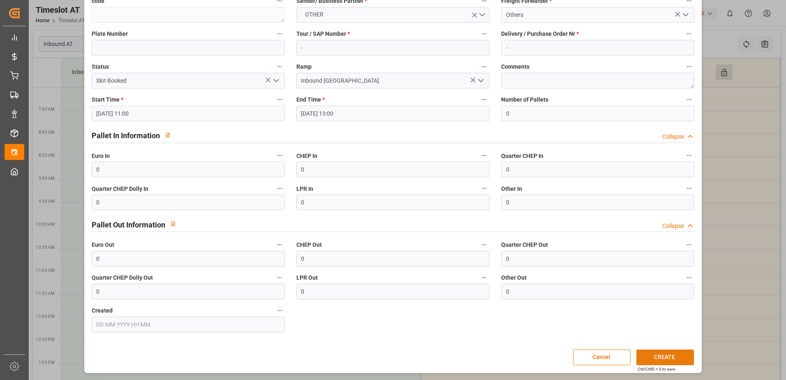
click at [660, 362] on button "CREATE" at bounding box center [666, 358] width 58 height 16
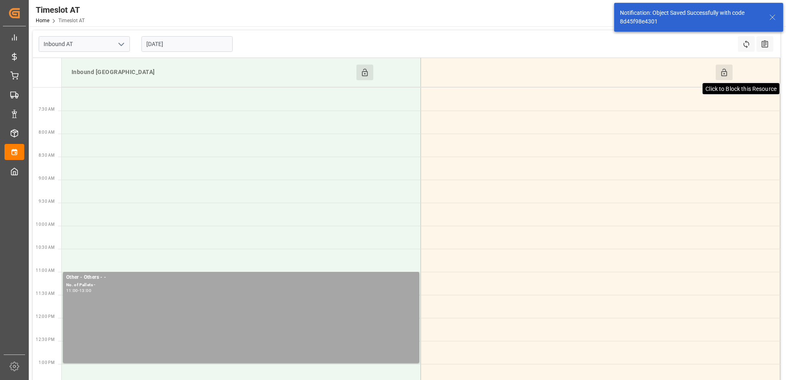
click at [723, 70] on icon at bounding box center [724, 72] width 9 height 9
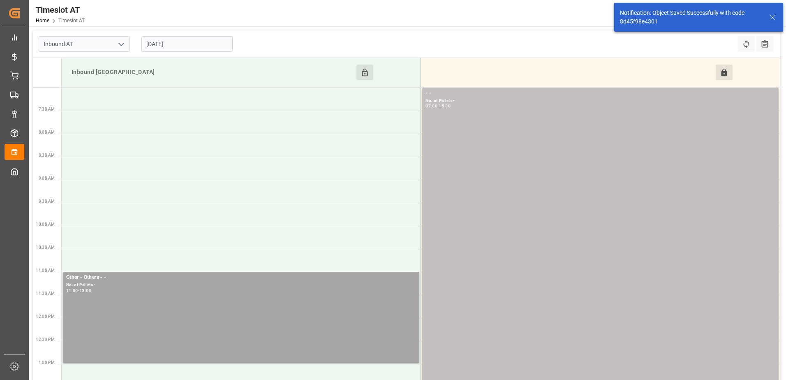
click at [181, 41] on input "[DATE]" at bounding box center [186, 44] width 91 height 16
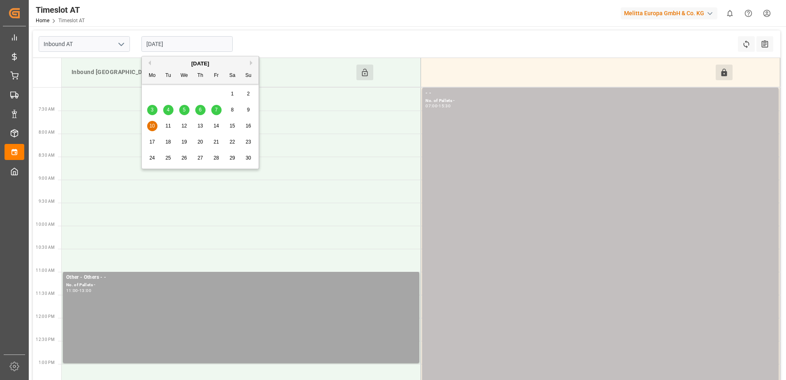
click at [205, 48] on input "[DATE]" at bounding box center [186, 44] width 91 height 16
click at [168, 125] on span "11" at bounding box center [167, 126] width 5 height 6
type input "[DATE]"
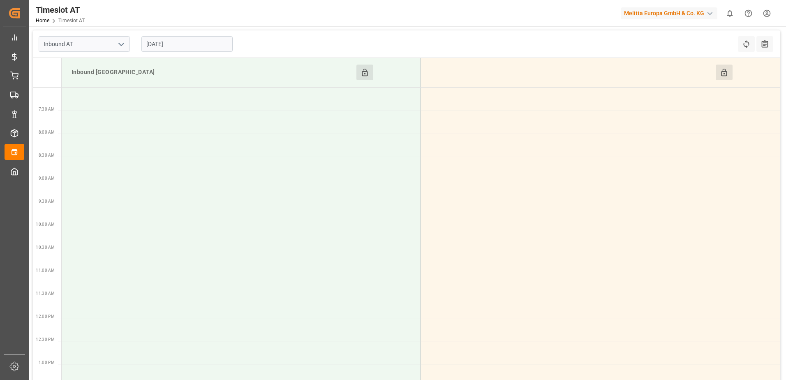
click at [719, 72] on button "Click to Block this Resource" at bounding box center [724, 73] width 17 height 16
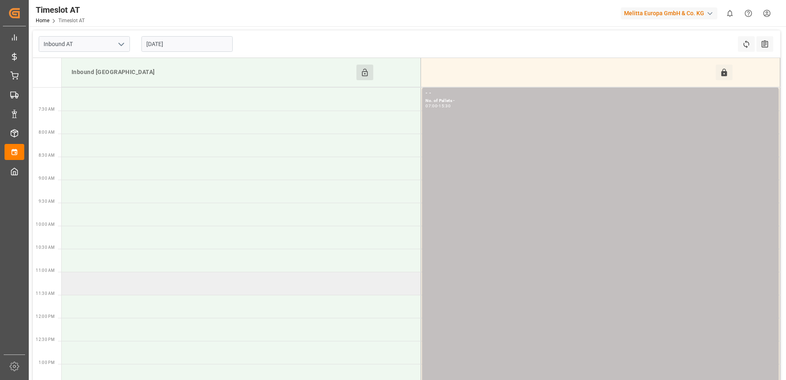
click at [149, 283] on td at bounding box center [242, 283] width 360 height 23
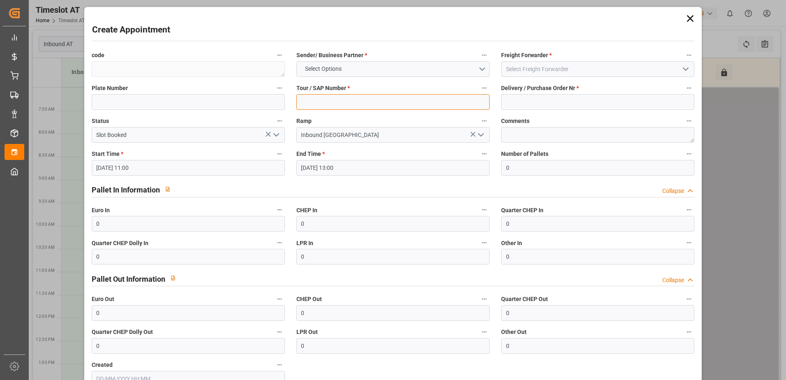
click at [465, 102] on input at bounding box center [393, 102] width 193 height 16
type input "-"
click at [566, 101] on input at bounding box center [597, 102] width 193 height 16
type input "-"
click at [684, 70] on polyline "open menu" at bounding box center [686, 69] width 5 height 2
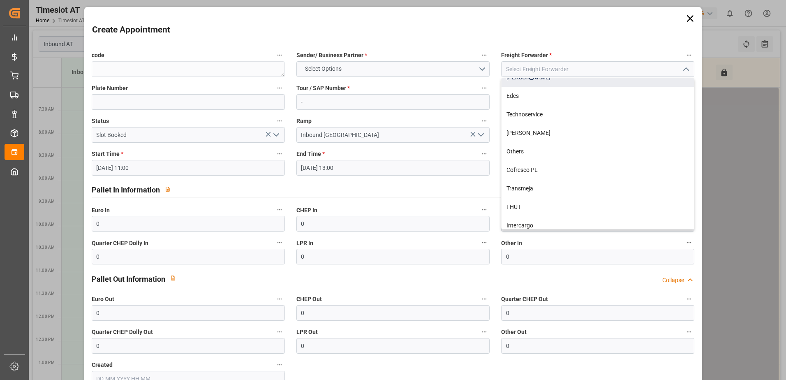
scroll to position [108, 0]
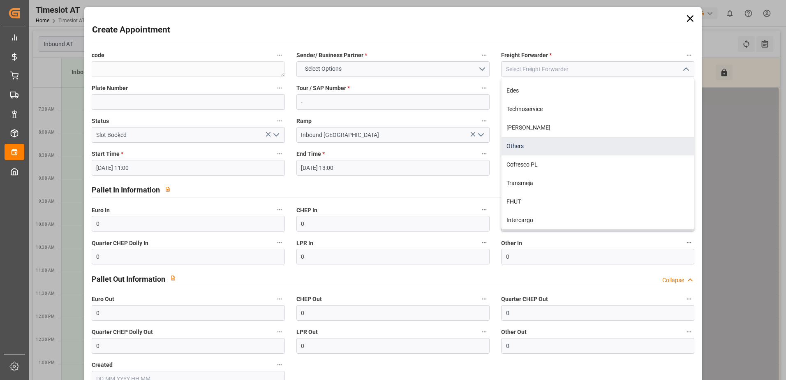
click at [525, 147] on div "Others" at bounding box center [598, 146] width 193 height 19
type input "Others"
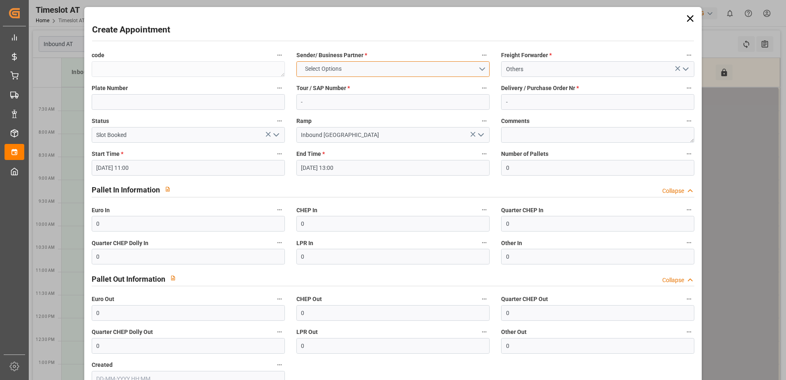
click at [479, 70] on button "Select Options" at bounding box center [393, 69] width 193 height 16
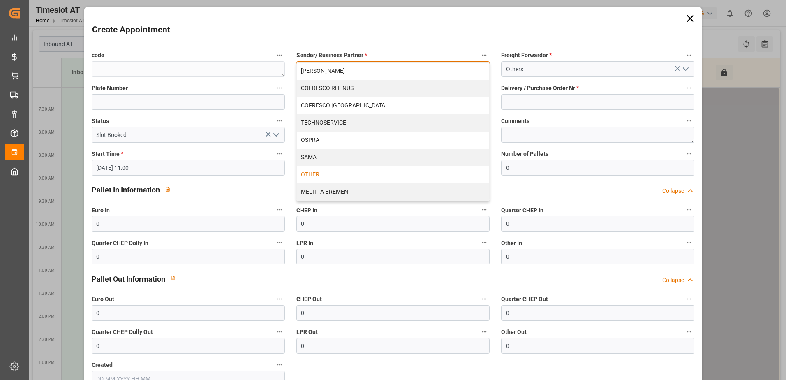
click at [354, 174] on div "OTHER" at bounding box center [393, 174] width 193 height 17
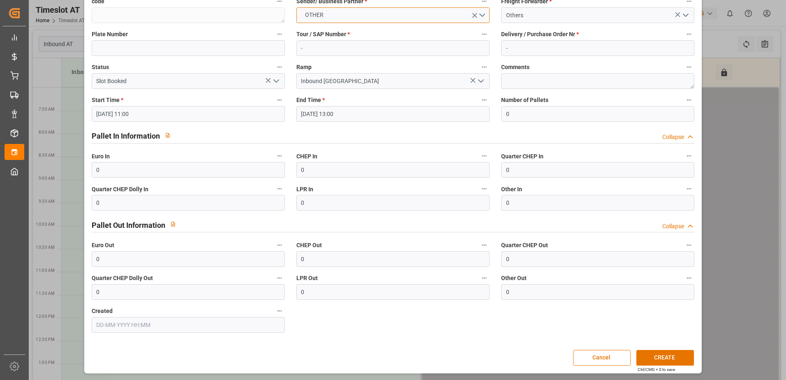
scroll to position [54, 0]
click at [676, 358] on button "CREATE" at bounding box center [666, 358] width 58 height 16
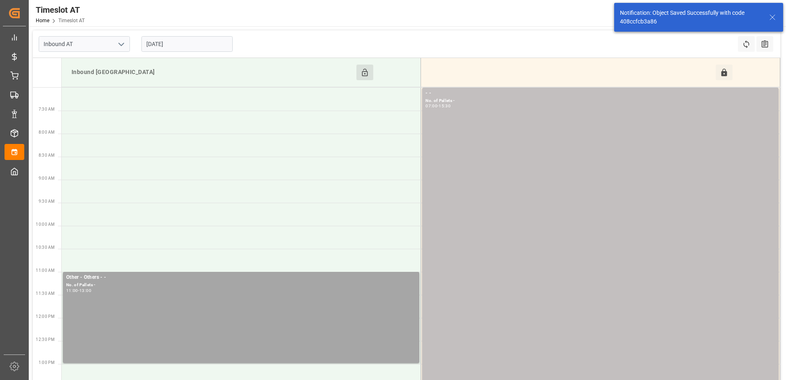
click at [182, 44] on input "[DATE]" at bounding box center [186, 44] width 91 height 16
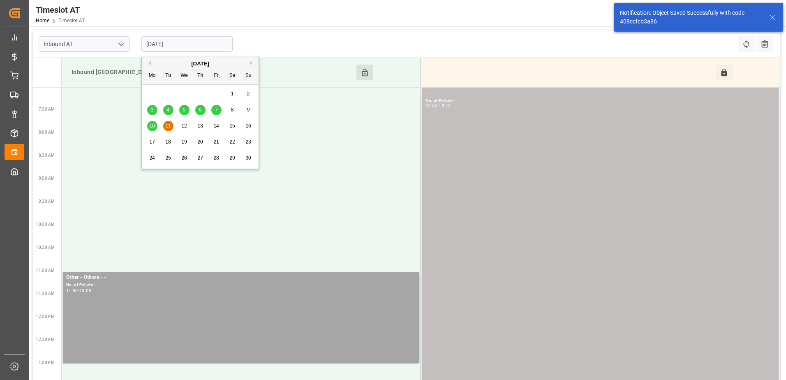
click at [183, 124] on span "12" at bounding box center [183, 126] width 5 height 6
type input "[DATE]"
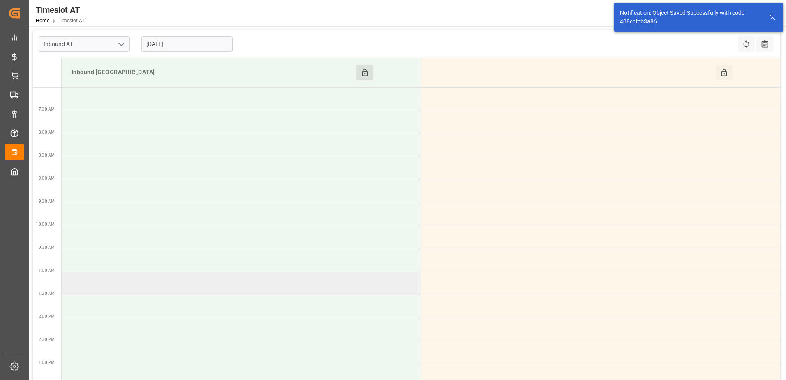
click at [155, 286] on td at bounding box center [242, 283] width 360 height 23
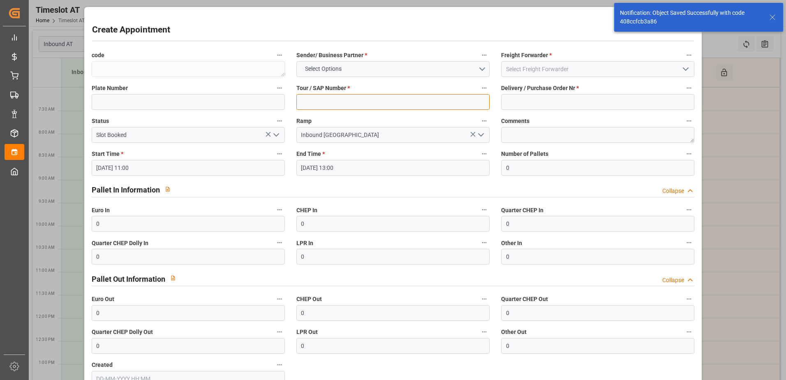
click at [387, 102] on input at bounding box center [393, 102] width 193 height 16
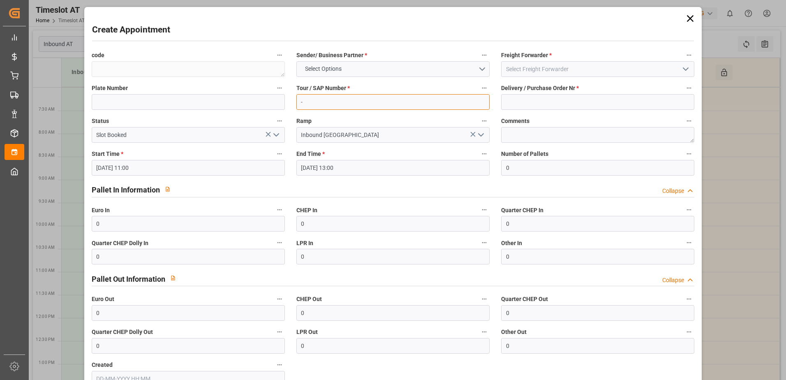
type input "-"
drag, startPoint x: 507, startPoint y: 99, endPoint x: 499, endPoint y: 88, distance: 13.5
click at [507, 99] on input at bounding box center [597, 102] width 193 height 16
type input "-"
click at [481, 70] on button "Select Options" at bounding box center [393, 69] width 193 height 16
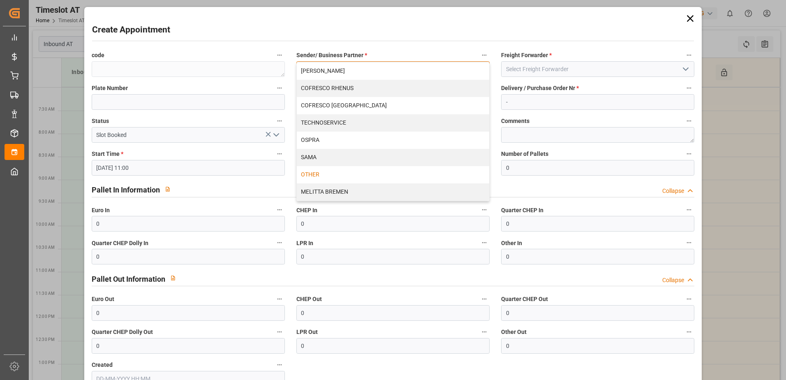
click at [359, 171] on div "OTHER" at bounding box center [393, 174] width 193 height 17
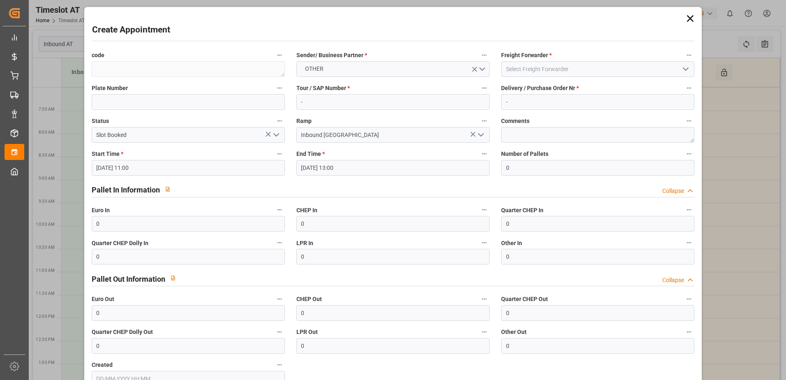
click at [683, 67] on icon "open menu" at bounding box center [686, 69] width 10 height 10
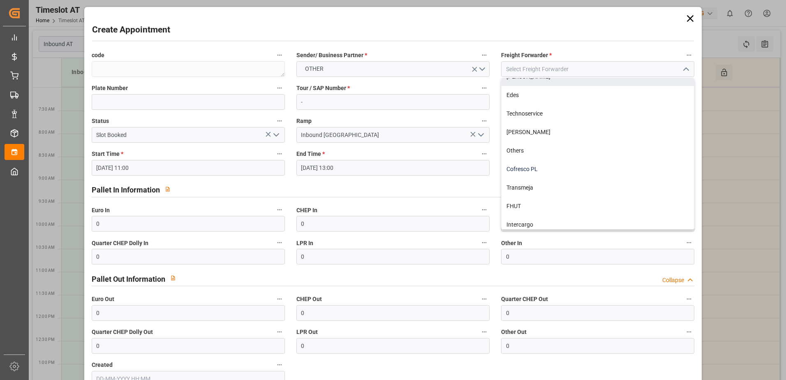
scroll to position [108, 0]
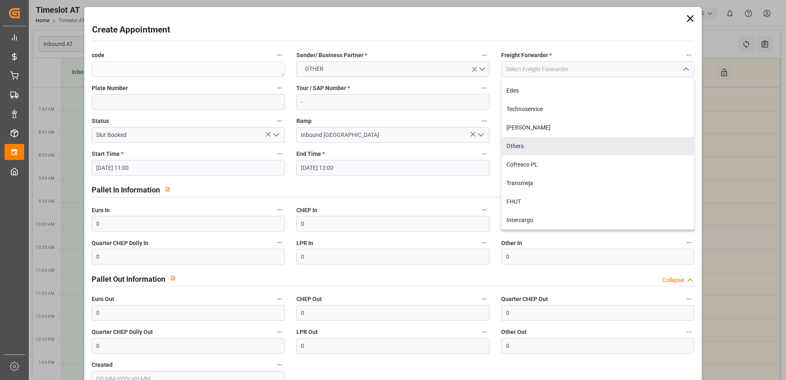
click at [522, 147] on div "Others" at bounding box center [598, 146] width 193 height 19
type input "Others"
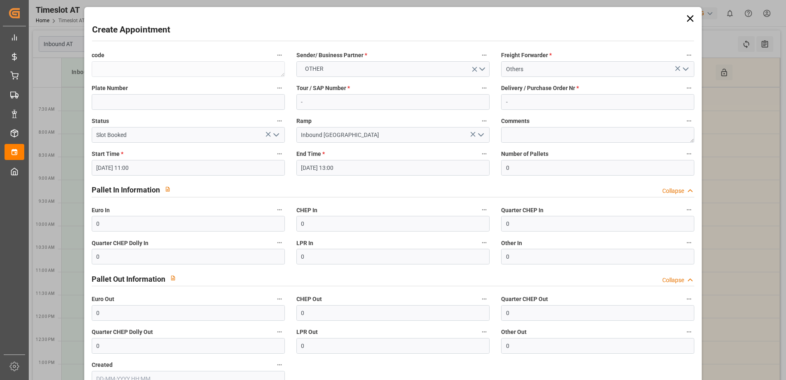
scroll to position [54, 0]
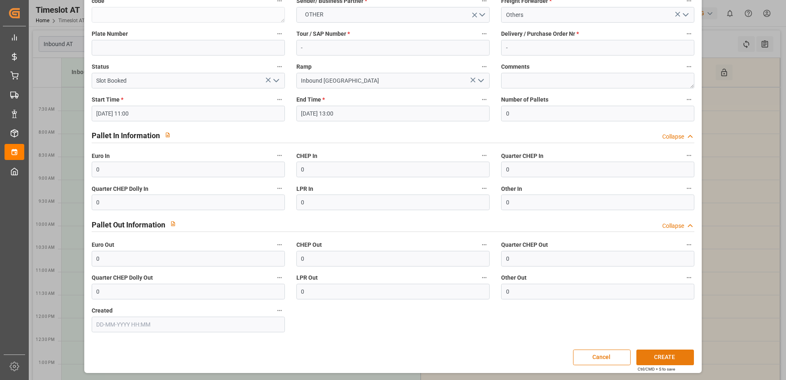
click at [672, 358] on button "CREATE" at bounding box center [666, 358] width 58 height 16
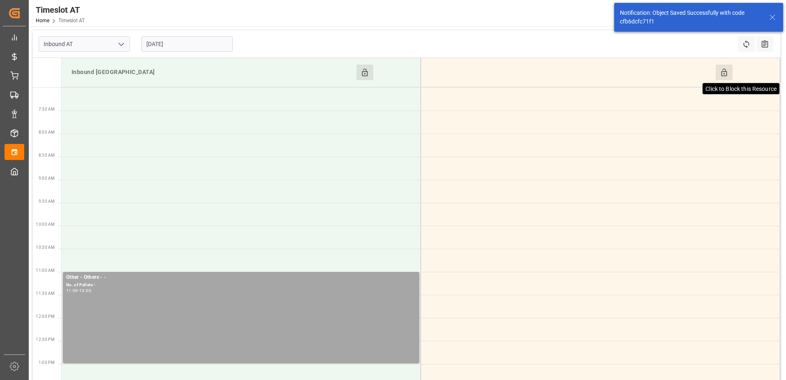
click at [724, 74] on icon at bounding box center [724, 72] width 9 height 9
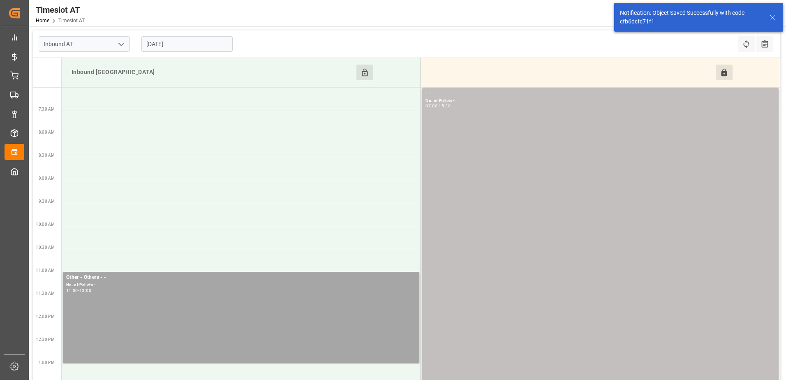
click at [176, 45] on input "[DATE]" at bounding box center [186, 44] width 91 height 16
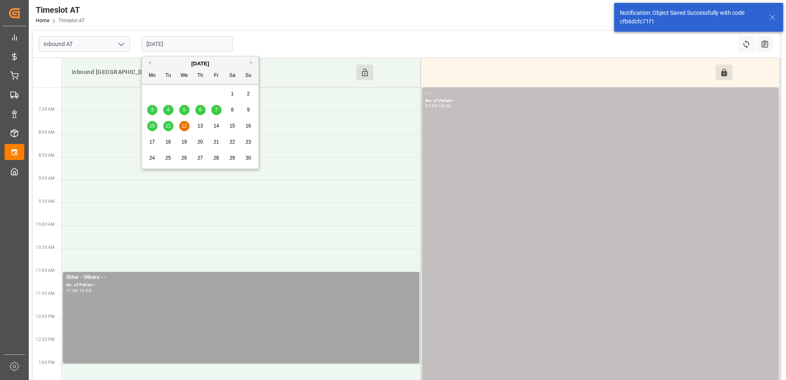
click at [199, 125] on span "13" at bounding box center [199, 126] width 5 height 6
type input "[DATE]"
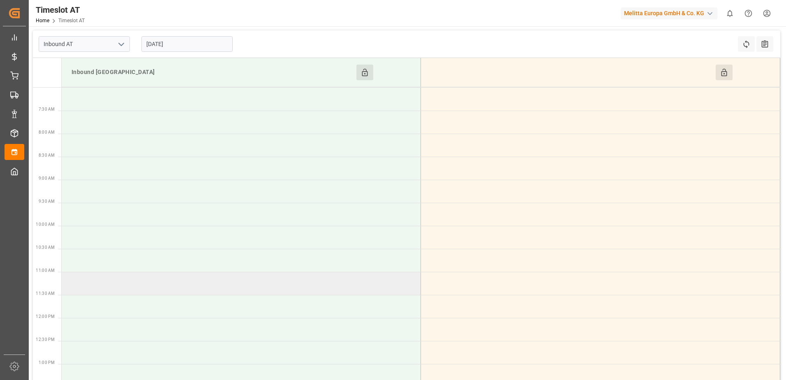
click at [107, 282] on td at bounding box center [242, 283] width 360 height 23
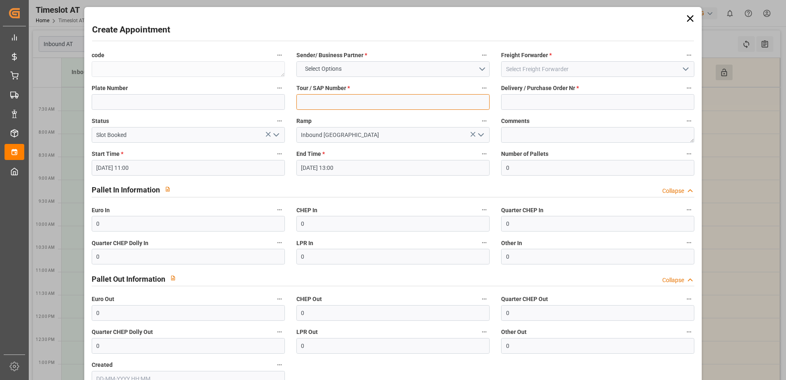
drag, startPoint x: 394, startPoint y: 101, endPoint x: 399, endPoint y: 101, distance: 4.5
click at [394, 101] on input at bounding box center [393, 102] width 193 height 16
type input "-"
click at [507, 103] on input at bounding box center [597, 102] width 193 height 16
type input "-"
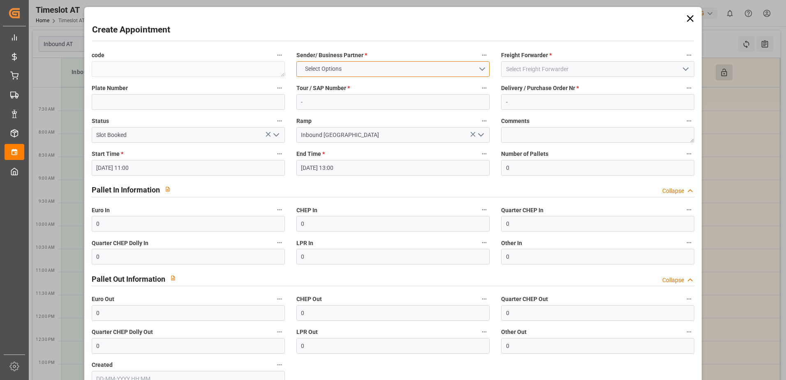
click at [485, 70] on button "Select Options" at bounding box center [393, 69] width 193 height 16
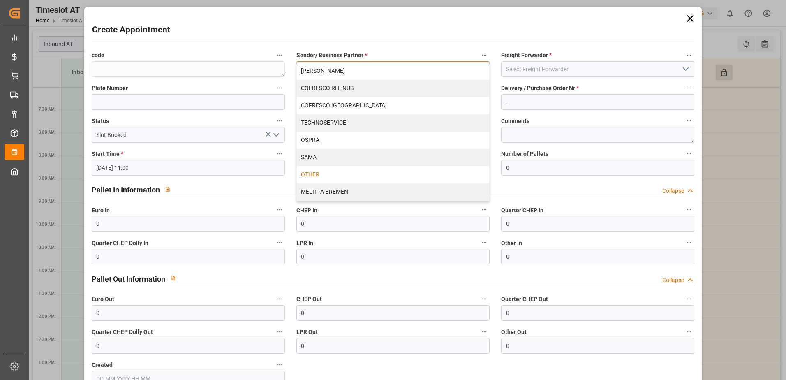
click at [362, 173] on div "OTHER" at bounding box center [393, 174] width 193 height 17
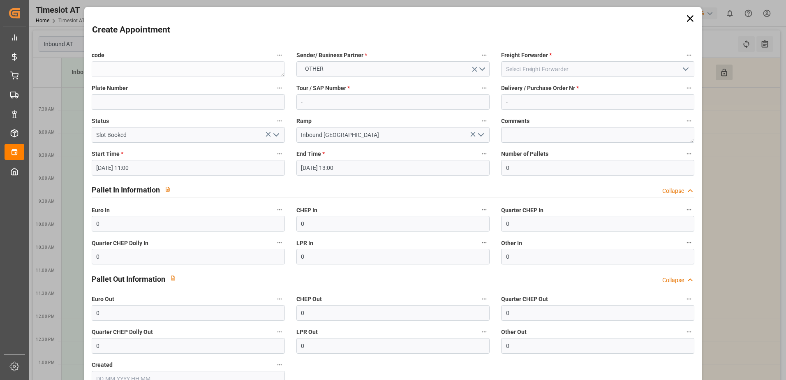
click at [681, 67] on icon "open menu" at bounding box center [686, 69] width 10 height 10
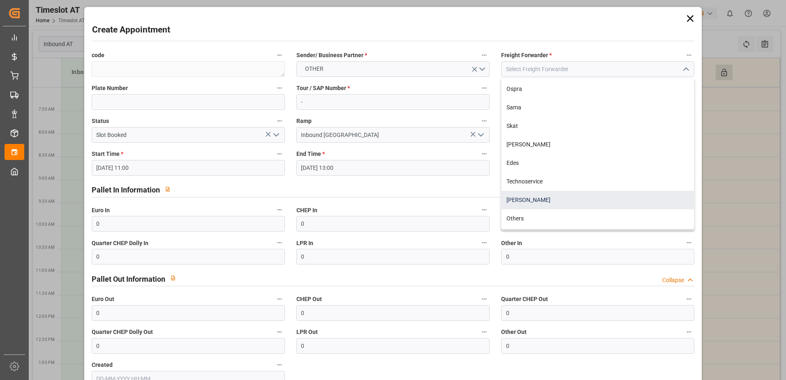
scroll to position [82, 0]
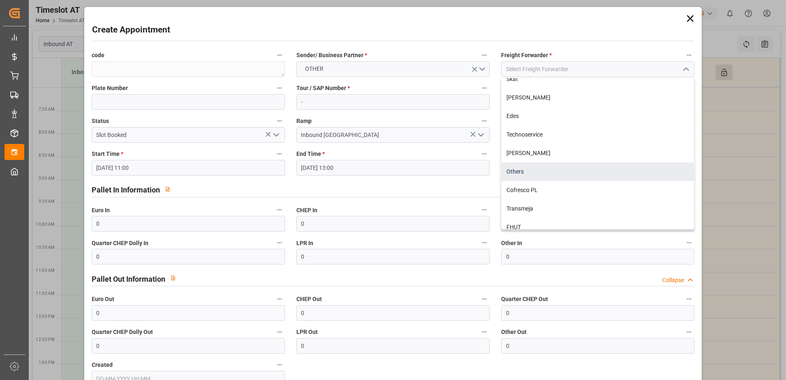
click at [526, 171] on div "Others" at bounding box center [598, 171] width 193 height 19
type input "Others"
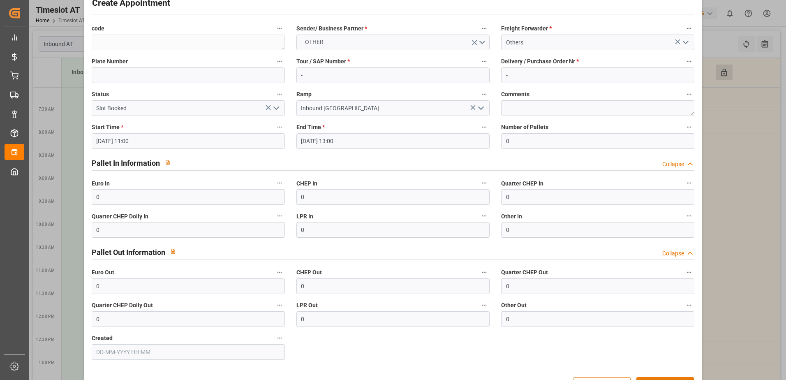
scroll to position [54, 0]
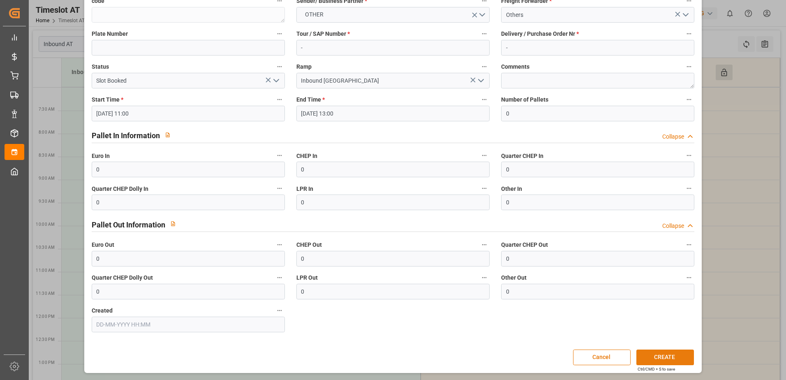
click at [669, 359] on button "CREATE" at bounding box center [666, 358] width 58 height 16
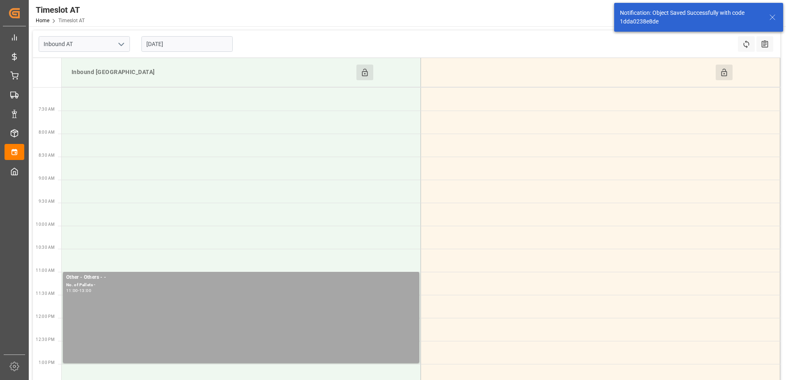
click at [724, 77] on button "Click to Block this Resource" at bounding box center [724, 73] width 17 height 16
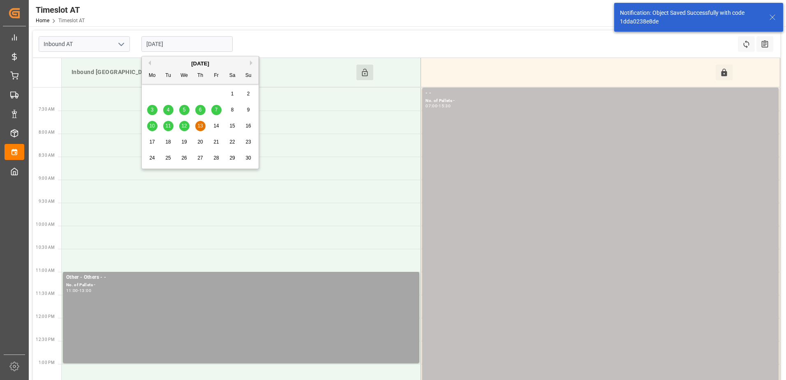
click at [204, 45] on input "[DATE]" at bounding box center [186, 44] width 91 height 16
click at [217, 123] on div "14" at bounding box center [216, 126] width 10 height 10
type input "[DATE]"
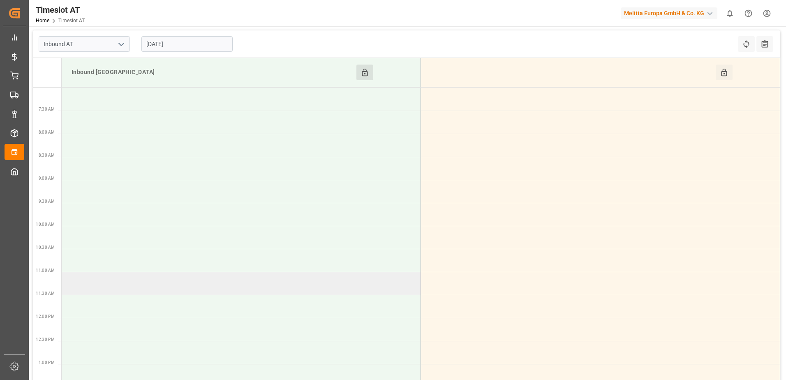
click at [122, 284] on td at bounding box center [242, 283] width 360 height 23
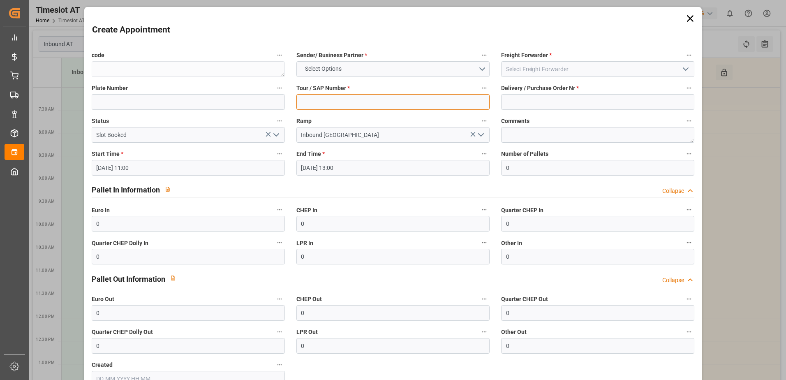
click at [339, 104] on input at bounding box center [393, 102] width 193 height 16
type input "-"
click at [543, 103] on input at bounding box center [597, 102] width 193 height 16
type input "-"
click at [481, 71] on button "Select Options" at bounding box center [393, 69] width 193 height 16
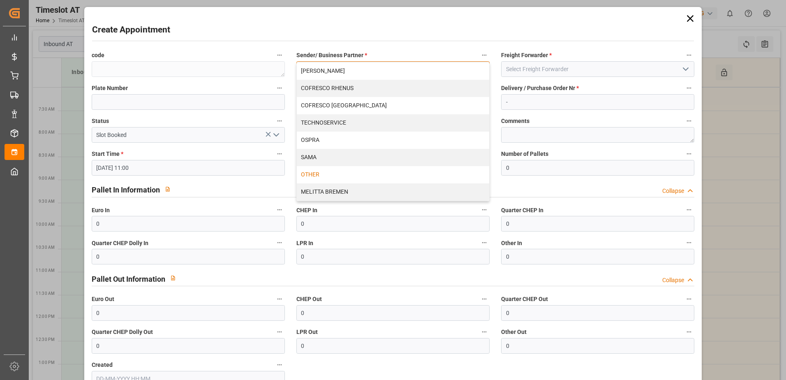
click at [356, 178] on div "OTHER" at bounding box center [393, 174] width 193 height 17
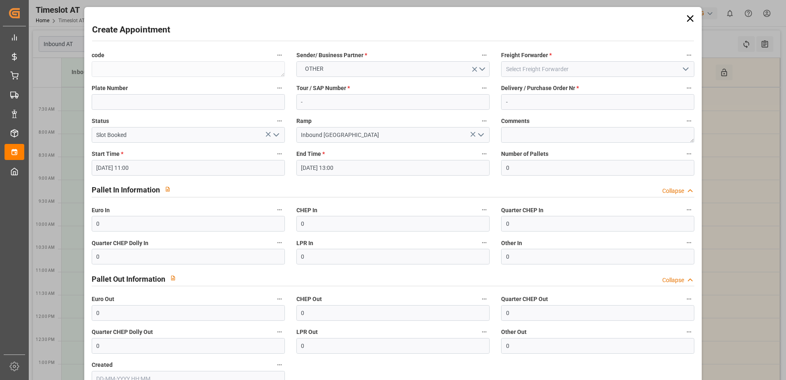
click at [684, 68] on icon "open menu" at bounding box center [686, 69] width 10 height 10
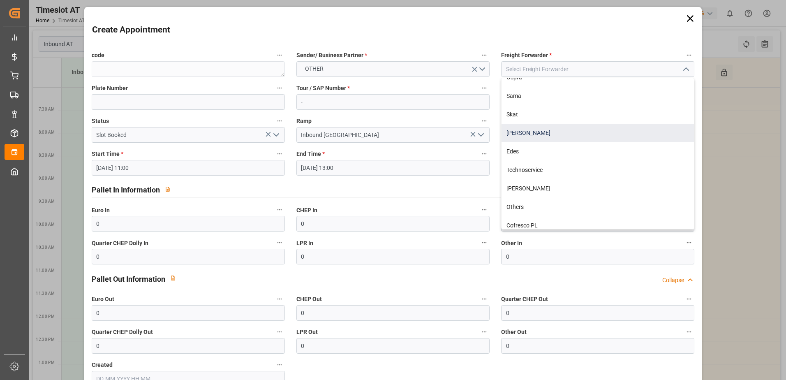
scroll to position [108, 0]
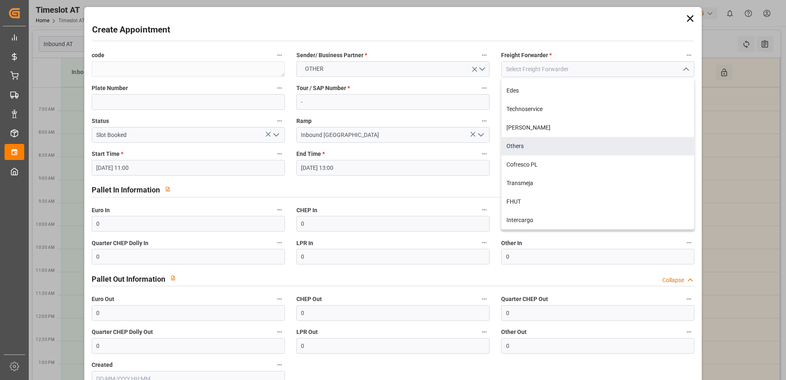
click at [525, 148] on div "Others" at bounding box center [598, 146] width 193 height 19
type input "Others"
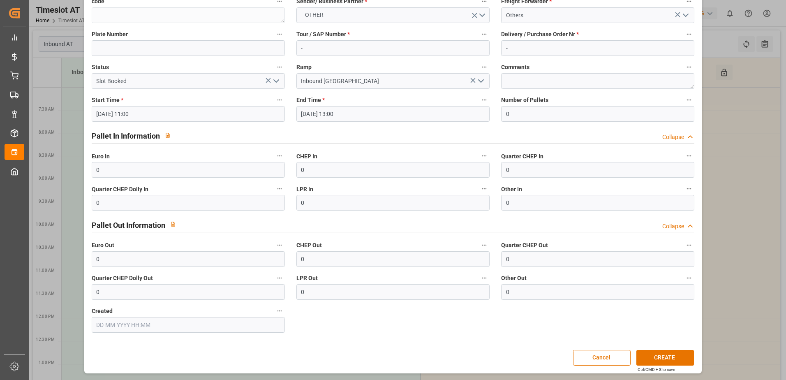
scroll to position [54, 0]
click at [659, 353] on button "CREATE" at bounding box center [666, 358] width 58 height 16
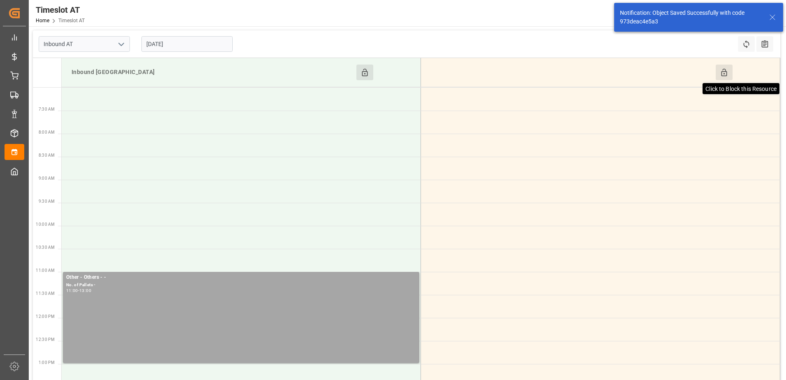
click at [727, 73] on icon at bounding box center [724, 72] width 6 height 7
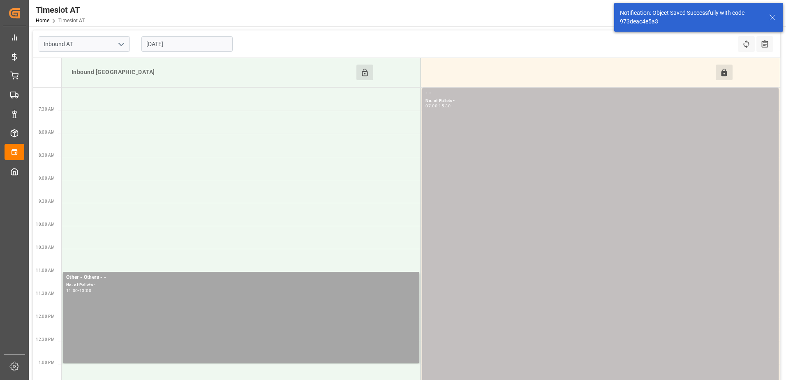
click at [186, 42] on input "[DATE]" at bounding box center [186, 44] width 91 height 16
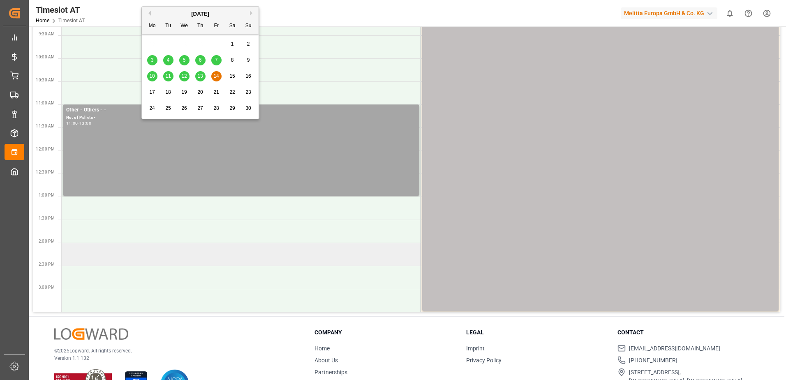
scroll to position [197, 0]
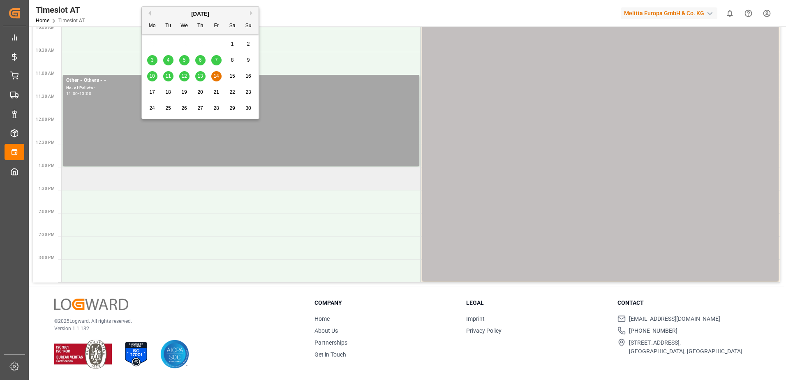
click at [211, 181] on td at bounding box center [242, 178] width 360 height 23
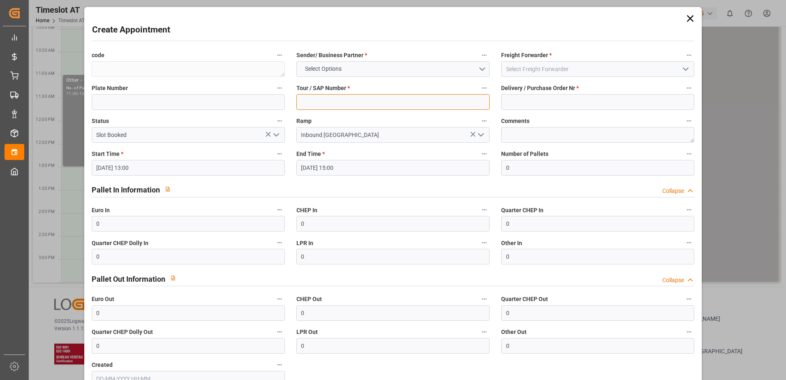
click at [366, 101] on input at bounding box center [393, 102] width 193 height 16
type input "-"
click at [521, 95] on input at bounding box center [597, 102] width 193 height 16
type input "-"
click at [480, 69] on button "Select Options" at bounding box center [393, 69] width 193 height 16
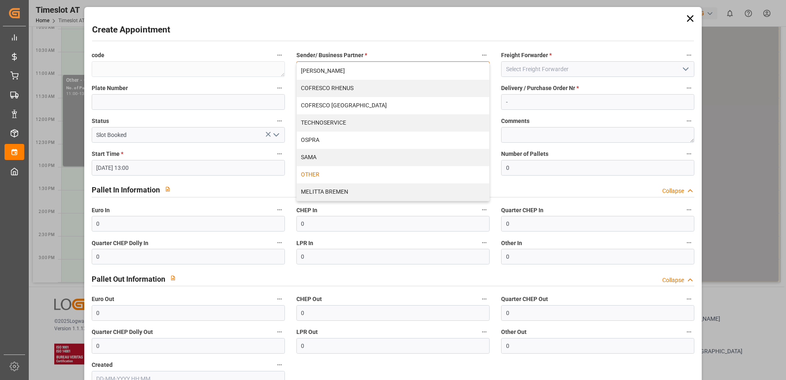
click at [366, 174] on div "OTHER" at bounding box center [393, 174] width 193 height 17
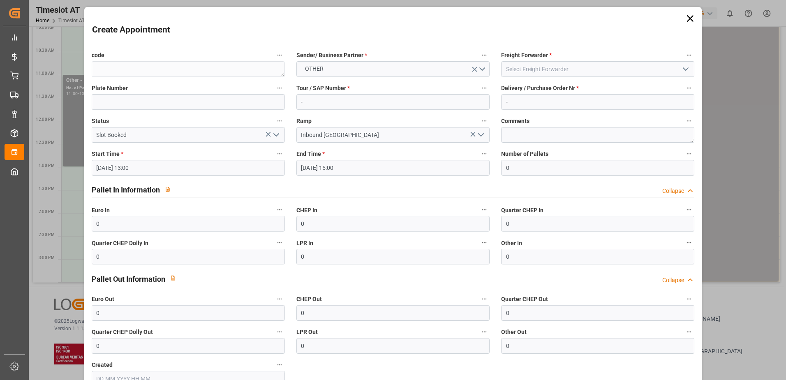
click at [681, 67] on icon "open menu" at bounding box center [686, 69] width 10 height 10
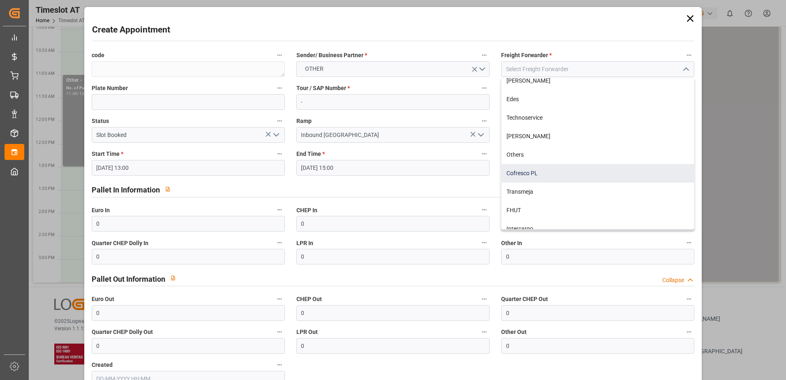
scroll to position [108, 0]
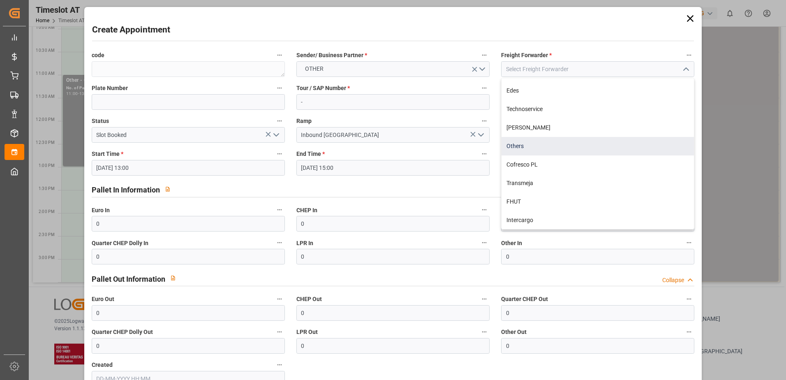
click at [531, 149] on div "Others" at bounding box center [598, 146] width 193 height 19
type input "Others"
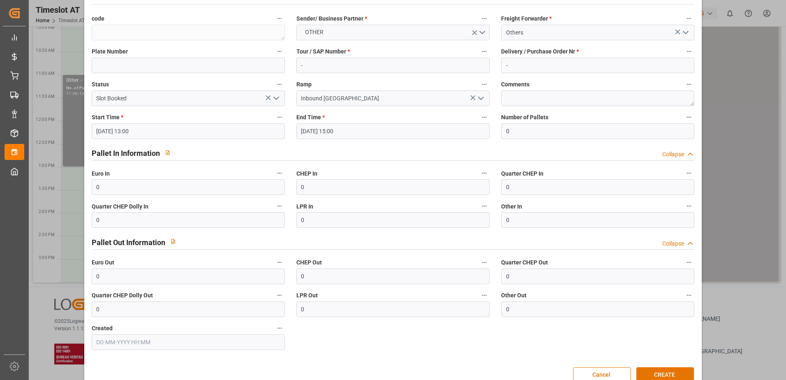
scroll to position [54, 0]
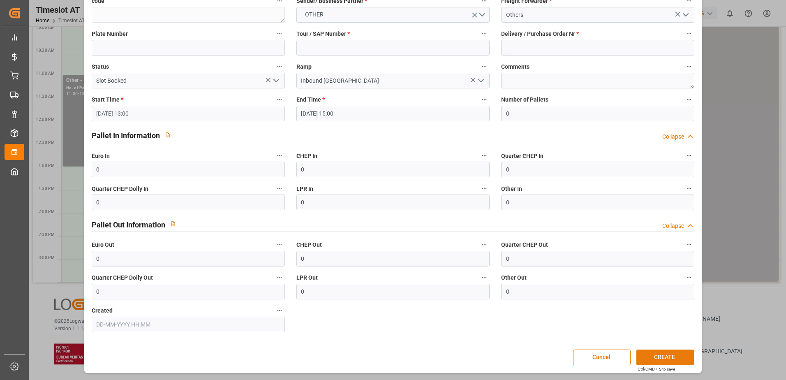
click at [672, 353] on button "CREATE" at bounding box center [666, 358] width 58 height 16
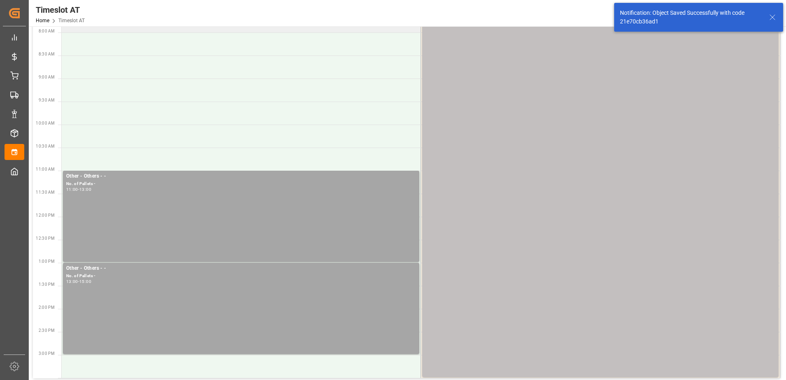
scroll to position [0, 0]
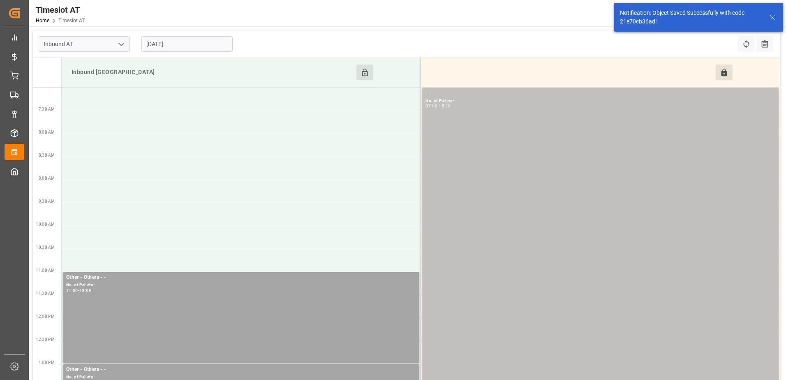
click at [211, 48] on input "[DATE]" at bounding box center [186, 44] width 91 height 16
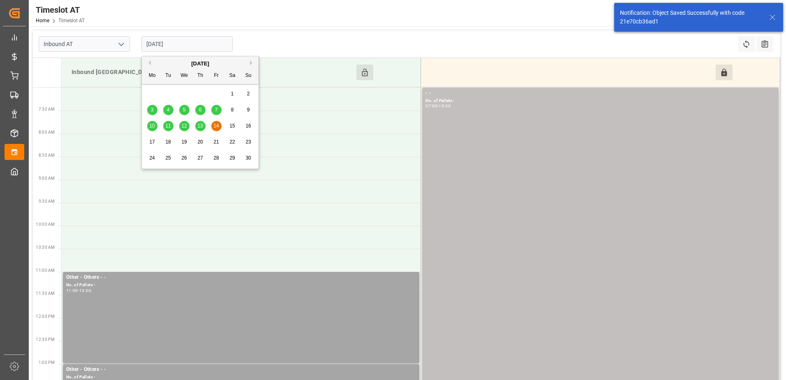
click at [232, 127] on span "15" at bounding box center [232, 126] width 5 height 6
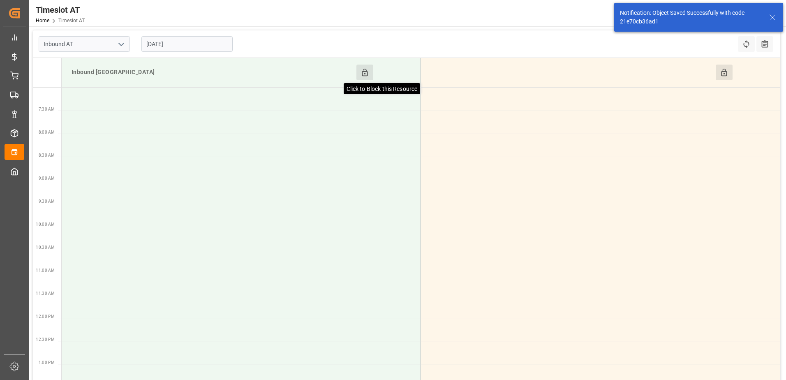
click at [367, 72] on icon at bounding box center [365, 72] width 9 height 9
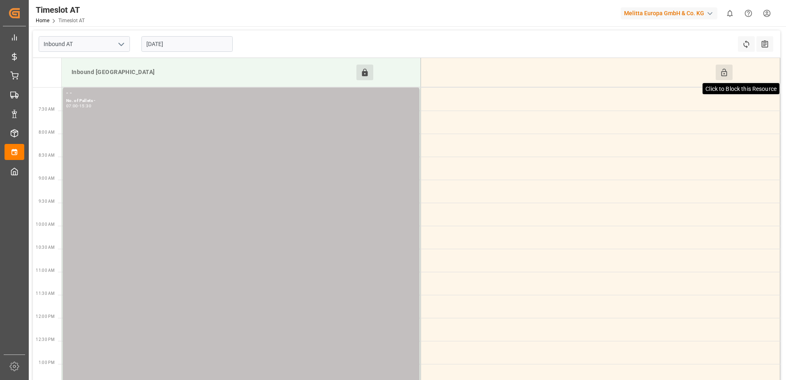
click at [726, 71] on icon at bounding box center [724, 72] width 6 height 7
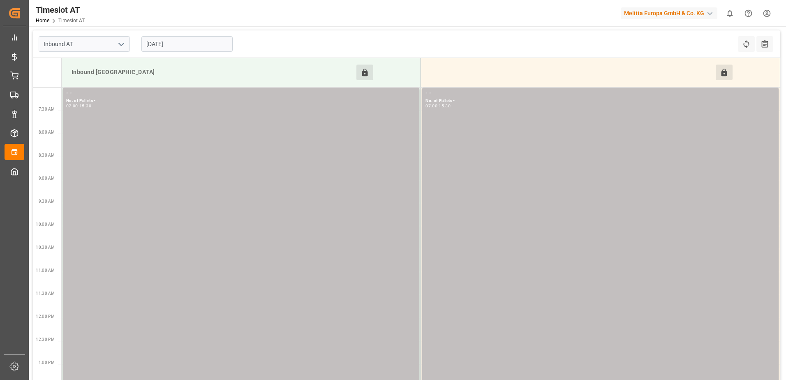
click at [205, 44] on input "[DATE]" at bounding box center [186, 44] width 91 height 16
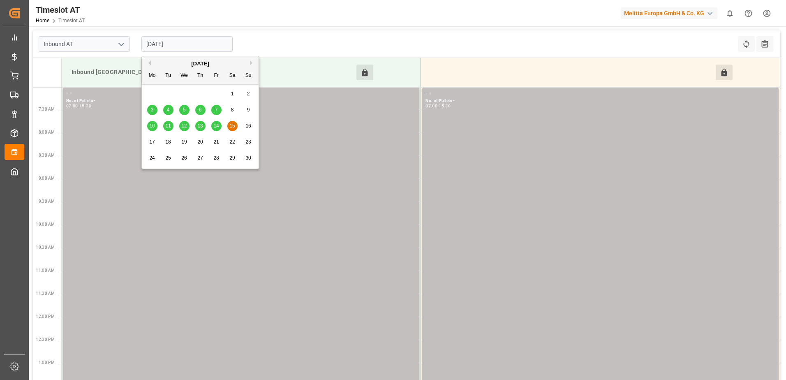
click at [248, 127] on span "16" at bounding box center [248, 126] width 5 height 6
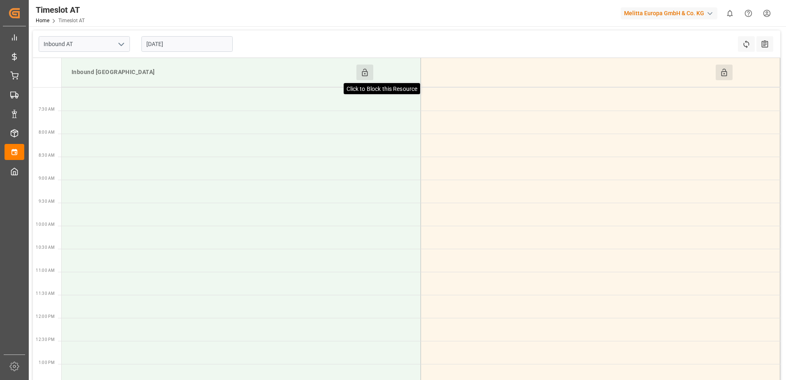
click at [368, 74] on icon at bounding box center [365, 72] width 9 height 9
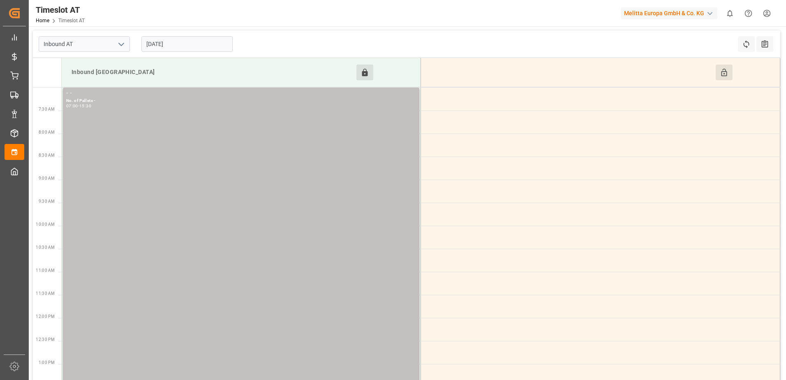
click at [719, 73] on button "Click to Block this Resource" at bounding box center [724, 73] width 17 height 16
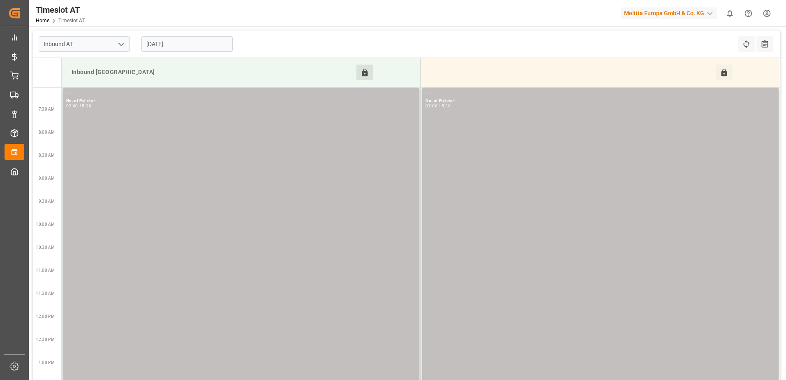
click at [194, 46] on input "[DATE]" at bounding box center [186, 44] width 91 height 16
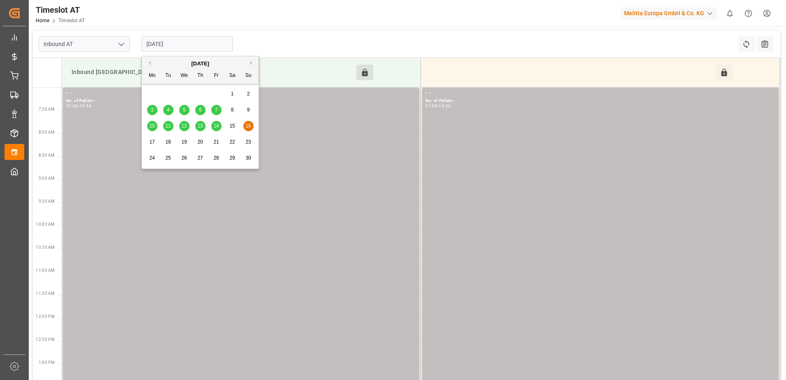
click at [150, 144] on span "17" at bounding box center [151, 142] width 5 height 6
type input "[DATE]"
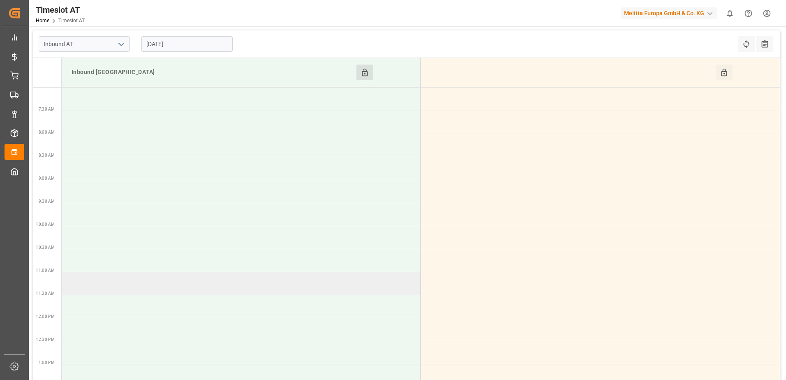
click at [97, 288] on td at bounding box center [242, 283] width 360 height 23
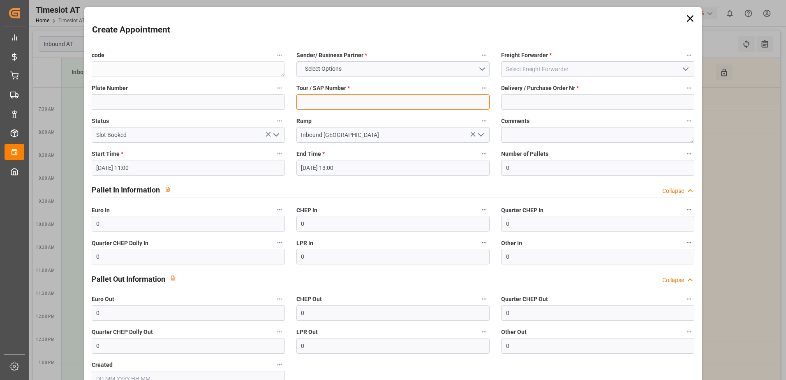
drag, startPoint x: 411, startPoint y: 102, endPoint x: 431, endPoint y: 103, distance: 19.7
click at [411, 102] on input at bounding box center [393, 102] width 193 height 16
type input "-"
click at [515, 106] on input at bounding box center [597, 102] width 193 height 16
type input "-"
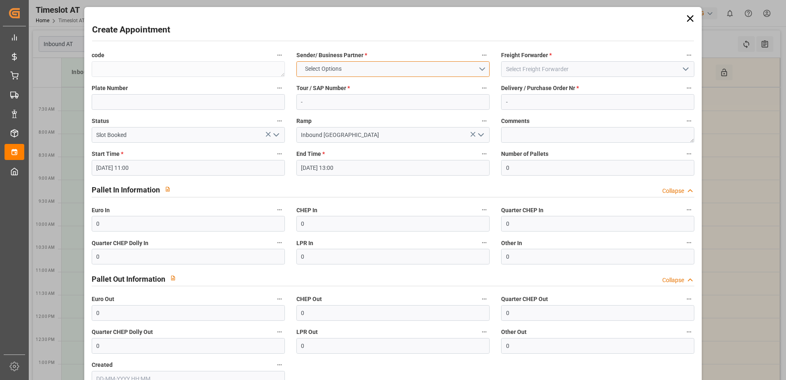
click at [481, 67] on button "Select Options" at bounding box center [393, 69] width 193 height 16
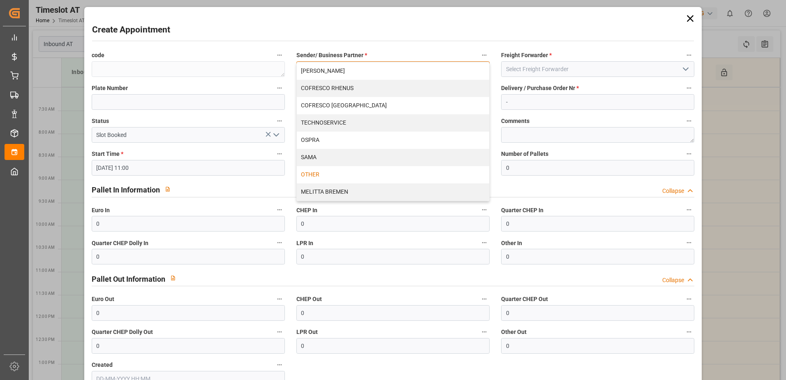
click at [311, 175] on div "OTHER" at bounding box center [393, 174] width 193 height 17
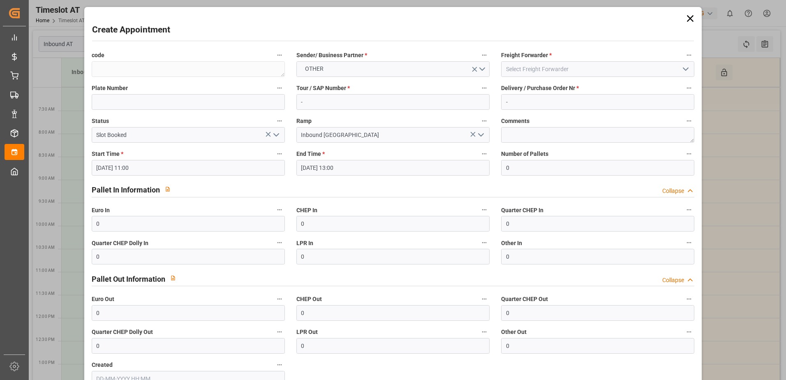
click at [684, 67] on icon "open menu" at bounding box center [686, 69] width 10 height 10
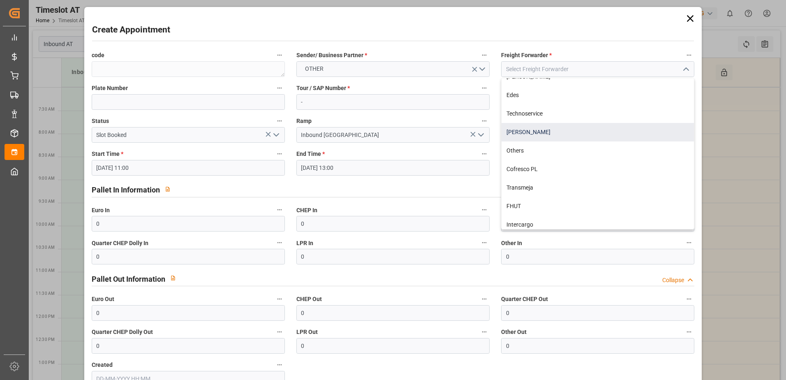
scroll to position [108, 0]
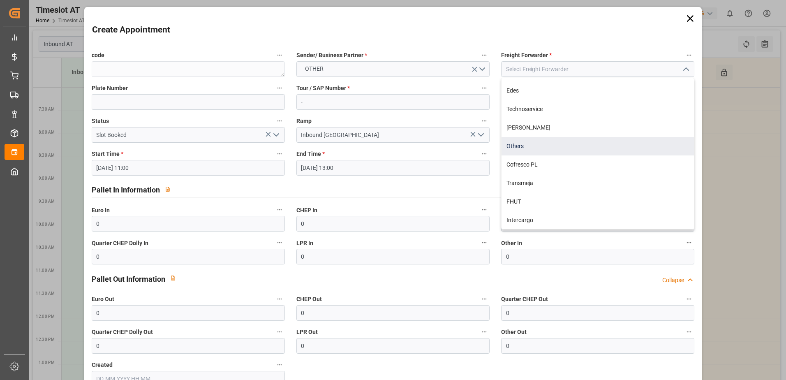
click at [542, 139] on div "Others" at bounding box center [598, 146] width 193 height 19
type input "Others"
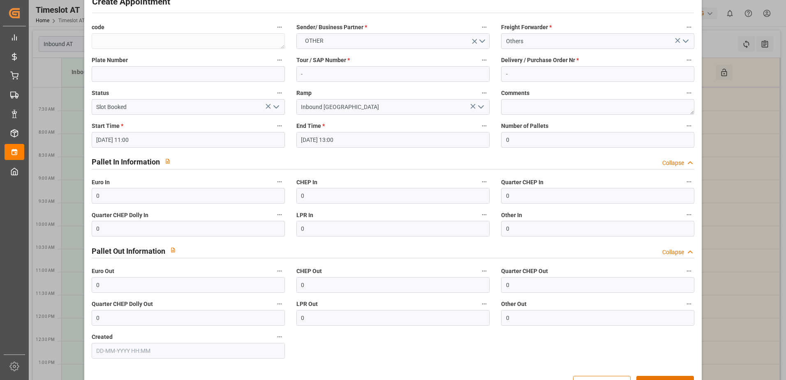
scroll to position [54, 0]
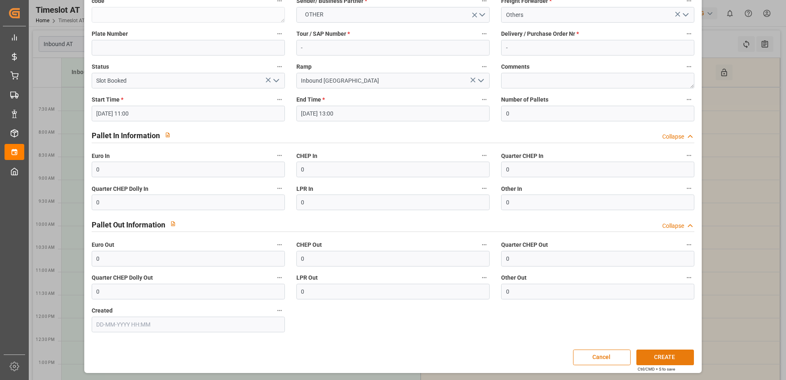
click at [667, 360] on button "CREATE" at bounding box center [666, 358] width 58 height 16
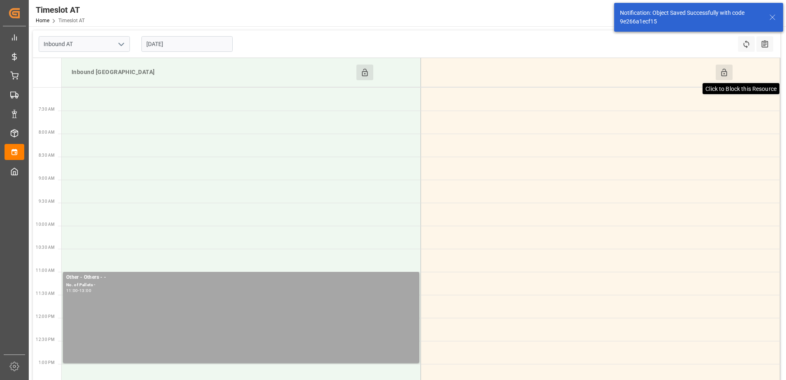
click at [728, 77] on icon at bounding box center [724, 72] width 9 height 9
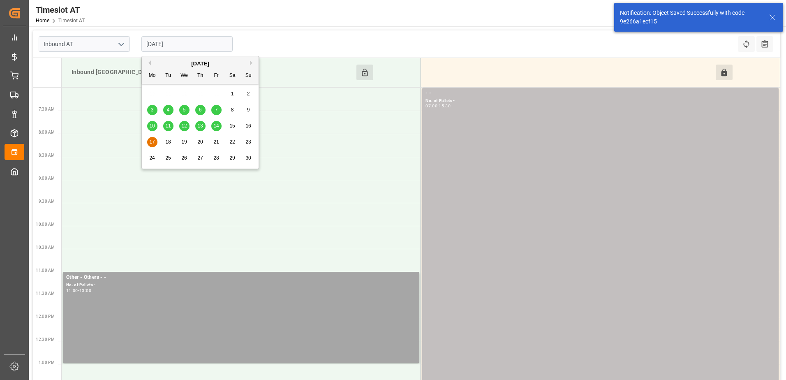
click at [197, 46] on input "[DATE]" at bounding box center [186, 44] width 91 height 16
click at [167, 142] on span "18" at bounding box center [167, 142] width 5 height 6
type input "[DATE]"
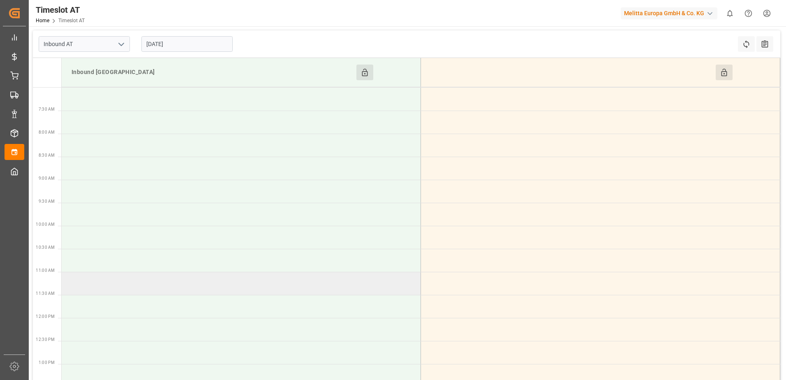
click at [103, 289] on td at bounding box center [242, 283] width 360 height 23
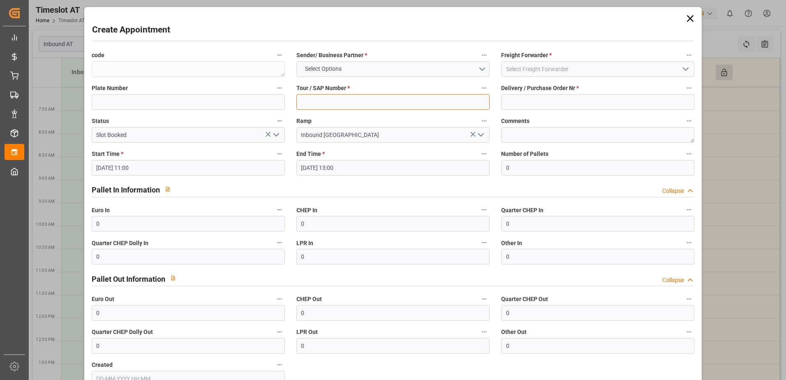
click at [354, 103] on input at bounding box center [393, 102] width 193 height 16
type input "-"
click at [582, 104] on input at bounding box center [597, 102] width 193 height 16
type input "-"
click at [484, 69] on button "Select Options" at bounding box center [393, 69] width 193 height 16
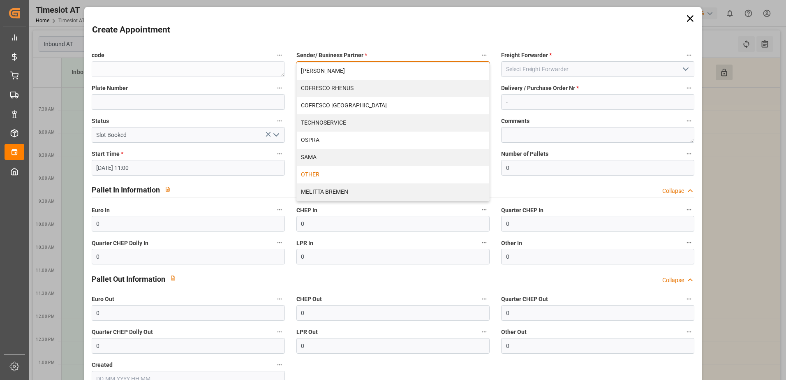
click at [312, 170] on div "OTHER" at bounding box center [393, 174] width 193 height 17
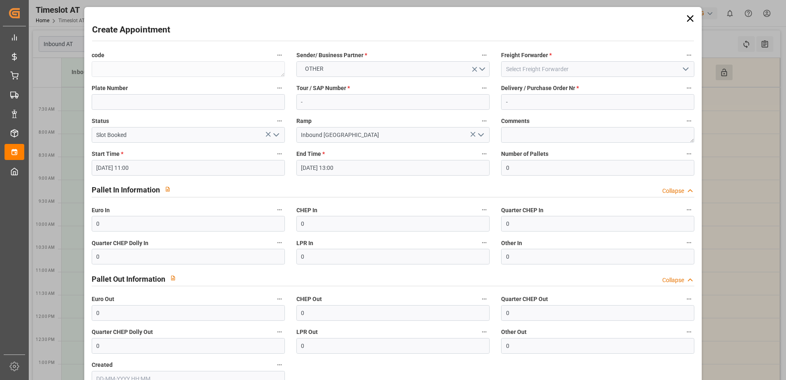
click at [681, 69] on icon "open menu" at bounding box center [686, 69] width 10 height 10
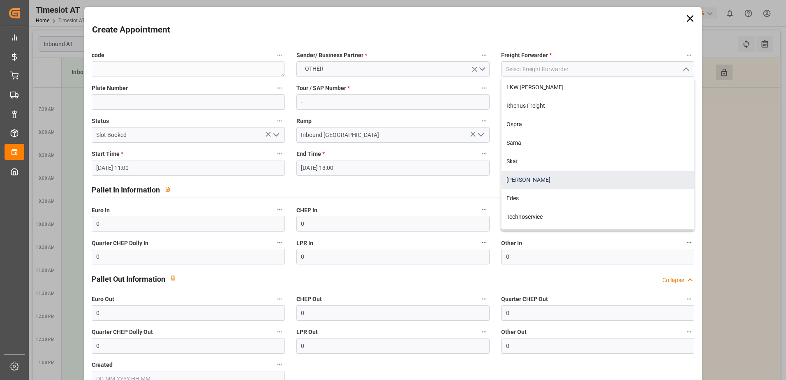
scroll to position [108, 0]
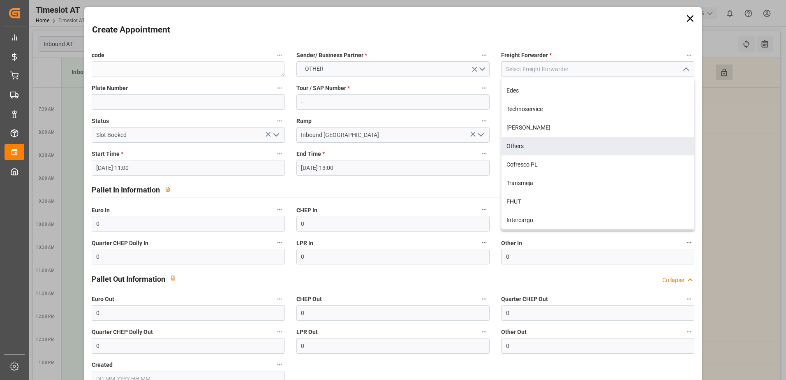
click at [524, 145] on div "Others" at bounding box center [598, 146] width 193 height 19
type input "Others"
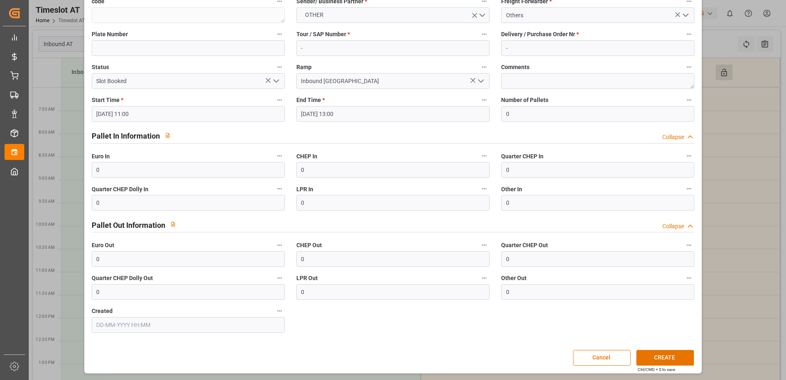
scroll to position [54, 0]
click at [672, 353] on button "CREATE" at bounding box center [666, 358] width 58 height 16
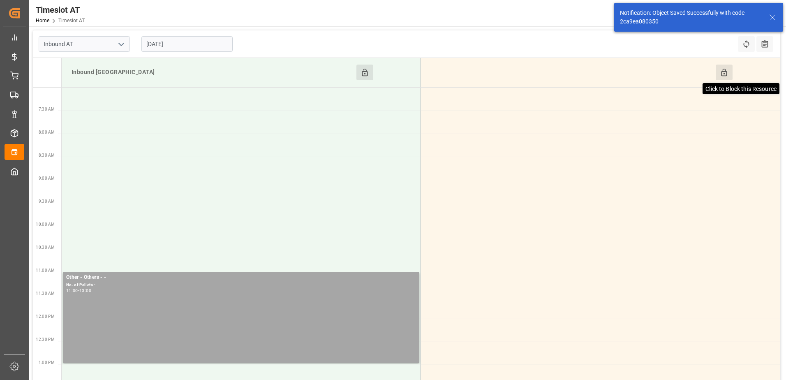
click at [727, 76] on icon at bounding box center [724, 72] width 9 height 9
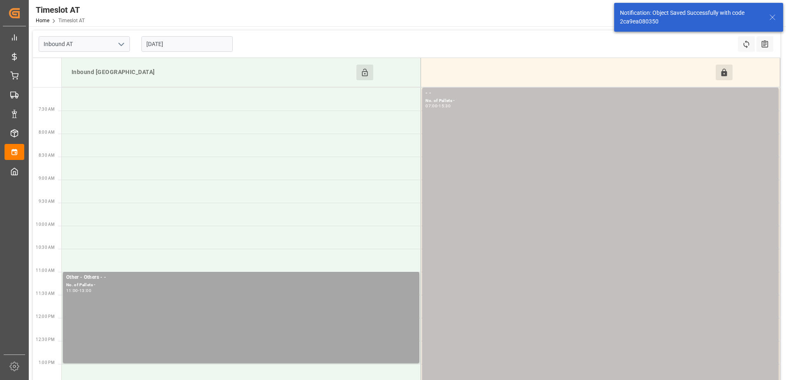
click at [183, 48] on input "[DATE]" at bounding box center [186, 44] width 91 height 16
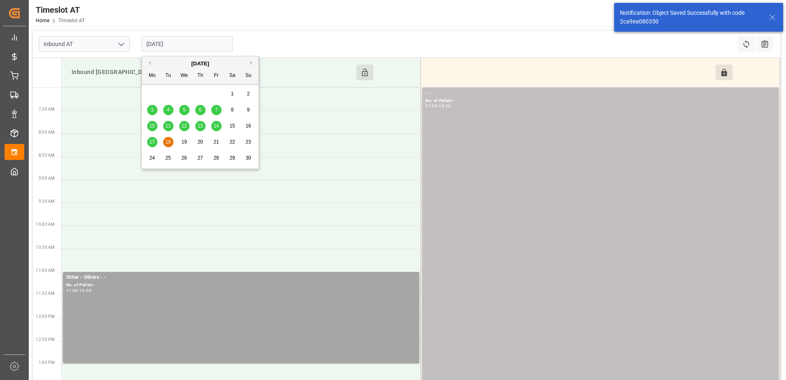
click at [186, 142] on span "19" at bounding box center [183, 142] width 5 height 6
type input "[DATE]"
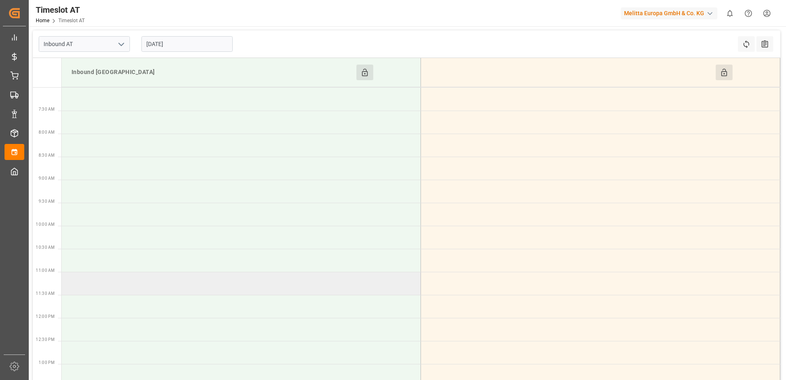
click at [119, 285] on td at bounding box center [242, 283] width 360 height 23
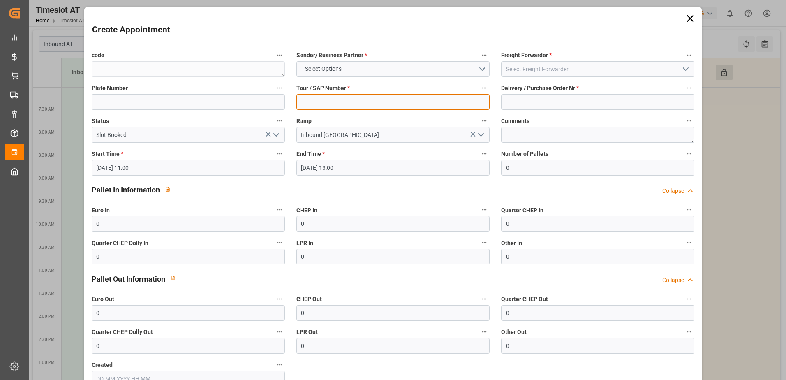
click at [459, 100] on input at bounding box center [393, 102] width 193 height 16
type input "-"
click at [528, 104] on input at bounding box center [597, 102] width 193 height 16
type input "-"
click at [486, 68] on button "Select Options" at bounding box center [393, 69] width 193 height 16
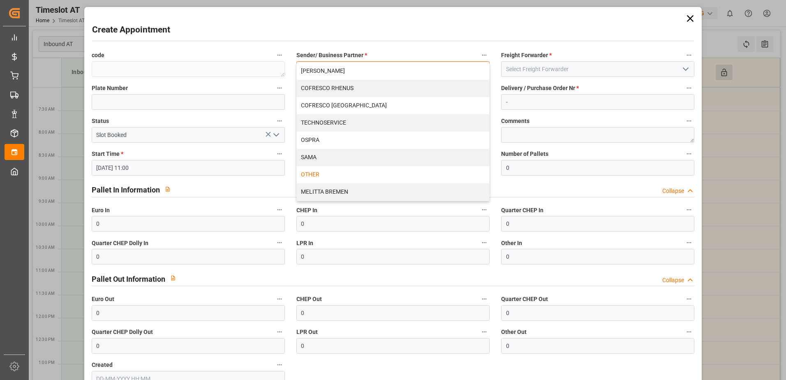
click at [317, 174] on div "OTHER" at bounding box center [393, 174] width 193 height 17
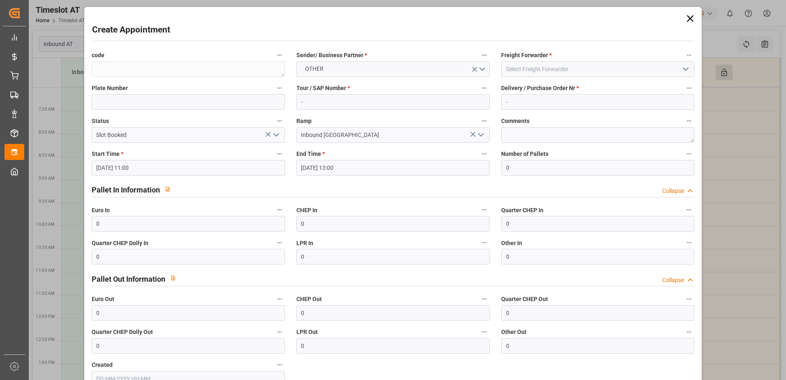
click at [684, 69] on polyline "open menu" at bounding box center [686, 69] width 5 height 2
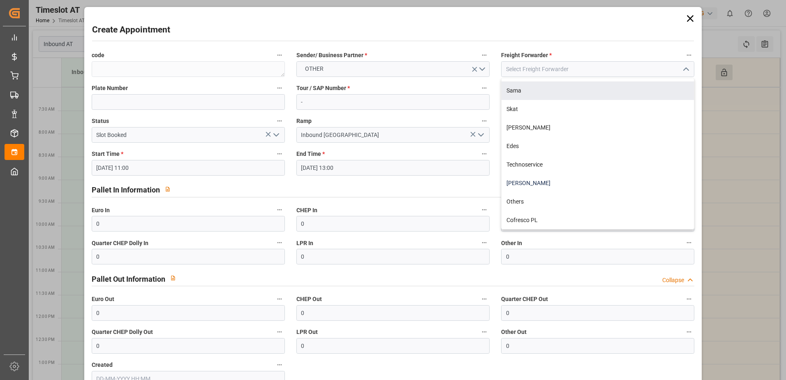
scroll to position [108, 0]
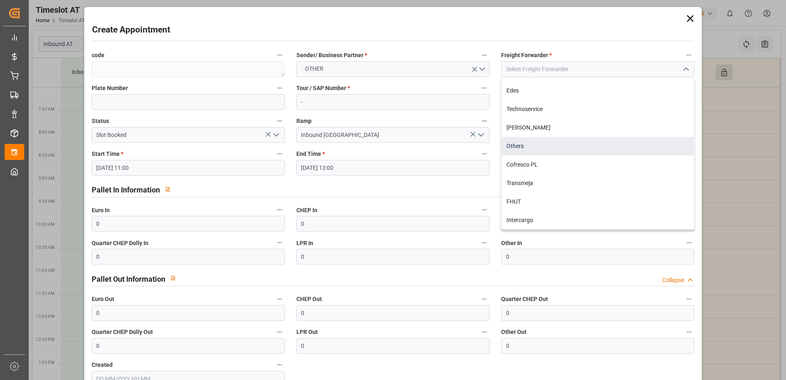
click at [543, 144] on div "Others" at bounding box center [598, 146] width 193 height 19
type input "Others"
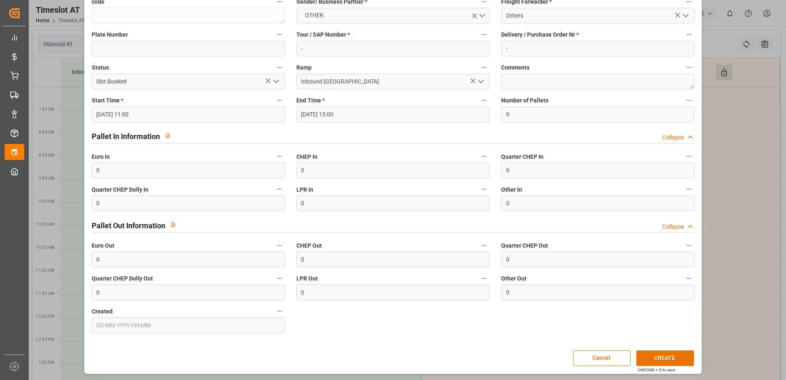
scroll to position [54, 0]
click at [652, 356] on button "CREATE" at bounding box center [666, 358] width 58 height 16
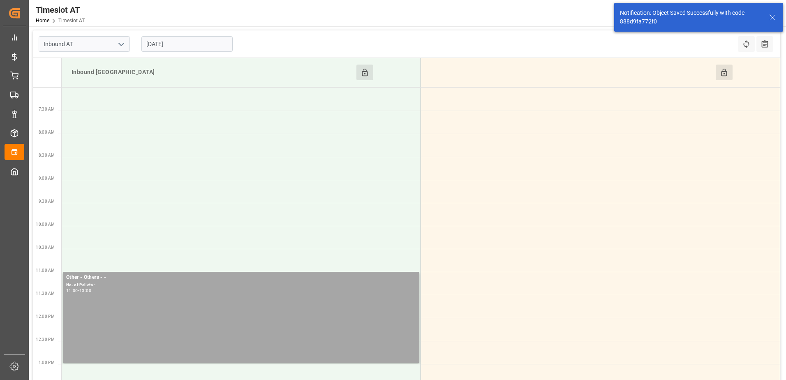
click at [732, 72] on div "Click to Block this Resource" at bounding box center [745, 73] width 58 height 16
click at [728, 74] on icon at bounding box center [724, 72] width 9 height 9
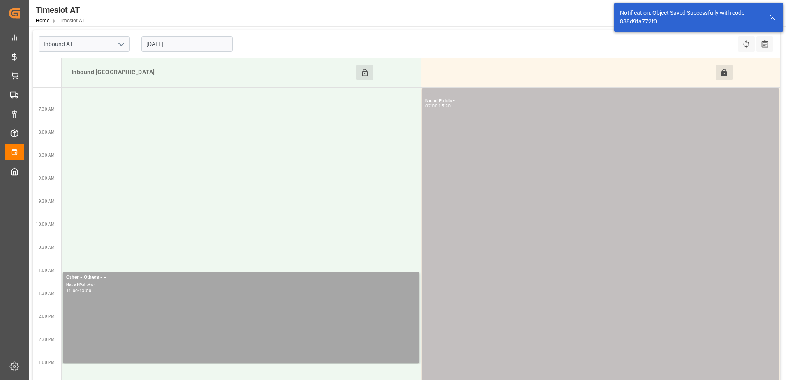
click at [178, 46] on input "[DATE]" at bounding box center [186, 44] width 91 height 16
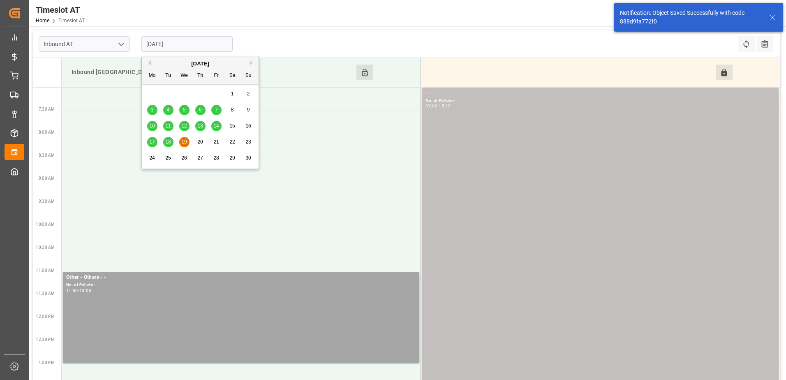
click at [201, 140] on span "20" at bounding box center [199, 142] width 5 height 6
type input "[DATE]"
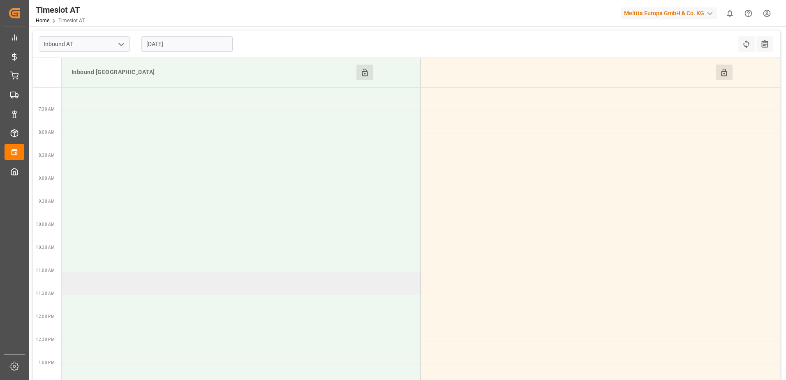
click at [102, 284] on td at bounding box center [242, 283] width 360 height 23
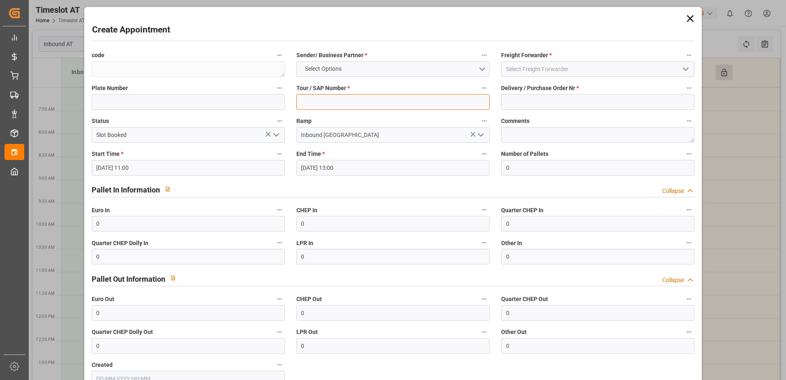
click at [352, 102] on input at bounding box center [393, 102] width 193 height 16
type input "-"
click at [513, 106] on input at bounding box center [597, 102] width 193 height 16
type input "-"
click at [479, 68] on button "Select Options" at bounding box center [393, 69] width 193 height 16
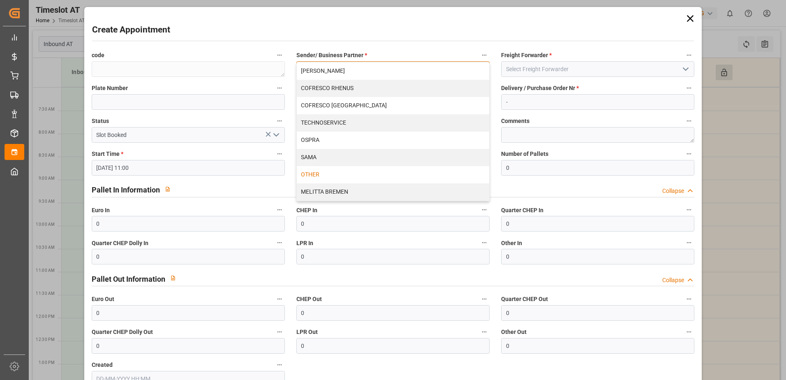
click at [338, 172] on div "OTHER" at bounding box center [393, 174] width 193 height 17
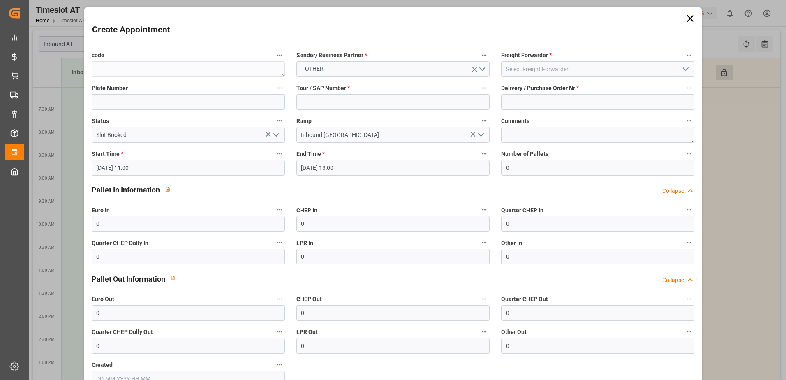
click at [682, 70] on icon "open menu" at bounding box center [686, 69] width 10 height 10
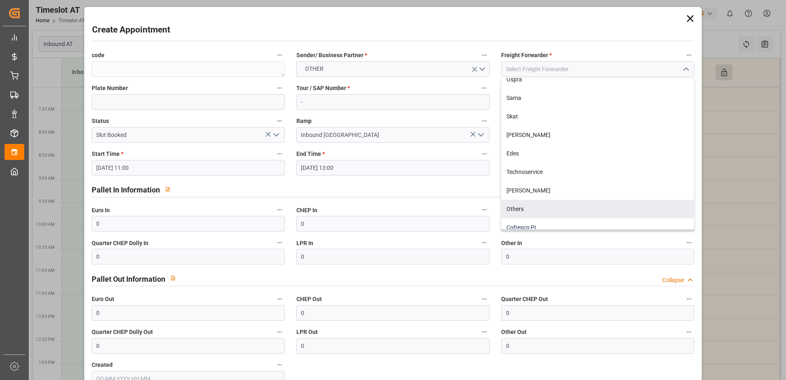
scroll to position [108, 0]
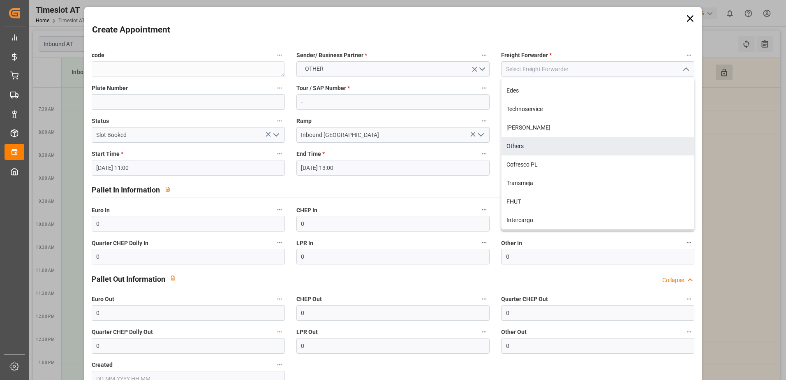
click at [517, 150] on div "Others" at bounding box center [598, 146] width 193 height 19
type input "Others"
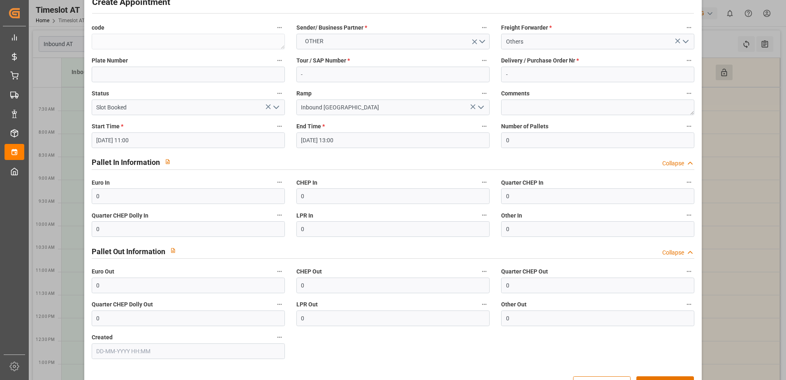
scroll to position [54, 0]
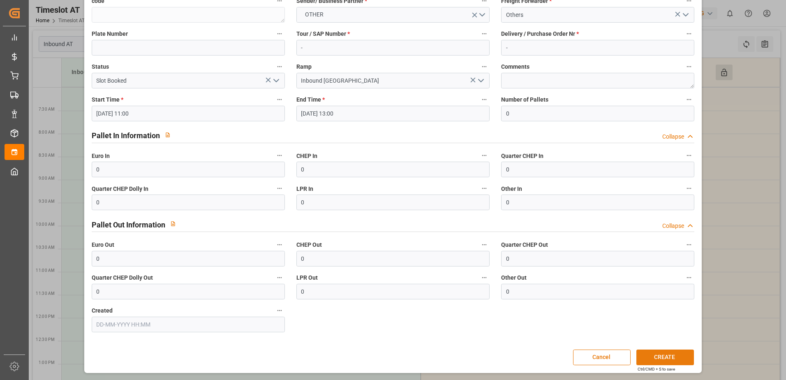
click at [674, 360] on button "CREATE" at bounding box center [666, 358] width 58 height 16
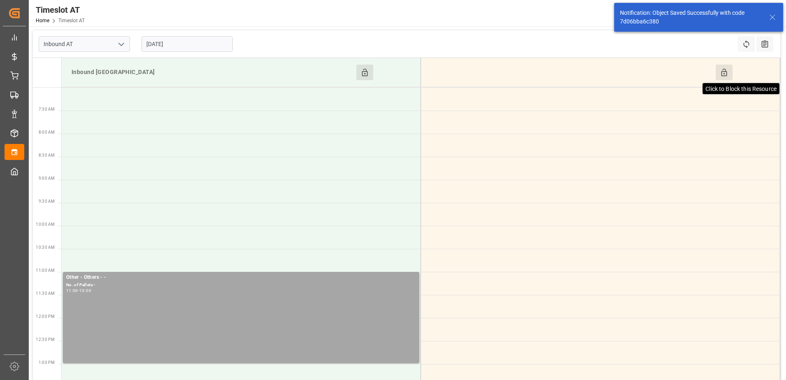
click at [728, 76] on icon at bounding box center [724, 72] width 9 height 9
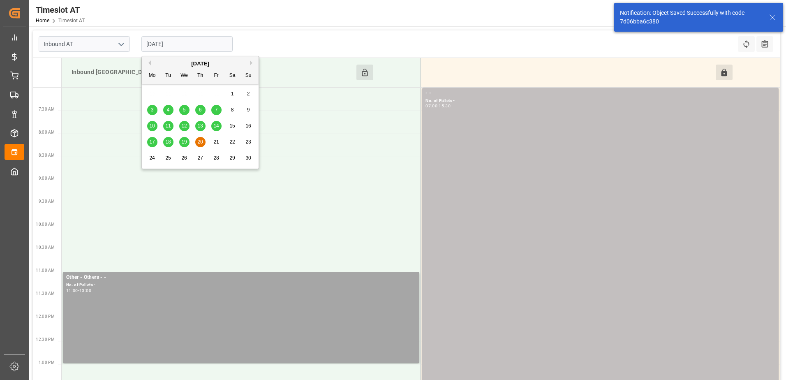
click at [198, 46] on input "[DATE]" at bounding box center [186, 44] width 91 height 16
click at [216, 144] on span "21" at bounding box center [215, 142] width 5 height 6
type input "[DATE]"
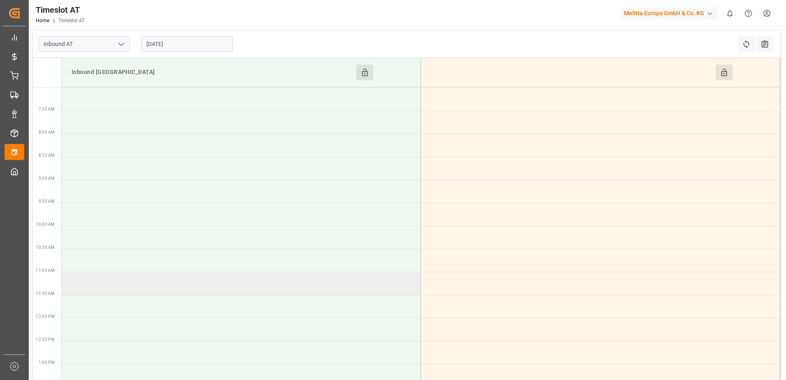
click at [120, 284] on td at bounding box center [242, 283] width 360 height 23
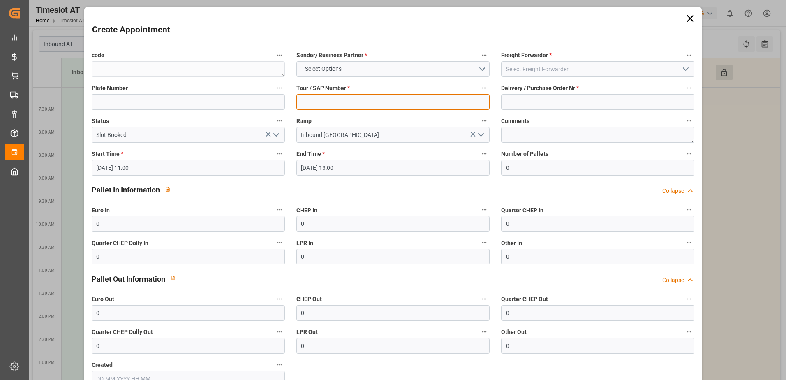
click at [371, 101] on input at bounding box center [393, 102] width 193 height 16
type input "-"
click at [520, 102] on input at bounding box center [597, 102] width 193 height 16
type input "-"
click at [482, 66] on button "Select Options" at bounding box center [393, 69] width 193 height 16
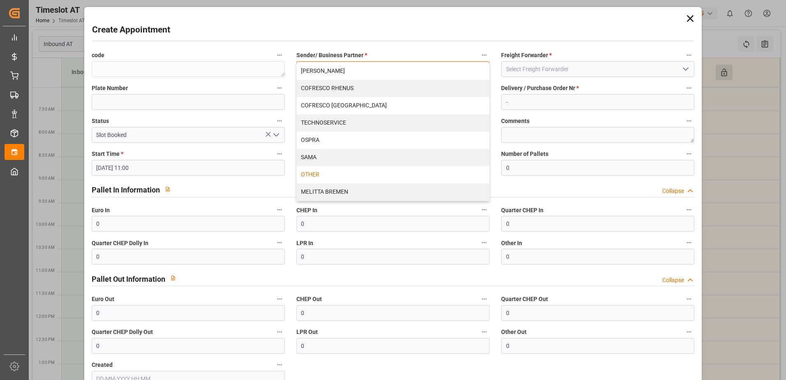
click at [343, 171] on div "OTHER" at bounding box center [393, 174] width 193 height 17
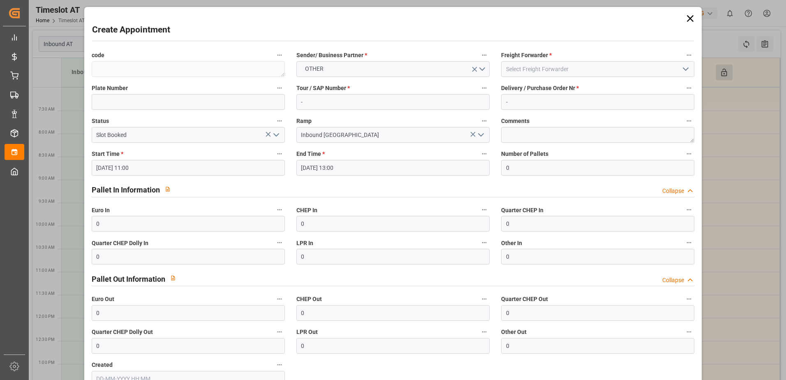
click at [687, 68] on icon "open menu" at bounding box center [686, 69] width 10 height 10
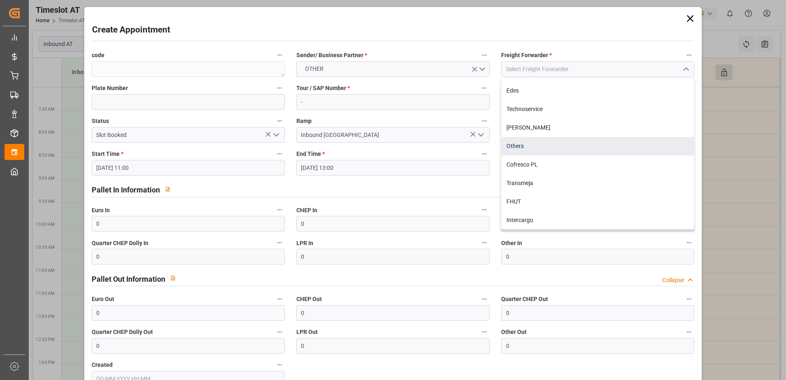
click at [523, 148] on div "Others" at bounding box center [598, 146] width 193 height 19
type input "Others"
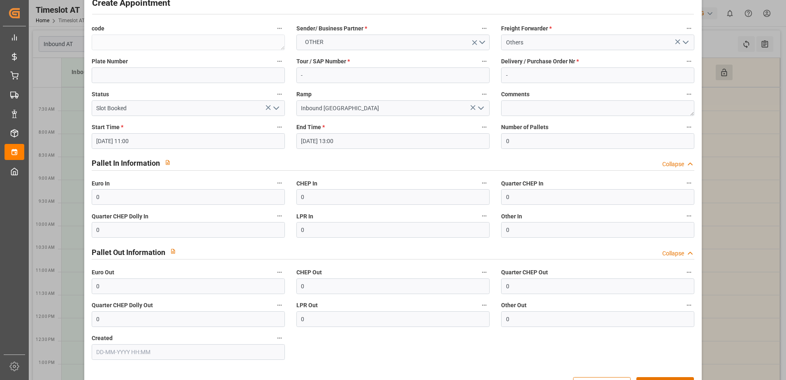
scroll to position [54, 0]
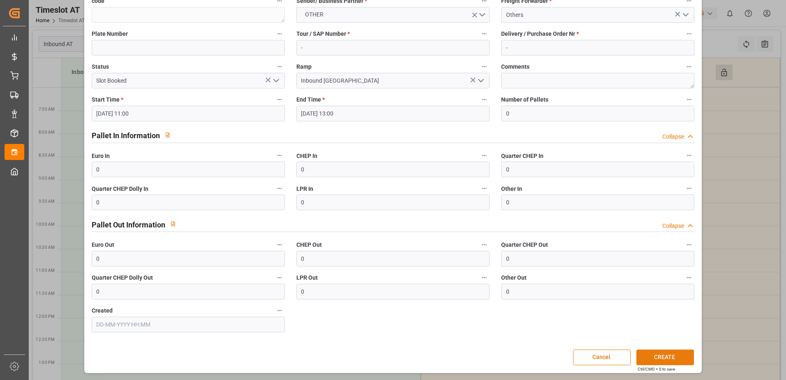
click at [664, 359] on button "CREATE" at bounding box center [666, 358] width 58 height 16
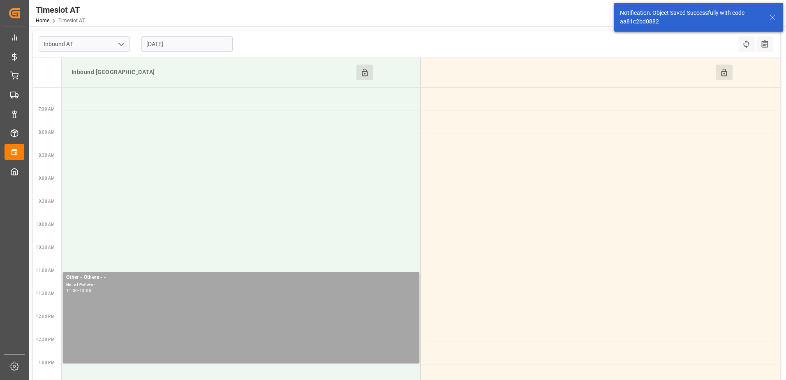
click at [717, 70] on button "Click to Block this Resource" at bounding box center [724, 73] width 17 height 16
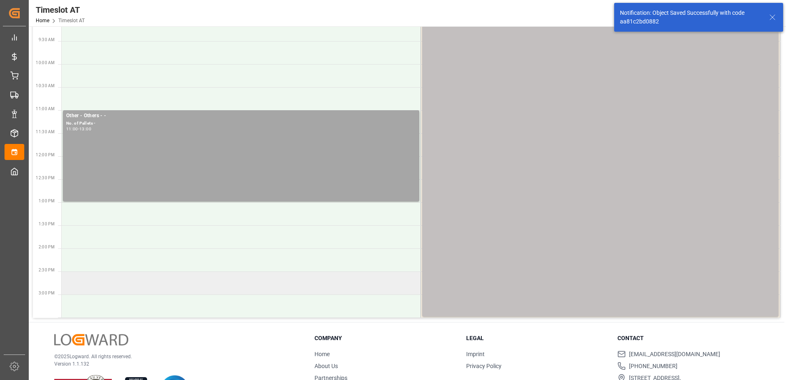
scroll to position [165, 0]
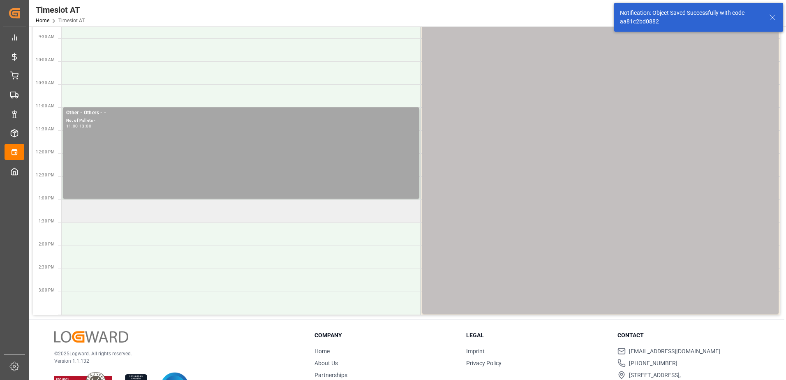
click at [195, 209] on td at bounding box center [242, 210] width 360 height 23
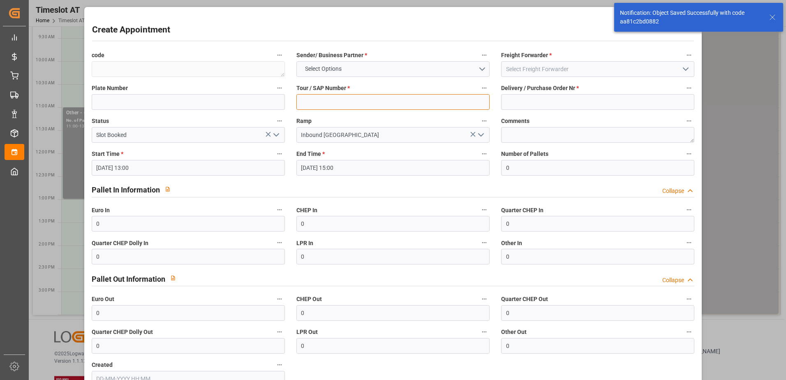
click at [341, 104] on input at bounding box center [393, 102] width 193 height 16
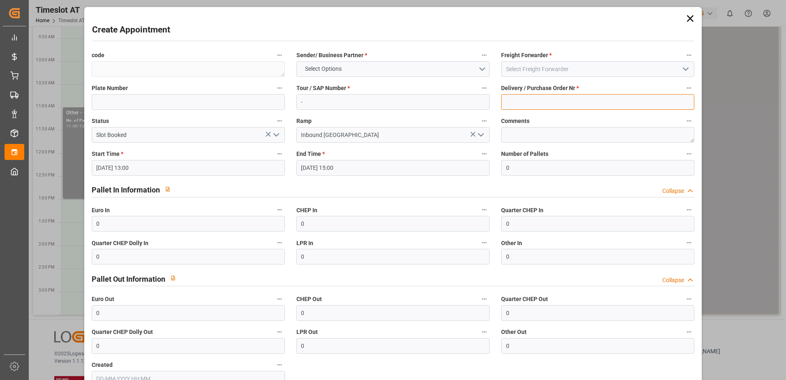
click at [510, 103] on input at bounding box center [597, 102] width 193 height 16
click at [478, 70] on button "Select Options" at bounding box center [393, 69] width 193 height 16
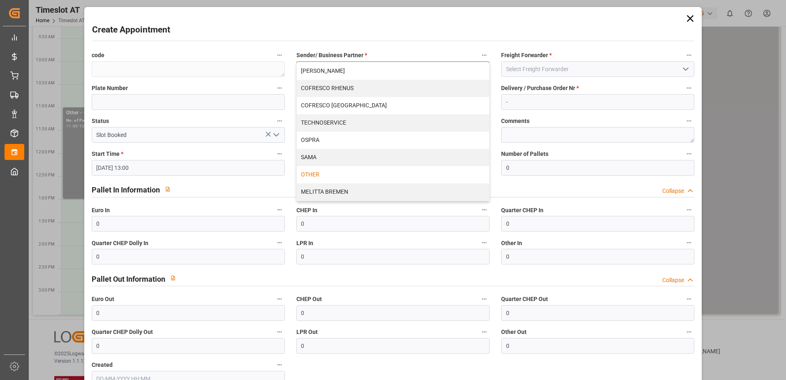
click at [356, 167] on div "OTHER" at bounding box center [393, 174] width 193 height 17
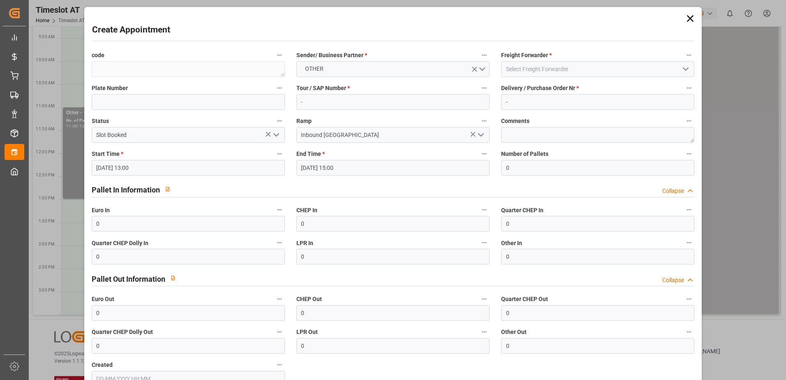
click at [681, 70] on icon "open menu" at bounding box center [686, 69] width 10 height 10
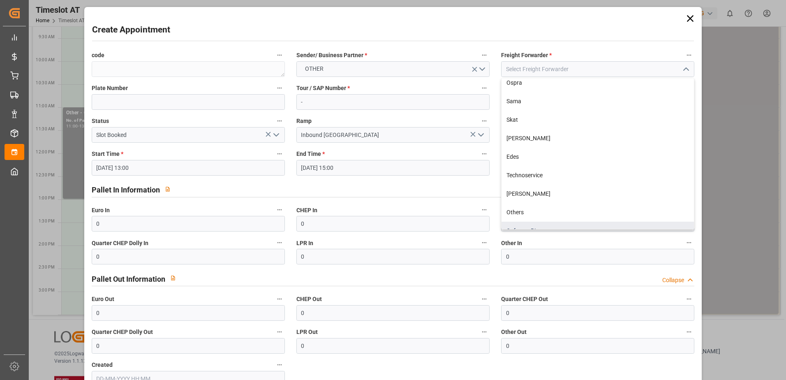
scroll to position [108, 0]
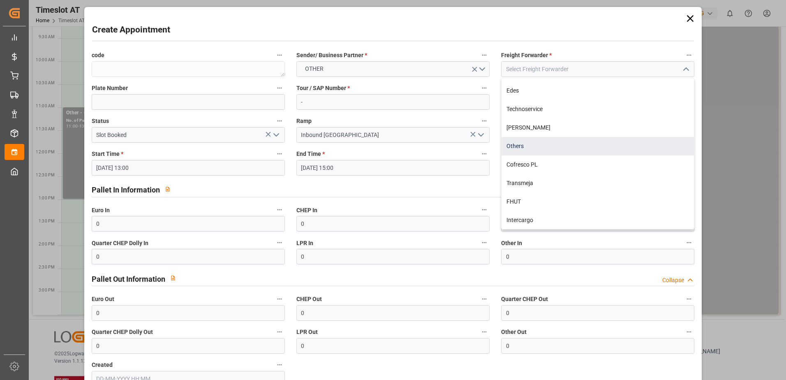
click at [515, 147] on div "Others" at bounding box center [598, 146] width 193 height 19
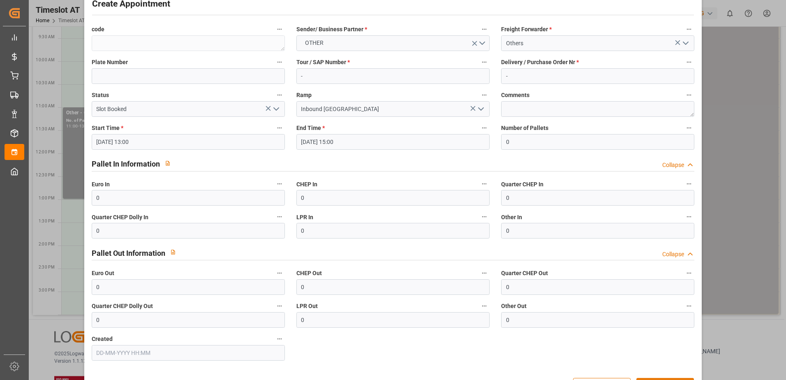
scroll to position [54, 0]
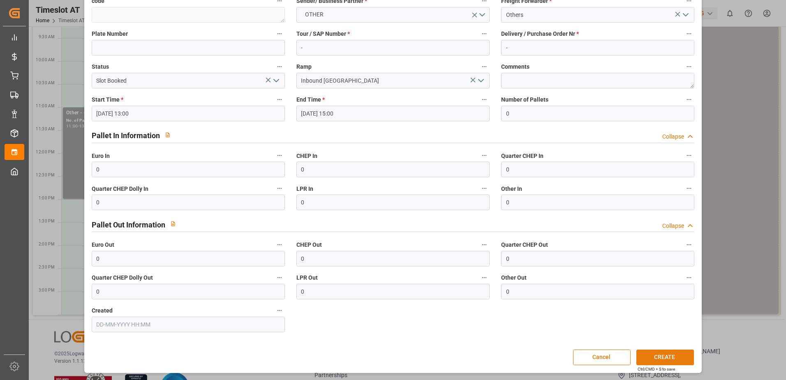
click at [659, 358] on button "CREATE" at bounding box center [666, 358] width 58 height 16
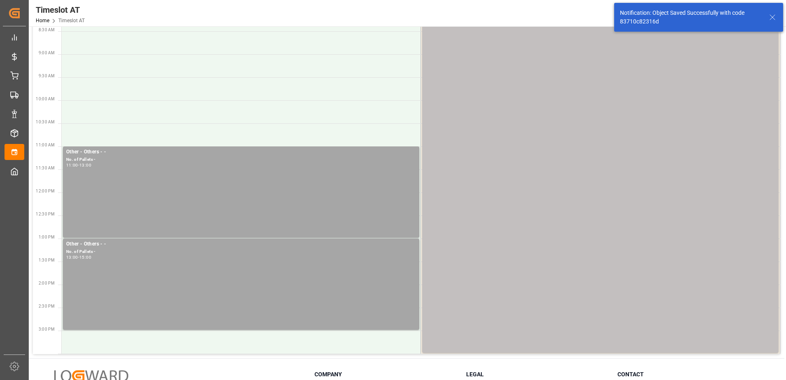
scroll to position [0, 0]
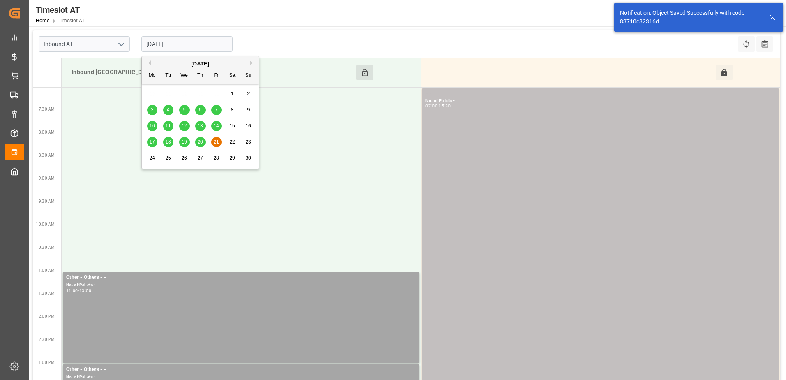
click at [203, 44] on input "[DATE]" at bounding box center [186, 44] width 91 height 16
click at [230, 143] on span "22" at bounding box center [232, 142] width 5 height 6
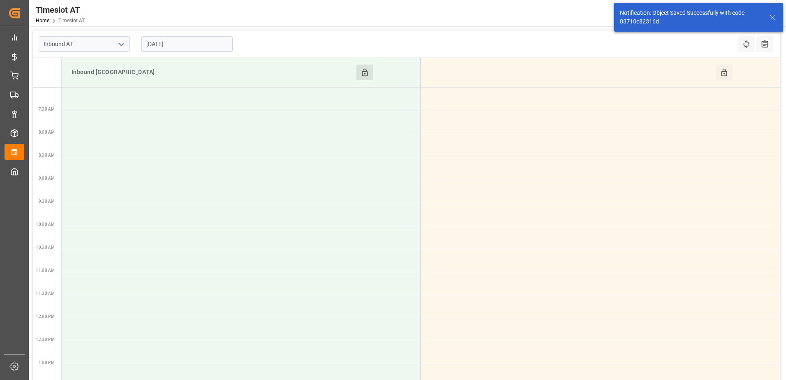
click at [372, 74] on button "Click to Block this Resource" at bounding box center [365, 73] width 17 height 16
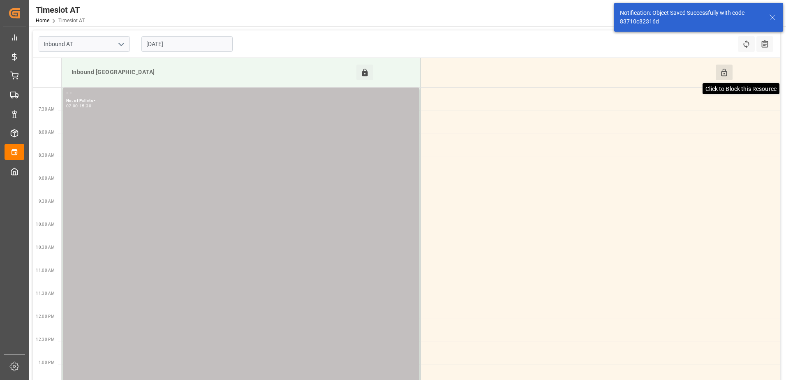
click at [723, 72] on icon at bounding box center [724, 72] width 9 height 9
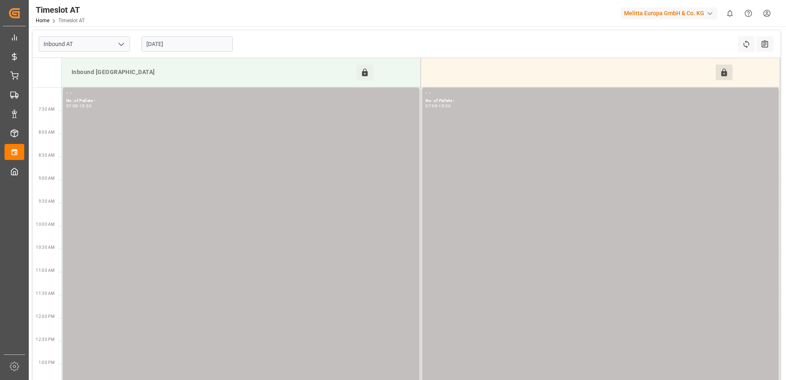
click at [197, 49] on input "[DATE]" at bounding box center [186, 44] width 91 height 16
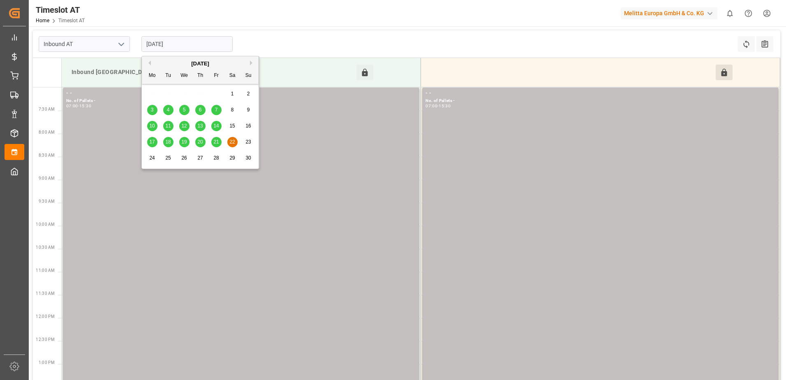
click at [248, 143] on span "23" at bounding box center [248, 142] width 5 height 6
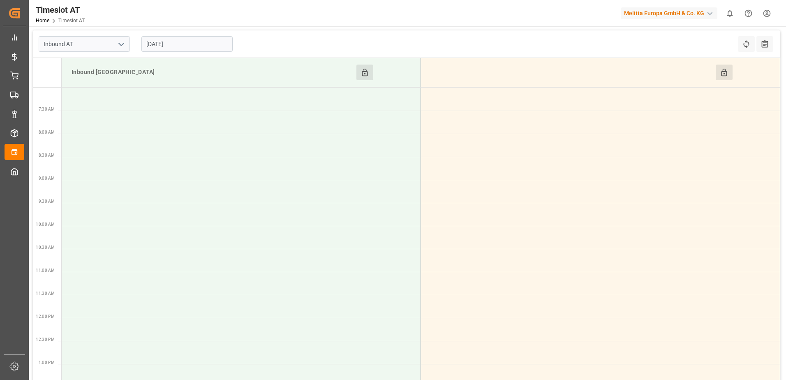
click at [366, 77] on button "Click to Block this Resource" at bounding box center [365, 73] width 17 height 16
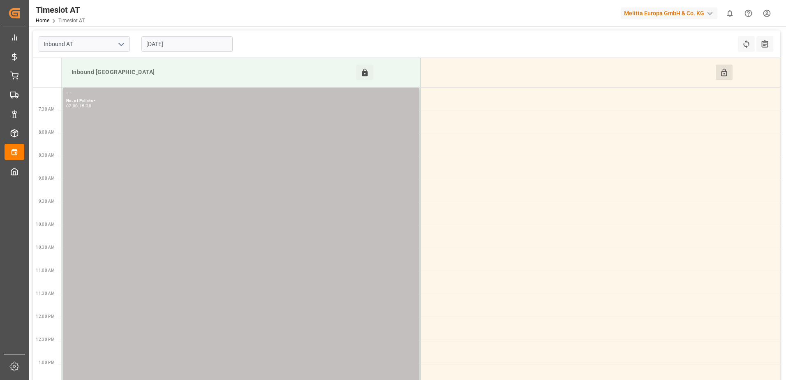
click at [718, 71] on button "Click to Block this Resource" at bounding box center [724, 73] width 17 height 16
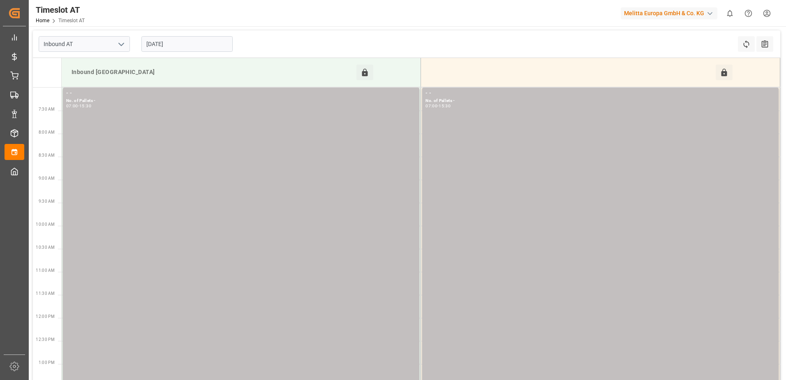
click at [183, 43] on input "[DATE]" at bounding box center [186, 44] width 91 height 16
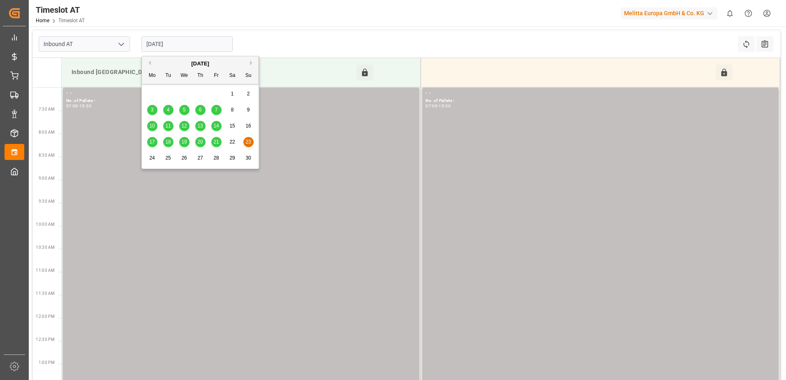
click at [154, 159] on span "24" at bounding box center [151, 158] width 5 height 6
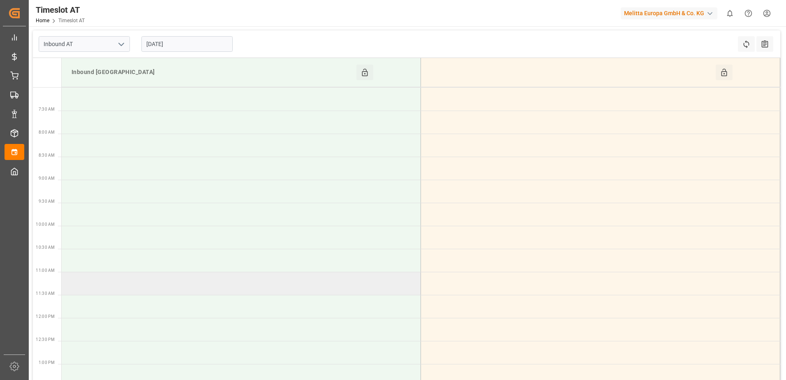
click at [91, 283] on td at bounding box center [242, 283] width 360 height 23
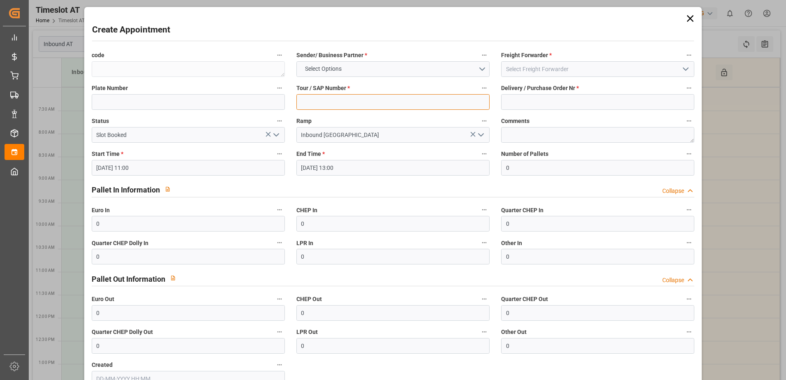
click at [409, 100] on input at bounding box center [393, 102] width 193 height 16
click at [520, 102] on input at bounding box center [597, 102] width 193 height 16
click at [479, 69] on button "Select Options" at bounding box center [393, 69] width 193 height 16
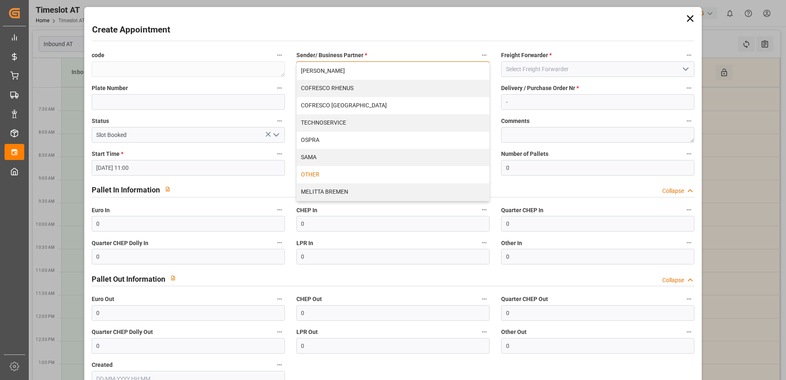
click at [324, 175] on div "OTHER" at bounding box center [393, 174] width 193 height 17
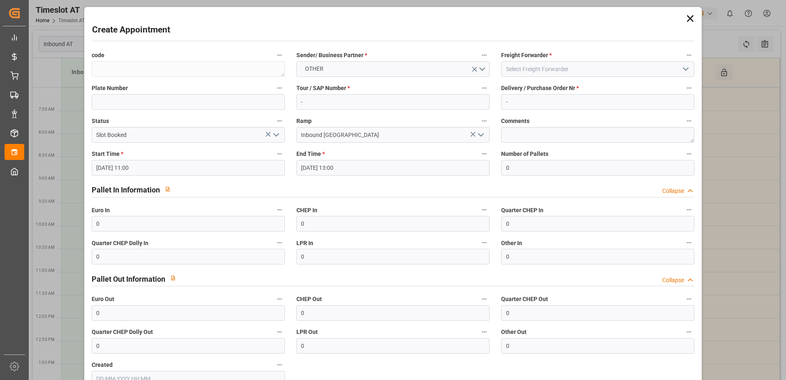
click at [682, 67] on icon "open menu" at bounding box center [686, 69] width 10 height 10
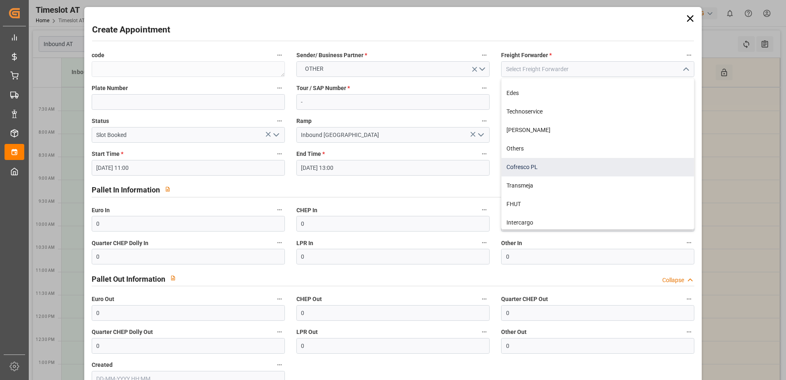
scroll to position [108, 0]
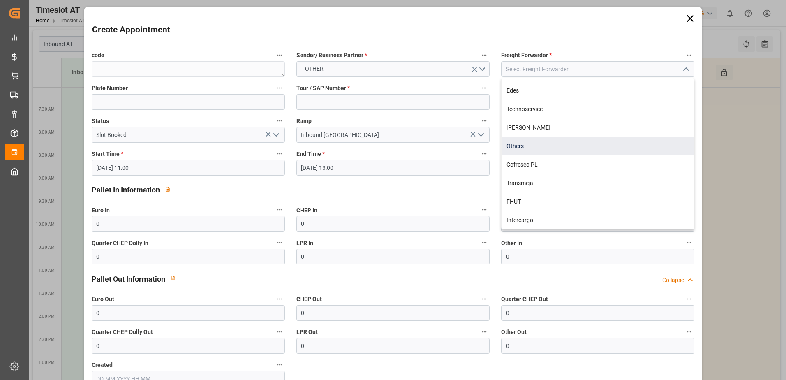
click at [532, 148] on div "Others" at bounding box center [598, 146] width 193 height 19
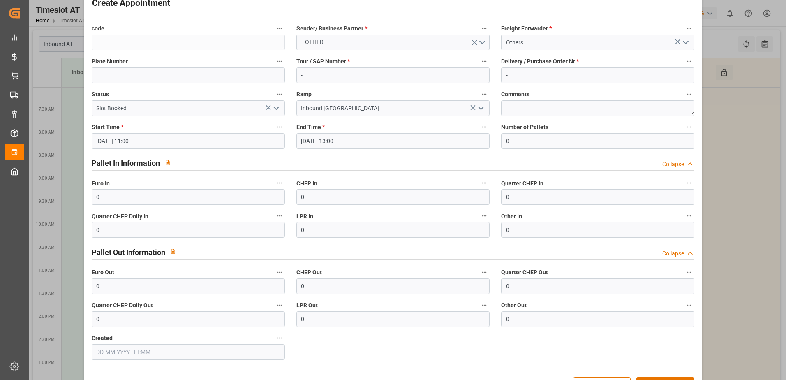
scroll to position [54, 0]
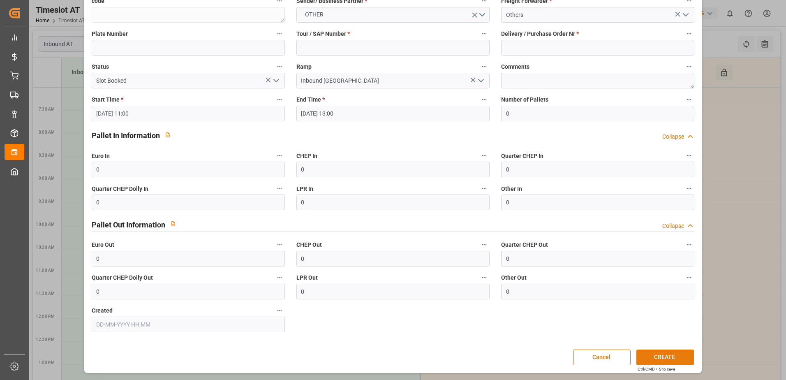
click at [662, 354] on button "CREATE" at bounding box center [666, 358] width 58 height 16
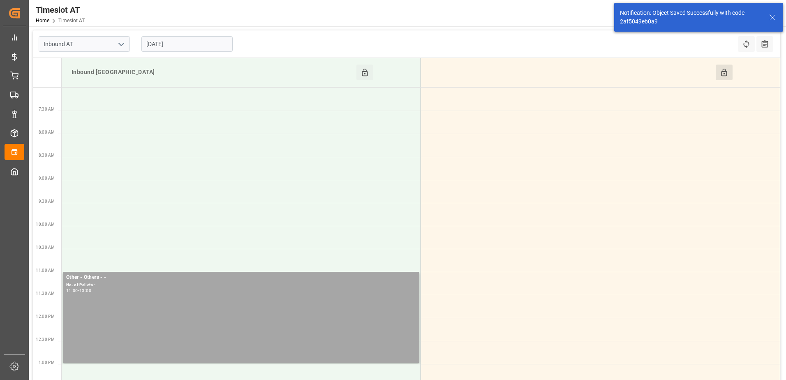
click at [724, 77] on button "Click to Block this Resource" at bounding box center [724, 73] width 17 height 16
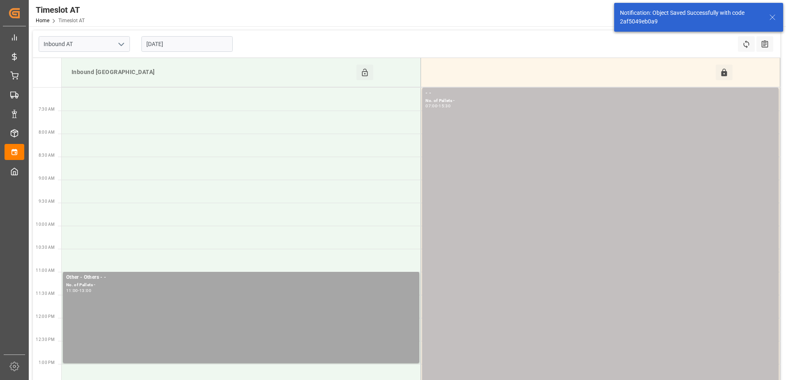
click at [188, 42] on input "[DATE]" at bounding box center [186, 44] width 91 height 16
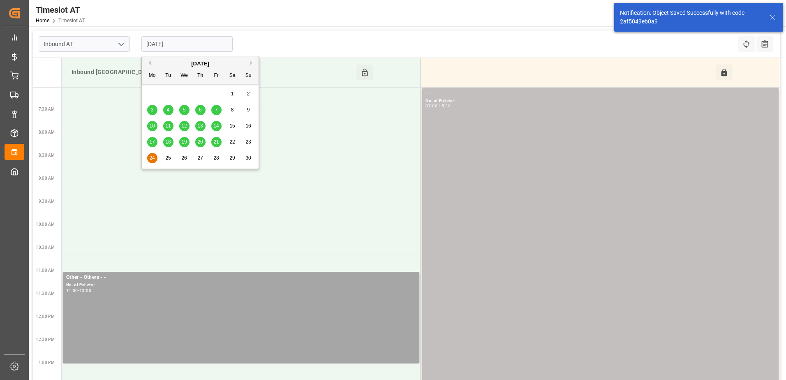
click at [167, 159] on span "25" at bounding box center [167, 158] width 5 height 6
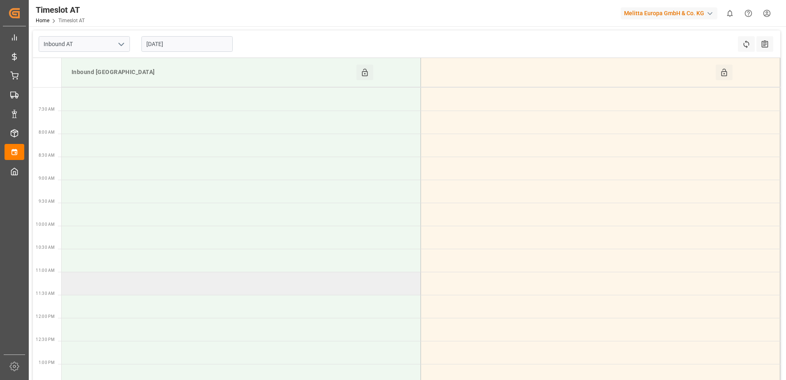
click at [93, 281] on td at bounding box center [242, 283] width 360 height 23
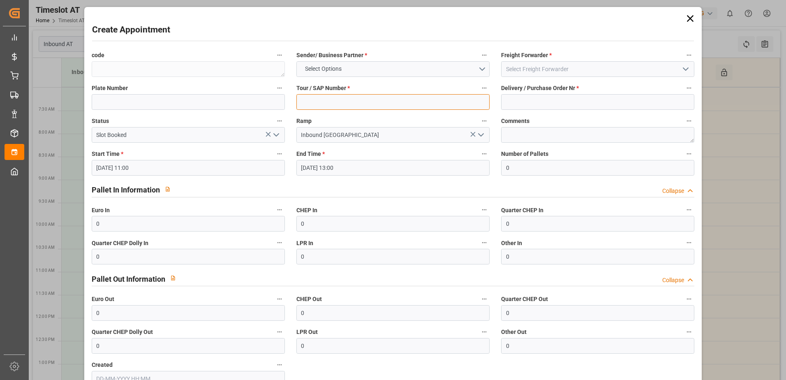
click at [350, 108] on input at bounding box center [393, 102] width 193 height 16
click at [561, 101] on input at bounding box center [597, 102] width 193 height 16
click at [483, 67] on button "Select Options" at bounding box center [393, 69] width 193 height 16
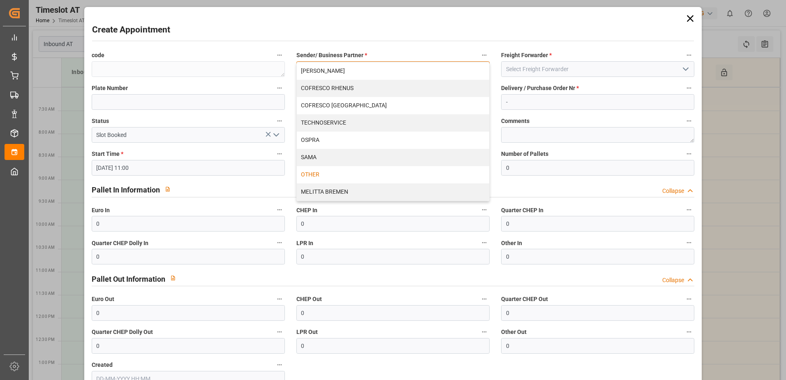
click at [368, 177] on div "OTHER" at bounding box center [393, 174] width 193 height 17
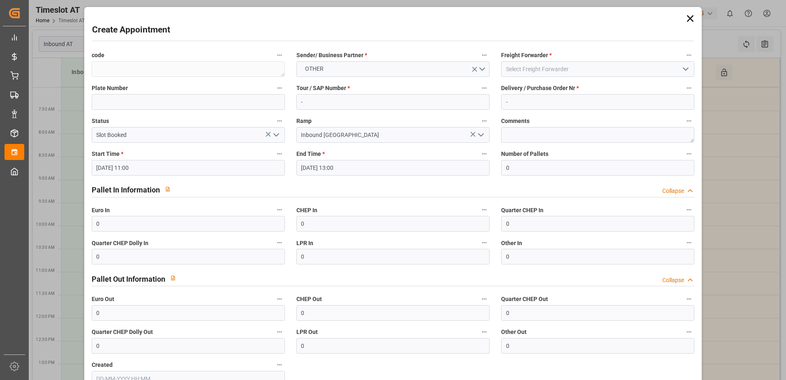
click at [684, 67] on icon "open menu" at bounding box center [686, 69] width 10 height 10
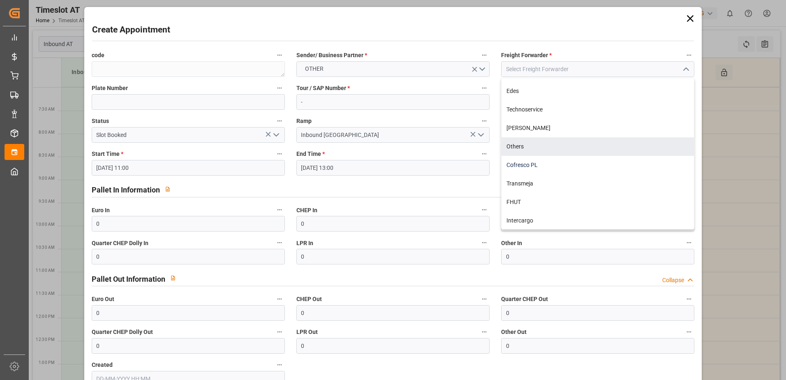
scroll to position [108, 0]
click at [522, 141] on div "Others" at bounding box center [598, 146] width 193 height 19
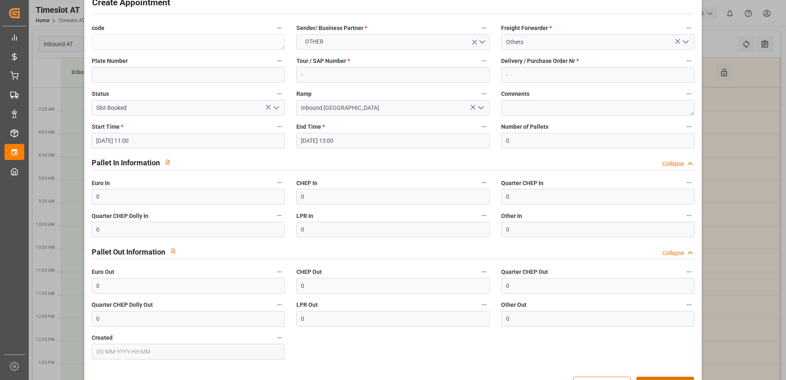
scroll to position [54, 0]
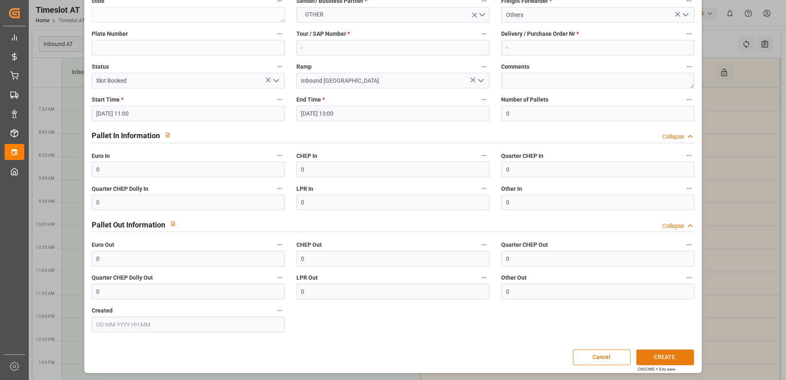
click at [670, 361] on button "CREATE" at bounding box center [666, 358] width 58 height 16
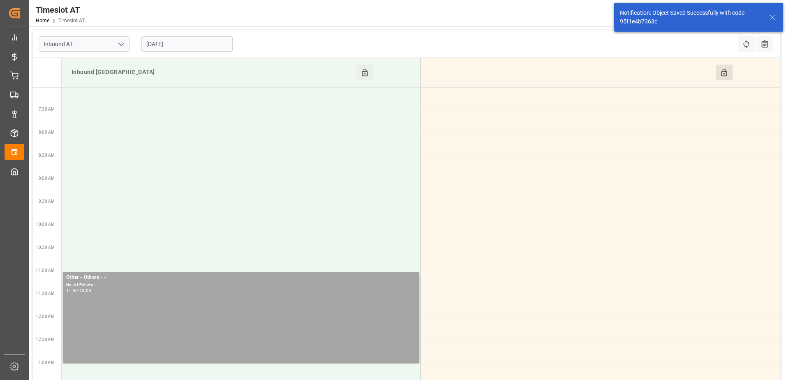
click at [723, 77] on button "Click to Block this Resource" at bounding box center [724, 73] width 17 height 16
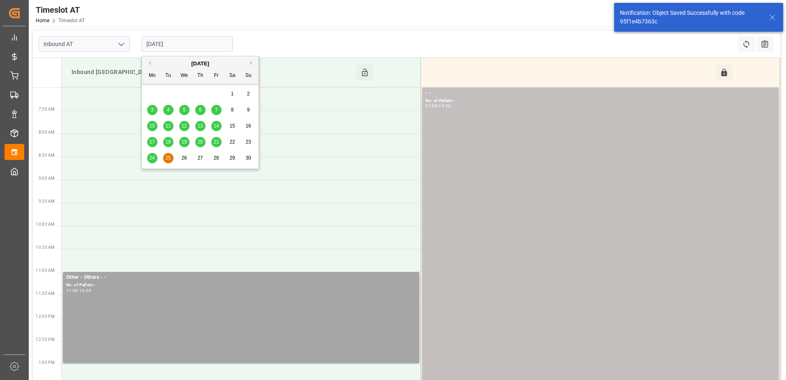
click at [199, 46] on input "[DATE]" at bounding box center [186, 44] width 91 height 16
click at [183, 157] on span "26" at bounding box center [183, 158] width 5 height 6
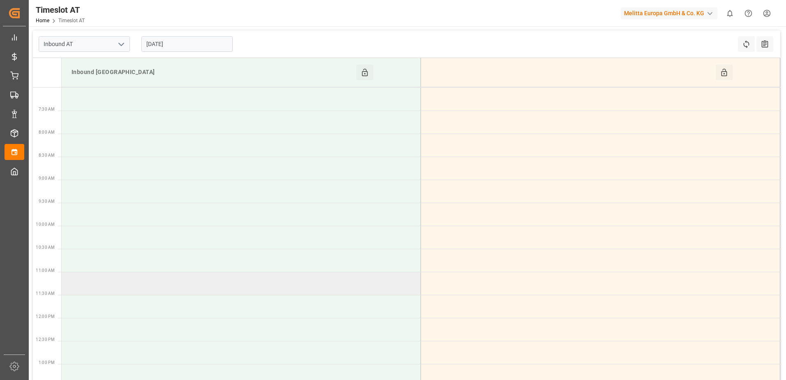
click at [119, 281] on td at bounding box center [242, 283] width 360 height 23
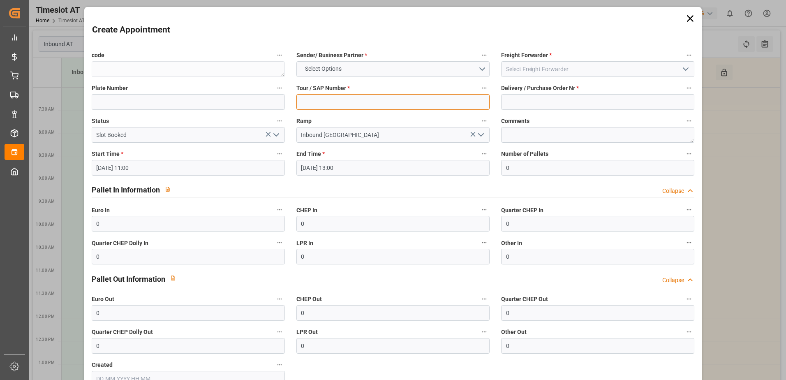
click at [361, 107] on input at bounding box center [393, 102] width 193 height 16
click at [516, 103] on input at bounding box center [597, 102] width 193 height 16
click at [480, 70] on button "Select Options" at bounding box center [393, 69] width 193 height 16
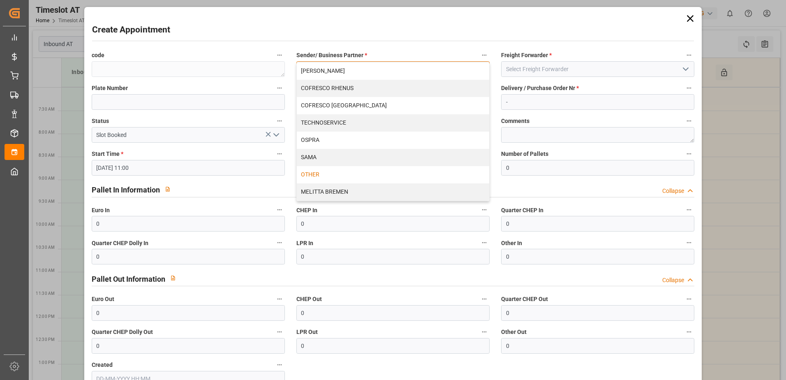
click at [373, 176] on div "OTHER" at bounding box center [393, 174] width 193 height 17
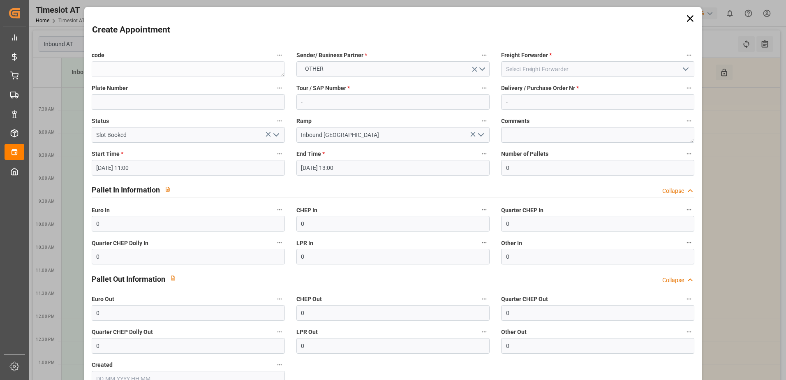
click at [684, 69] on polyline "open menu" at bounding box center [686, 69] width 5 height 2
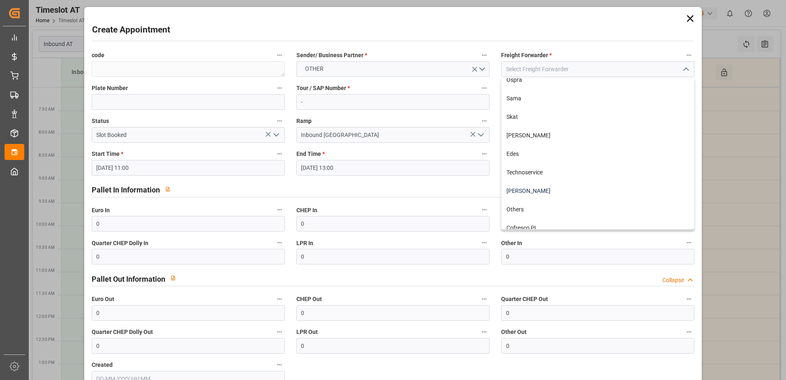
scroll to position [108, 0]
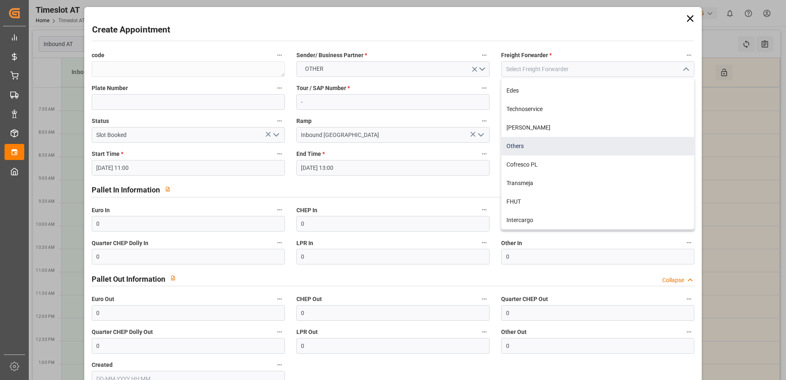
click at [533, 144] on div "Others" at bounding box center [598, 146] width 193 height 19
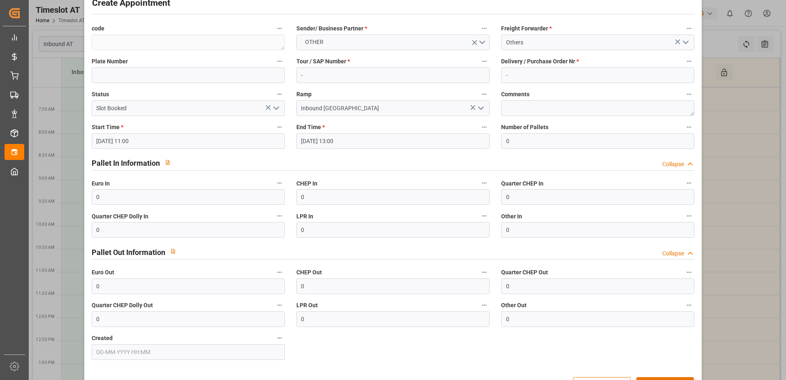
scroll to position [54, 0]
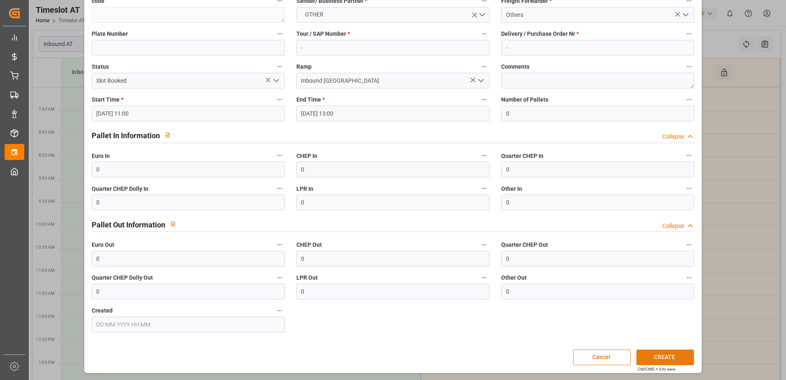
click at [682, 360] on button "CREATE" at bounding box center [666, 358] width 58 height 16
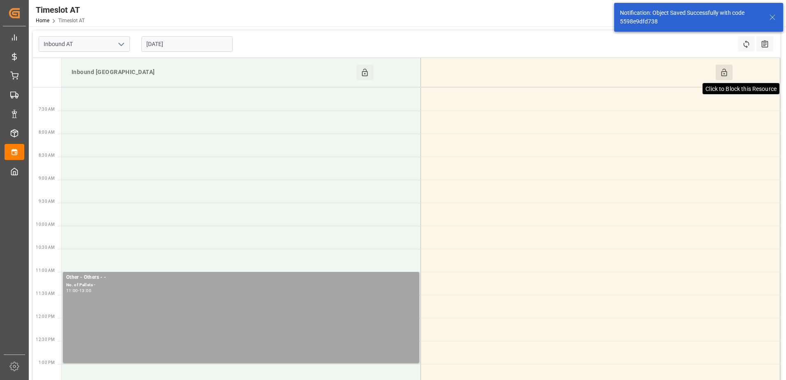
click at [725, 74] on icon at bounding box center [724, 72] width 6 height 7
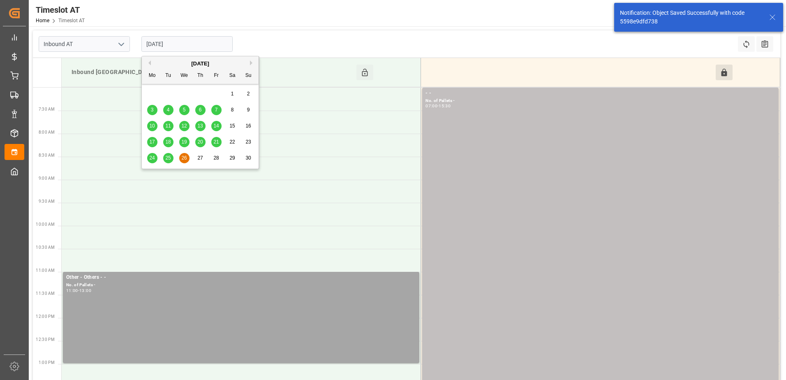
click at [205, 44] on input "[DATE]" at bounding box center [186, 44] width 91 height 16
click at [200, 158] on span "27" at bounding box center [199, 158] width 5 height 6
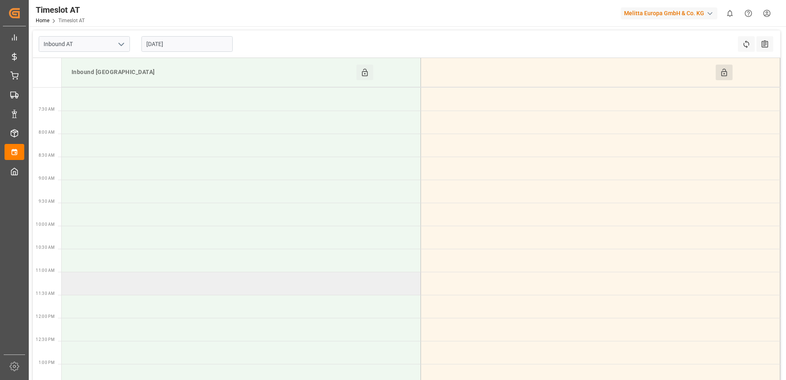
click at [95, 282] on td at bounding box center [242, 283] width 360 height 23
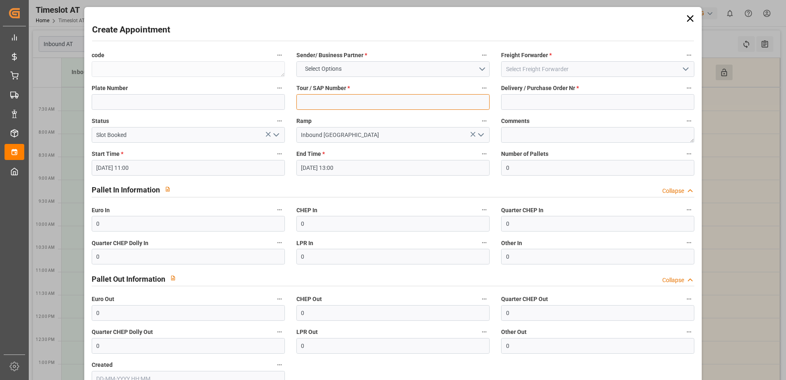
click at [350, 102] on input at bounding box center [393, 102] width 193 height 16
click at [513, 105] on input at bounding box center [597, 102] width 193 height 16
click at [481, 69] on button "Select Options" at bounding box center [393, 69] width 193 height 16
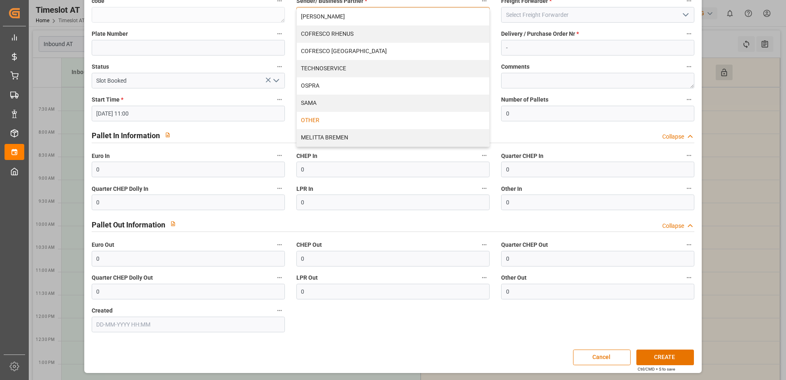
click at [320, 121] on div "OTHER" at bounding box center [393, 120] width 193 height 17
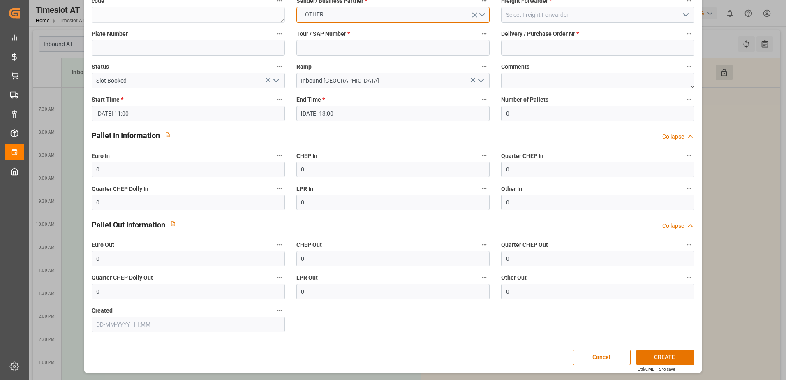
scroll to position [0, 0]
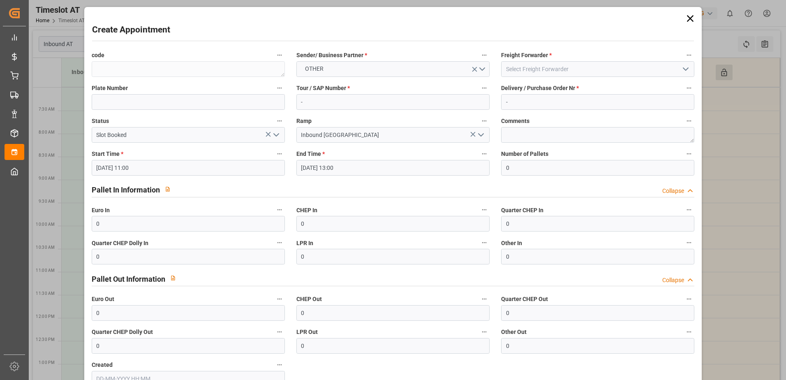
click at [684, 70] on polyline "open menu" at bounding box center [686, 69] width 5 height 2
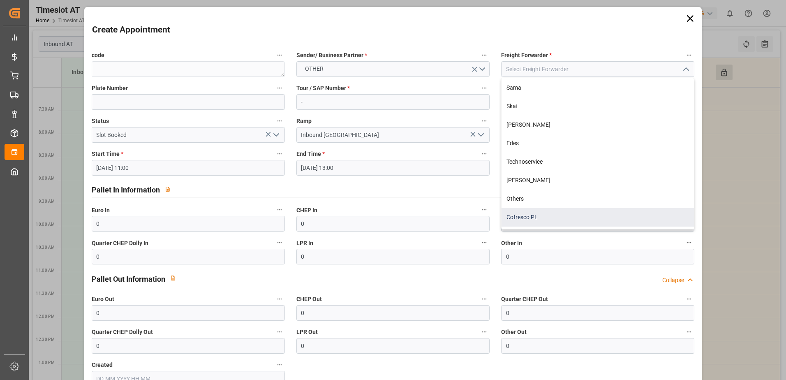
scroll to position [108, 0]
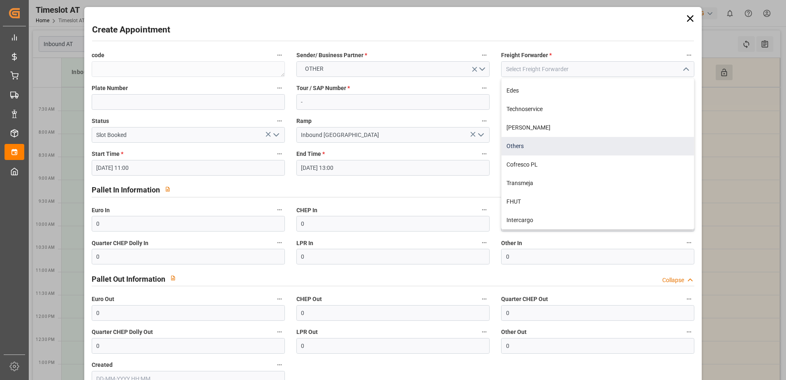
click at [534, 147] on div "Others" at bounding box center [598, 146] width 193 height 19
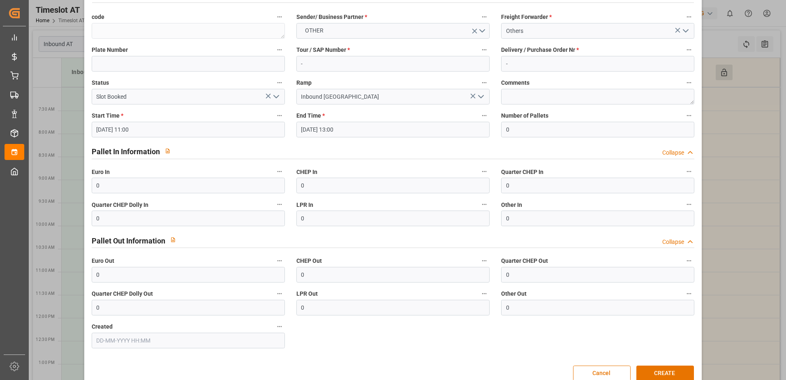
scroll to position [54, 0]
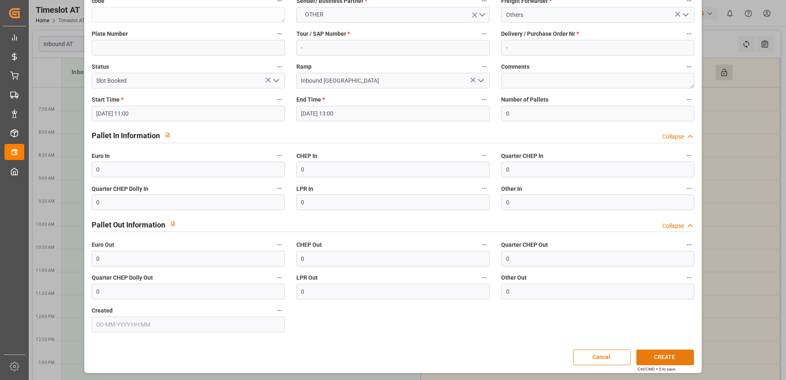
click at [673, 358] on button "CREATE" at bounding box center [666, 358] width 58 height 16
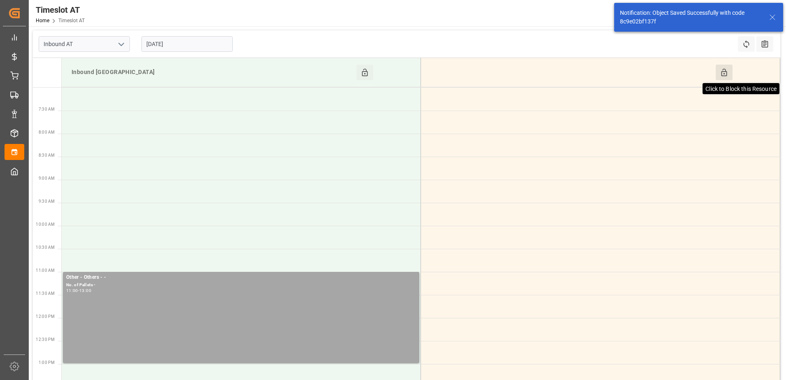
click at [722, 71] on icon at bounding box center [724, 72] width 9 height 9
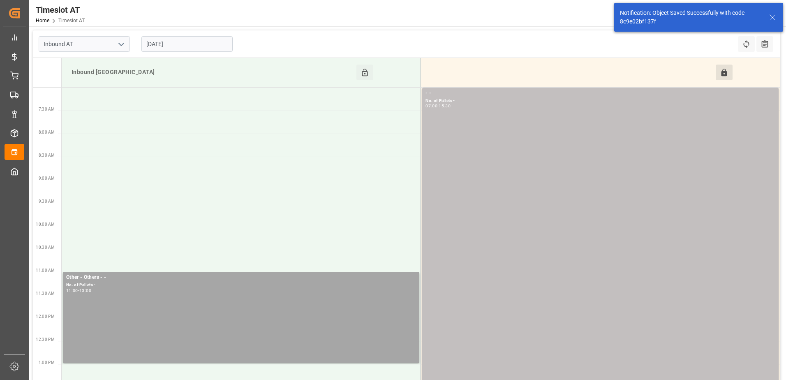
click at [199, 47] on input "[DATE]" at bounding box center [186, 44] width 91 height 16
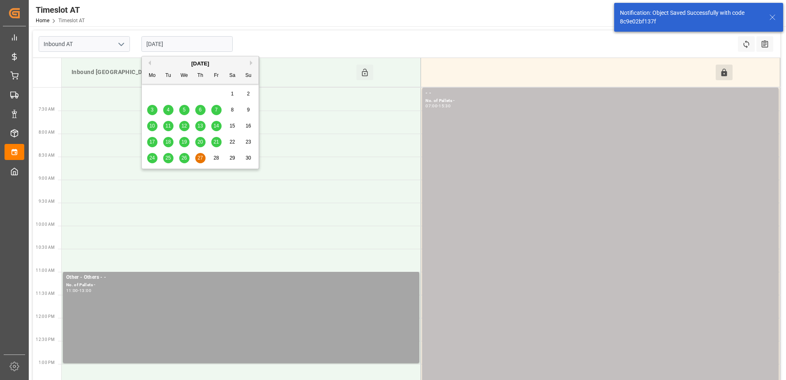
click at [218, 158] on span "28" at bounding box center [215, 158] width 5 height 6
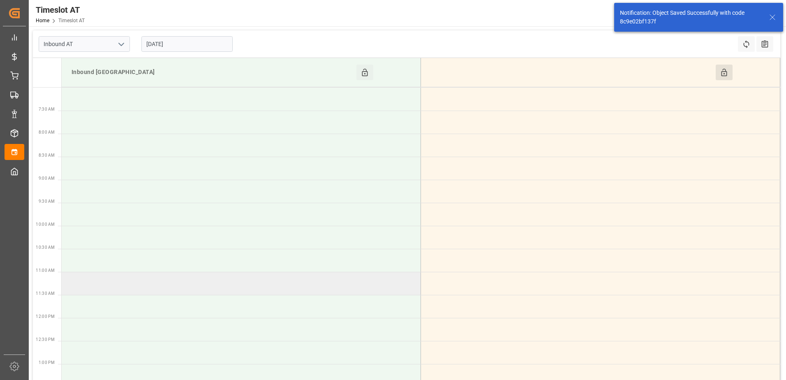
click at [97, 283] on td at bounding box center [242, 283] width 360 height 23
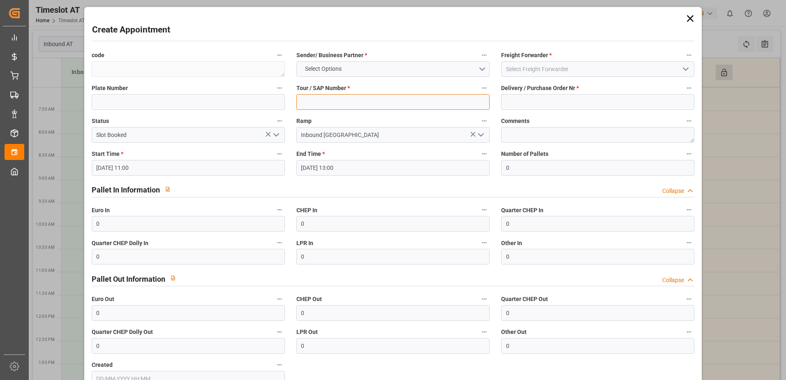
click at [349, 100] on input at bounding box center [393, 102] width 193 height 16
click at [521, 98] on input at bounding box center [597, 102] width 193 height 16
click at [478, 71] on button "Select Options" at bounding box center [393, 69] width 193 height 16
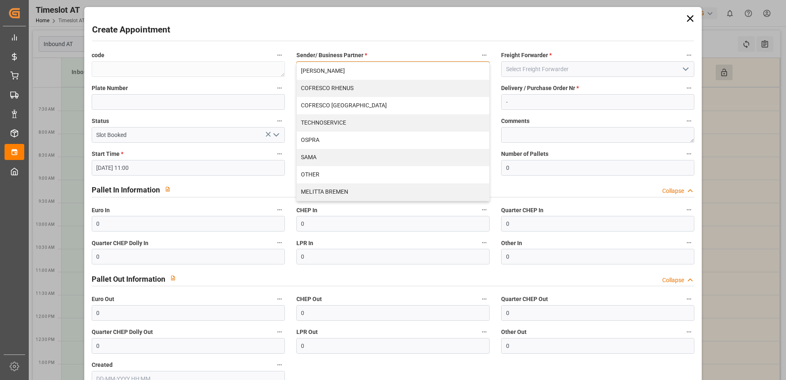
click at [363, 171] on div "OTHER" at bounding box center [393, 174] width 193 height 17
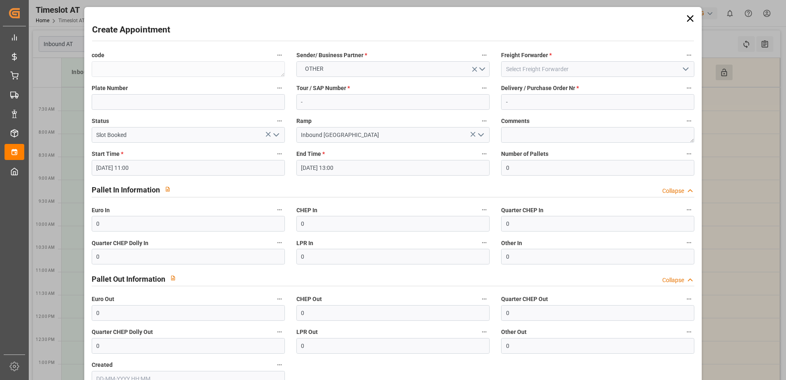
click at [686, 68] on polyline "open menu" at bounding box center [686, 69] width 5 height 2
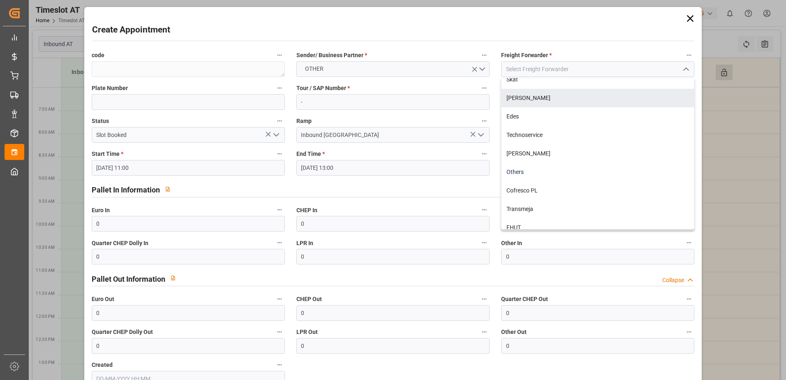
scroll to position [82, 0]
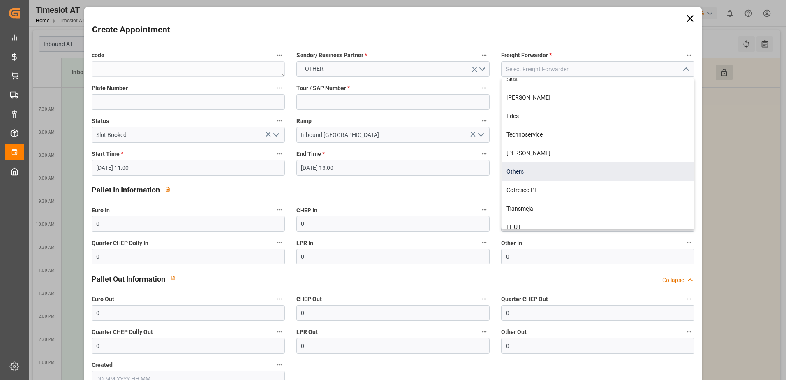
click at [539, 169] on div "Others" at bounding box center [598, 171] width 193 height 19
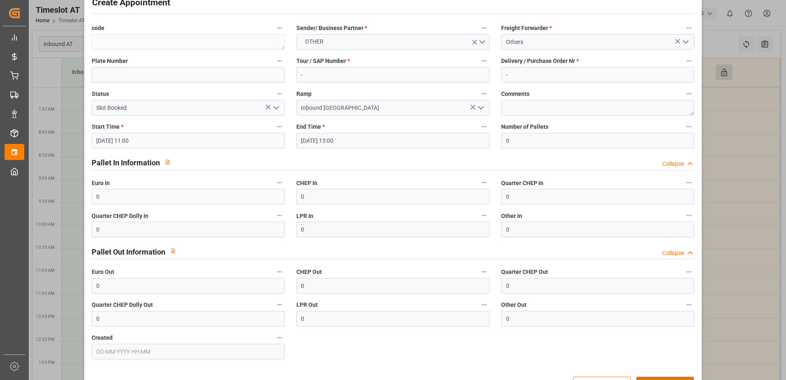
scroll to position [54, 0]
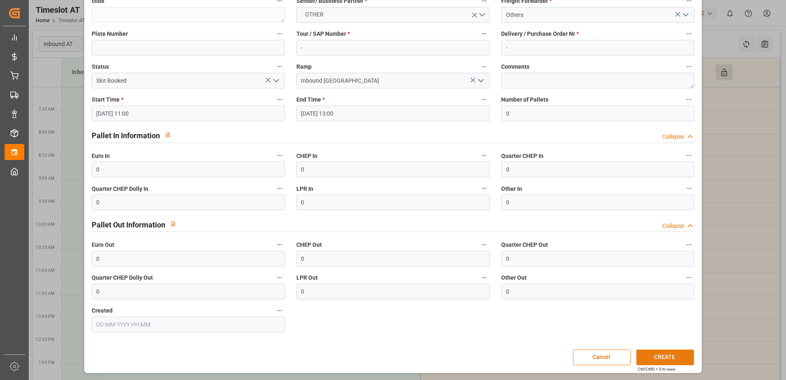
click at [655, 356] on button "CREATE" at bounding box center [666, 358] width 58 height 16
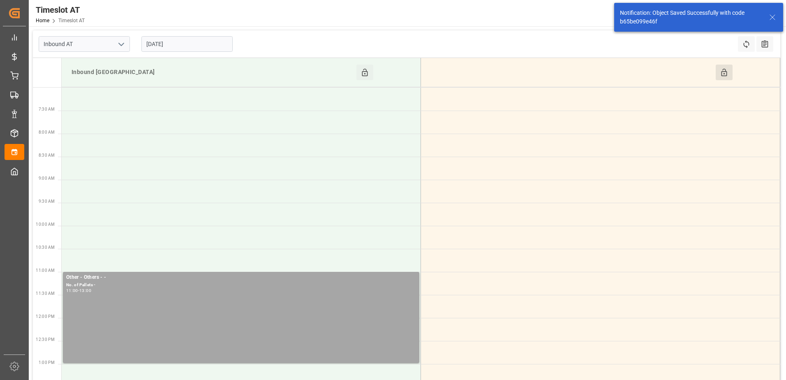
click at [729, 76] on button "Click to Block this Resource" at bounding box center [724, 73] width 17 height 16
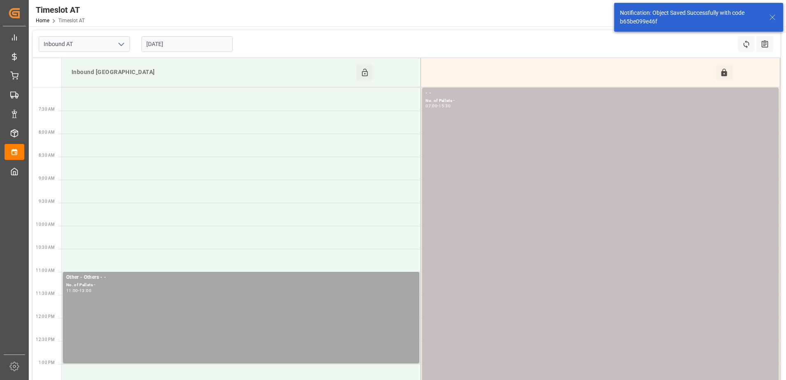
click at [181, 44] on input "[DATE]" at bounding box center [186, 44] width 91 height 16
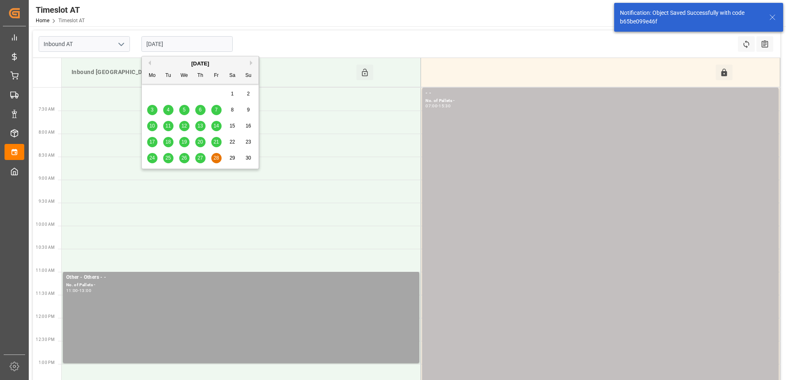
click at [234, 160] on span "29" at bounding box center [232, 158] width 5 height 6
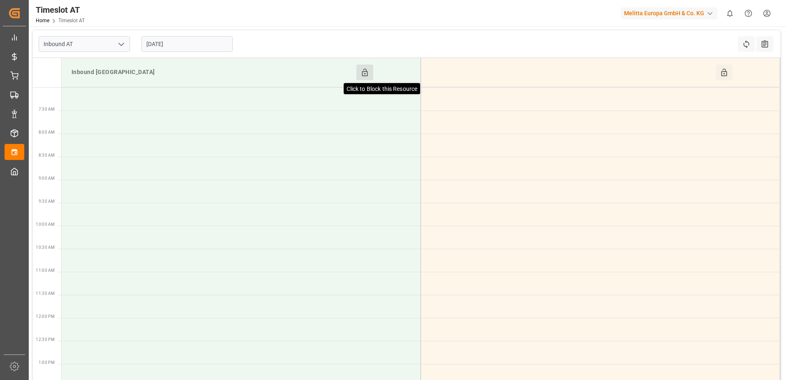
click at [368, 72] on icon at bounding box center [365, 72] width 9 height 9
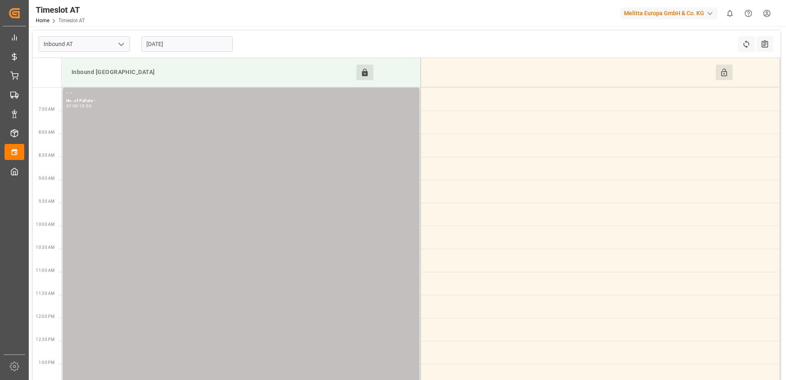
click at [729, 75] on button "Click to Block this Resource" at bounding box center [724, 73] width 17 height 16
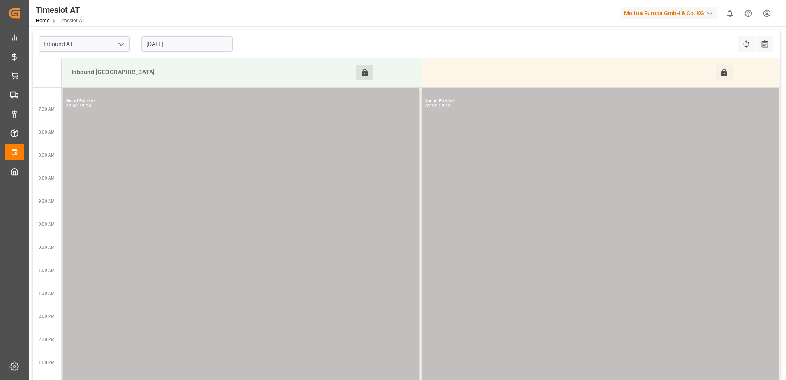
click at [194, 42] on input "[DATE]" at bounding box center [186, 44] width 91 height 16
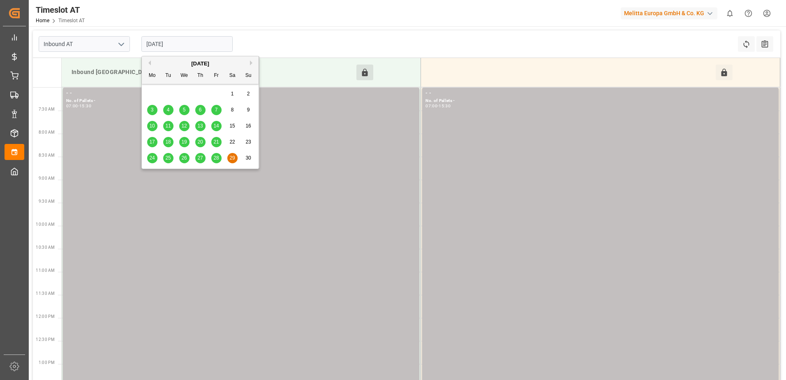
click at [248, 156] on span "30" at bounding box center [248, 158] width 5 height 6
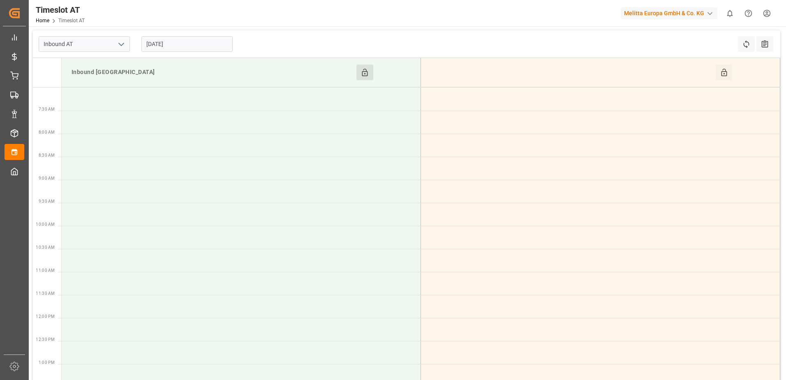
click at [359, 70] on button "Click to Block this Resource" at bounding box center [365, 73] width 17 height 16
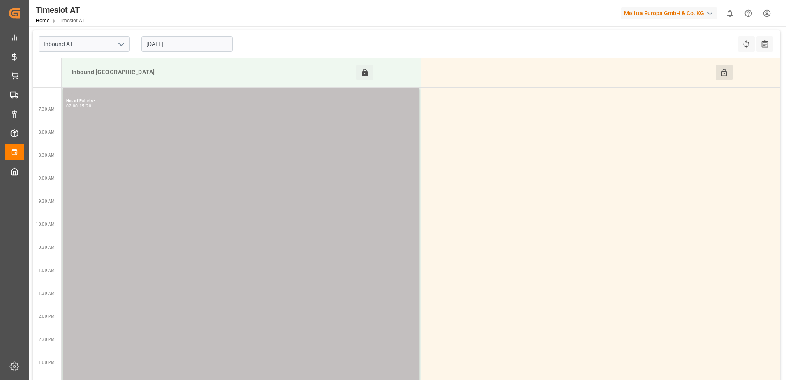
click at [732, 74] on button "Click to Block this Resource" at bounding box center [724, 73] width 17 height 16
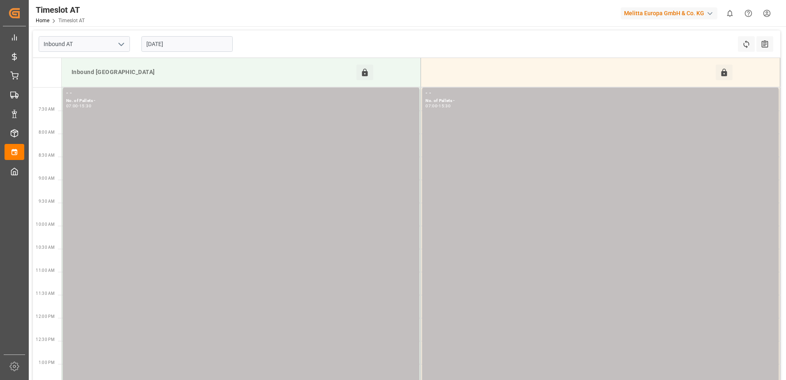
click at [196, 47] on input "[DATE]" at bounding box center [186, 44] width 91 height 16
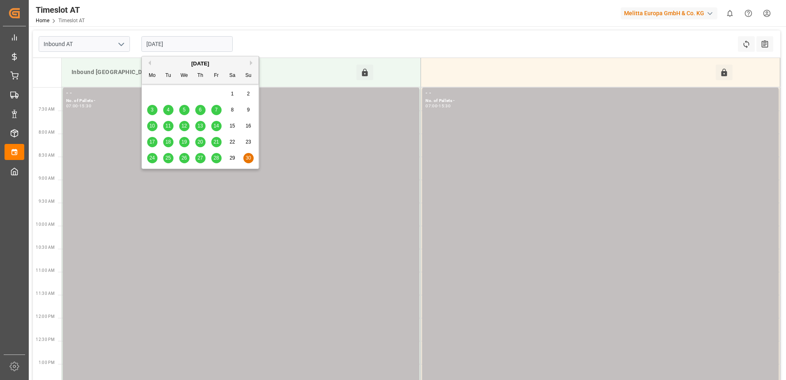
click at [250, 63] on button "Next Month" at bounding box center [252, 62] width 5 height 5
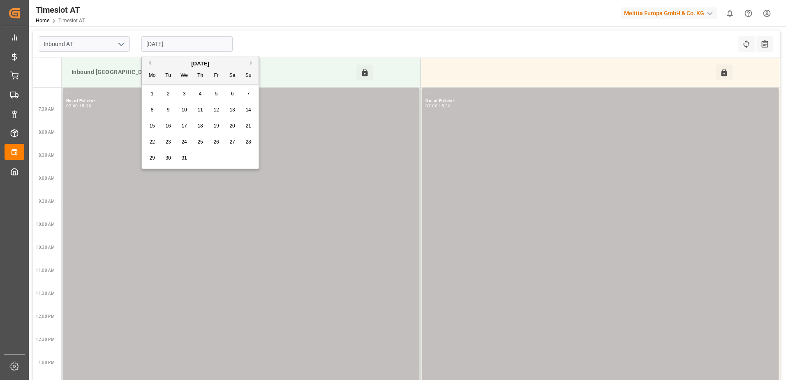
click at [231, 92] on span "6" at bounding box center [232, 94] width 3 height 6
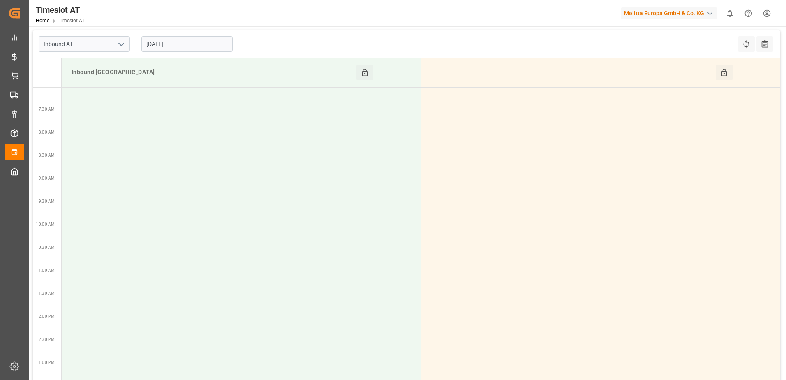
click at [356, 72] on div "Inbound [GEOGRAPHIC_DATA]" at bounding box center [212, 73] width 288 height 16
click at [360, 72] on button "Click to Block this Resource" at bounding box center [365, 73] width 17 height 16
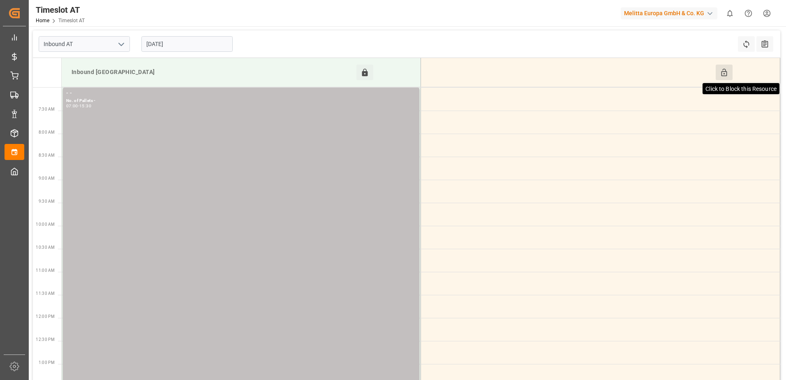
click at [728, 71] on icon at bounding box center [724, 72] width 9 height 9
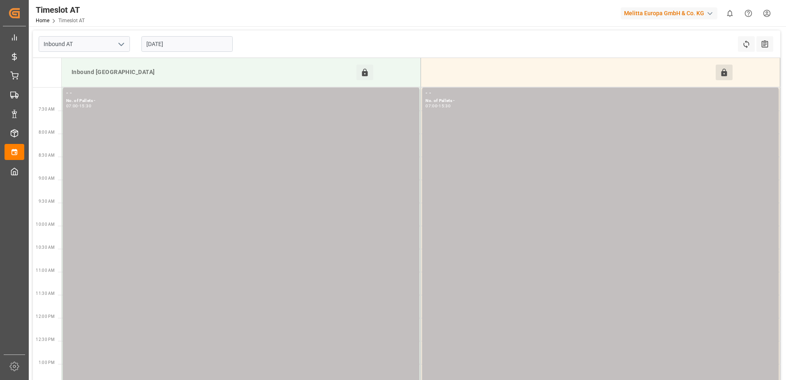
click at [192, 47] on input "[DATE]" at bounding box center [186, 44] width 91 height 16
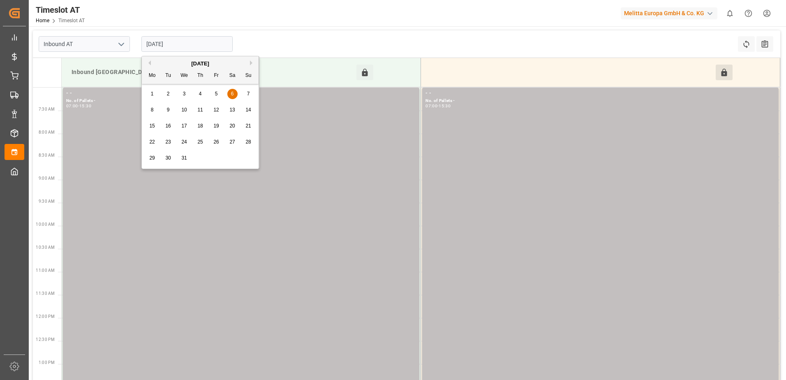
click at [248, 94] on span "7" at bounding box center [248, 94] width 3 height 6
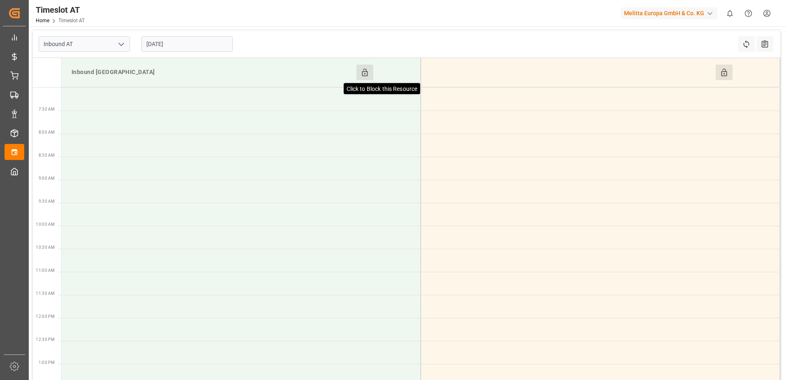
click at [367, 75] on icon at bounding box center [365, 72] width 6 height 7
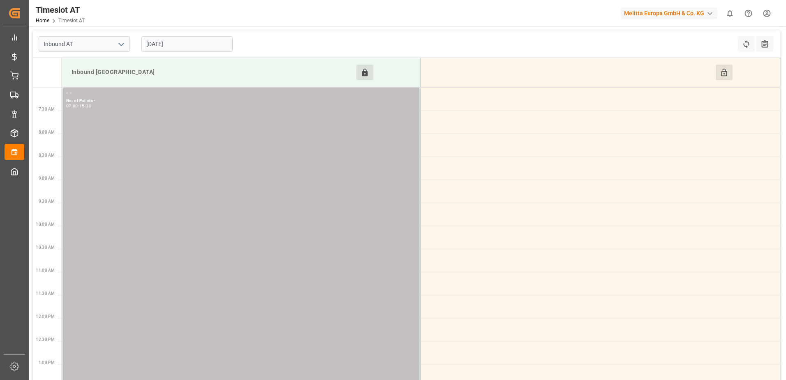
click at [719, 74] on button "Click to Block this Resource" at bounding box center [724, 73] width 17 height 16
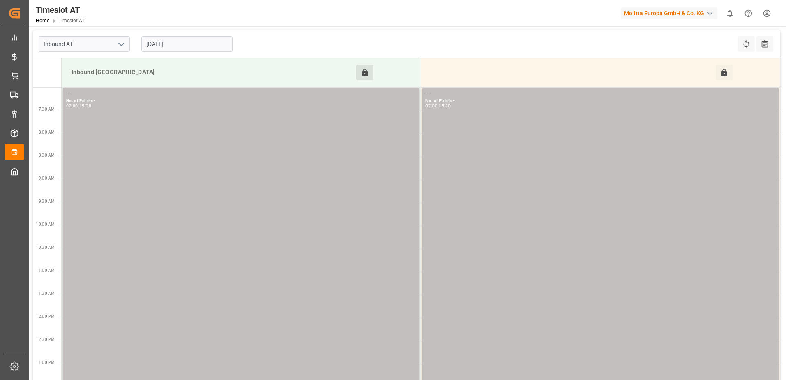
click at [202, 47] on input "[DATE]" at bounding box center [186, 44] width 91 height 16
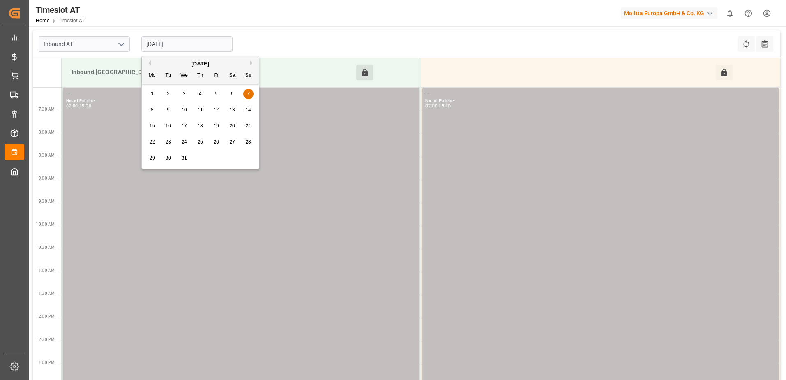
click at [229, 111] on div "13" at bounding box center [232, 110] width 10 height 10
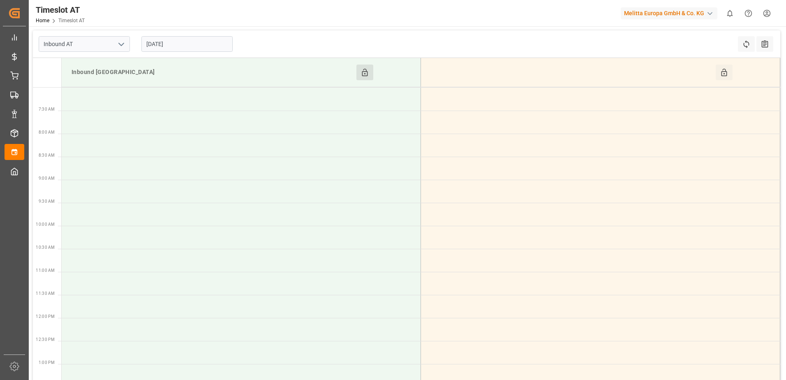
click at [369, 80] on td "Inbound Salzburg Click to Block this Resource" at bounding box center [242, 72] width 360 height 29
click at [368, 74] on icon at bounding box center [365, 72] width 6 height 7
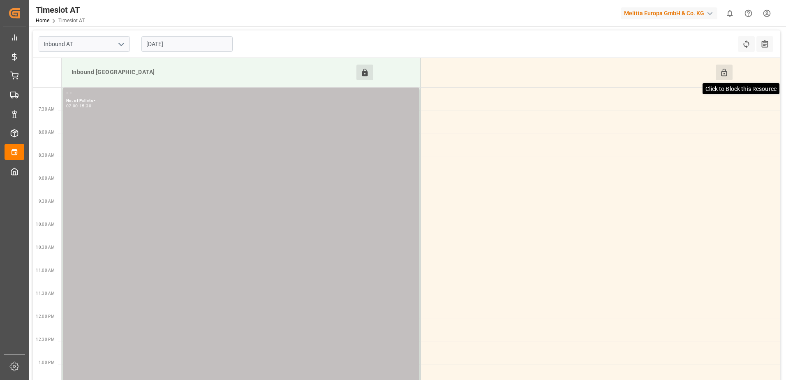
click at [721, 72] on icon at bounding box center [724, 72] width 9 height 9
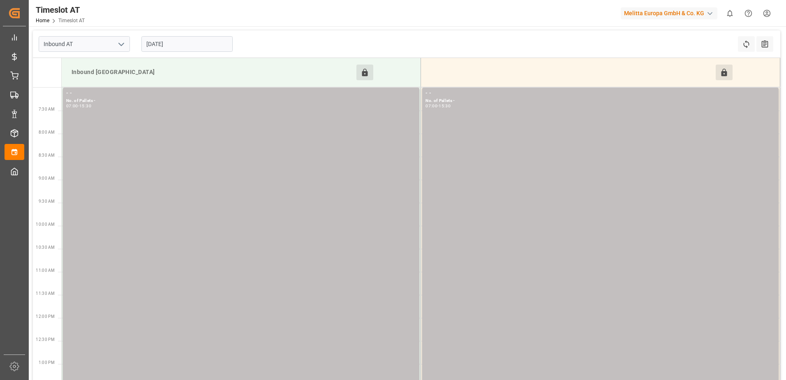
click at [194, 44] on input "[DATE]" at bounding box center [186, 44] width 91 height 16
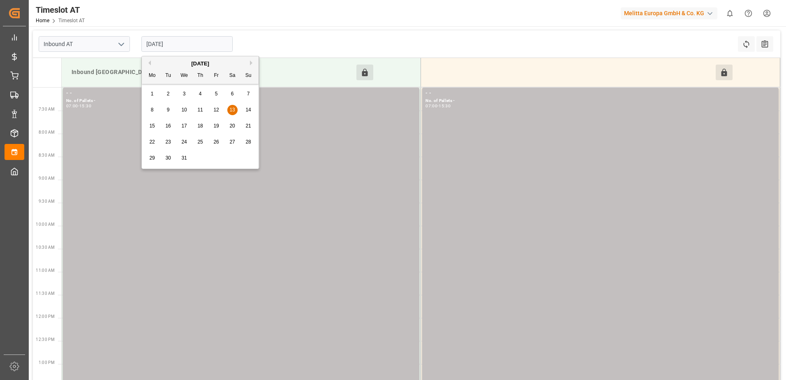
click at [250, 108] on span "14" at bounding box center [248, 110] width 5 height 6
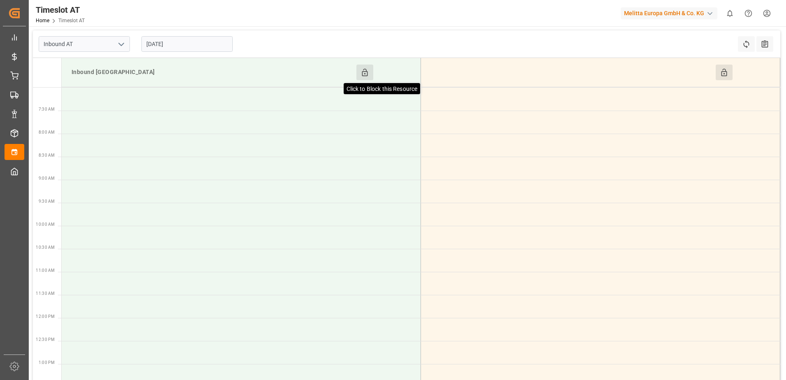
click at [366, 72] on icon at bounding box center [365, 72] width 9 height 9
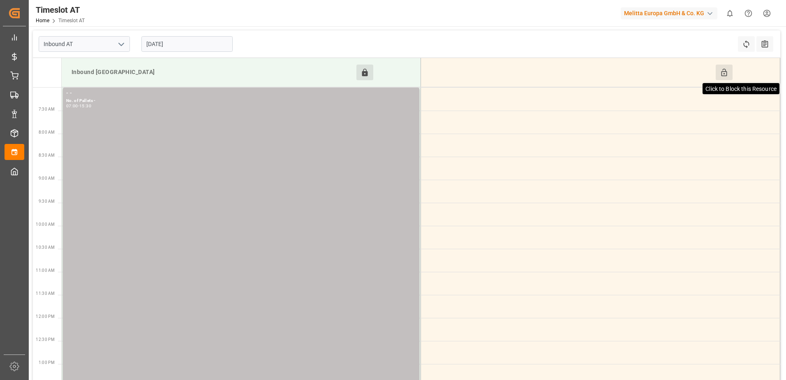
click at [728, 70] on icon at bounding box center [724, 72] width 9 height 9
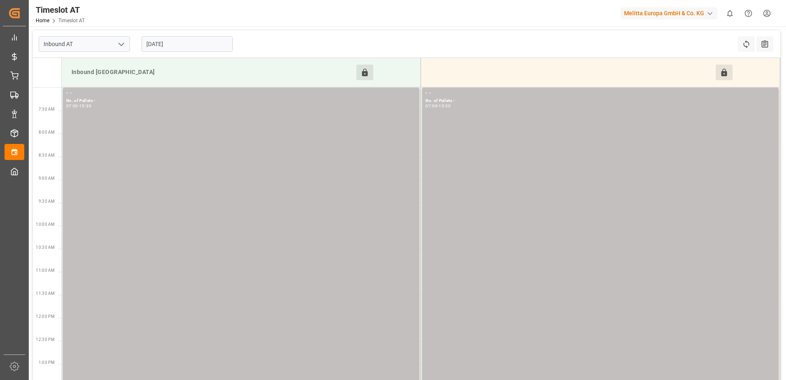
click at [216, 41] on input "[DATE]" at bounding box center [186, 44] width 91 height 16
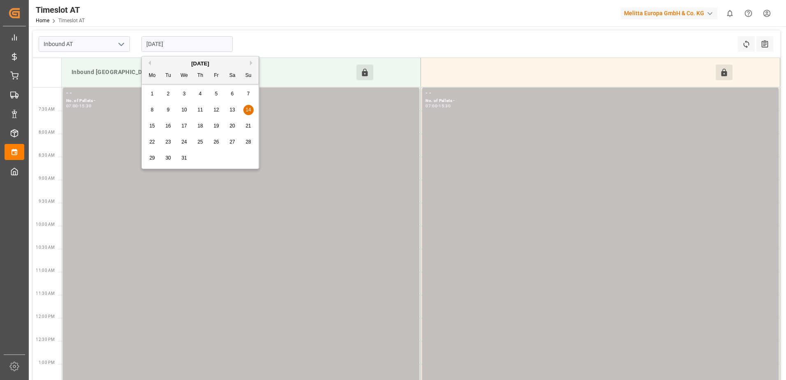
click at [234, 123] on span "20" at bounding box center [232, 126] width 5 height 6
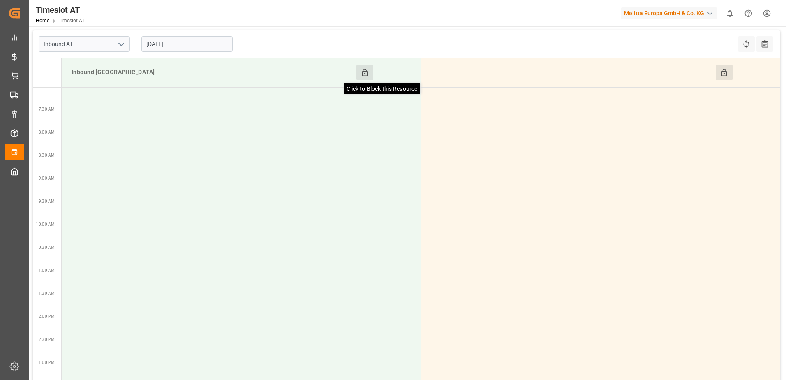
click at [364, 74] on icon at bounding box center [365, 72] width 9 height 9
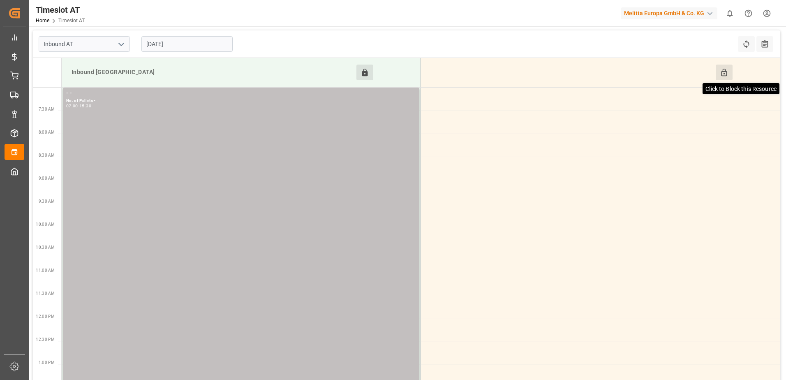
click at [721, 74] on icon at bounding box center [724, 72] width 9 height 9
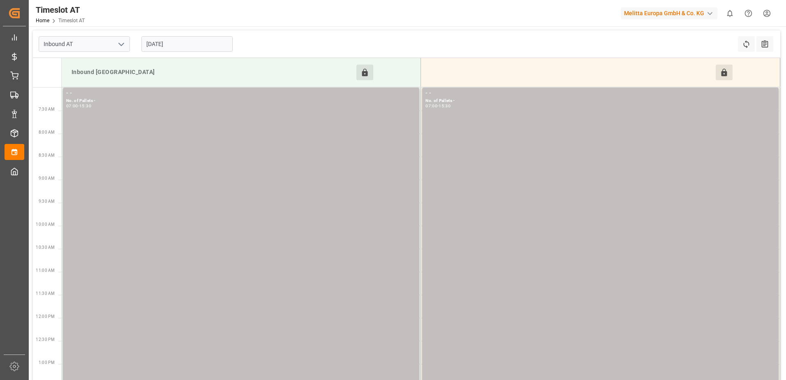
click at [176, 49] on input "[DATE]" at bounding box center [186, 44] width 91 height 16
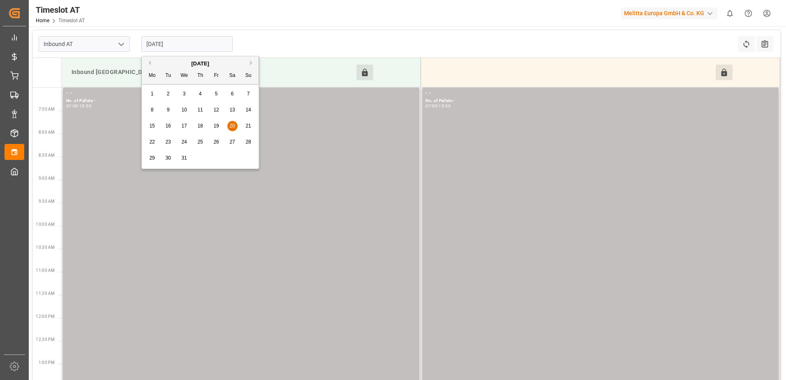
click at [251, 121] on div "15 16 17 18 19 20 21" at bounding box center [200, 126] width 112 height 16
click at [248, 127] on span "21" at bounding box center [248, 126] width 5 height 6
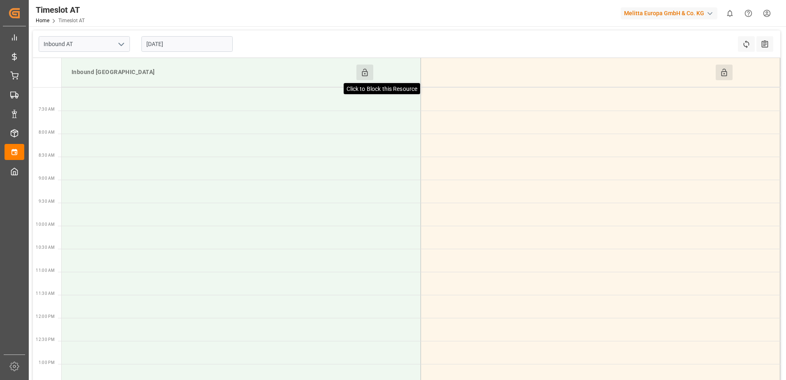
click at [369, 75] on icon at bounding box center [365, 72] width 9 height 9
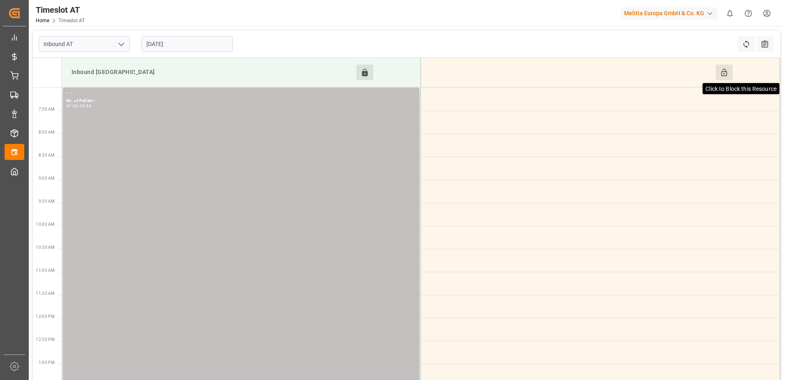
click at [724, 75] on icon at bounding box center [724, 72] width 9 height 9
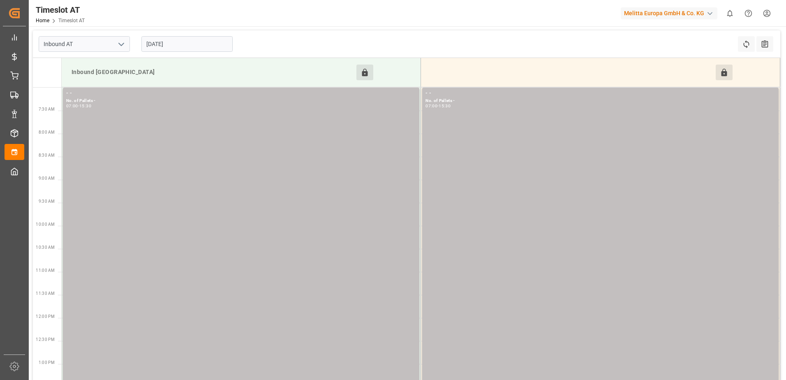
click at [210, 44] on input "[DATE]" at bounding box center [186, 44] width 91 height 16
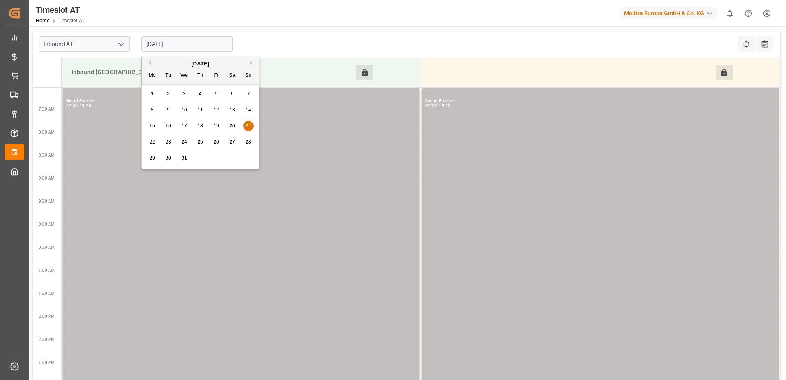
click at [236, 139] on div "27" at bounding box center [232, 142] width 10 height 10
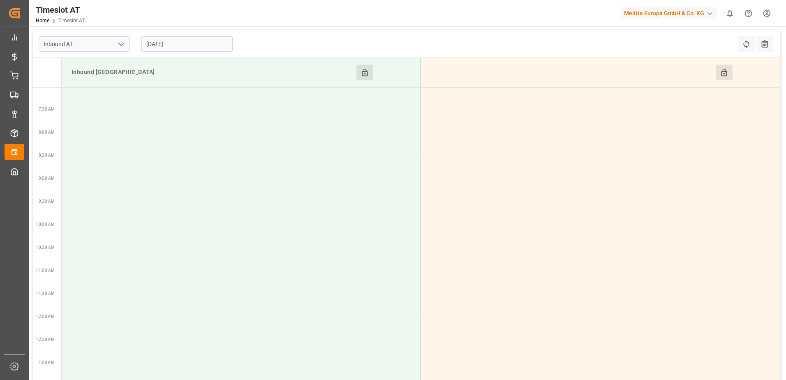
click at [360, 74] on button "Click to Block this Resource" at bounding box center [365, 73] width 17 height 16
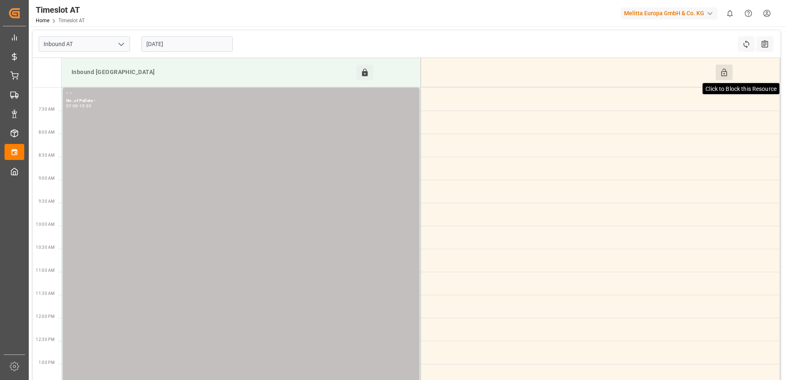
click at [721, 70] on icon at bounding box center [724, 72] width 9 height 9
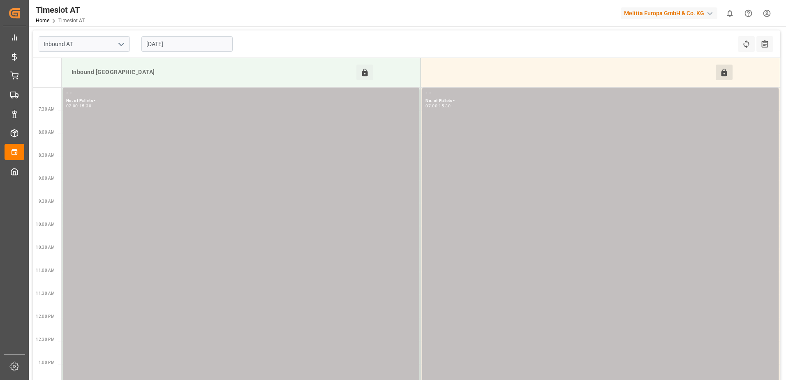
click at [205, 46] on input "[DATE]" at bounding box center [186, 44] width 91 height 16
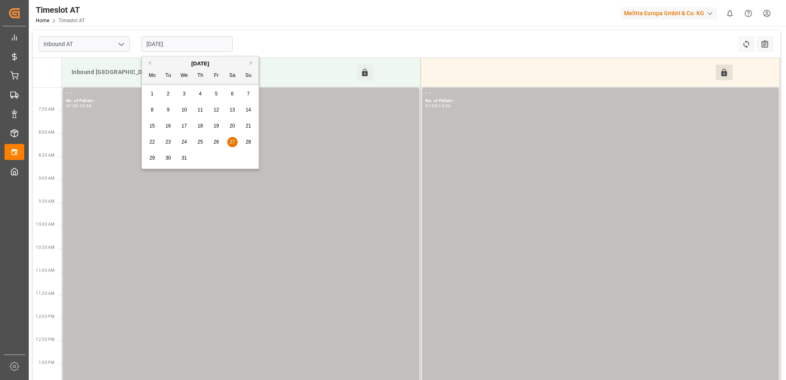
click at [246, 146] on div "28" at bounding box center [249, 142] width 10 height 10
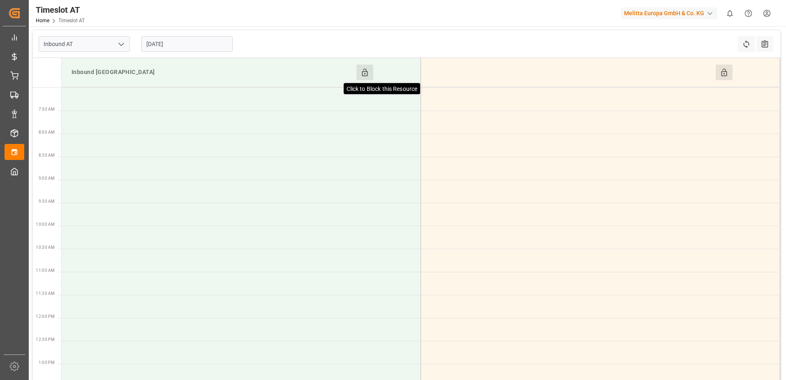
click at [369, 73] on icon at bounding box center [365, 72] width 9 height 9
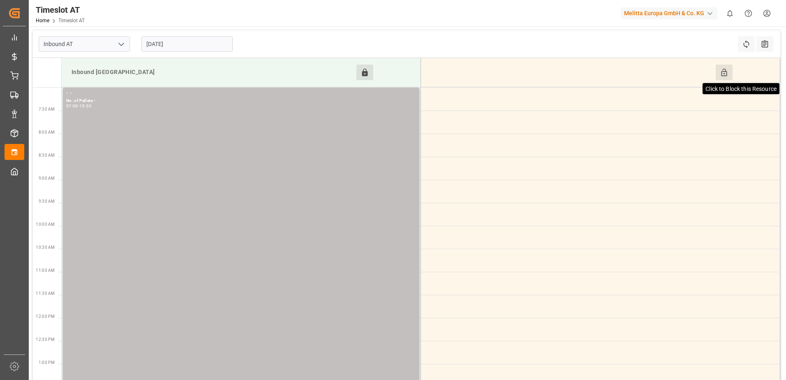
click at [724, 73] on icon at bounding box center [724, 72] width 6 height 7
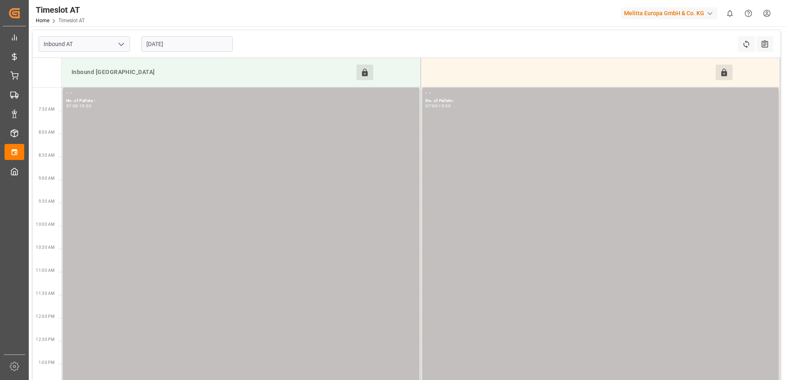
click at [218, 44] on input "[DATE]" at bounding box center [186, 44] width 91 height 16
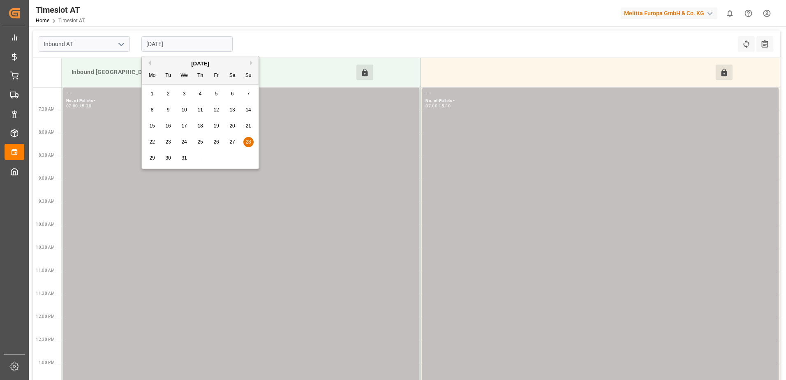
click at [188, 140] on div "24" at bounding box center [184, 142] width 10 height 10
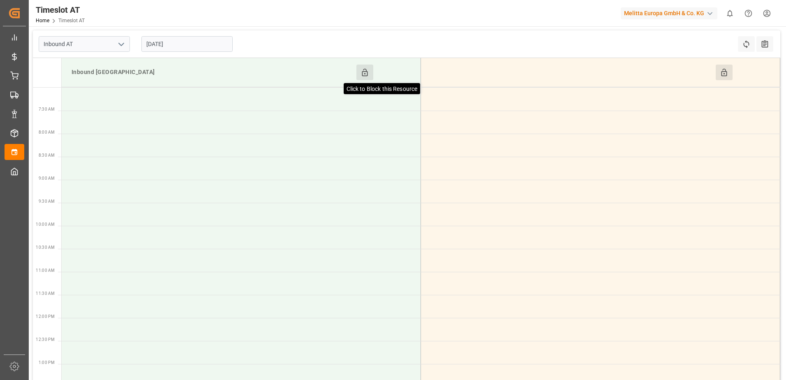
click at [369, 72] on icon at bounding box center [365, 72] width 9 height 9
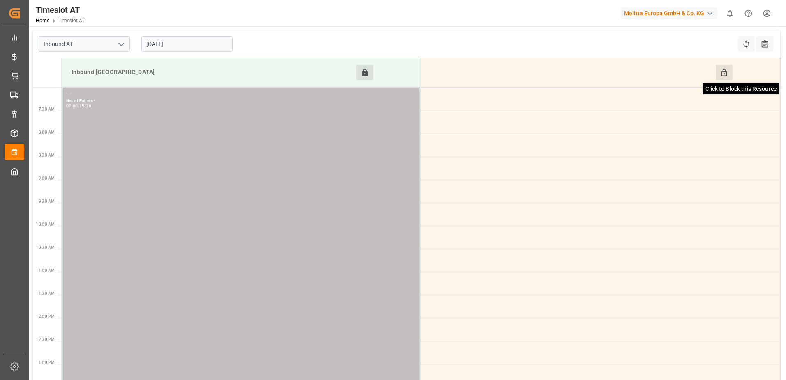
click at [722, 75] on icon at bounding box center [724, 72] width 9 height 9
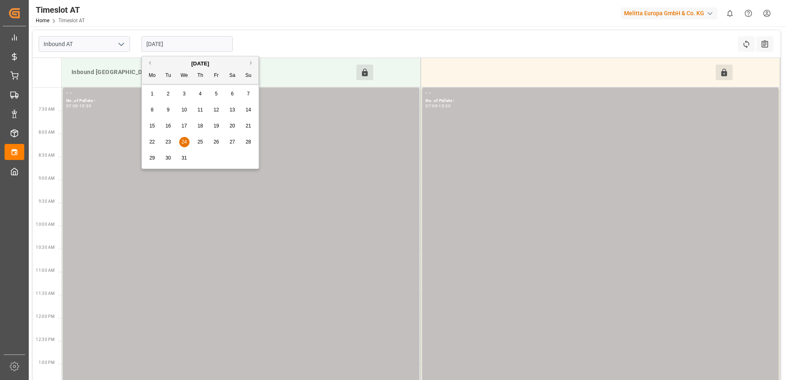
click at [194, 46] on input "[DATE]" at bounding box center [186, 44] width 91 height 16
click at [198, 142] on span "25" at bounding box center [199, 142] width 5 height 6
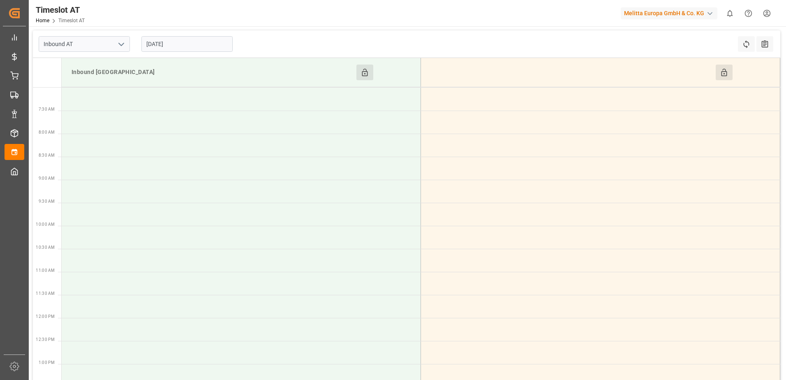
click at [373, 76] on button "Click to Block this Resource" at bounding box center [365, 73] width 17 height 16
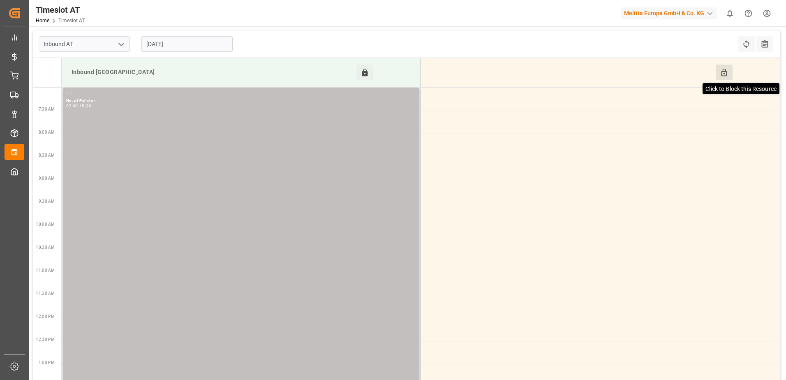
click at [724, 72] on icon at bounding box center [724, 72] width 6 height 7
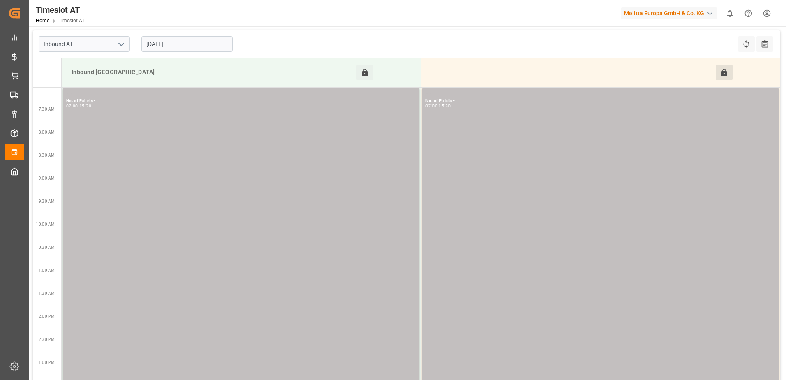
click at [194, 45] on input "[DATE]" at bounding box center [186, 44] width 91 height 16
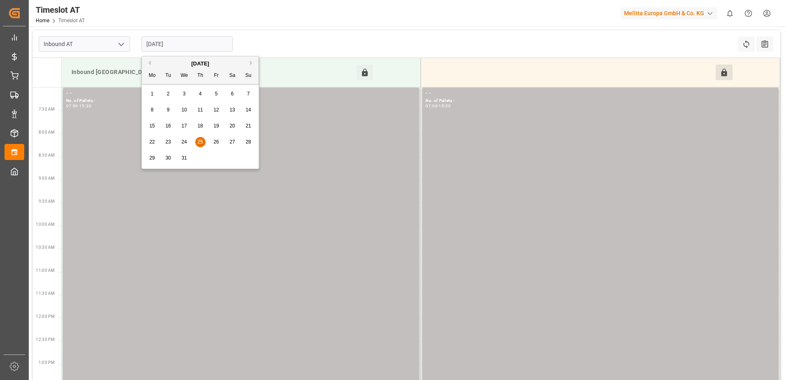
click at [215, 140] on span "26" at bounding box center [215, 142] width 5 height 6
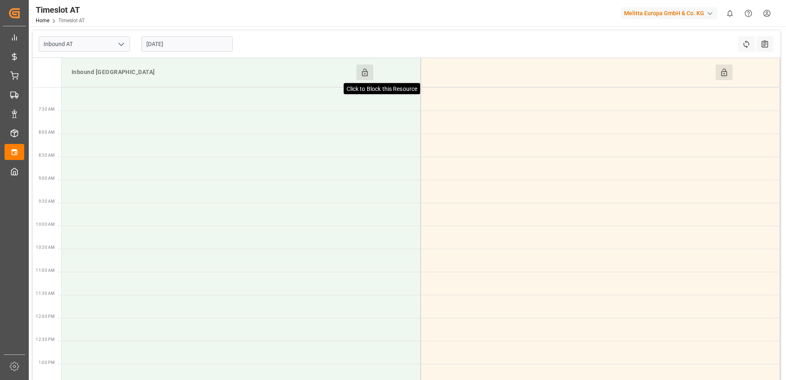
click at [368, 73] on icon at bounding box center [365, 72] width 9 height 9
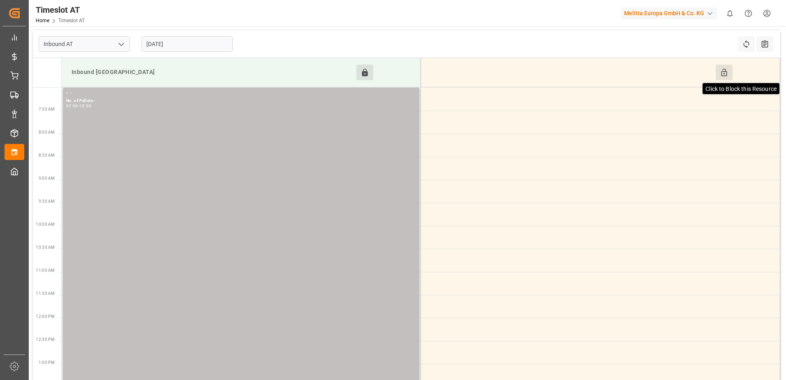
click at [727, 71] on icon at bounding box center [724, 72] width 6 height 7
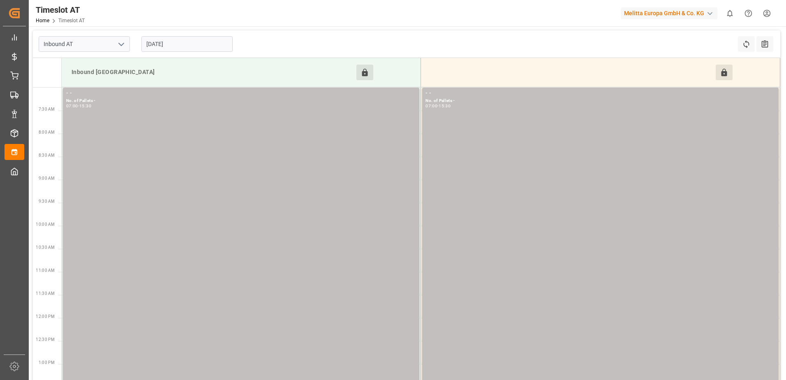
click at [183, 44] on input "[DATE]" at bounding box center [186, 44] width 91 height 16
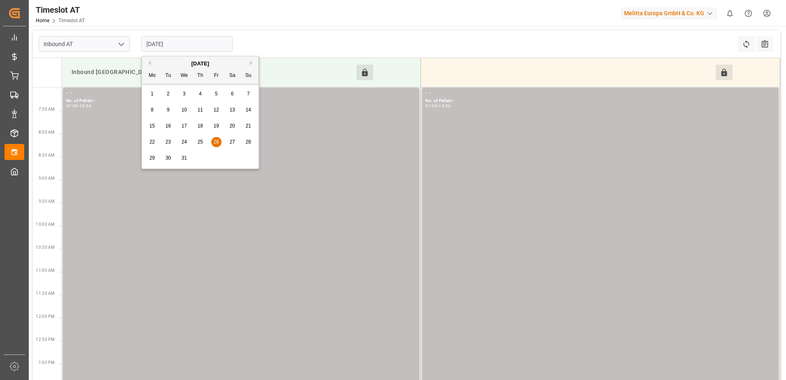
click at [184, 158] on span "31" at bounding box center [183, 158] width 5 height 6
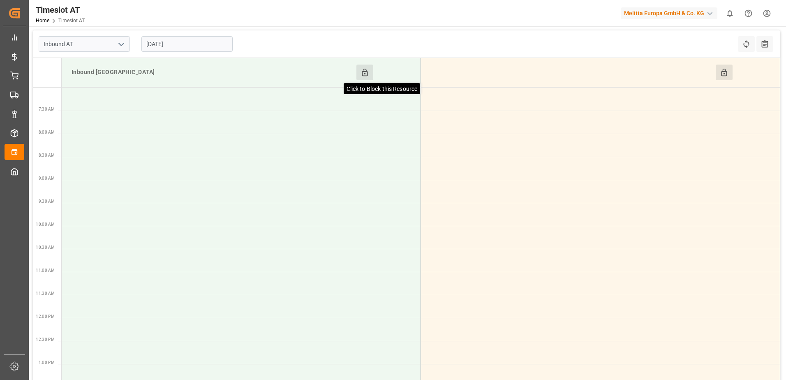
click at [361, 75] on icon at bounding box center [365, 72] width 9 height 9
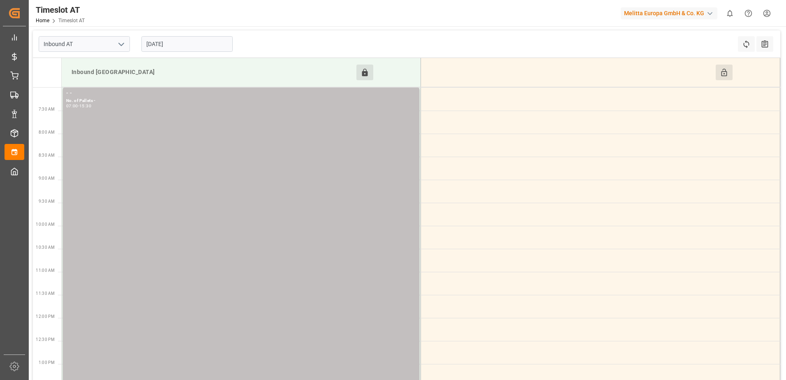
click at [719, 74] on button "Click to Block this Resource" at bounding box center [724, 73] width 17 height 16
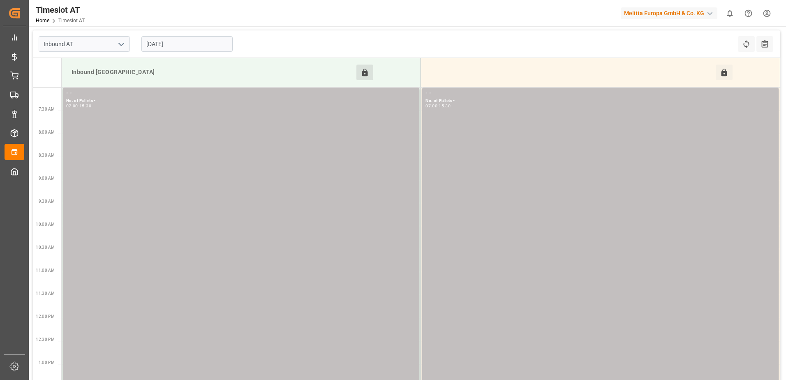
click at [187, 48] on input "[DATE]" at bounding box center [186, 44] width 91 height 16
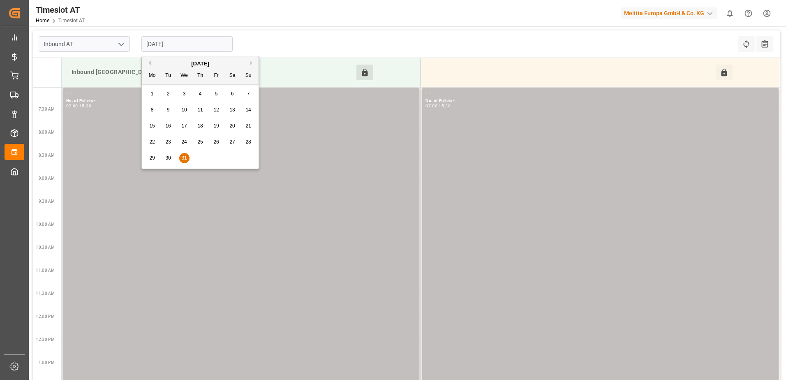
click at [156, 95] on div "1" at bounding box center [152, 94] width 10 height 10
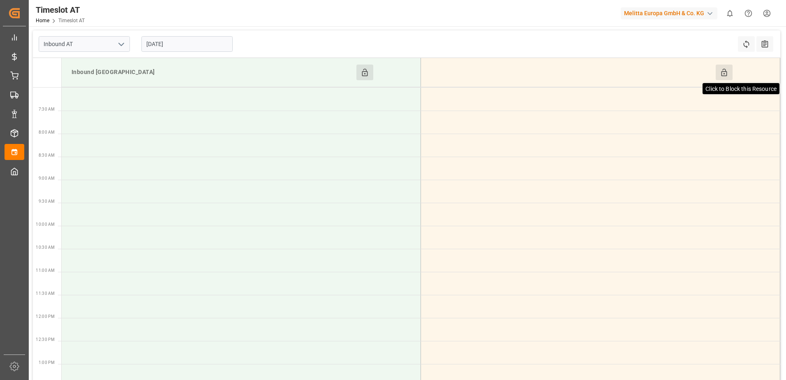
click at [726, 72] on icon at bounding box center [724, 72] width 6 height 7
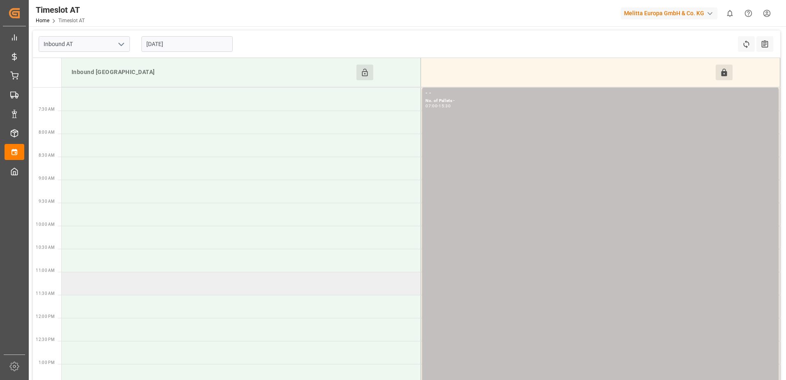
click at [125, 286] on td at bounding box center [242, 283] width 360 height 23
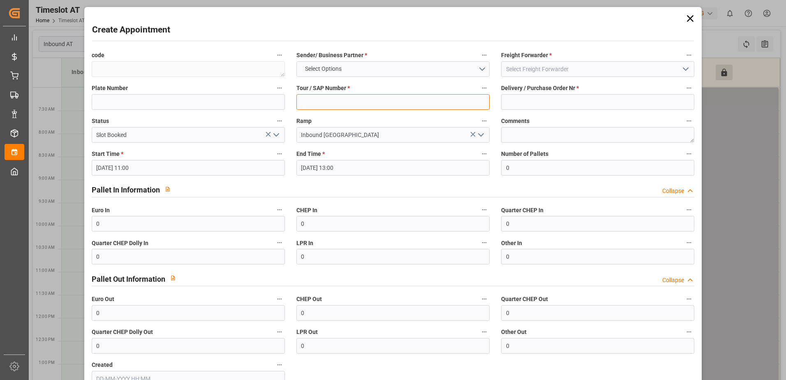
click at [316, 101] on input at bounding box center [393, 102] width 193 height 16
click at [534, 107] on input at bounding box center [597, 102] width 193 height 16
click at [480, 67] on button "Select Options" at bounding box center [393, 69] width 193 height 16
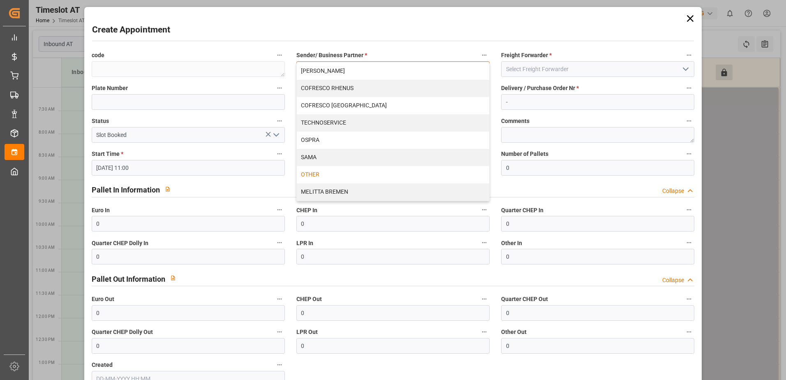
click at [319, 170] on div "OTHER" at bounding box center [393, 174] width 193 height 17
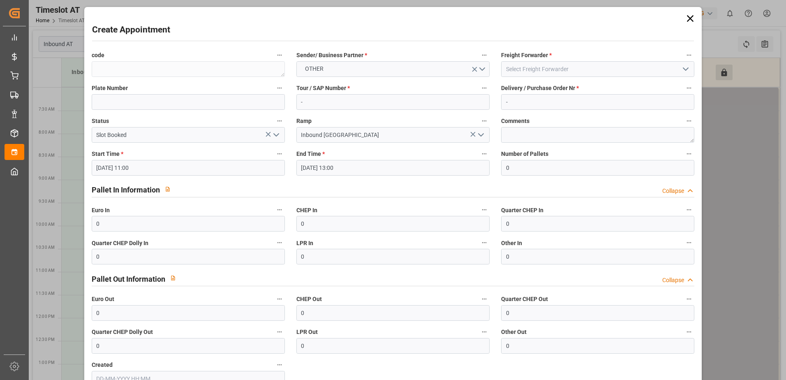
click at [682, 67] on icon "open menu" at bounding box center [686, 69] width 10 height 10
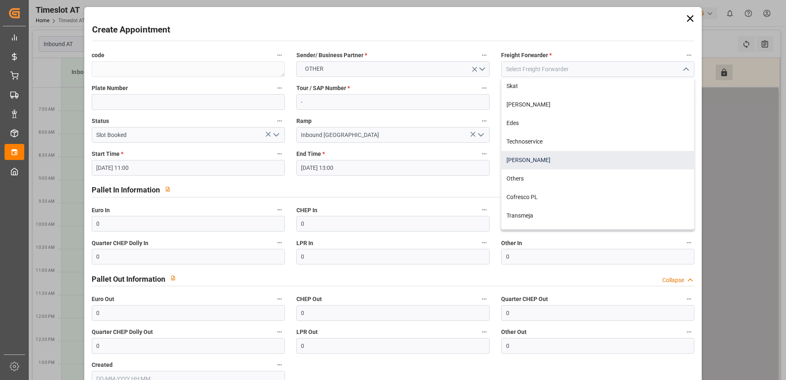
scroll to position [82, 0]
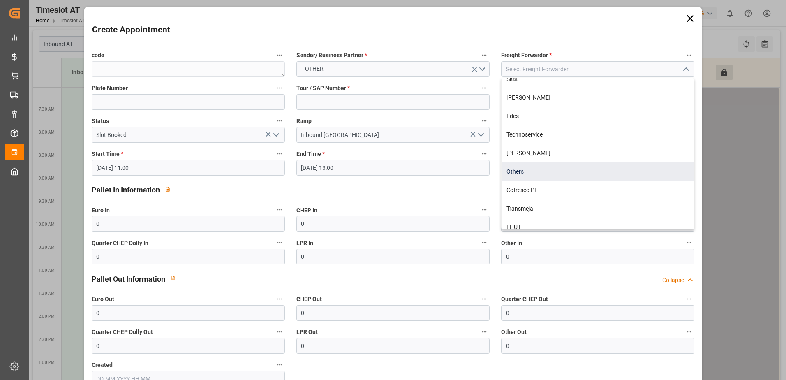
click at [522, 173] on div "Others" at bounding box center [598, 171] width 193 height 19
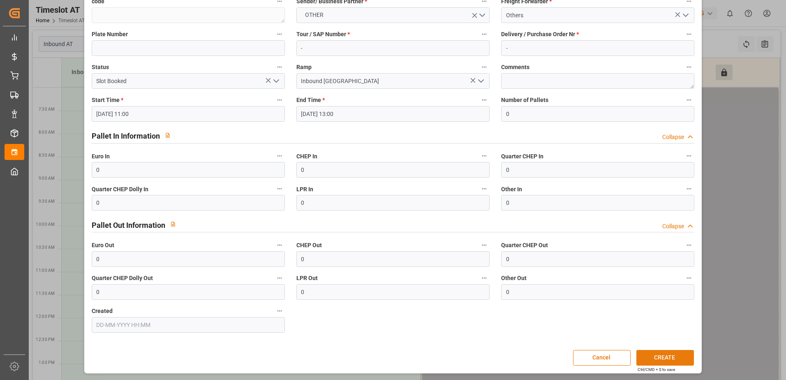
scroll to position [54, 0]
click at [678, 359] on button "CREATE" at bounding box center [666, 358] width 58 height 16
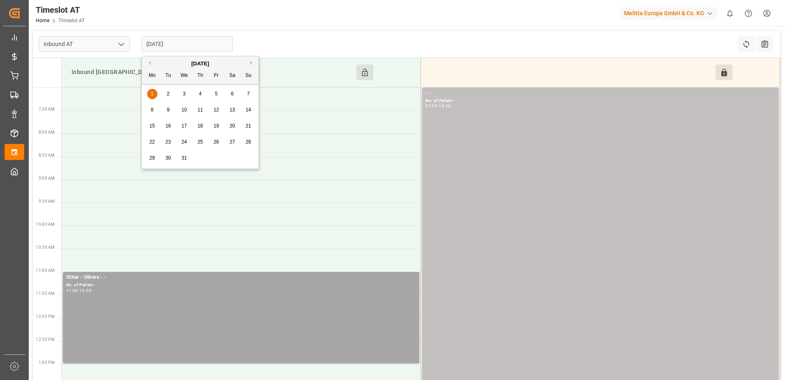
click at [202, 44] on input "[DATE]" at bounding box center [186, 44] width 91 height 16
click at [169, 93] on span "2" at bounding box center [168, 94] width 3 height 6
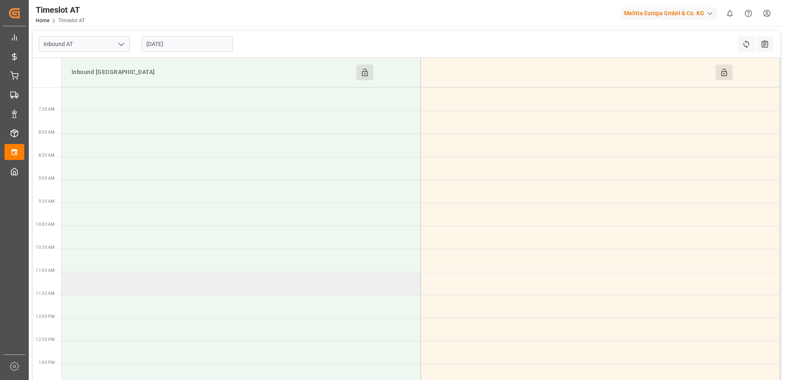
click at [92, 283] on td at bounding box center [242, 283] width 360 height 23
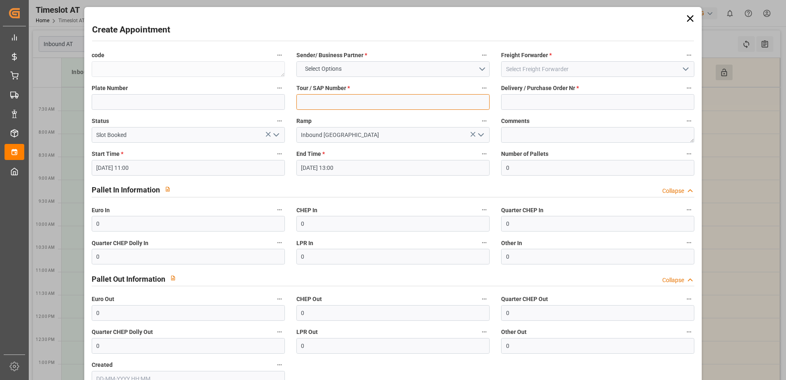
click at [338, 100] on input at bounding box center [393, 102] width 193 height 16
click at [520, 108] on input at bounding box center [597, 102] width 193 height 16
click at [479, 69] on button "Select Options" at bounding box center [393, 69] width 193 height 16
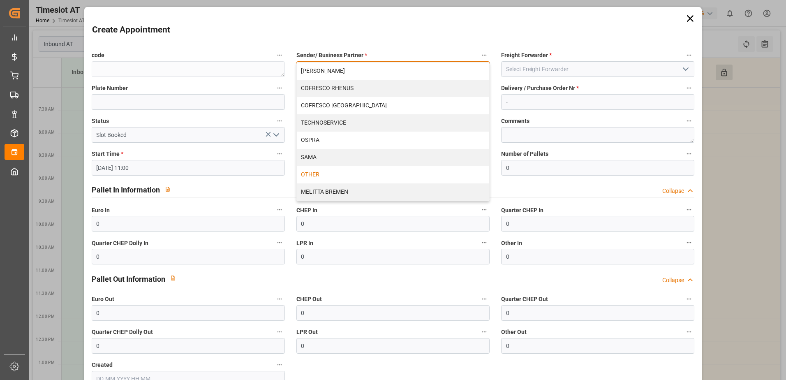
click at [313, 173] on div "OTHER" at bounding box center [393, 174] width 193 height 17
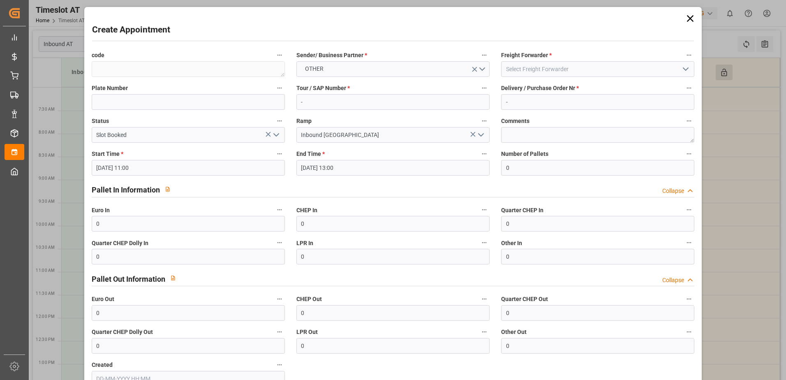
click at [683, 68] on icon "open menu" at bounding box center [686, 69] width 10 height 10
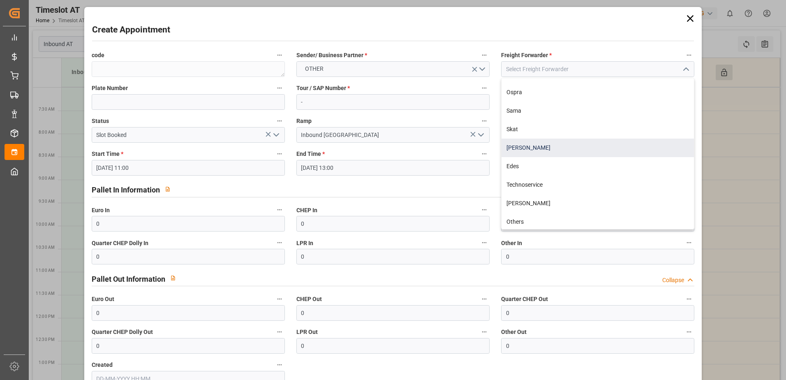
scroll to position [82, 0]
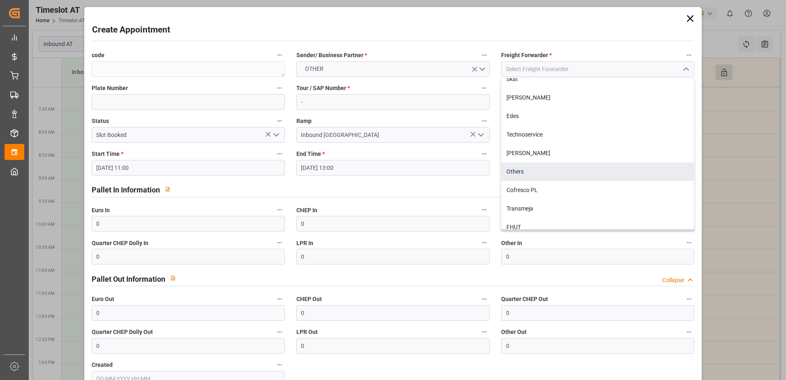
click at [527, 173] on div "Others" at bounding box center [598, 171] width 193 height 19
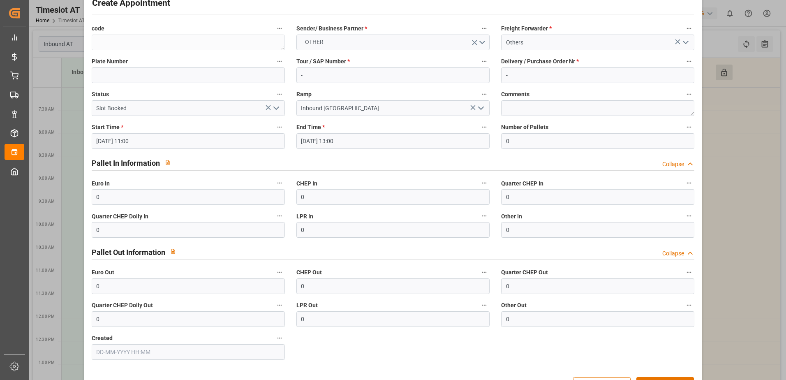
scroll to position [54, 0]
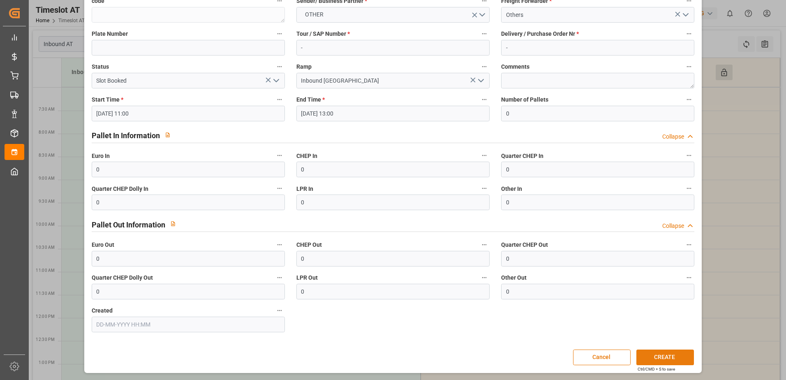
click at [672, 353] on button "CREATE" at bounding box center [666, 358] width 58 height 16
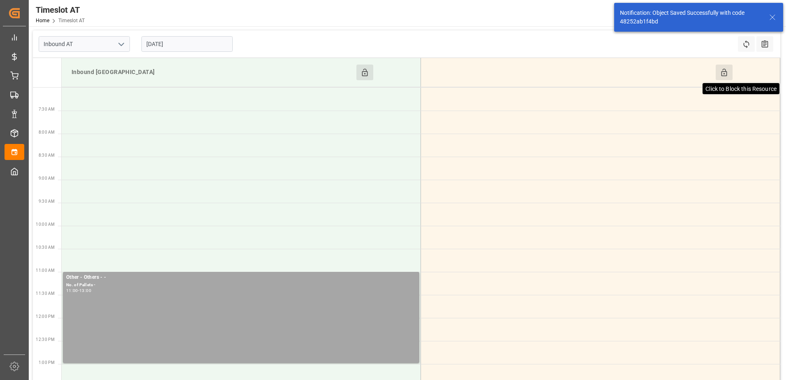
click at [721, 70] on icon at bounding box center [724, 72] width 9 height 9
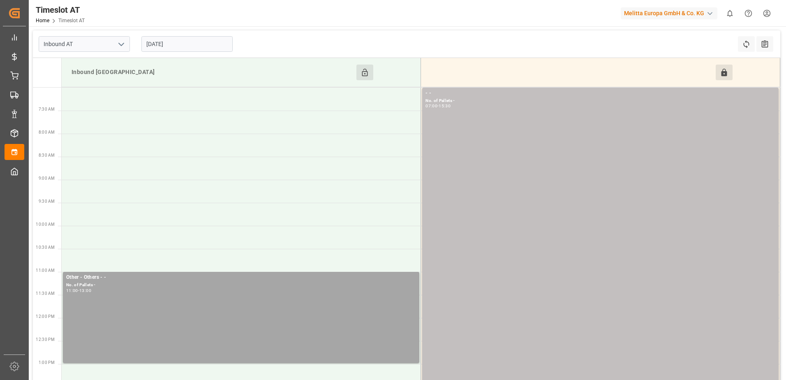
click at [188, 45] on input "[DATE]" at bounding box center [186, 44] width 91 height 16
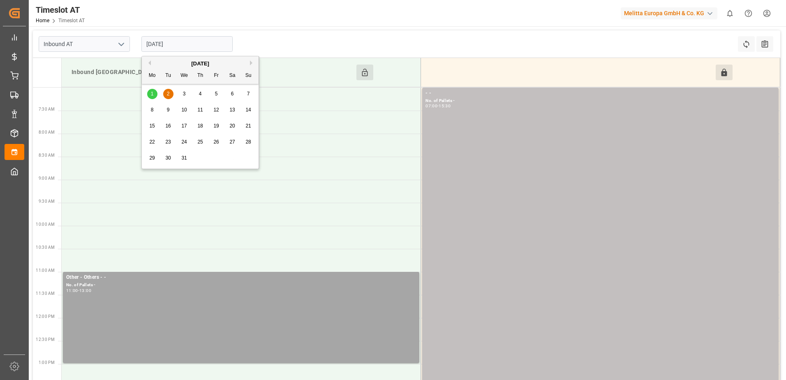
click at [185, 93] on span "3" at bounding box center [184, 94] width 3 height 6
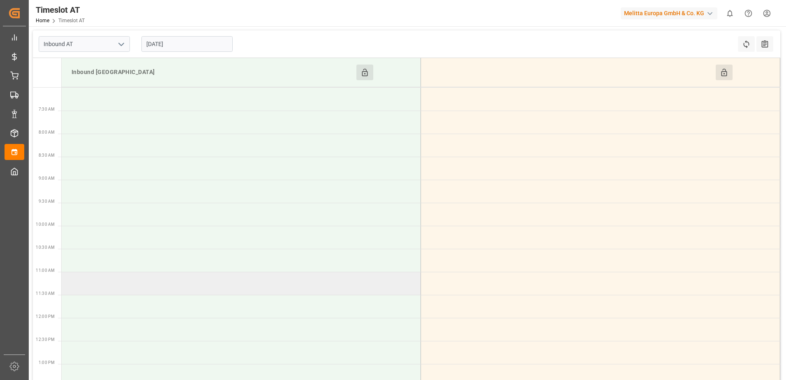
click at [155, 284] on td at bounding box center [242, 283] width 360 height 23
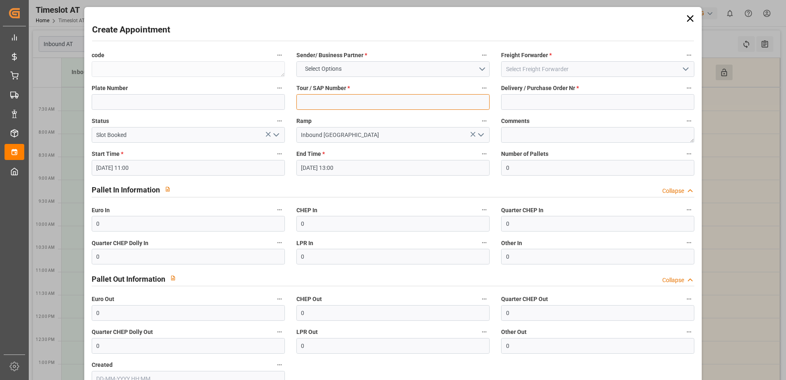
click at [339, 100] on input at bounding box center [393, 102] width 193 height 16
click at [513, 99] on input at bounding box center [597, 102] width 193 height 16
click at [482, 68] on button "Select Options" at bounding box center [393, 69] width 193 height 16
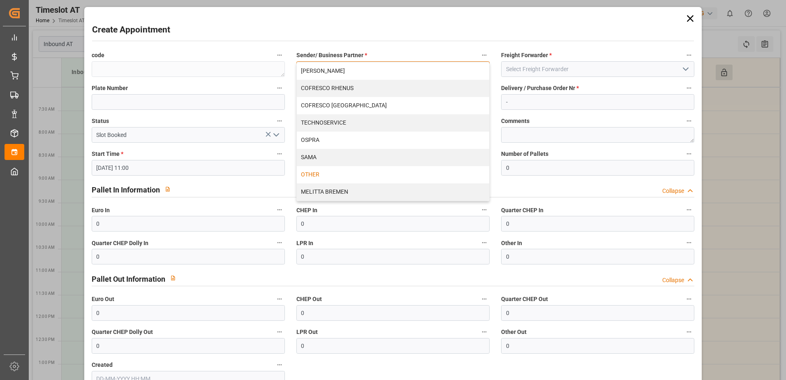
click at [325, 178] on div "OTHER" at bounding box center [393, 174] width 193 height 17
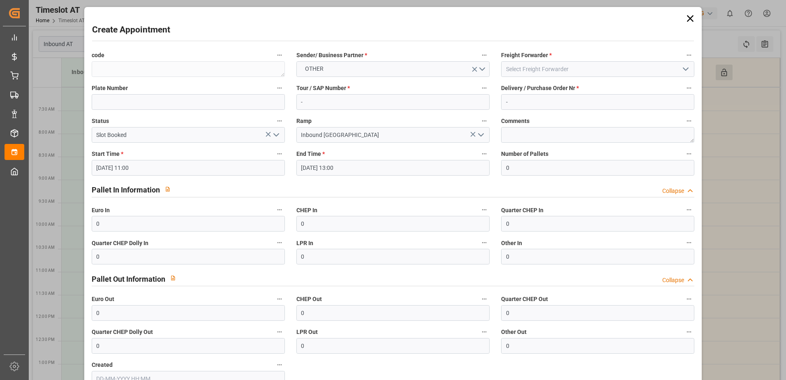
click at [681, 70] on icon "open menu" at bounding box center [686, 69] width 10 height 10
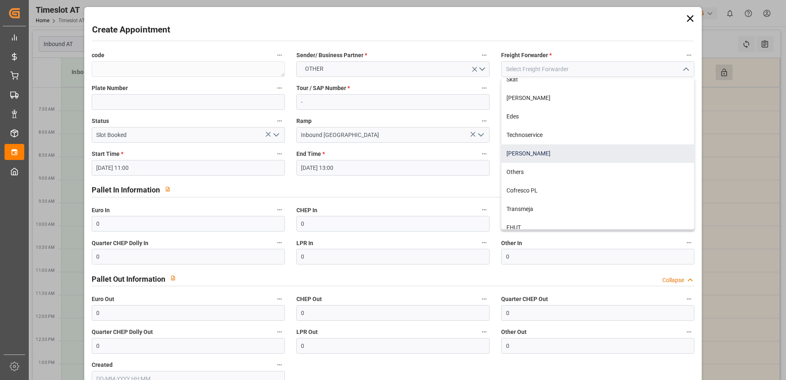
scroll to position [82, 0]
click at [532, 170] on div "Others" at bounding box center [598, 171] width 193 height 19
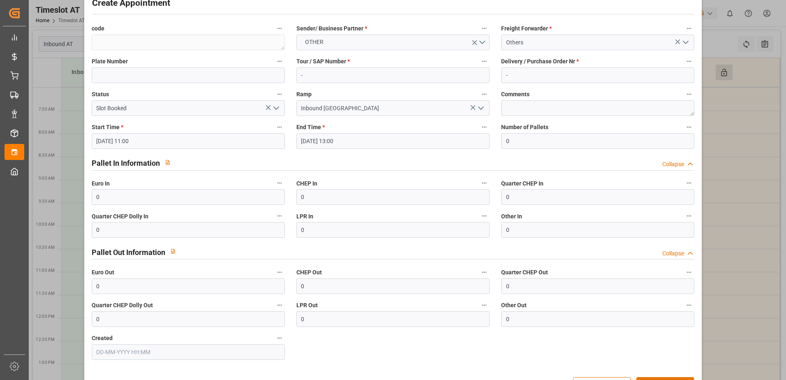
scroll to position [54, 0]
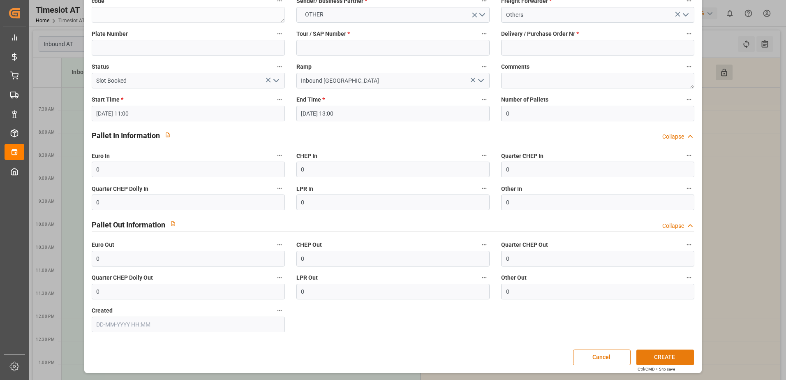
click at [671, 354] on button "CREATE" at bounding box center [666, 358] width 58 height 16
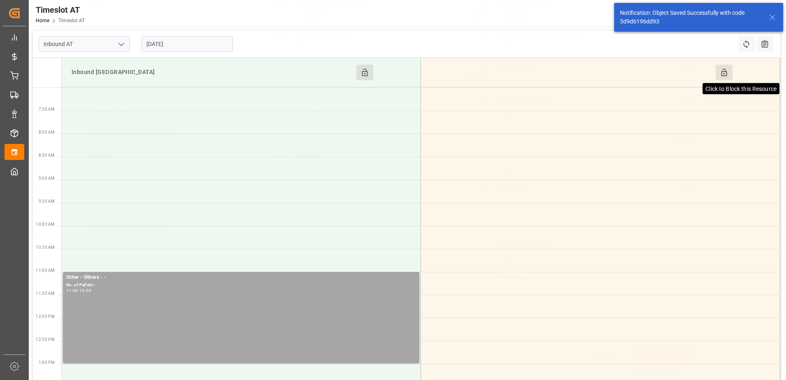
click at [723, 70] on icon at bounding box center [724, 72] width 9 height 9
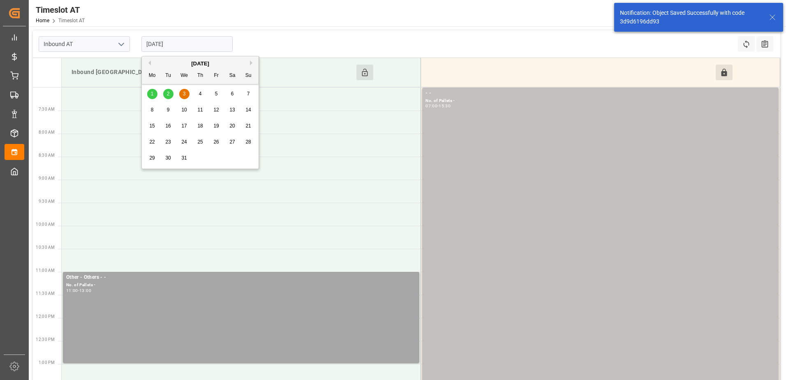
click at [197, 45] on input "[DATE]" at bounding box center [186, 44] width 91 height 16
click at [202, 95] on span "4" at bounding box center [200, 94] width 3 height 6
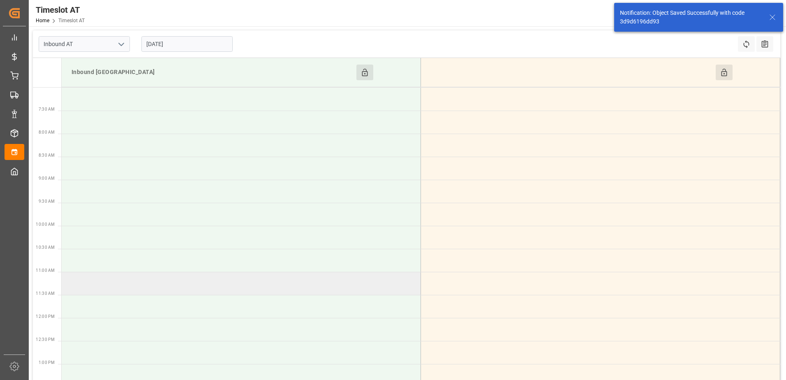
click at [128, 285] on td at bounding box center [242, 283] width 360 height 23
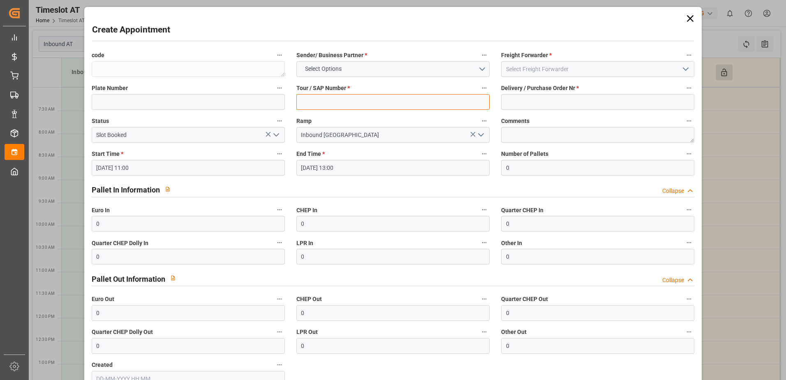
click at [343, 103] on input at bounding box center [393, 102] width 193 height 16
click at [527, 101] on input at bounding box center [597, 102] width 193 height 16
click at [480, 66] on button "Select Options" at bounding box center [393, 69] width 193 height 16
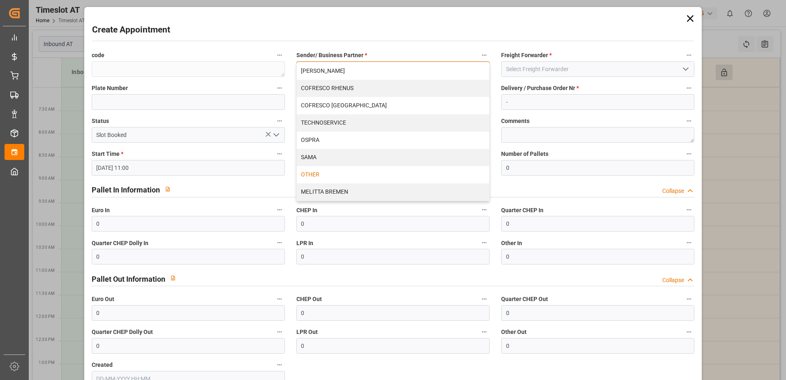
click at [339, 176] on div "OTHER" at bounding box center [393, 174] width 193 height 17
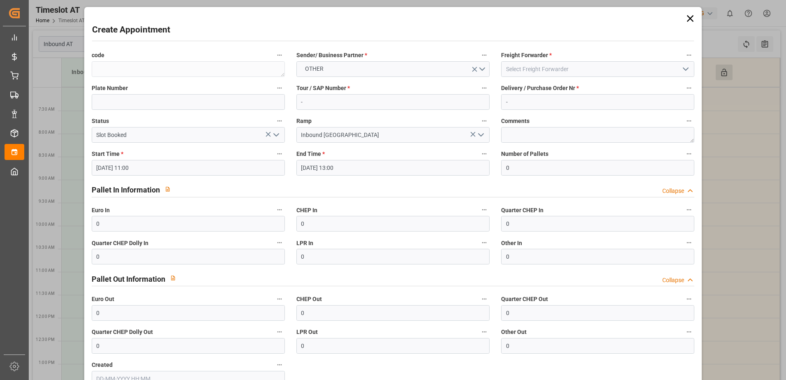
click at [683, 67] on icon "open menu" at bounding box center [686, 69] width 10 height 10
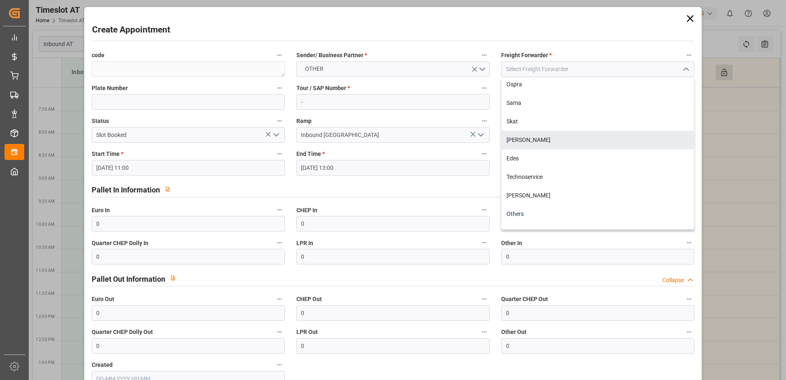
scroll to position [108, 0]
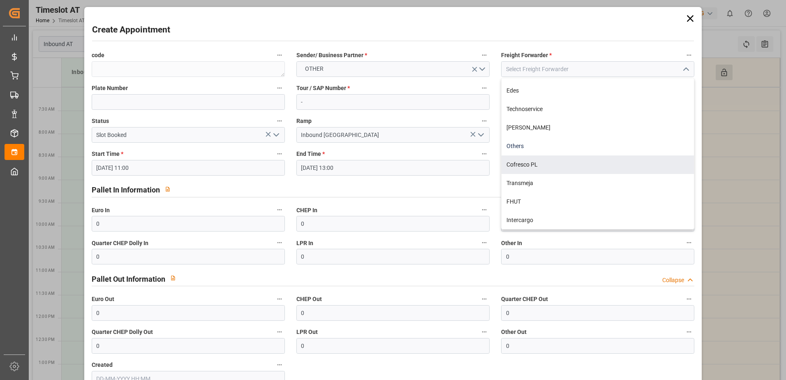
click at [525, 144] on div "Others" at bounding box center [598, 146] width 193 height 19
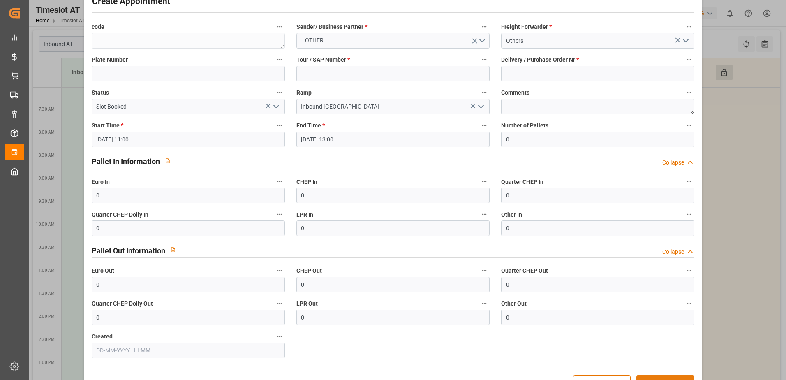
scroll to position [54, 0]
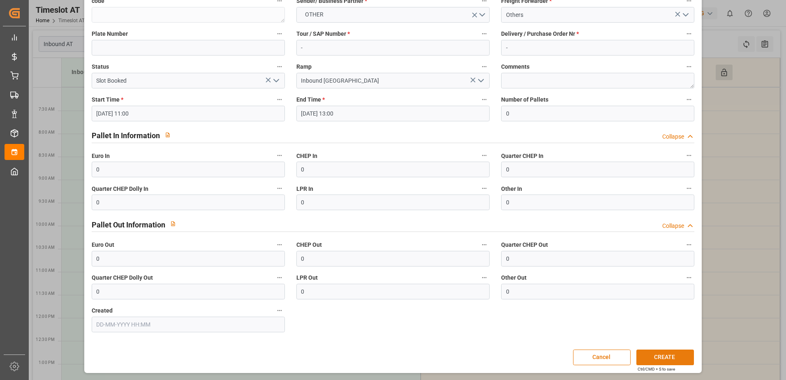
click at [684, 357] on button "CREATE" at bounding box center [666, 358] width 58 height 16
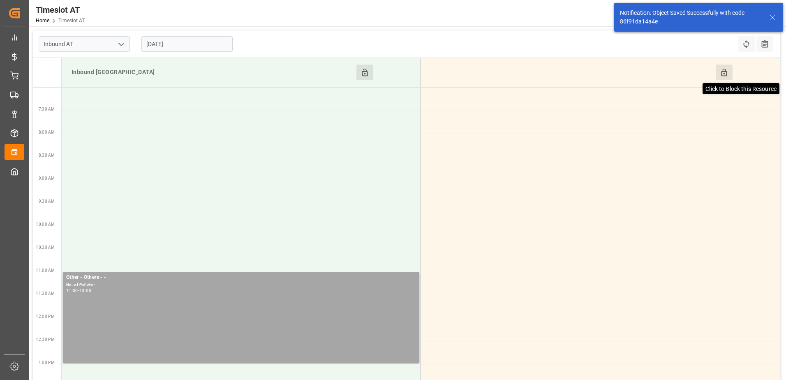
click at [723, 70] on icon at bounding box center [724, 72] width 9 height 9
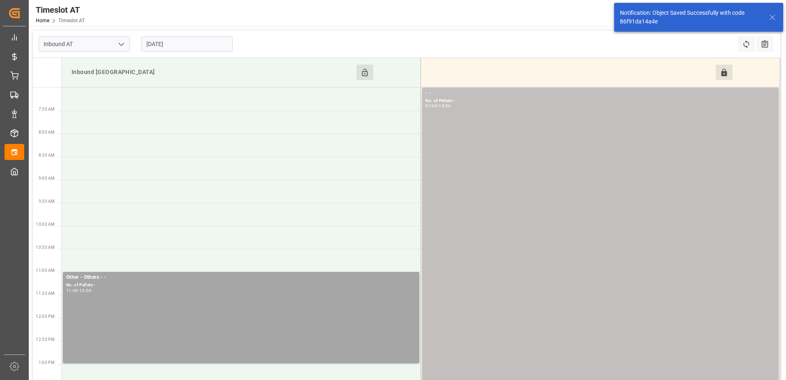
click at [207, 43] on input "[DATE]" at bounding box center [186, 44] width 91 height 16
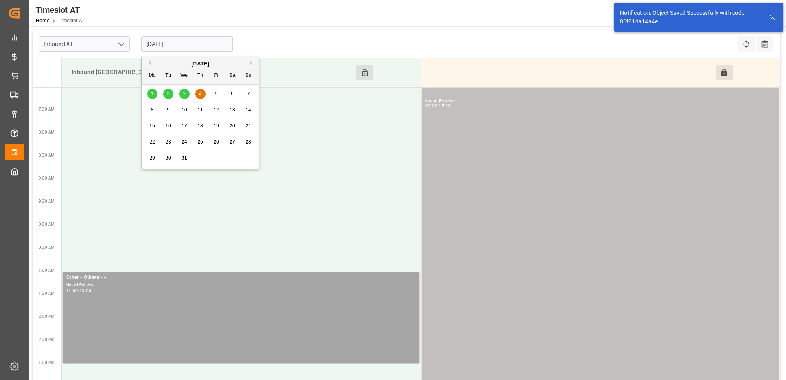
click at [217, 92] on span "5" at bounding box center [216, 94] width 3 height 6
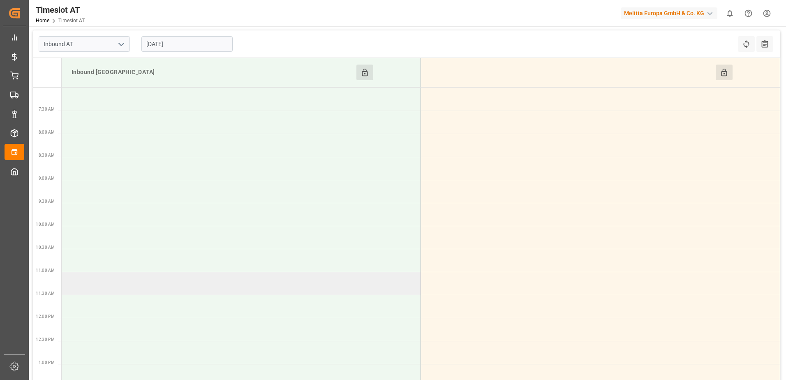
click at [137, 278] on td at bounding box center [242, 283] width 360 height 23
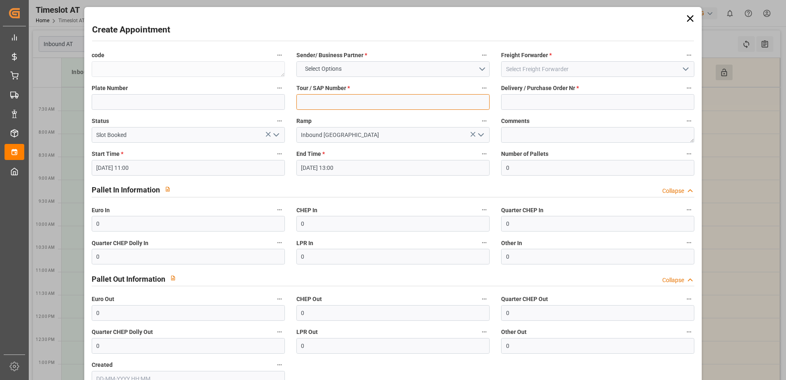
click at [336, 105] on input at bounding box center [393, 102] width 193 height 16
click at [524, 104] on input at bounding box center [597, 102] width 193 height 16
click at [481, 69] on button "Select Options" at bounding box center [393, 69] width 193 height 16
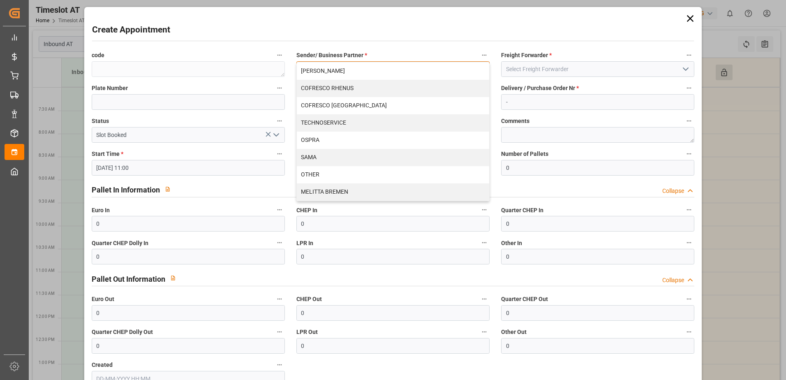
click at [341, 171] on div "OTHER" at bounding box center [393, 174] width 193 height 17
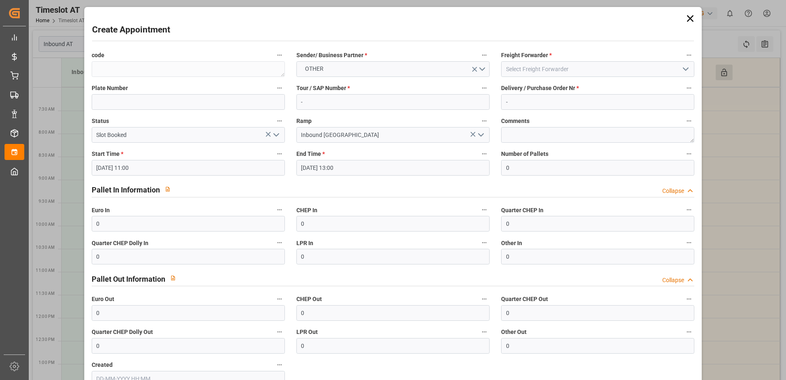
click at [685, 70] on icon "open menu" at bounding box center [686, 69] width 10 height 10
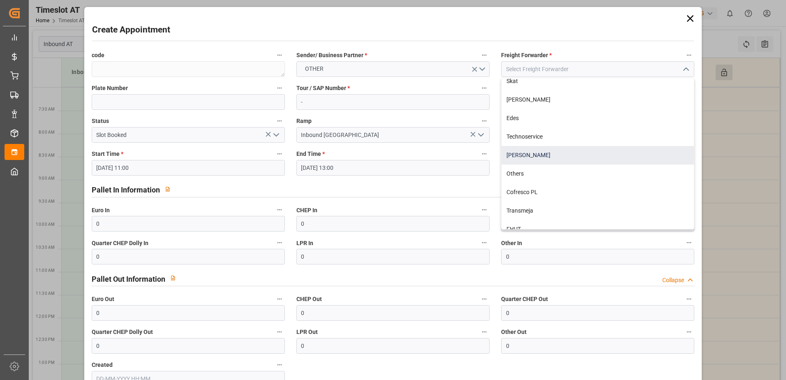
scroll to position [82, 0]
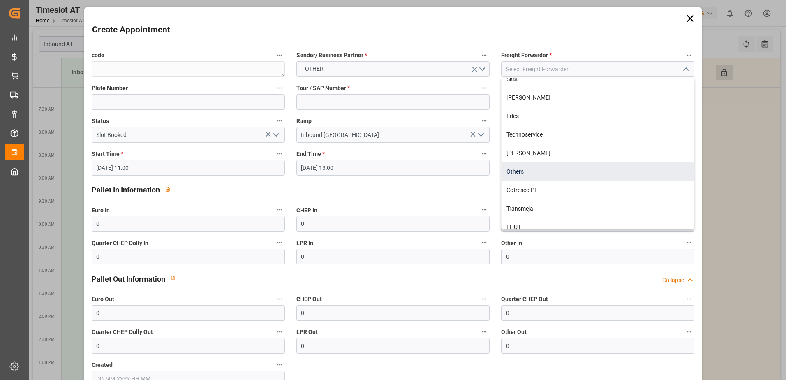
click at [540, 169] on div "Others" at bounding box center [598, 171] width 193 height 19
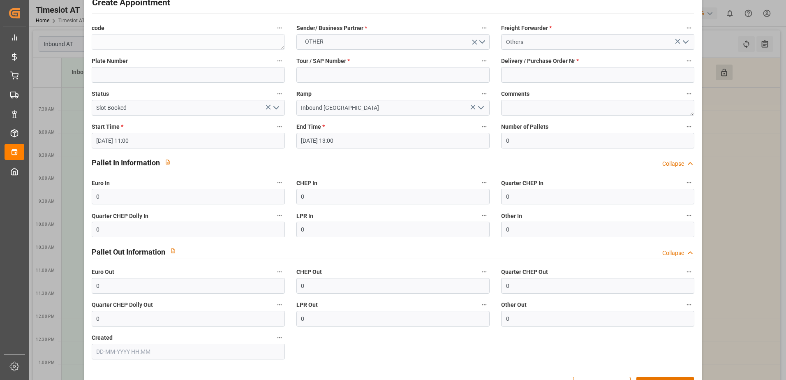
scroll to position [54, 0]
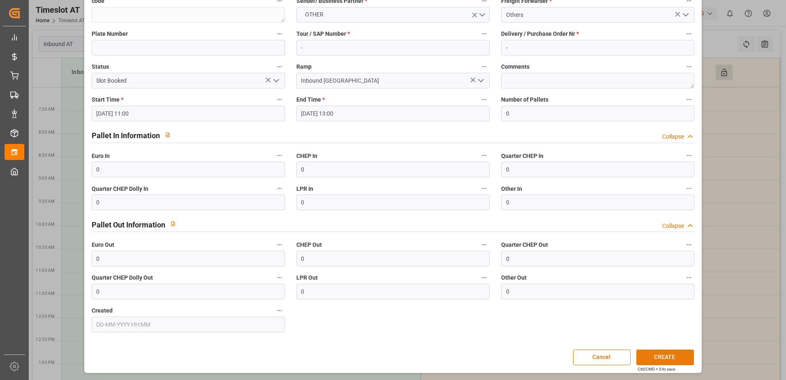
click at [666, 355] on button "CREATE" at bounding box center [666, 358] width 58 height 16
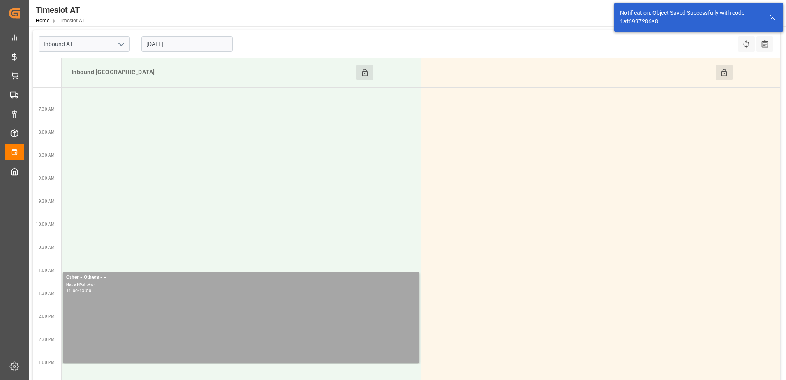
click at [722, 67] on button "Click to Block this Resource" at bounding box center [724, 73] width 17 height 16
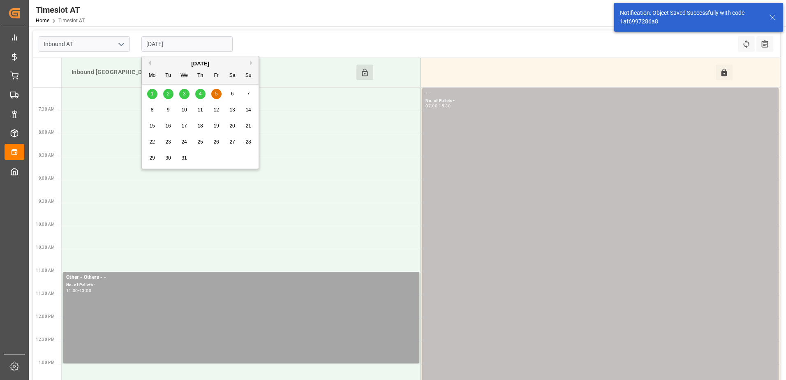
click at [213, 47] on input "[DATE]" at bounding box center [186, 44] width 91 height 16
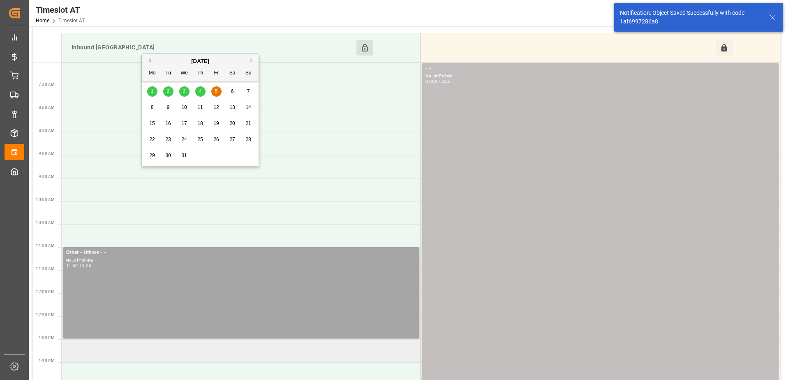
scroll to position [123, 0]
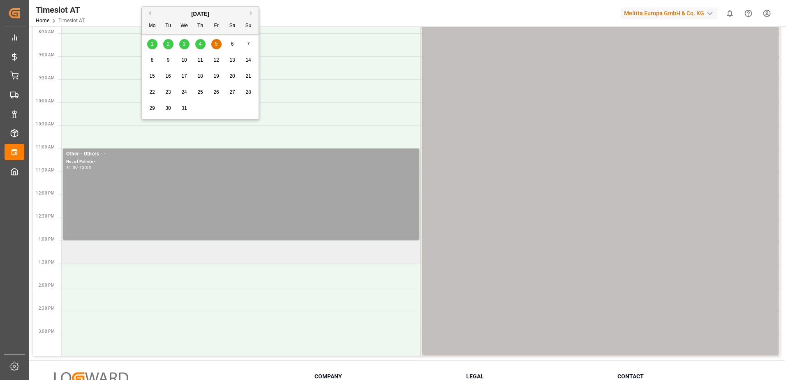
click at [157, 253] on td at bounding box center [242, 252] width 360 height 23
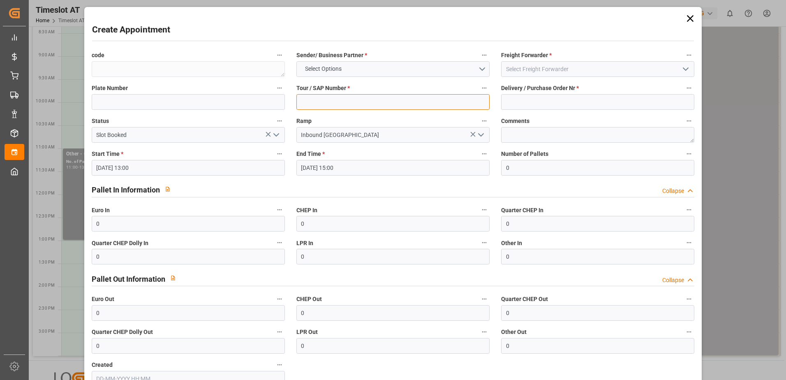
drag, startPoint x: 325, startPoint y: 102, endPoint x: 378, endPoint y: 102, distance: 53.1
click at [325, 102] on input at bounding box center [393, 102] width 193 height 16
click at [543, 100] on input at bounding box center [597, 102] width 193 height 16
click at [481, 69] on button "Select Options" at bounding box center [393, 69] width 193 height 16
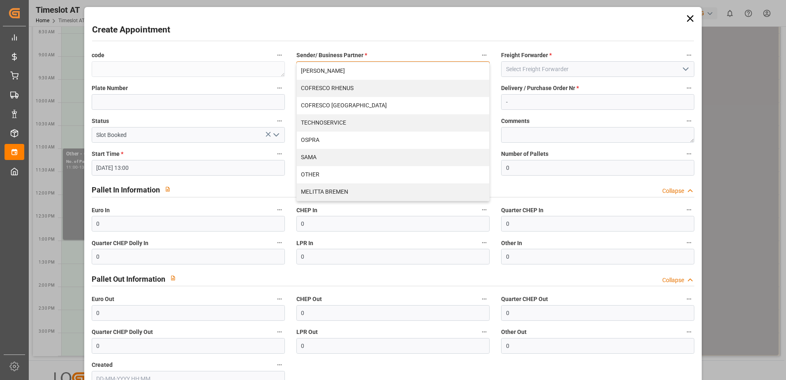
drag, startPoint x: 346, startPoint y: 171, endPoint x: 368, endPoint y: 170, distance: 22.2
click at [346, 172] on div "OTHER" at bounding box center [393, 174] width 193 height 17
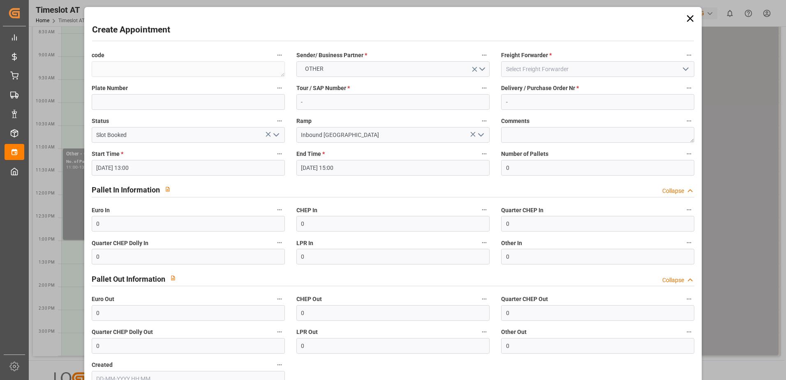
click at [686, 69] on polyline "open menu" at bounding box center [686, 69] width 5 height 2
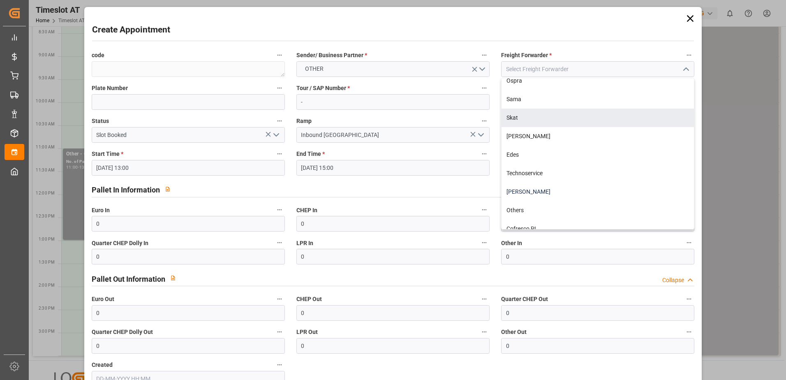
scroll to position [108, 0]
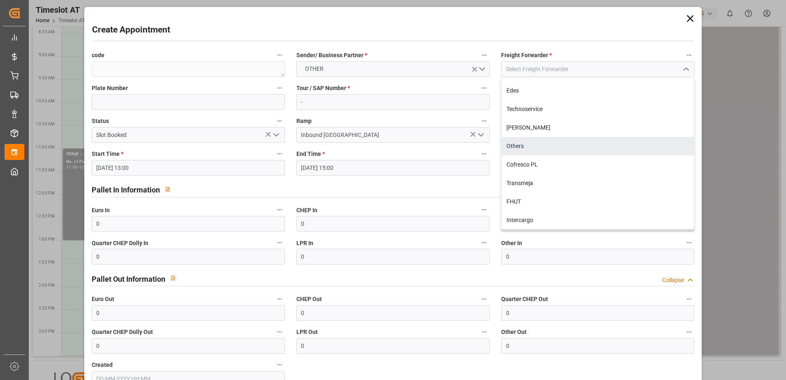
click at [520, 142] on div "Others" at bounding box center [598, 146] width 193 height 19
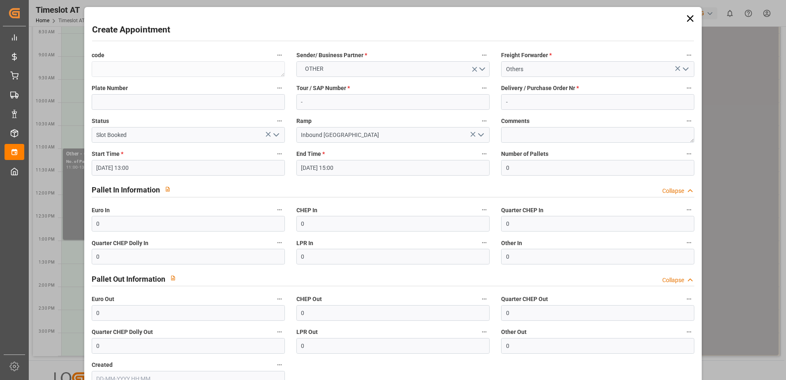
scroll to position [54, 0]
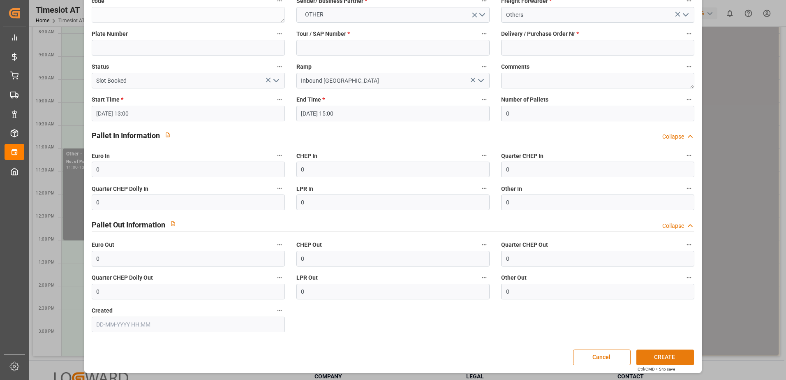
click at [662, 355] on button "CREATE" at bounding box center [666, 358] width 58 height 16
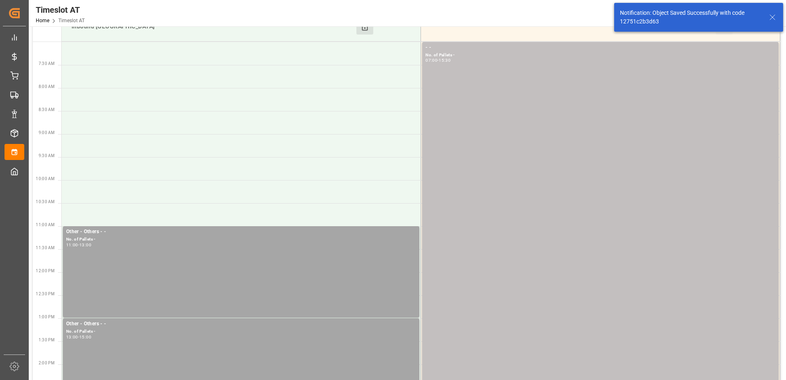
scroll to position [0, 0]
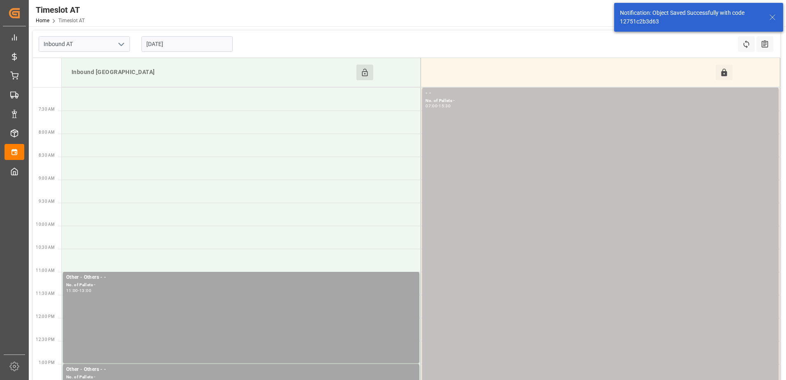
click at [205, 46] on input "[DATE]" at bounding box center [186, 44] width 91 height 16
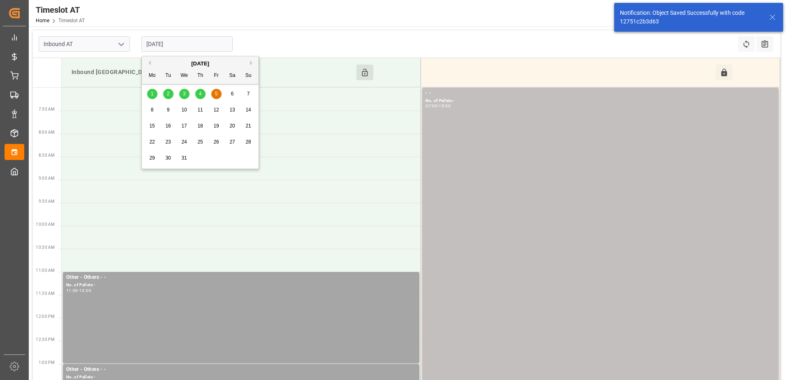
click at [152, 108] on span "8" at bounding box center [152, 110] width 3 height 6
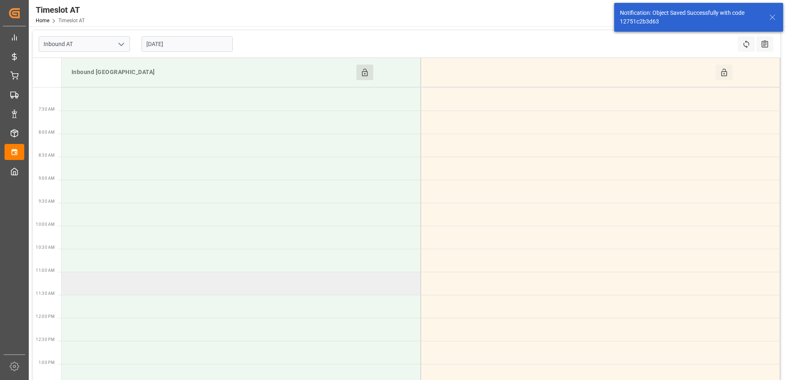
click at [98, 284] on td at bounding box center [242, 283] width 360 height 23
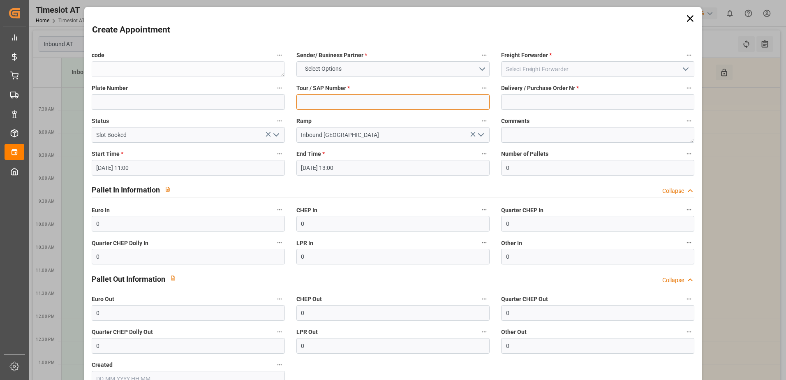
click at [380, 103] on input at bounding box center [393, 102] width 193 height 16
click at [510, 103] on input at bounding box center [597, 102] width 193 height 16
click at [481, 69] on button "Select Options" at bounding box center [393, 69] width 193 height 16
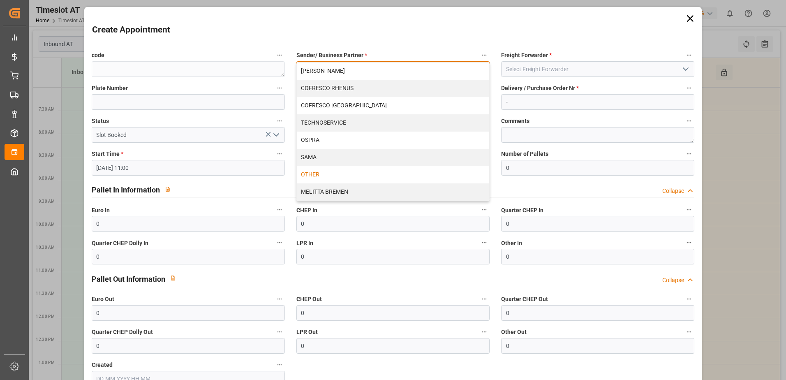
click at [344, 170] on div "OTHER" at bounding box center [393, 174] width 193 height 17
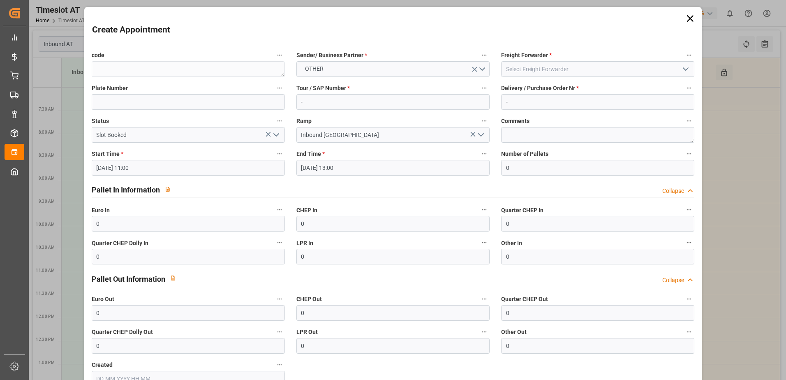
click at [686, 68] on polyline "open menu" at bounding box center [686, 69] width 5 height 2
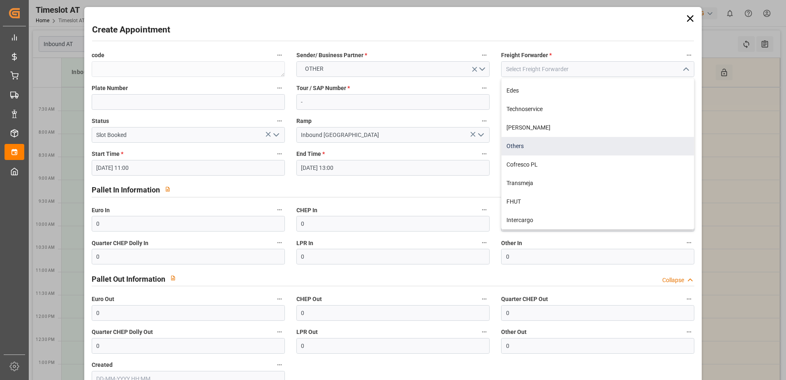
click at [521, 142] on div "Others" at bounding box center [598, 146] width 193 height 19
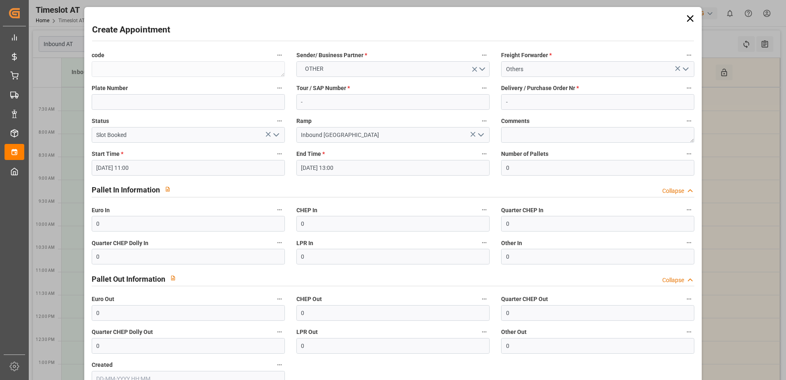
scroll to position [54, 0]
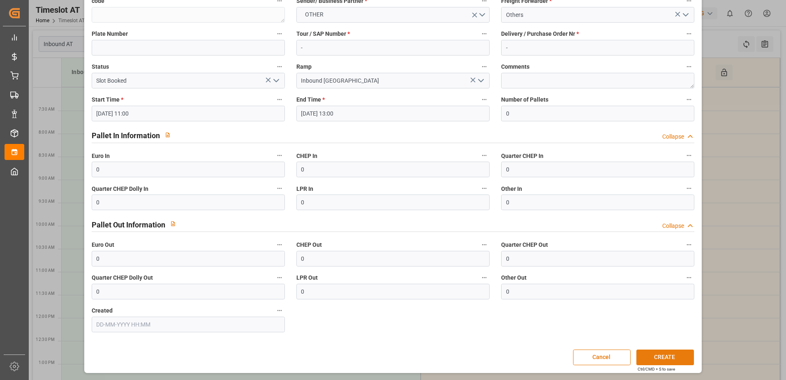
click at [677, 365] on button "CREATE" at bounding box center [666, 358] width 58 height 16
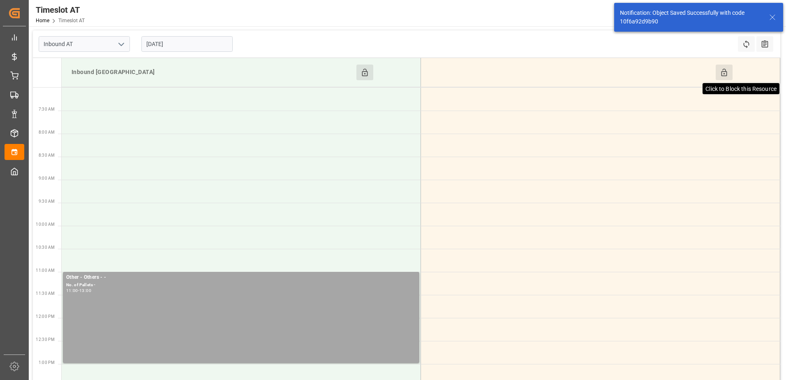
click at [724, 71] on icon at bounding box center [724, 72] width 9 height 9
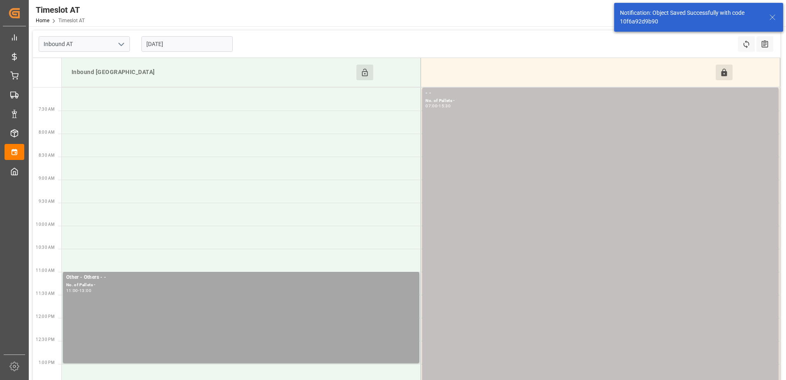
click at [208, 43] on input "[DATE]" at bounding box center [186, 44] width 91 height 16
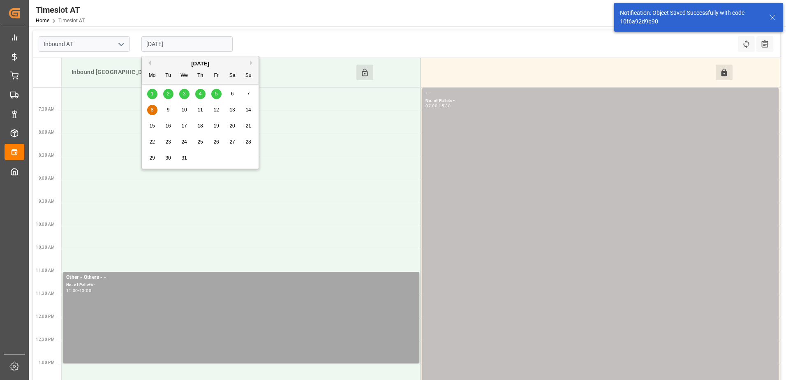
click at [168, 111] on span "9" at bounding box center [168, 110] width 3 height 6
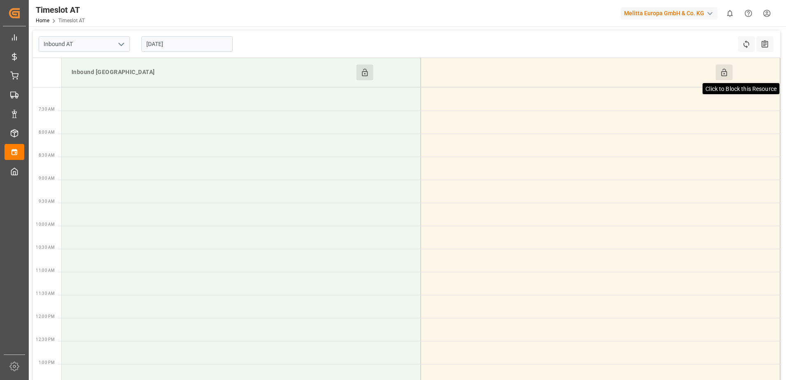
click at [720, 68] on button "Click to Block this Resource" at bounding box center [724, 73] width 17 height 16
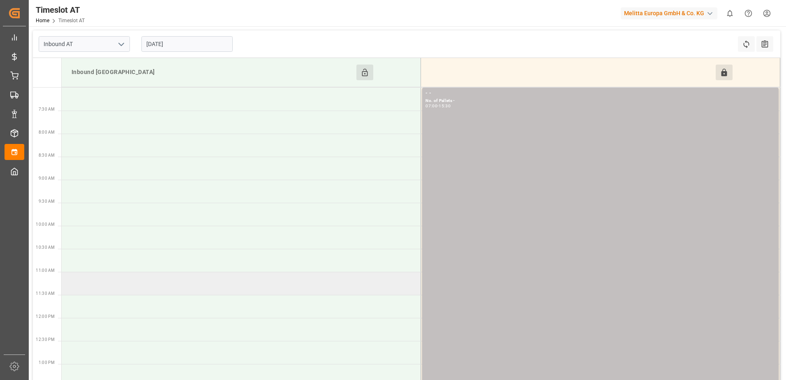
click at [100, 287] on td at bounding box center [242, 283] width 360 height 23
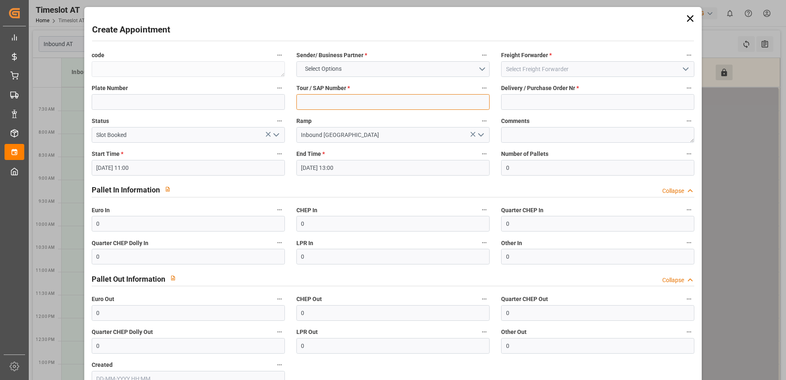
click at [336, 103] on input at bounding box center [393, 102] width 193 height 16
click at [510, 102] on input at bounding box center [597, 102] width 193 height 16
click at [478, 69] on button "Select Options" at bounding box center [393, 69] width 193 height 16
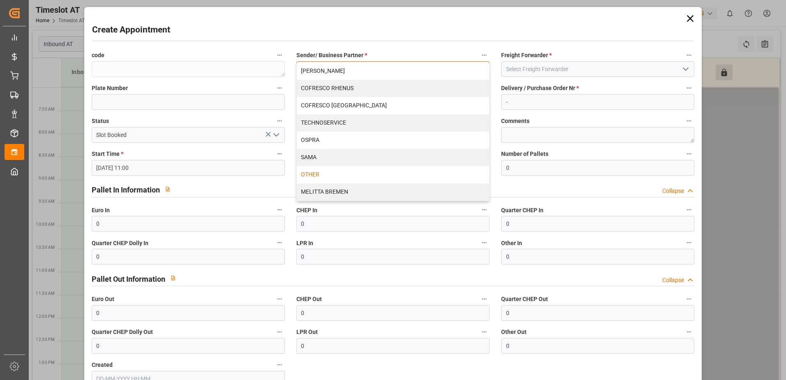
click at [334, 172] on div "OTHER" at bounding box center [393, 174] width 193 height 17
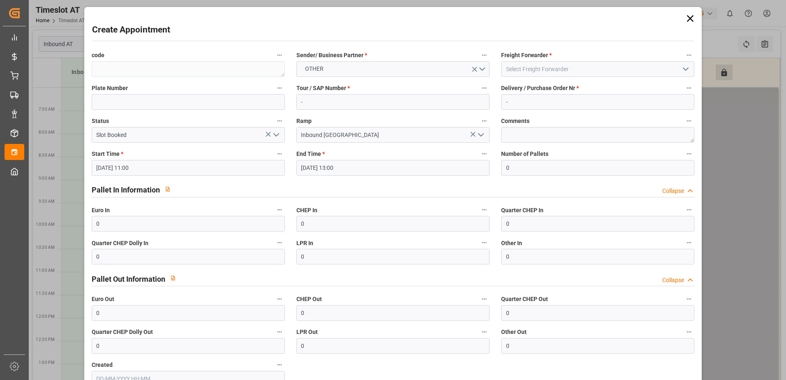
click at [682, 66] on icon "open menu" at bounding box center [686, 69] width 10 height 10
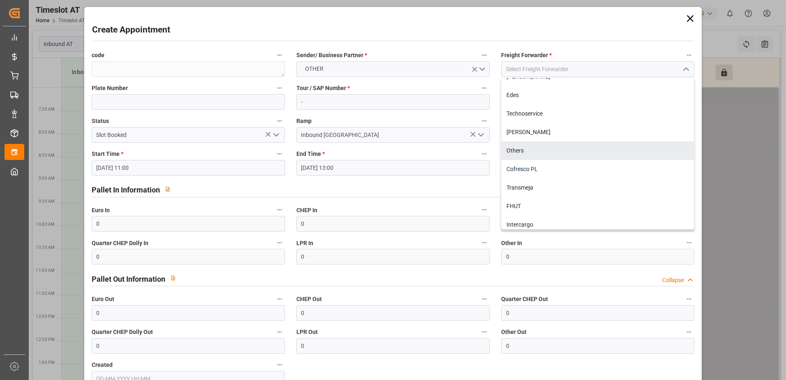
scroll to position [108, 0]
click at [540, 149] on div "Others" at bounding box center [598, 146] width 193 height 19
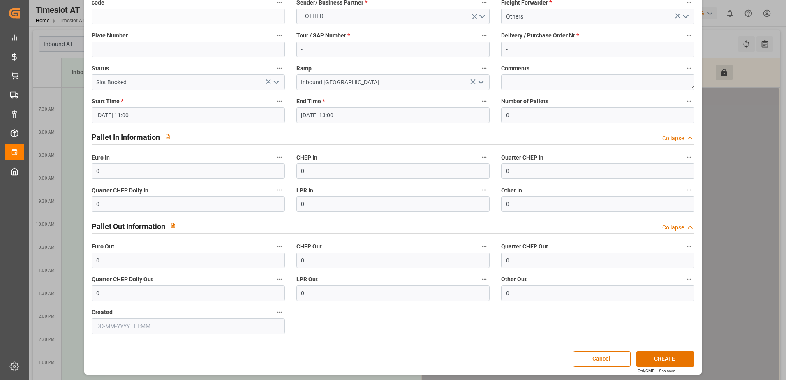
scroll to position [54, 0]
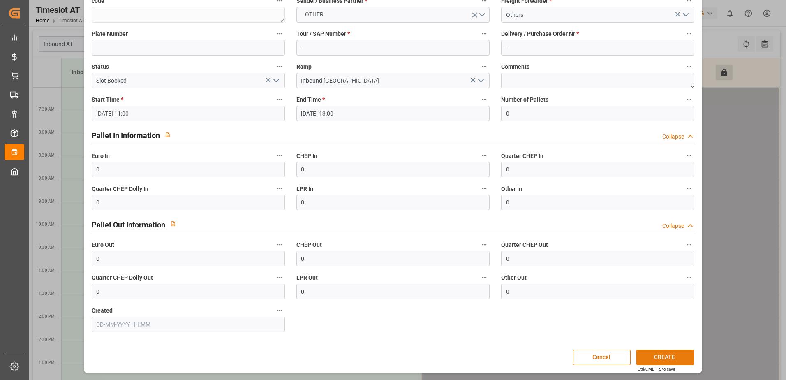
click at [654, 353] on button "CREATE" at bounding box center [666, 358] width 58 height 16
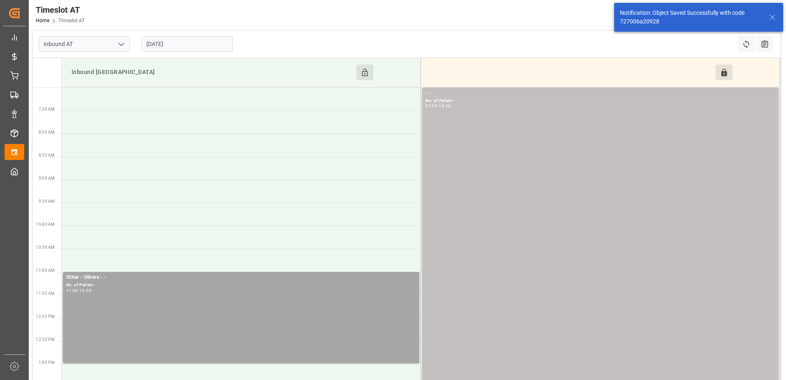
click at [173, 42] on input "[DATE]" at bounding box center [186, 44] width 91 height 16
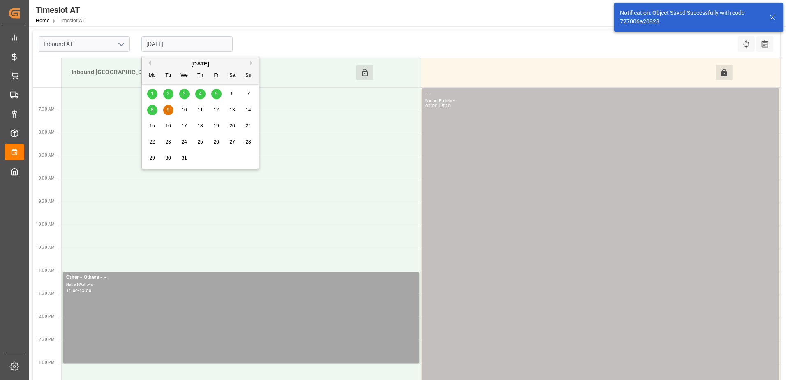
click at [185, 107] on span "10" at bounding box center [183, 110] width 5 height 6
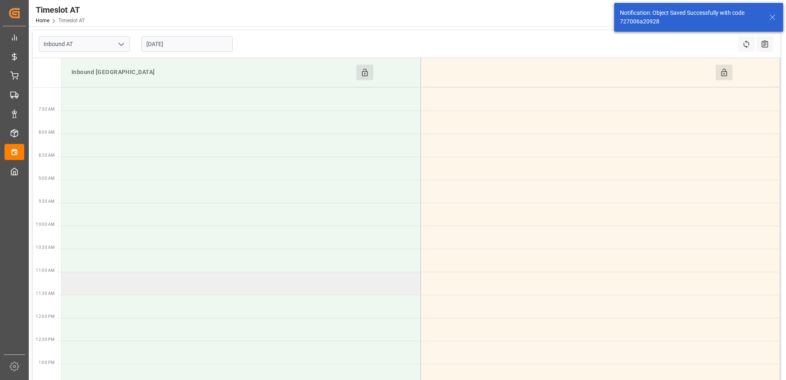
click at [121, 282] on td at bounding box center [242, 283] width 360 height 23
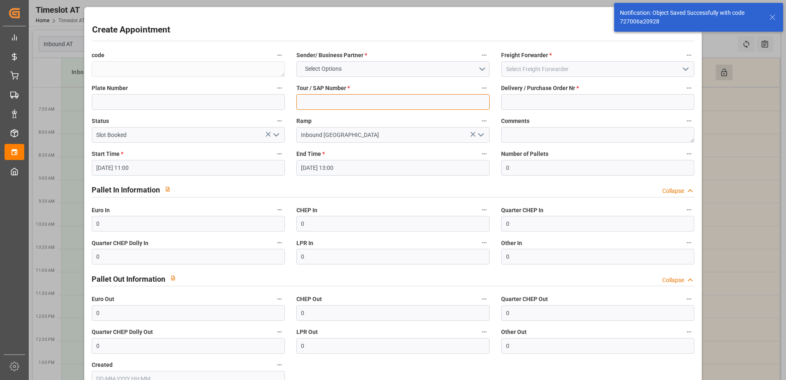
click at [369, 101] on input at bounding box center [393, 102] width 193 height 16
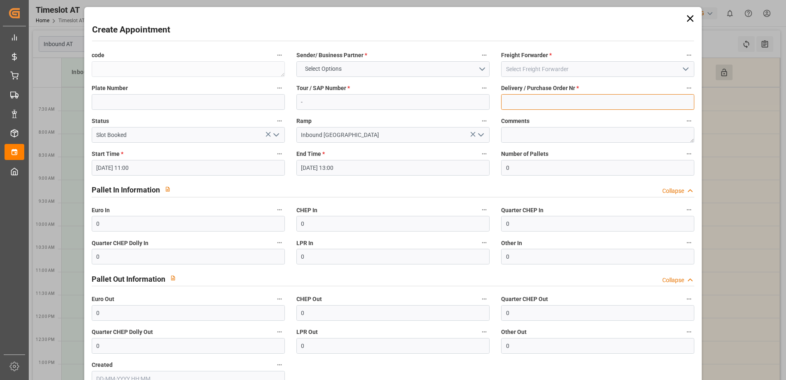
click at [515, 103] on input at bounding box center [597, 102] width 193 height 16
click at [480, 69] on button "Select Options" at bounding box center [393, 69] width 193 height 16
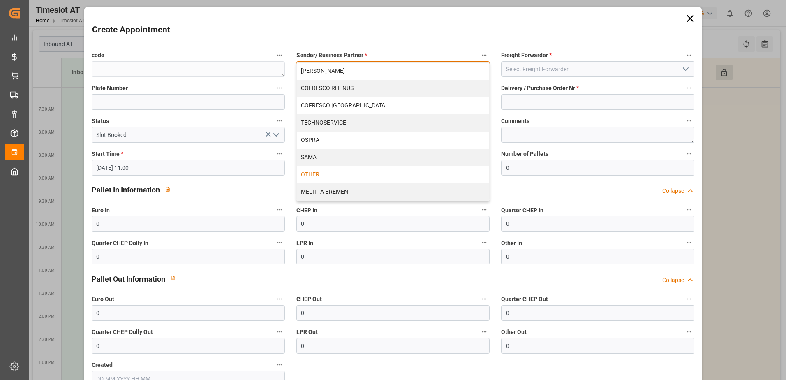
click at [341, 171] on div "OTHER" at bounding box center [393, 174] width 193 height 17
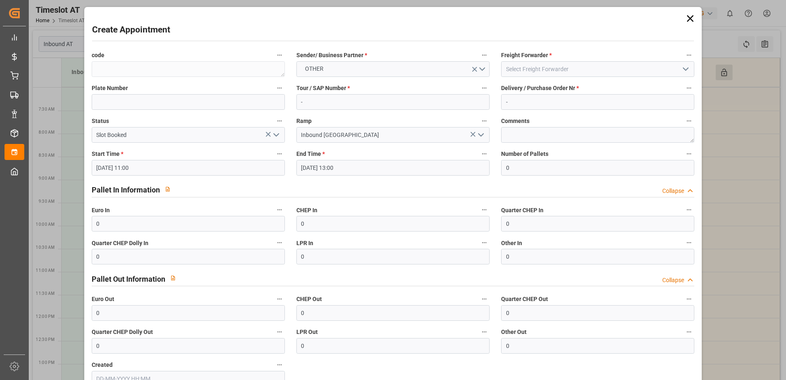
click at [684, 68] on icon "open menu" at bounding box center [686, 69] width 10 height 10
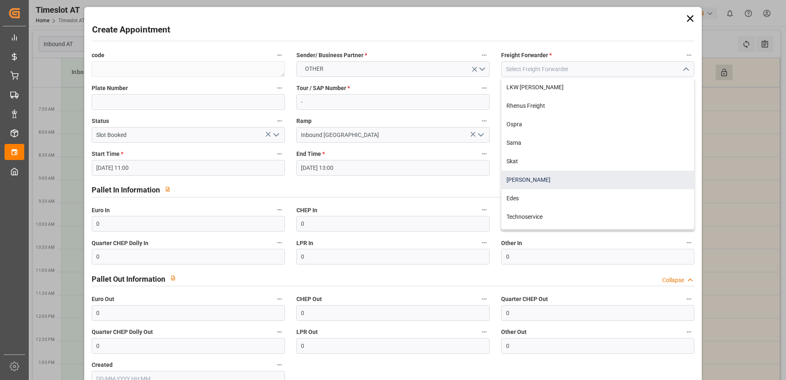
scroll to position [82, 0]
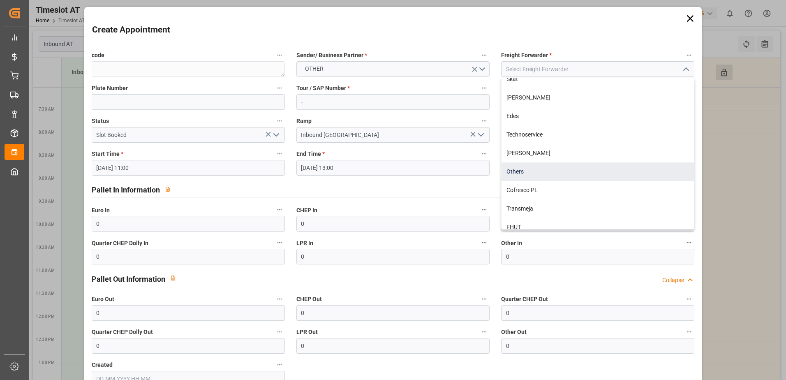
click at [538, 173] on div "Others" at bounding box center [598, 171] width 193 height 19
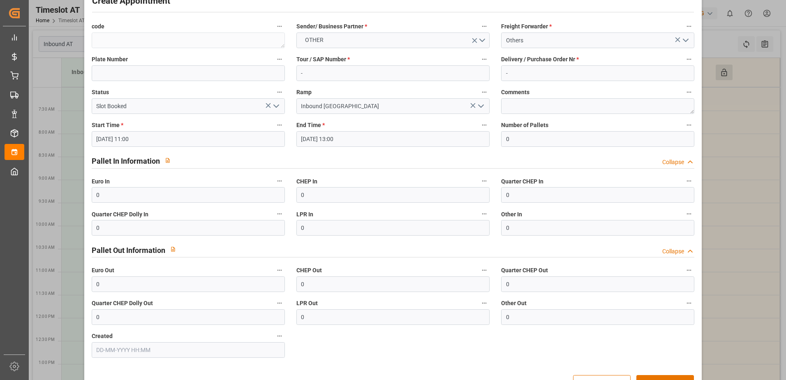
scroll to position [54, 0]
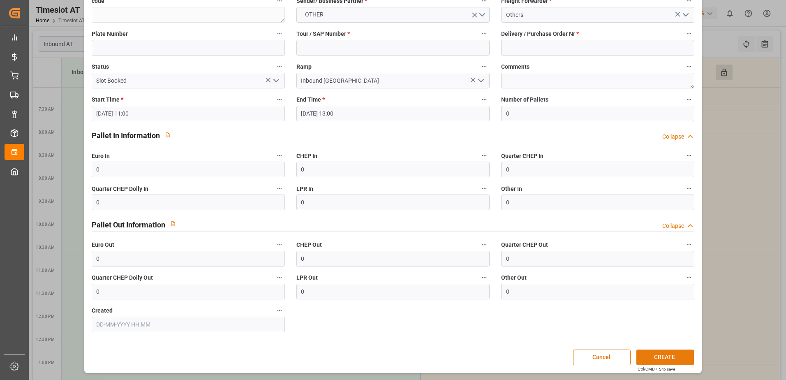
click at [672, 361] on button "CREATE" at bounding box center [666, 358] width 58 height 16
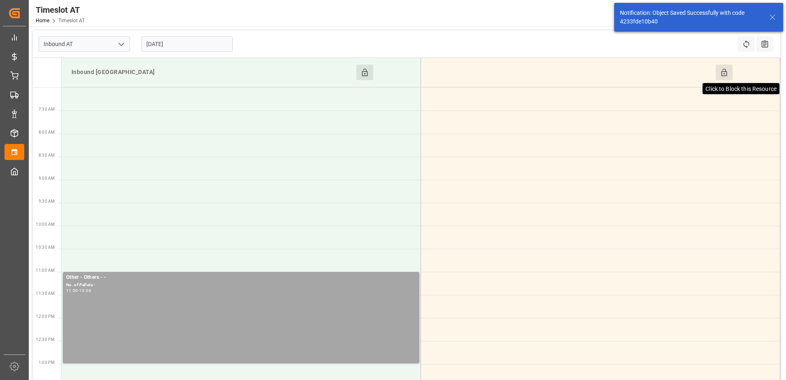
click at [724, 72] on icon at bounding box center [724, 72] width 9 height 9
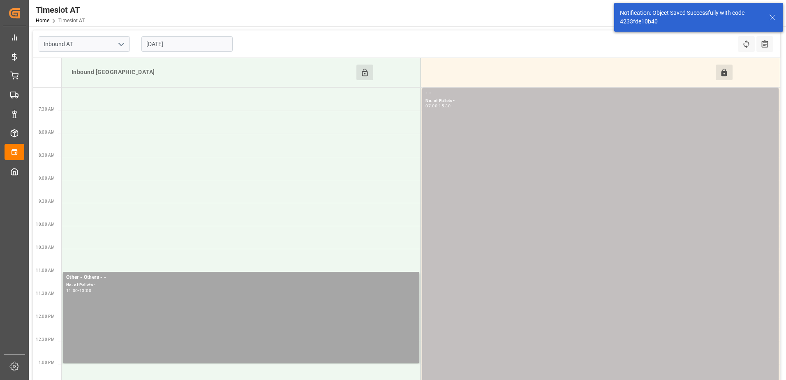
click at [209, 40] on input "[DATE]" at bounding box center [186, 44] width 91 height 16
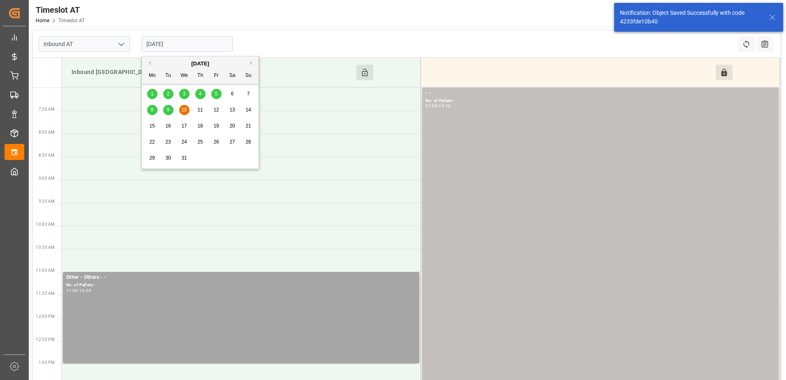
click at [199, 107] on span "11" at bounding box center [199, 110] width 5 height 6
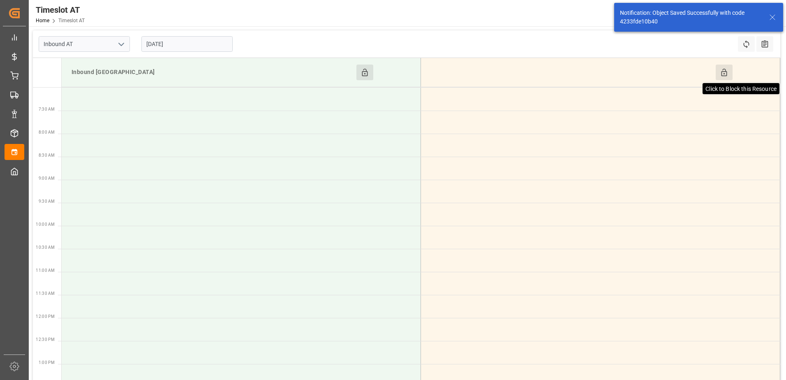
click at [724, 73] on icon at bounding box center [724, 72] width 6 height 7
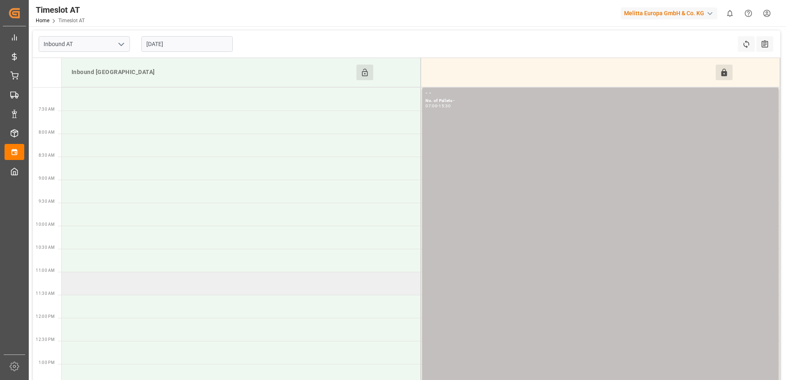
click at [76, 280] on td at bounding box center [242, 283] width 360 height 23
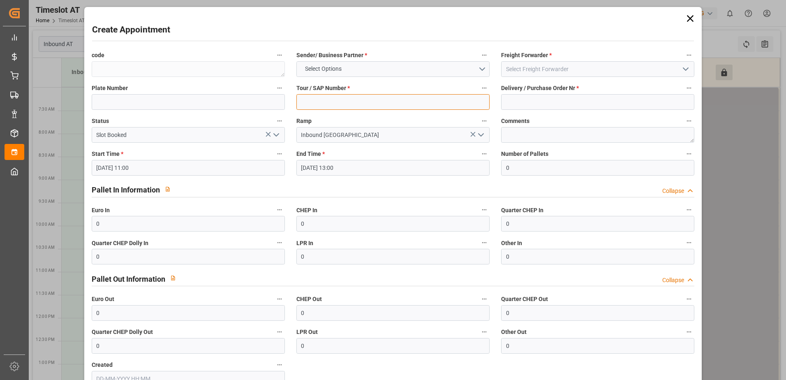
click at [338, 101] on input at bounding box center [393, 102] width 193 height 16
click at [518, 99] on input at bounding box center [597, 102] width 193 height 16
click at [479, 70] on button "Select Options" at bounding box center [393, 69] width 193 height 16
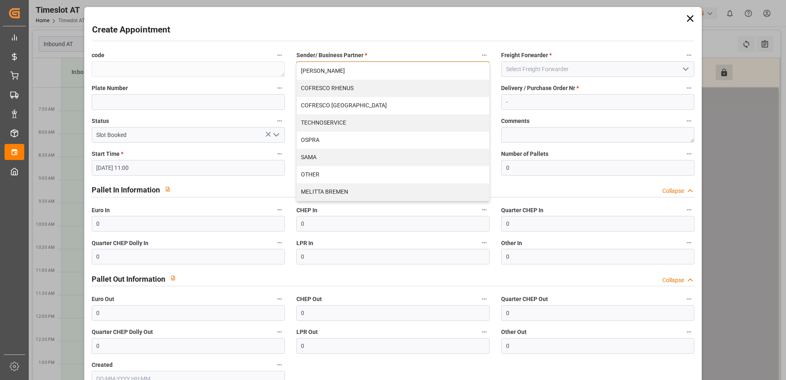
click at [343, 169] on div "OTHER" at bounding box center [393, 174] width 193 height 17
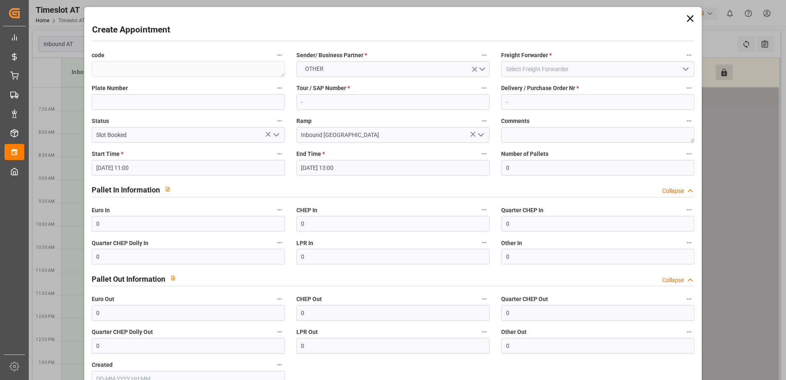
click
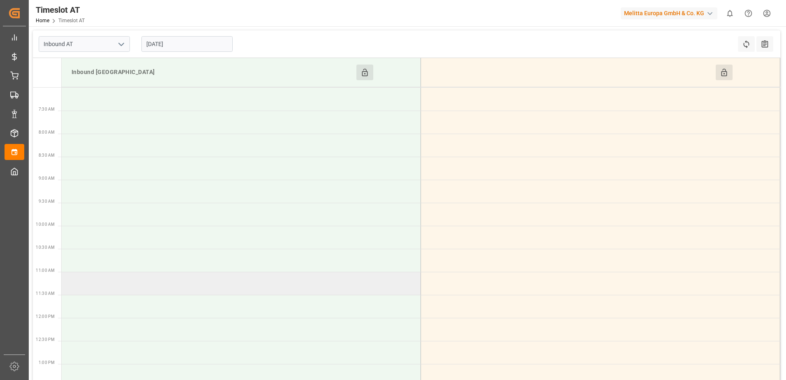
drag, startPoint x: 121, startPoint y: 285, endPoint x: 125, endPoint y: 287, distance: 4.8
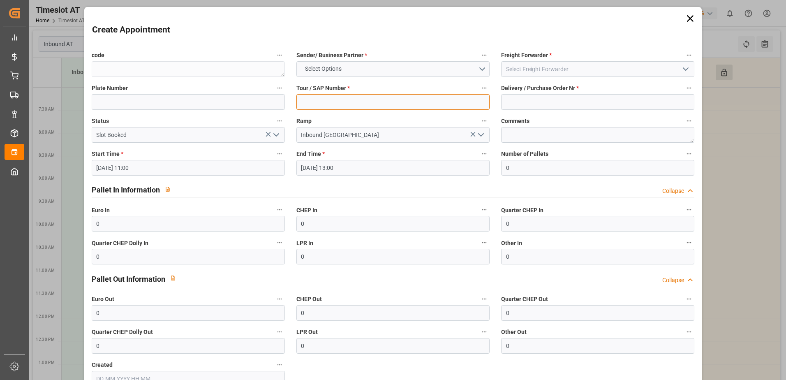
drag, startPoint x: 366, startPoint y: 101, endPoint x: 397, endPoint y: 100, distance: 30.5
drag, startPoint x: 384, startPoint y: 99, endPoint x: 391, endPoint y: 100, distance: 7.4
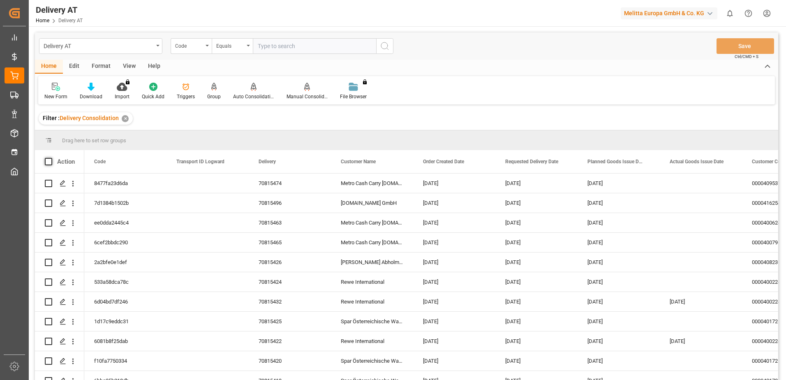
click at [48, 161] on span at bounding box center [48, 161] width 7 height 7
click at [51, 158] on input "checkbox" at bounding box center [51, 158] width 0 height 0
checkbox input "true"
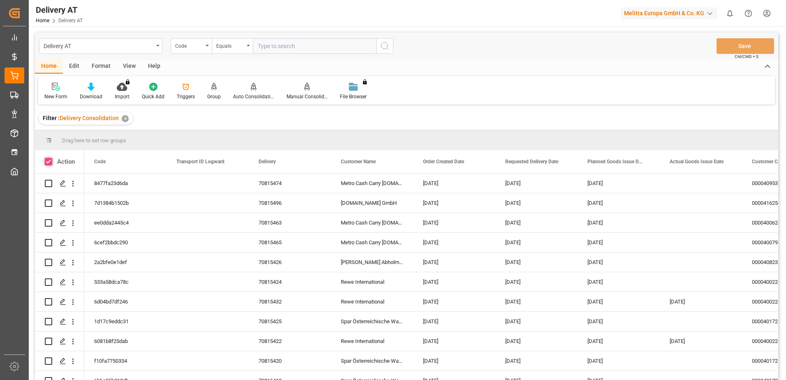
checkbox input "true"
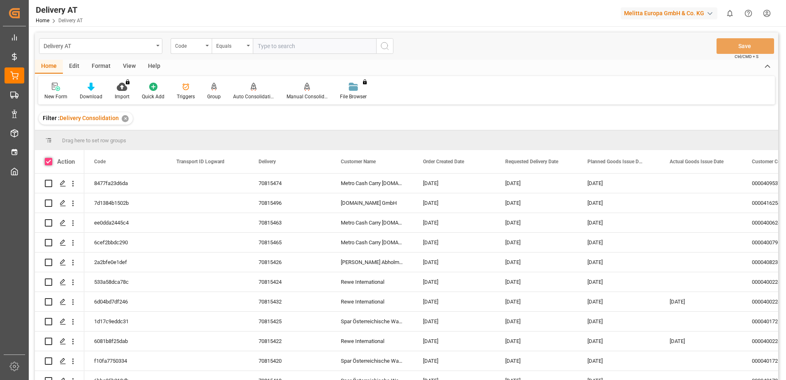
checkbox input "true"
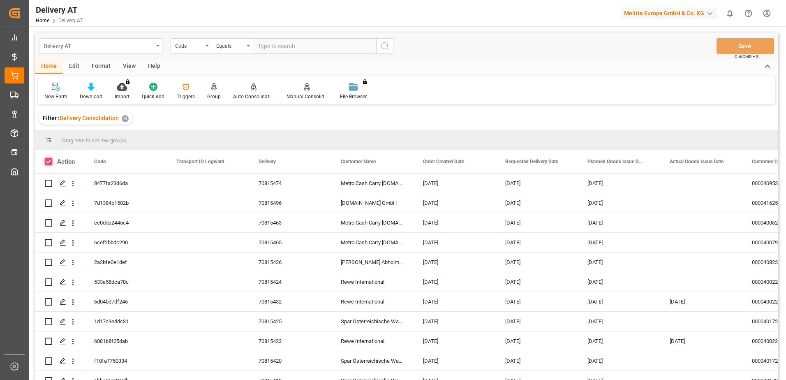
checkbox input "true"
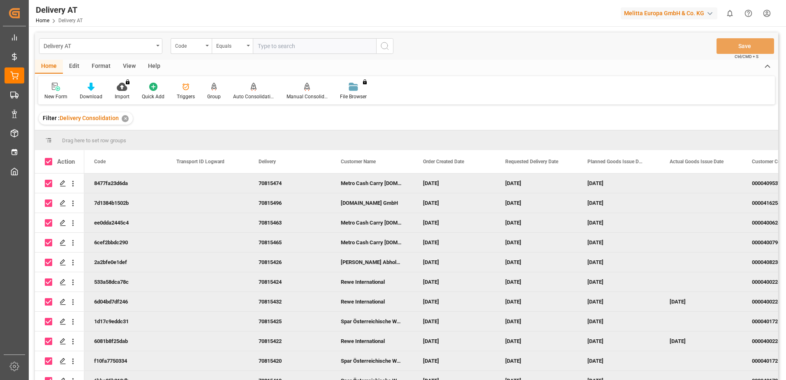
click at [128, 65] on div "View" at bounding box center [129, 67] width 25 height 14
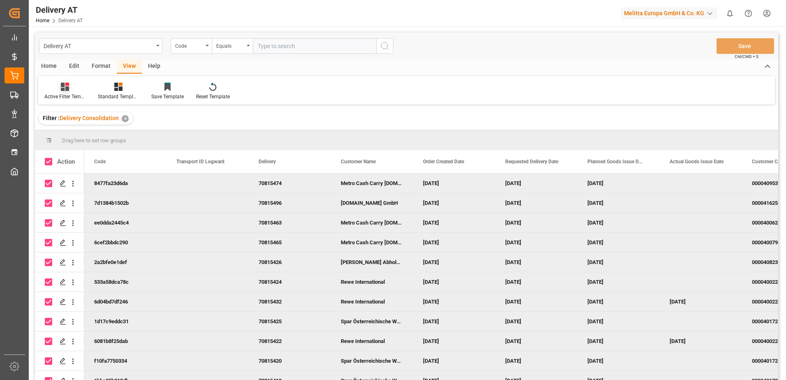
click at [65, 91] on icon at bounding box center [65, 87] width 8 height 8
click at [74, 131] on div "Übersicht" at bounding box center [87, 133] width 72 height 9
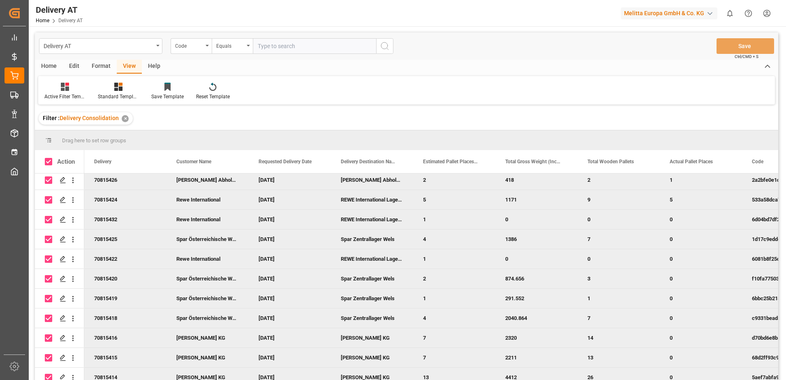
scroll to position [90, 0]
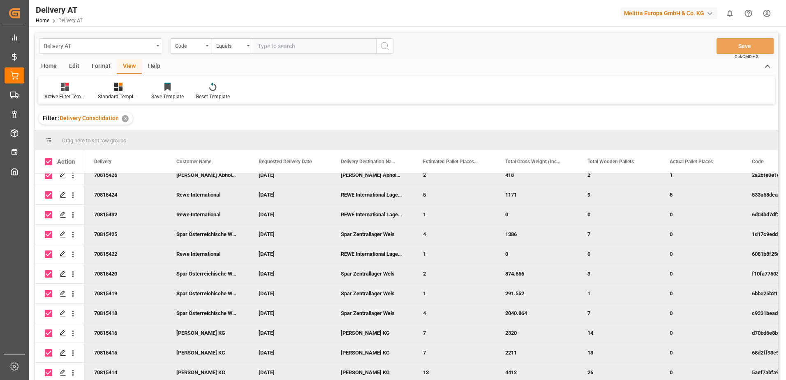
click at [48, 65] on div "Home" at bounding box center [49, 67] width 28 height 14
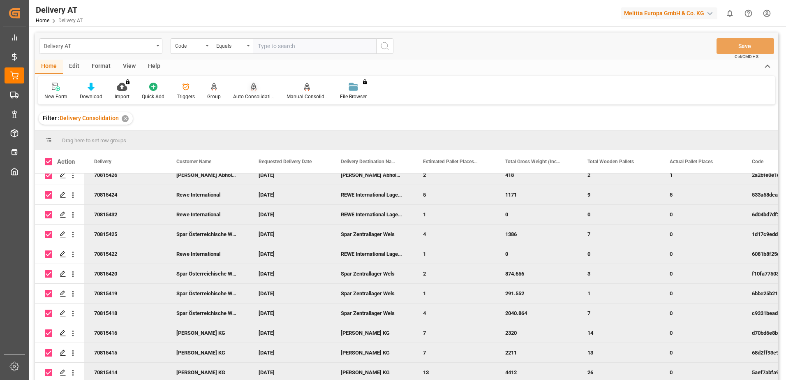
click at [251, 91] on icon at bounding box center [254, 87] width 6 height 8
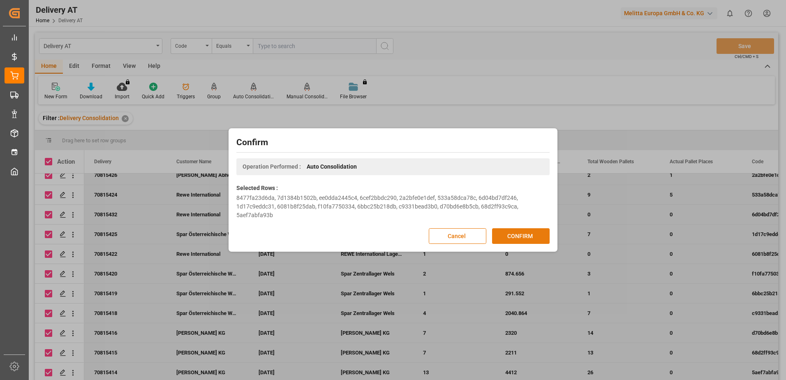
click at [505, 234] on button "CONFIRM" at bounding box center [521, 236] width 58 height 16
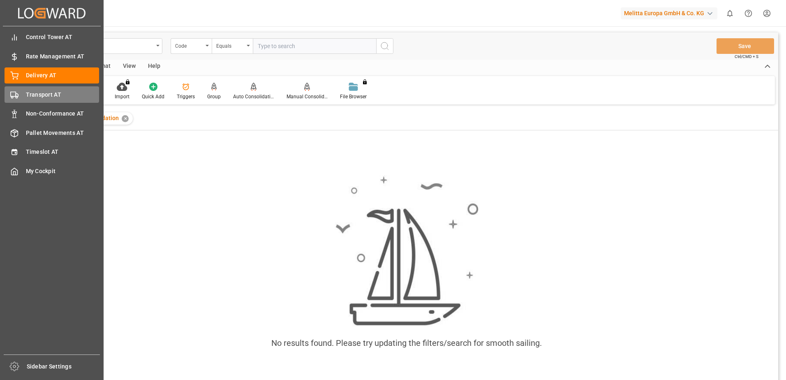
click at [24, 93] on div "Transport AT Transport AT" at bounding box center [52, 94] width 95 height 16
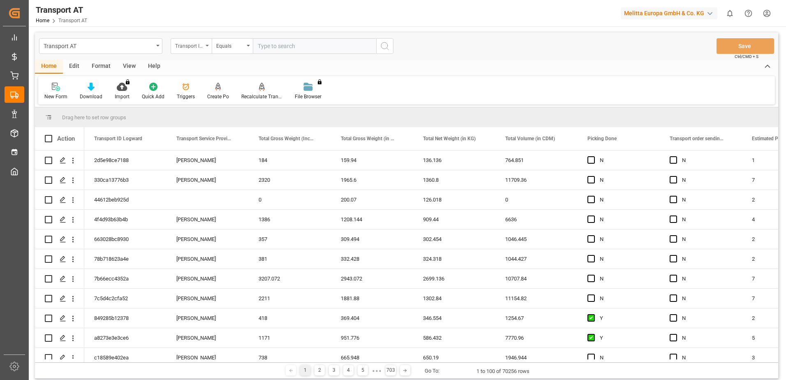
click at [190, 48] on div "Transport ID Logward" at bounding box center [189, 44] width 28 height 9
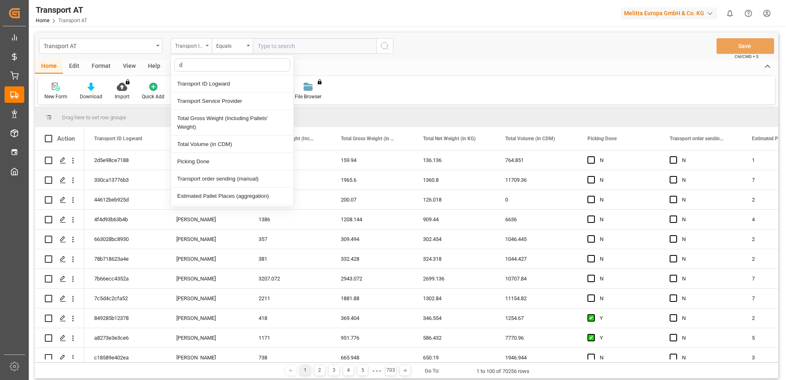
type input "do"
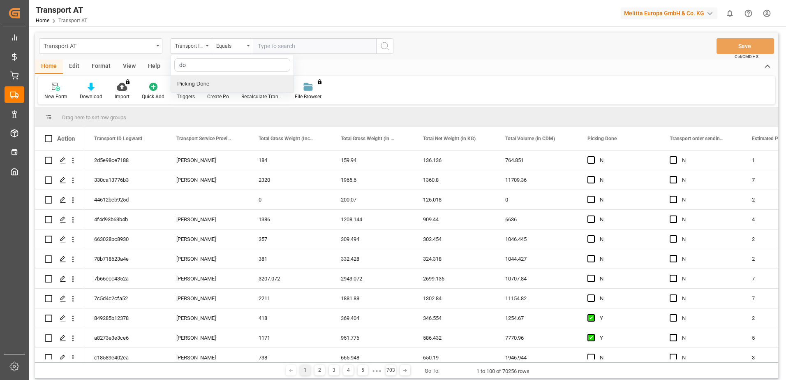
click at [199, 81] on div "Picking Done" at bounding box center [232, 83] width 123 height 17
click at [257, 47] on input "text" at bounding box center [314, 46] width 123 height 16
type input "Y"
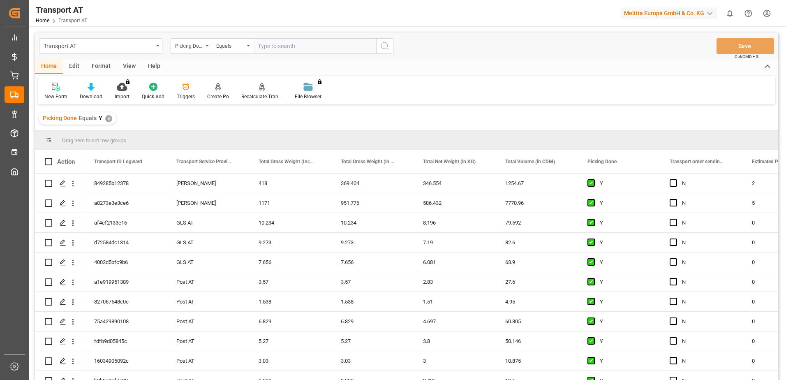
click at [204, 46] on div "Picking Done" at bounding box center [191, 46] width 41 height 16
type input "manu"
click at [208, 86] on div "Transport order sending (manual)" at bounding box center [232, 83] width 123 height 17
click at [274, 46] on input "text" at bounding box center [314, 46] width 123 height 16
type input "N"
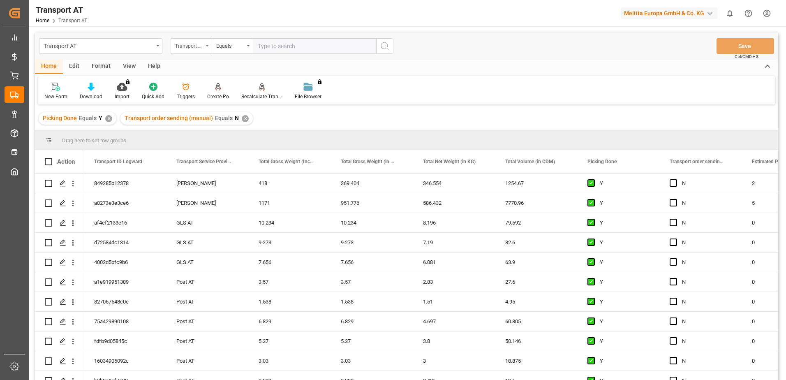
click at [206, 47] on div "Transport order sending (manual)" at bounding box center [191, 46] width 41 height 16
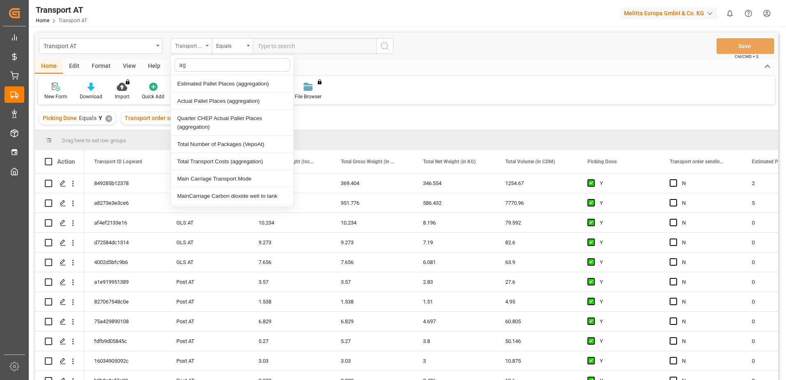
type input "agg"
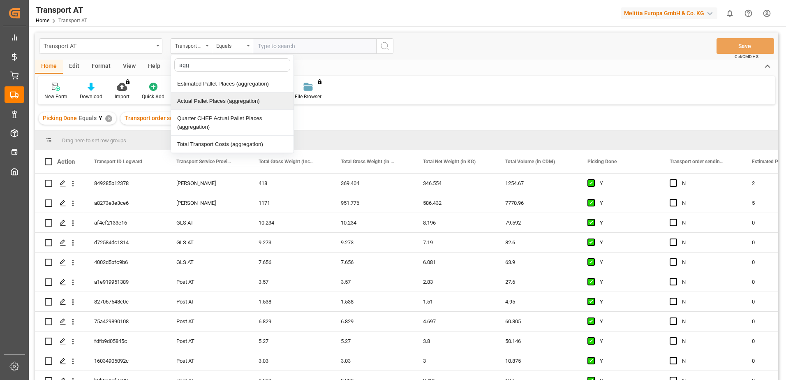
click at [202, 100] on div "Actual Pallet Places (aggregation)" at bounding box center [232, 101] width 123 height 17
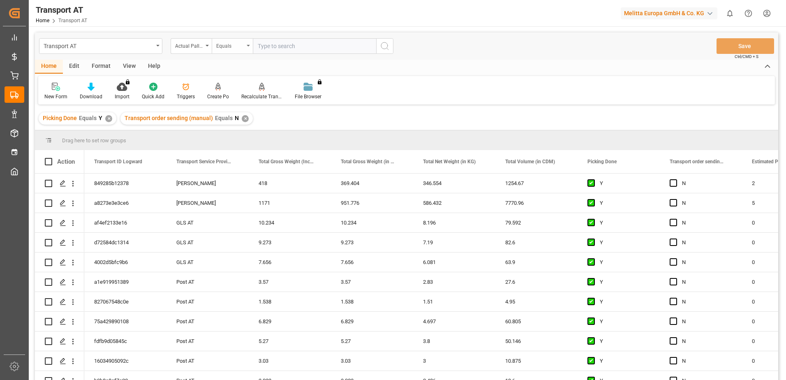
click at [237, 45] on div "Equals" at bounding box center [230, 44] width 28 height 9
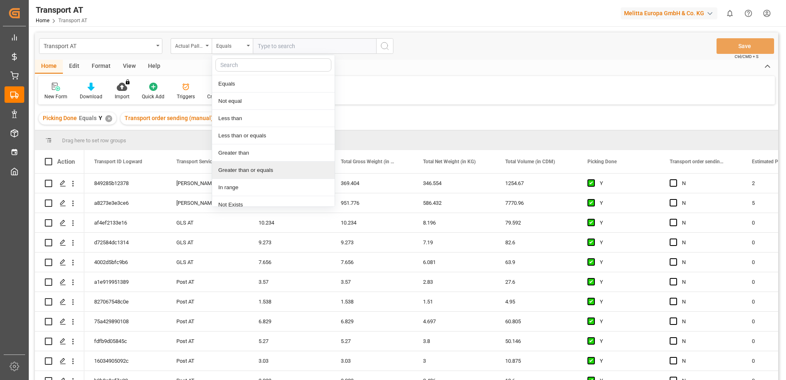
click at [248, 169] on div "Greater than or equals" at bounding box center [273, 170] width 123 height 17
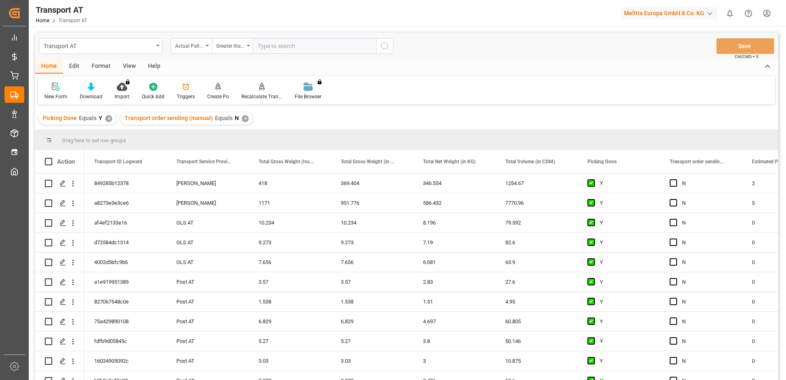
type input "1"
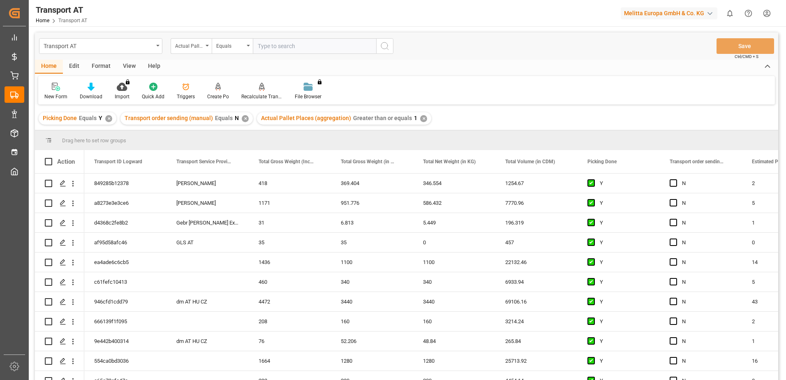
click at [126, 65] on div "View" at bounding box center [129, 67] width 25 height 14
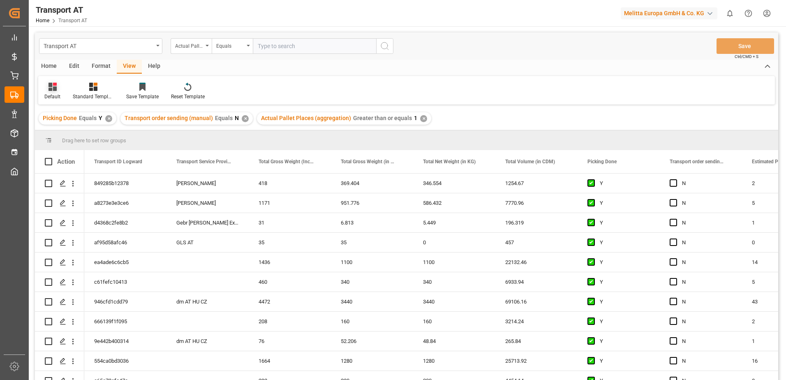
click at [55, 88] on icon at bounding box center [53, 87] width 8 height 8
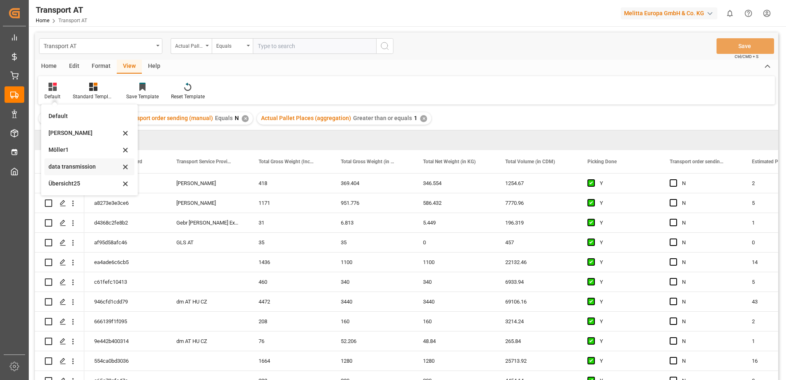
click at [56, 167] on div "data transmission" at bounding box center [85, 166] width 72 height 9
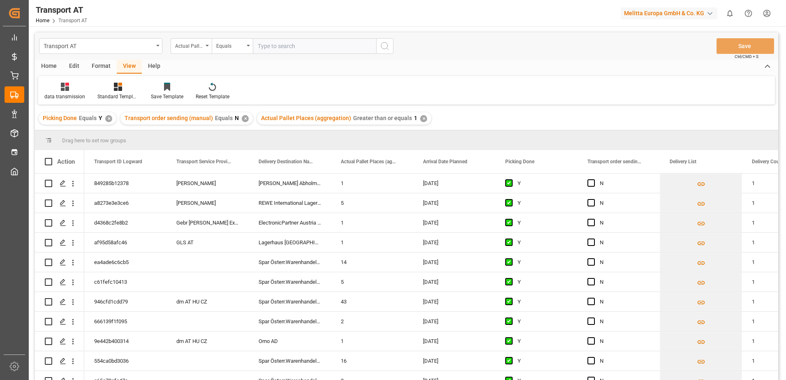
click at [49, 63] on div "Home" at bounding box center [49, 67] width 28 height 14
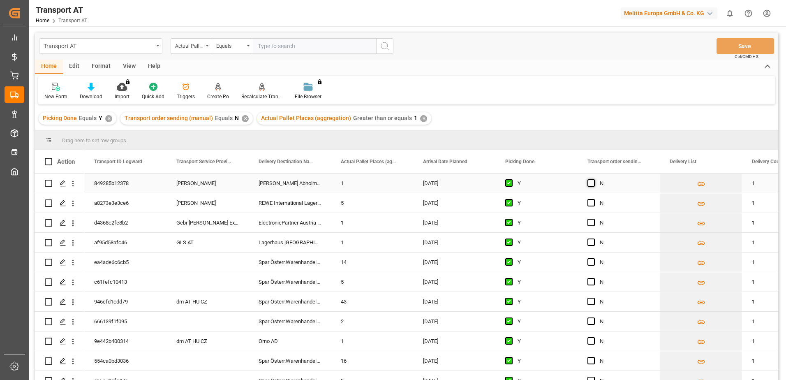
click at [592, 182] on span "Press SPACE to select this row." at bounding box center [591, 182] width 7 height 7
click at [594, 179] on input "Press SPACE to select this row." at bounding box center [594, 179] width 0 height 0
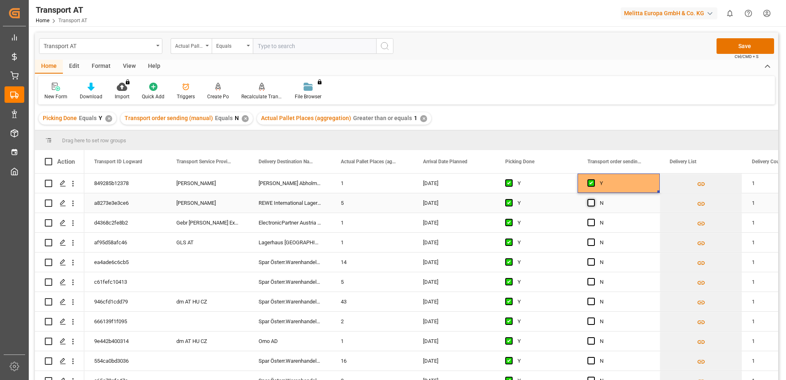
click at [591, 204] on span "Press SPACE to select this row." at bounding box center [591, 202] width 7 height 7
click at [594, 199] on input "Press SPACE to select this row." at bounding box center [594, 199] width 0 height 0
click at [590, 224] on span "Press SPACE to select this row." at bounding box center [591, 222] width 7 height 7
click at [594, 219] on input "Press SPACE to select this row." at bounding box center [594, 219] width 0 height 0
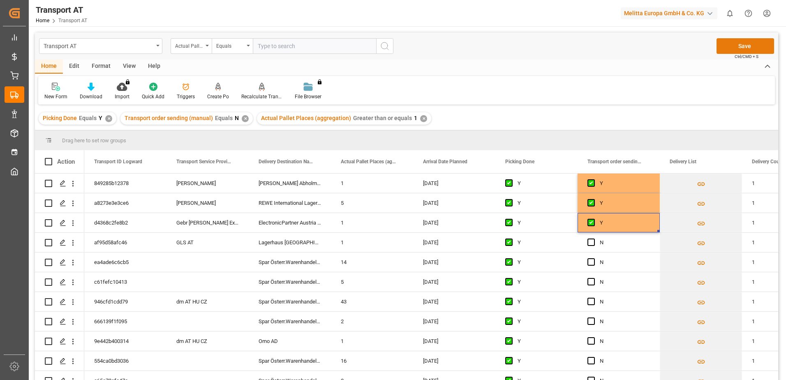
click at [741, 48] on button "Save" at bounding box center [746, 46] width 58 height 16
